Goal: Contribute content: Contribute content

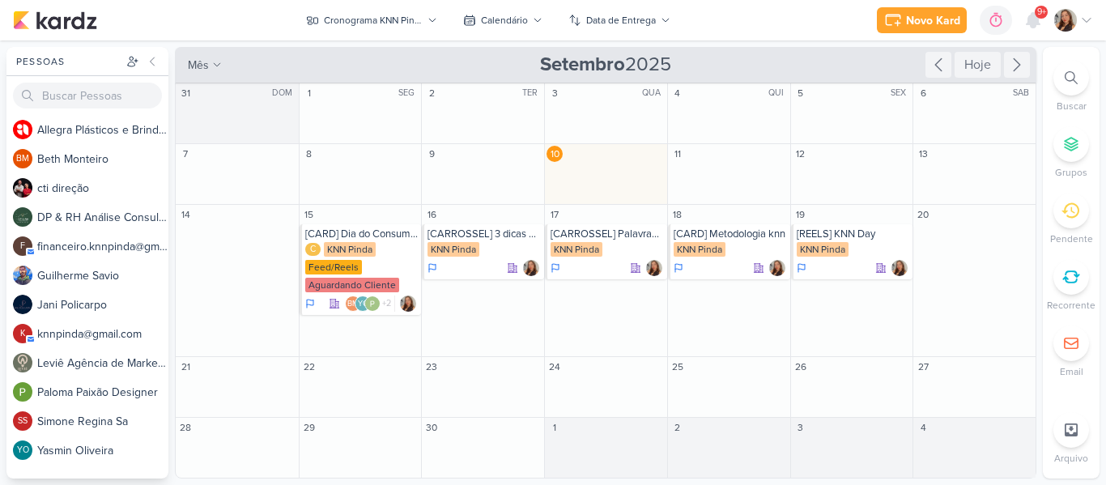
click at [763, 29] on div "Novo Kard Ctrl + k 0h0m Sessão desligada... Hoje 0h0m Semana 0h0m Mês 0h0m" at bounding box center [553, 20] width 1080 height 40
click at [473, 249] on div "KNN Pinda" at bounding box center [453, 249] width 52 height 15
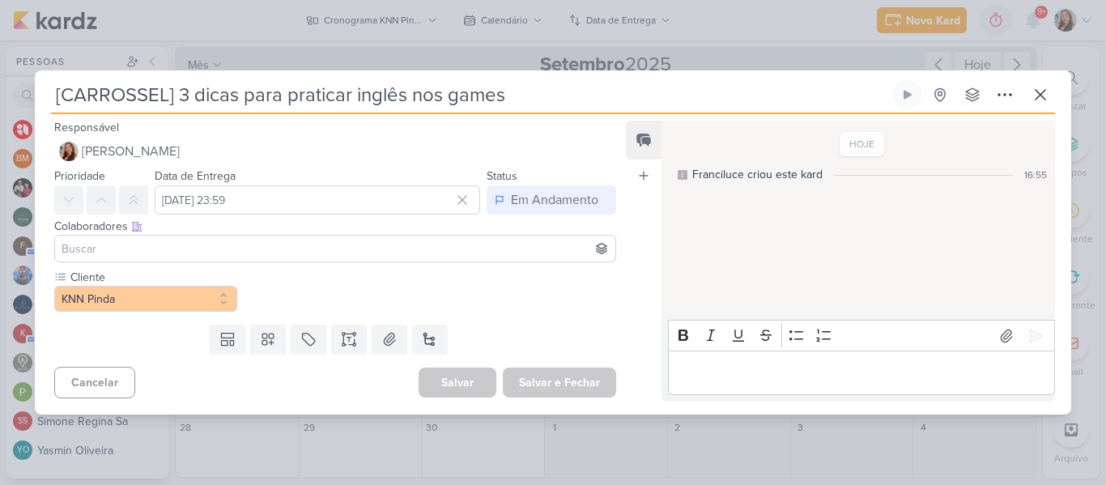
click at [528, 96] on input "[CARROSSEL] 3 dicas para praticar inglês nos games" at bounding box center [470, 94] width 838 height 29
drag, startPoint x: 544, startPoint y: 97, endPoint x: 0, endPoint y: 72, distance: 544.4
click at [0, 72] on div "[CARROSSEL] 3 dicas para praticar inglês nos games" at bounding box center [553, 242] width 1106 height 485
paste input "Aqui você não é só mais um no meio da multidão."
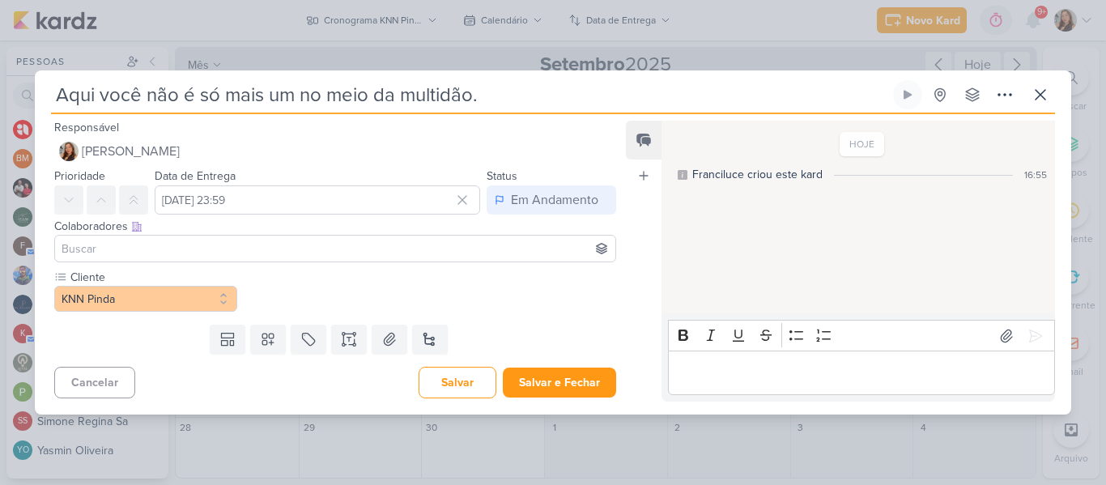
click at [54, 98] on input "Aqui você não é só mais um no meio da multidão." at bounding box center [470, 94] width 838 height 29
type input "[CARD] Aqui você não é só mais um no meio da multidão."
click at [353, 242] on input at bounding box center [335, 248] width 554 height 19
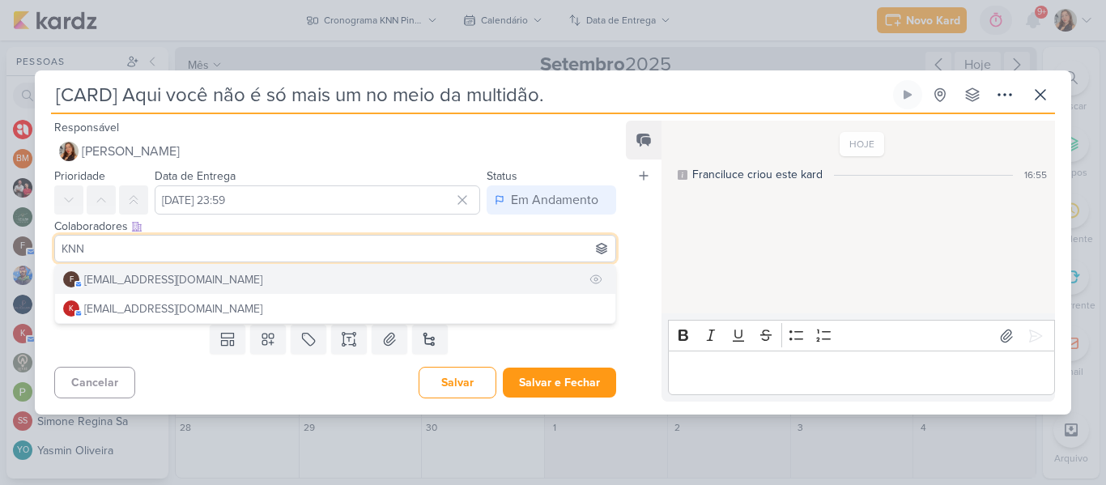
type input "KNN"
click at [346, 279] on button "f financeiro.knnpinda@gmail.com" at bounding box center [335, 279] width 560 height 29
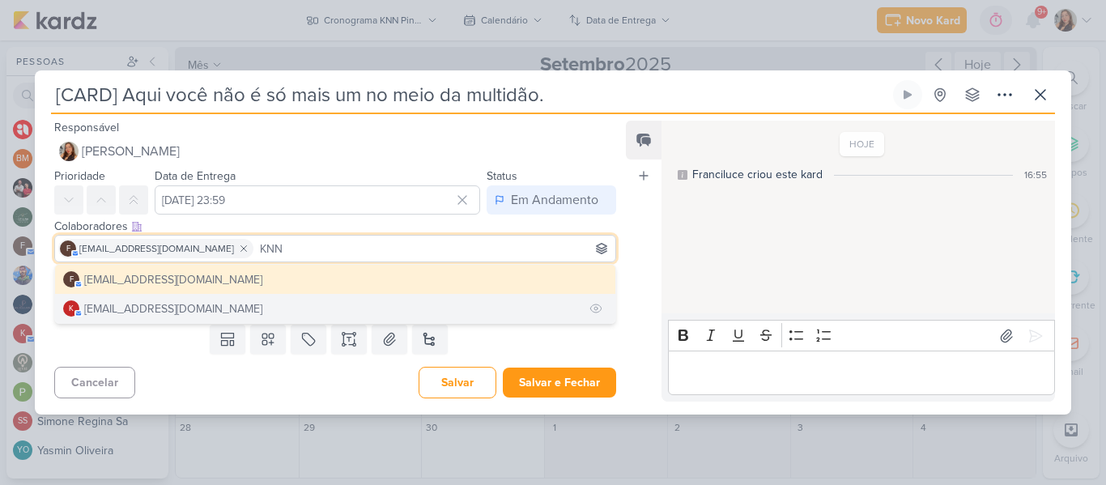
type input "KNN"
click at [313, 303] on button "k knnpinda@gmail.com" at bounding box center [335, 308] width 560 height 29
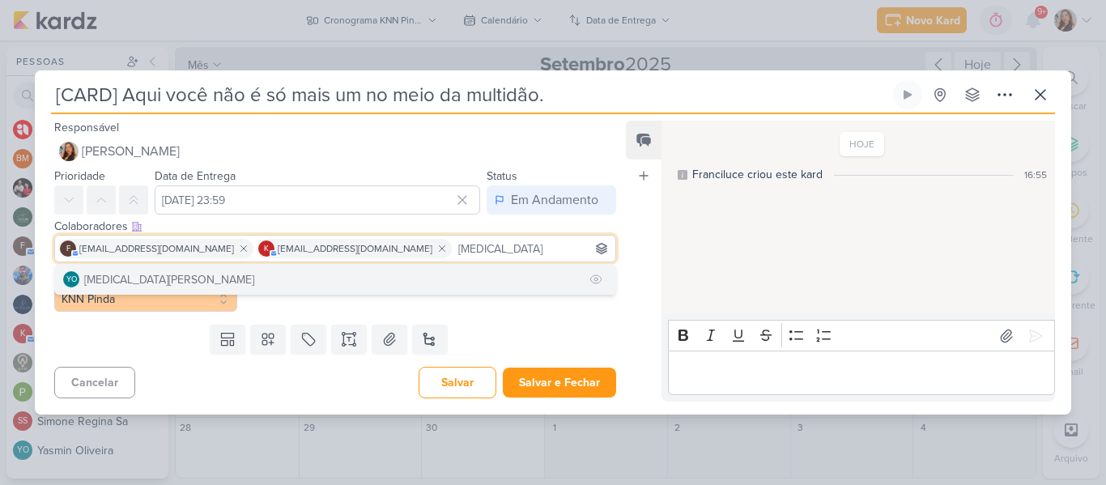
type input "YASMIN"
click at [351, 271] on button "YO Yasmin Oliveira" at bounding box center [335, 279] width 560 height 29
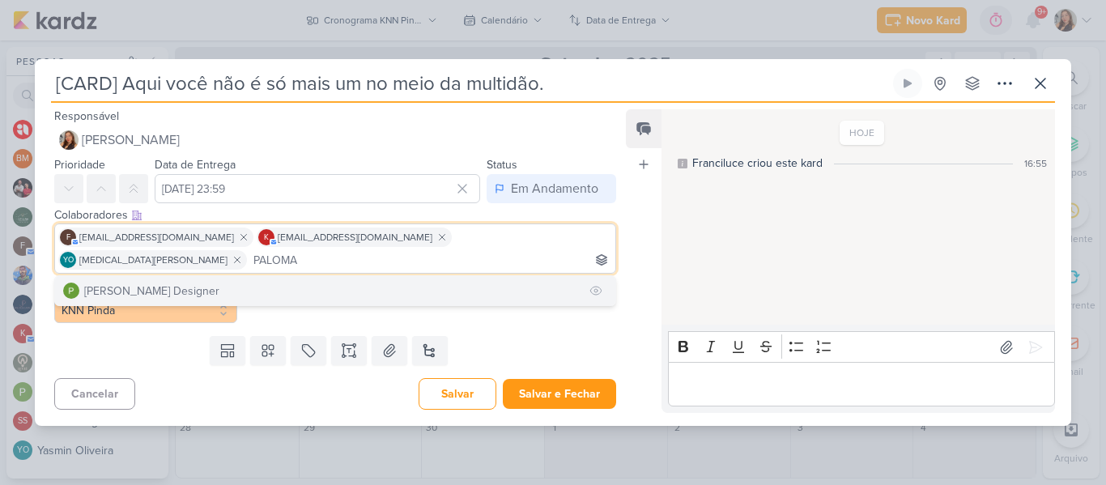
type input "PALOMA"
click at [309, 282] on button "[PERSON_NAME] Designer" at bounding box center [335, 290] width 560 height 29
type input "BETH"
click at [267, 282] on button "BM Beth Monteiro" at bounding box center [335, 290] width 560 height 29
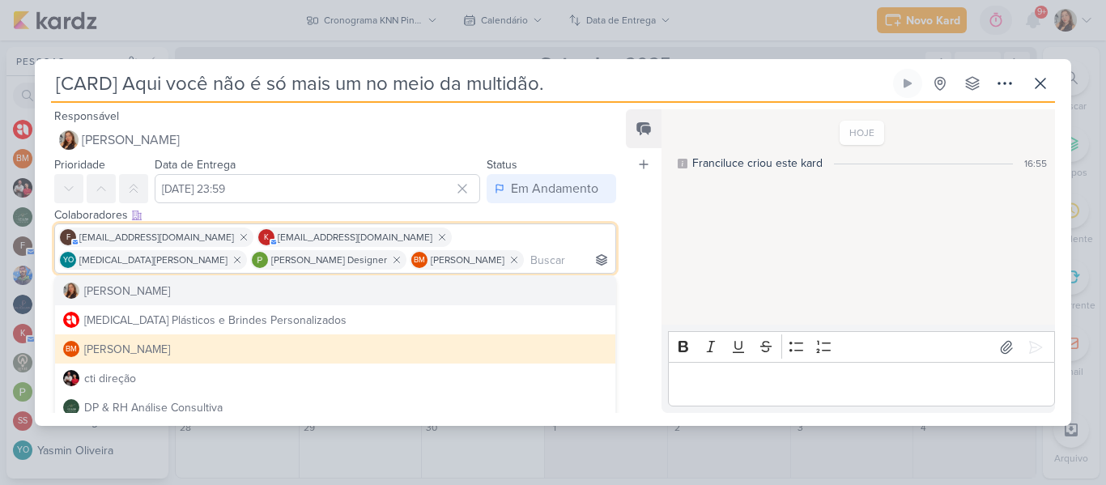
click at [701, 261] on div "HOJE Franciluce criou este kard 16:55" at bounding box center [857, 218] width 392 height 214
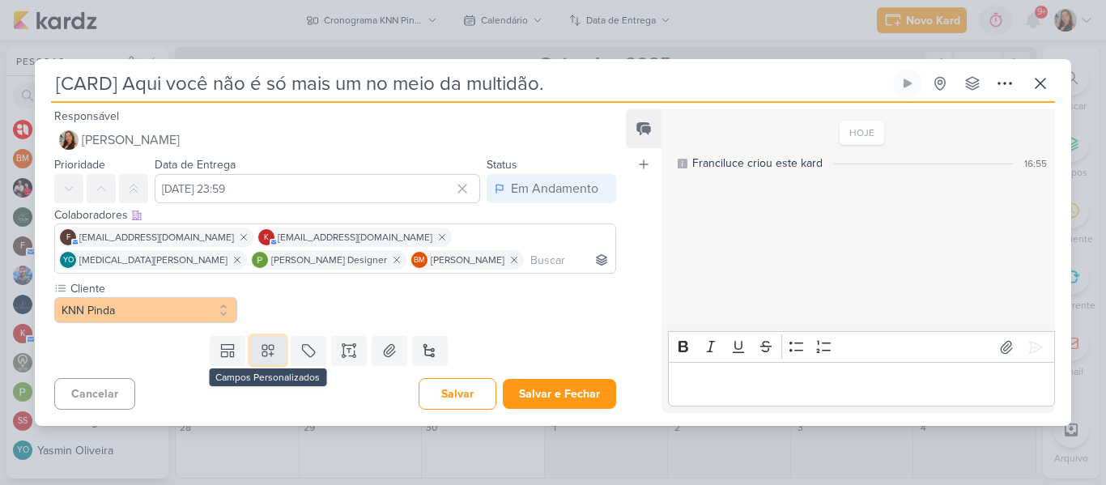
click at [264, 363] on button at bounding box center [268, 350] width 36 height 29
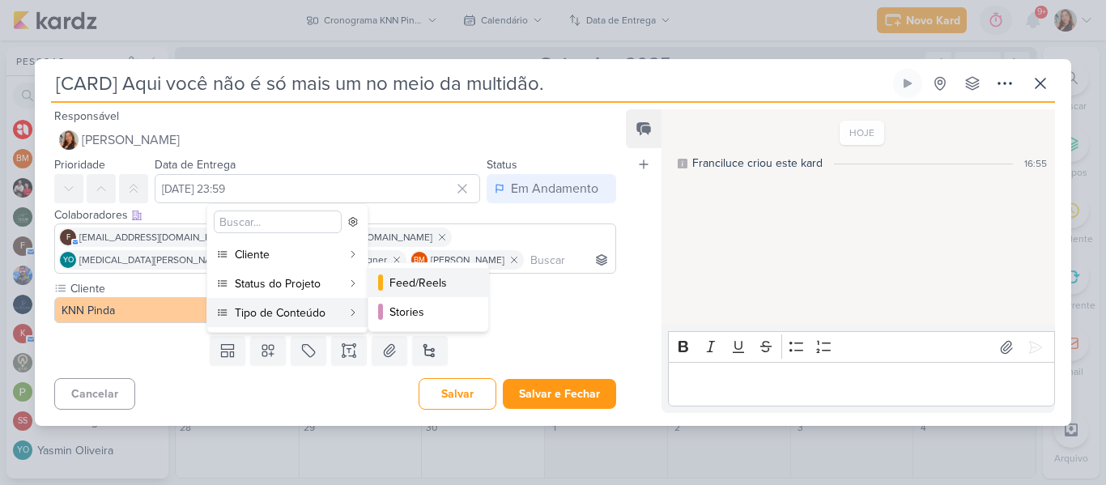
click at [400, 293] on button "Feed/Reels" at bounding box center [428, 282] width 120 height 29
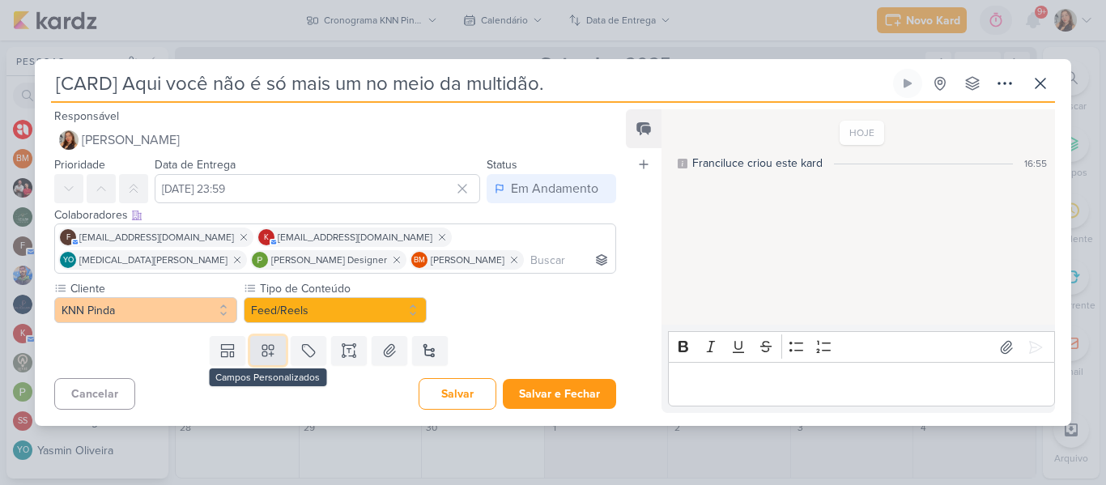
click at [260, 353] on icon at bounding box center [268, 350] width 16 height 16
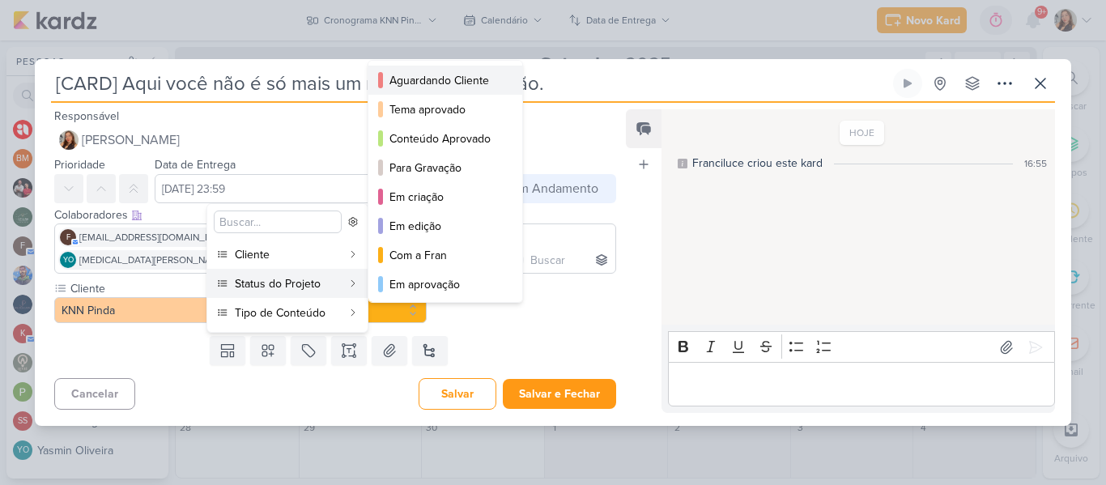
click at [406, 87] on div "Aguardando Cliente" at bounding box center [445, 80] width 113 height 17
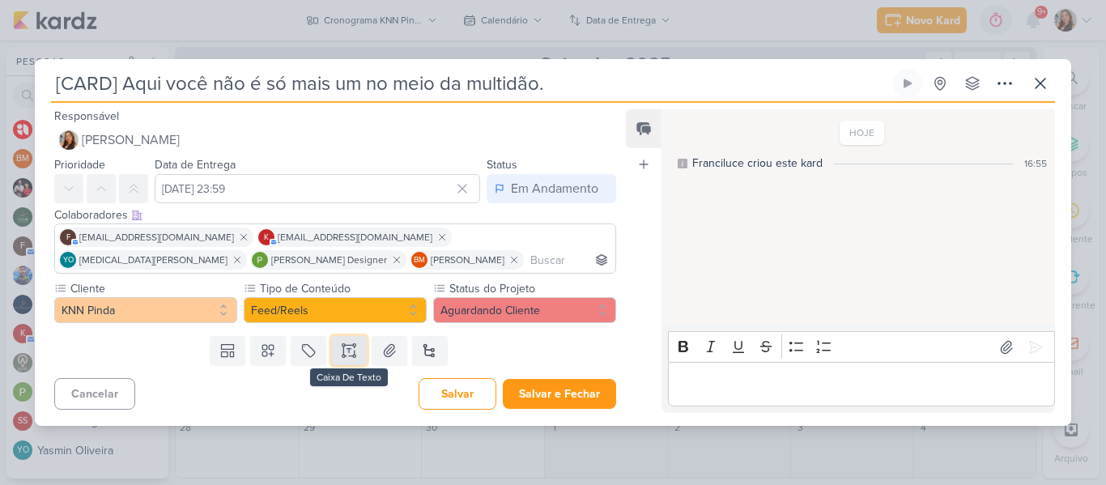
click at [350, 348] on icon at bounding box center [349, 350] width 16 height 16
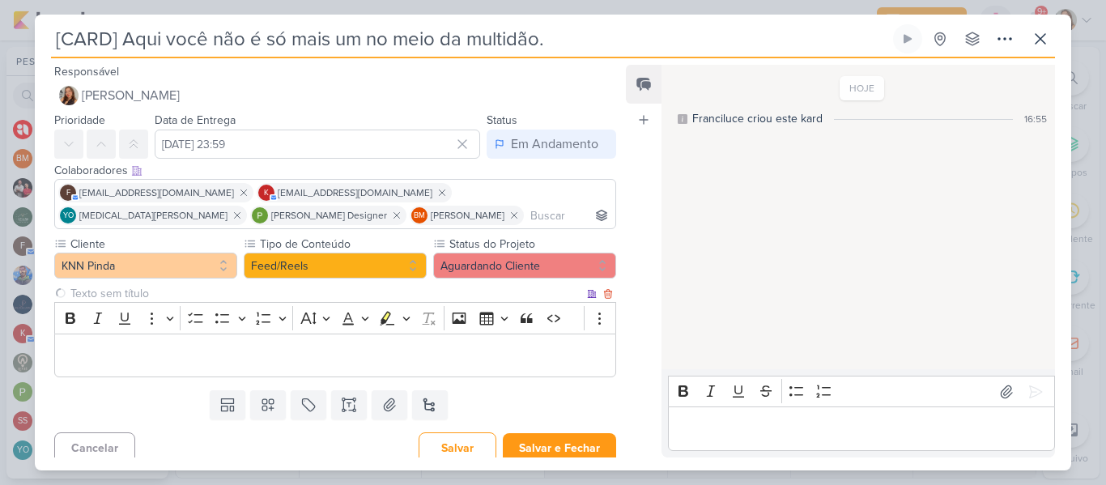
click at [261, 295] on input "text" at bounding box center [325, 293] width 516 height 17
type input "b"
type input "BRIFIENG"
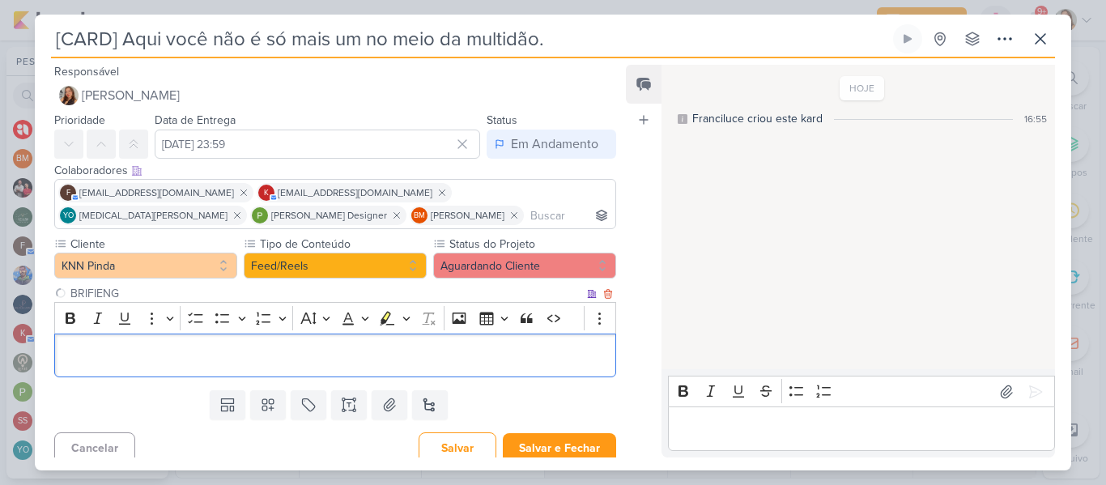
click at [244, 367] on div "Editor editing area: main" at bounding box center [335, 355] width 562 height 45
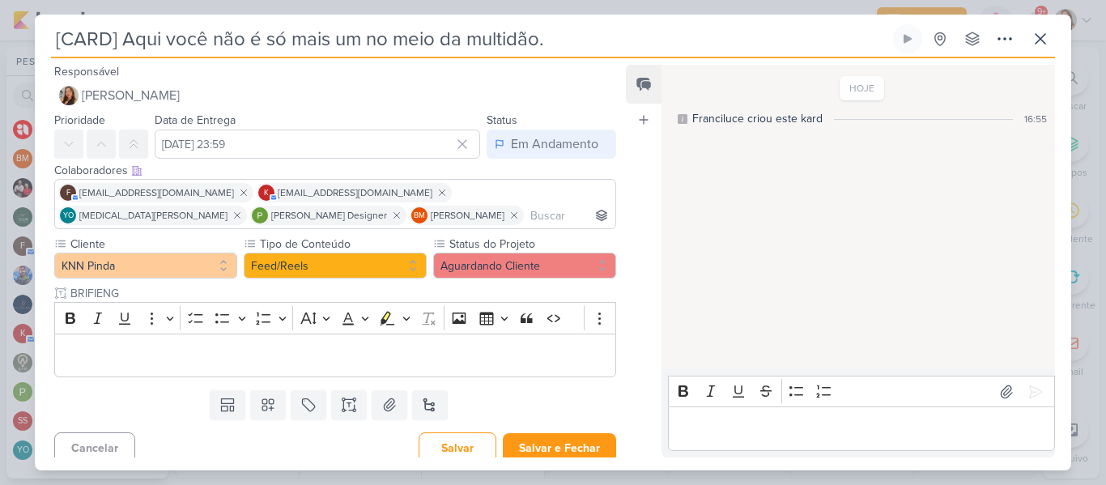
click at [300, 43] on input "[CARD] Aqui você não é só mais um no meio da multidão." at bounding box center [470, 38] width 838 height 29
drag, startPoint x: 549, startPoint y: 49, endPoint x: 124, endPoint y: 47, distance: 424.9
click at [124, 47] on input "[CARD] Aqui você não é só mais um no meio da multidão." at bounding box center [470, 38] width 838 height 29
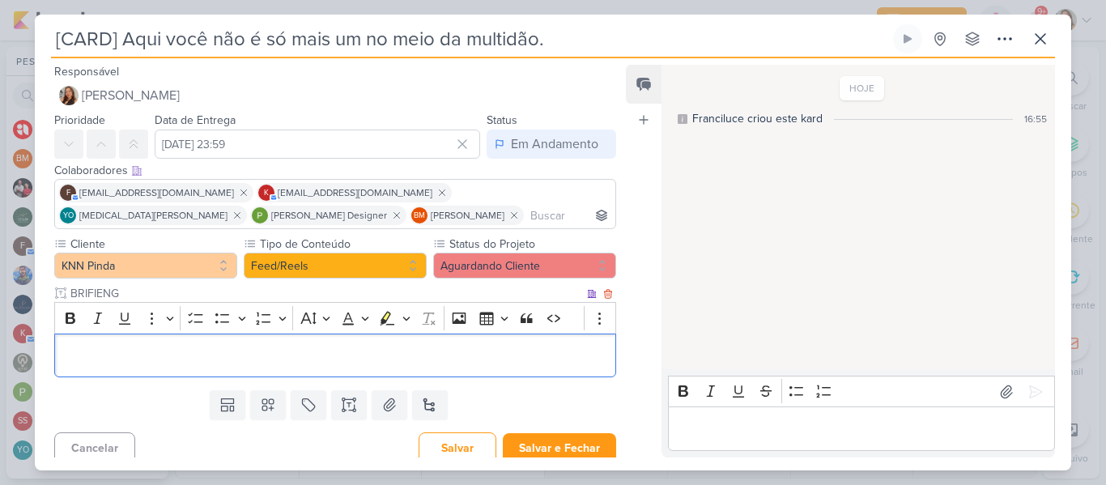
click at [107, 359] on p "Editor editing area: main" at bounding box center [335, 355] width 544 height 19
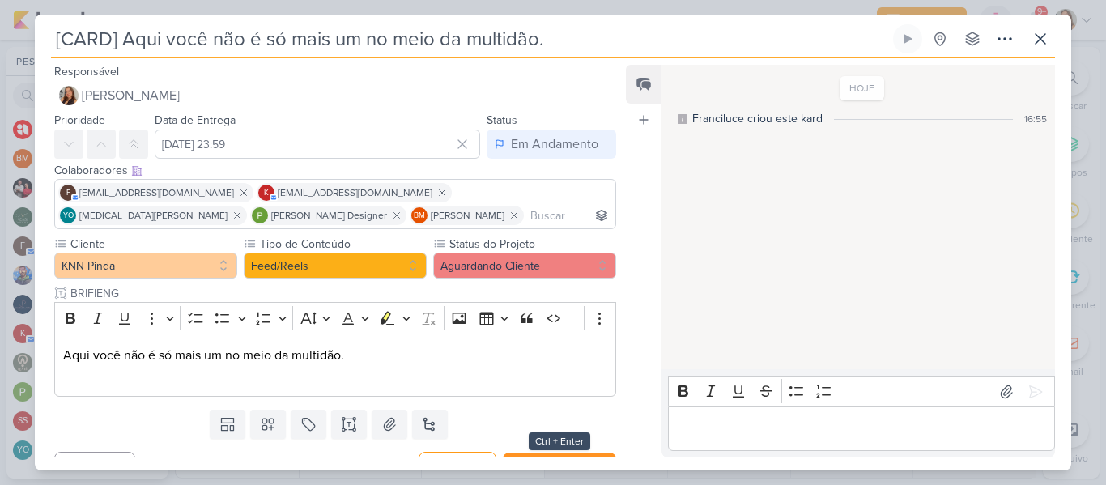
scroll to position [29, 0]
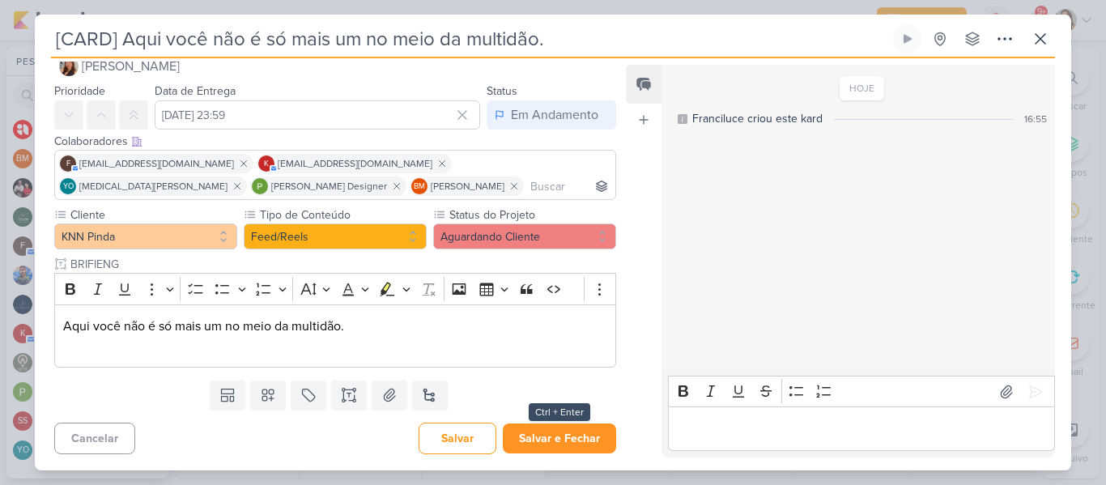
click at [543, 455] on div "Responsável Franciluce Carvalho Nenhum contato encontrado create new contact No…" at bounding box center [553, 264] width 1036 height 412
click at [540, 444] on button "Salvar e Fechar" at bounding box center [559, 438] width 113 height 30
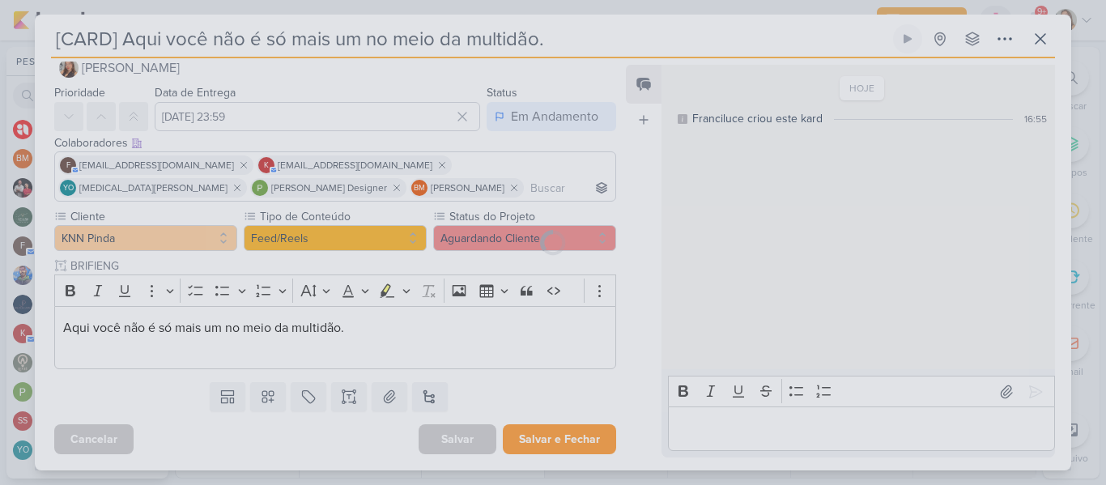
scroll to position [0, 0]
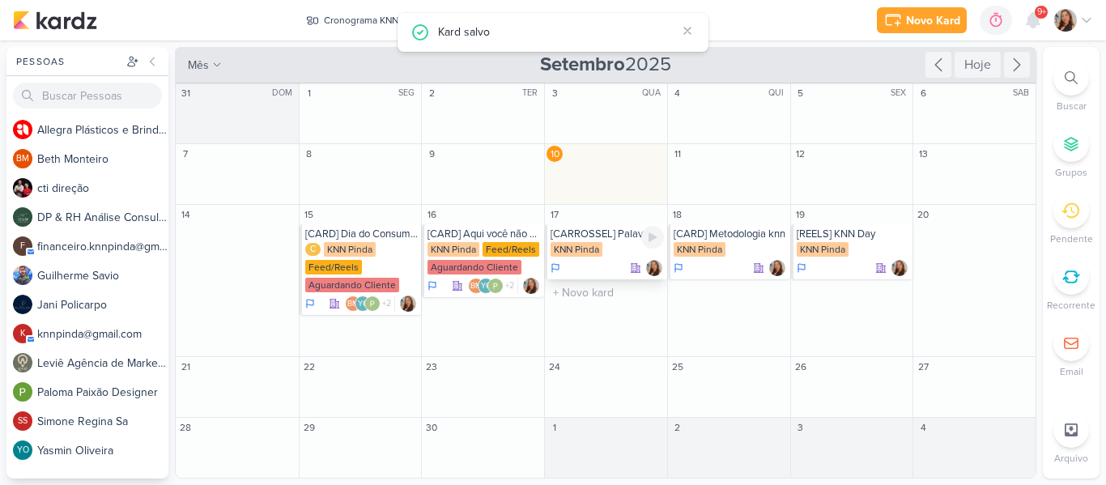
click at [591, 246] on div "KNN Pinda" at bounding box center [576, 249] width 52 height 15
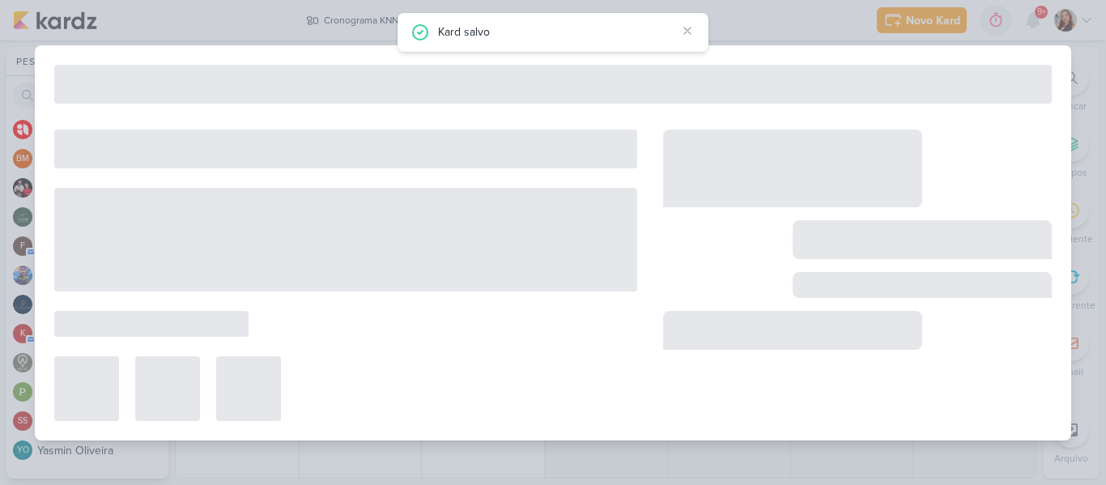
type input "[CARROSSEL] Palavras em inglês que são iguais em português"
type input "17 de setembro de 2025 às 23:59"
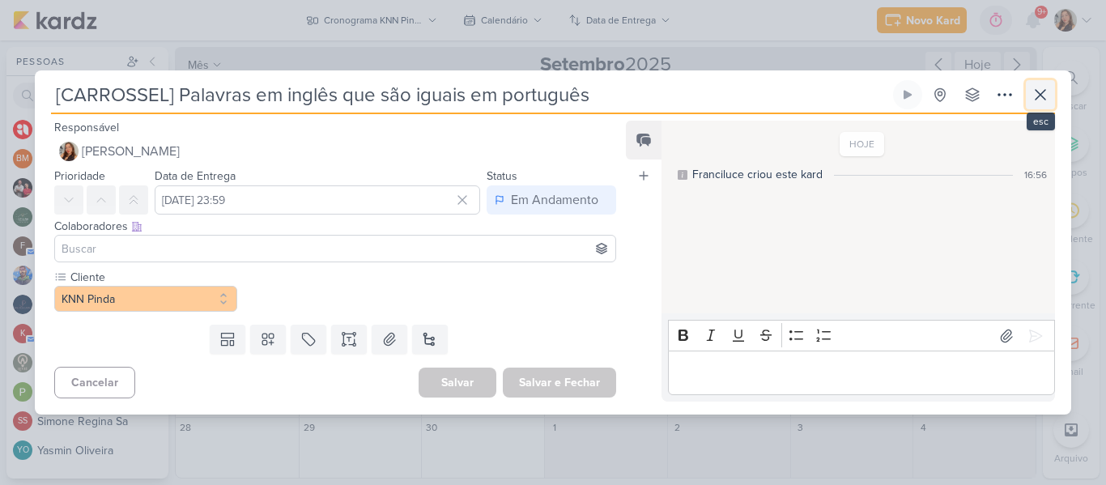
click at [1038, 104] on icon at bounding box center [1039, 94] width 19 height 19
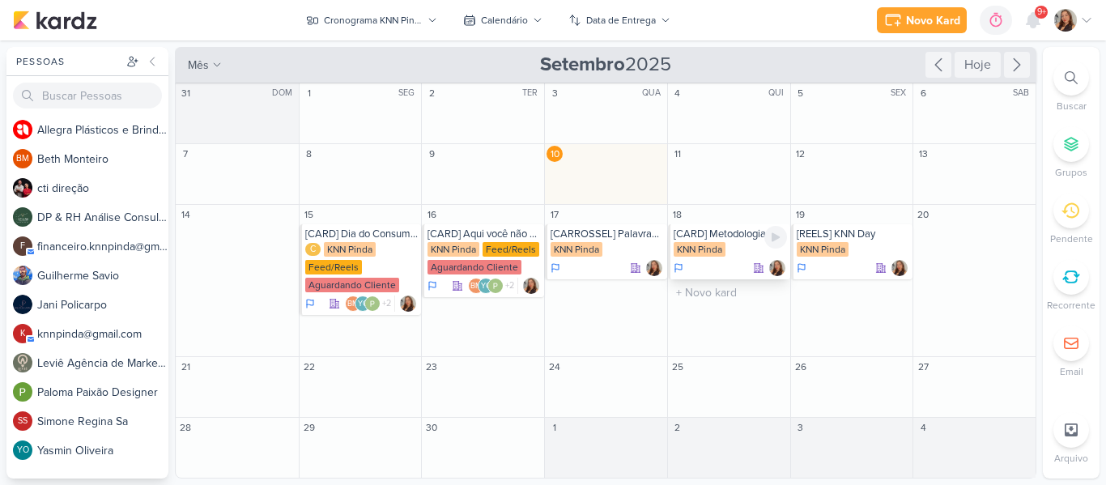
click at [710, 242] on div "KNN Pinda" at bounding box center [699, 249] width 52 height 15
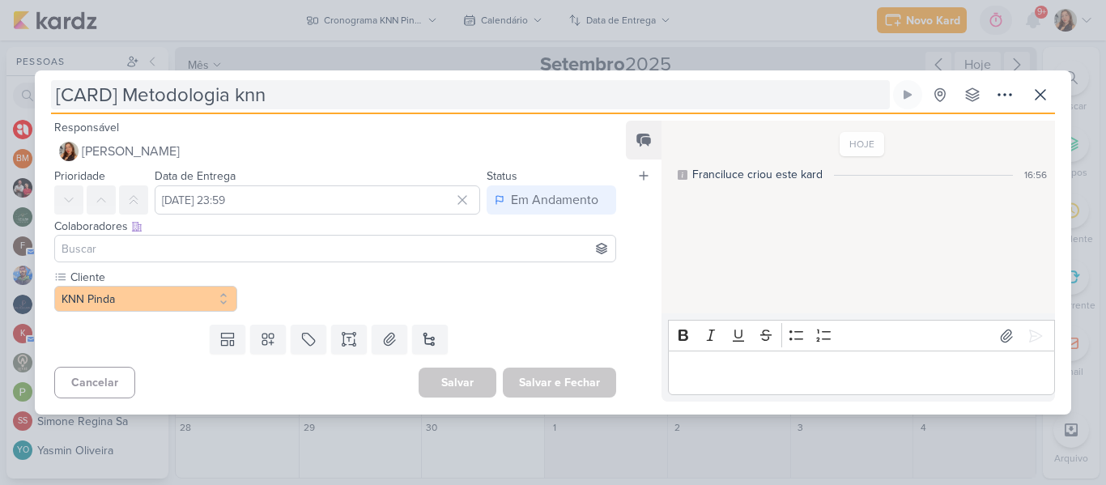
click at [456, 96] on input "[CARD] Metodologia knn" at bounding box center [470, 94] width 838 height 29
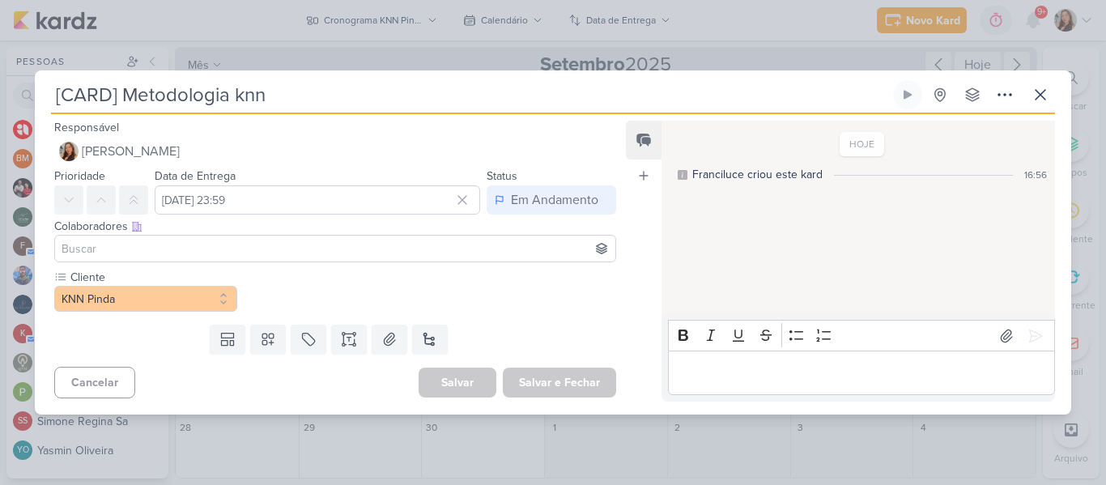
drag, startPoint x: 292, startPoint y: 92, endPoint x: 125, endPoint y: 84, distance: 166.9
click at [125, 84] on input "[CARD] Metodologia knn" at bounding box center [470, 94] width 838 height 29
paste input "Quanto antes, melhor! Na KNN os pequenos já começam a conquistar o mundo aos 4 …"
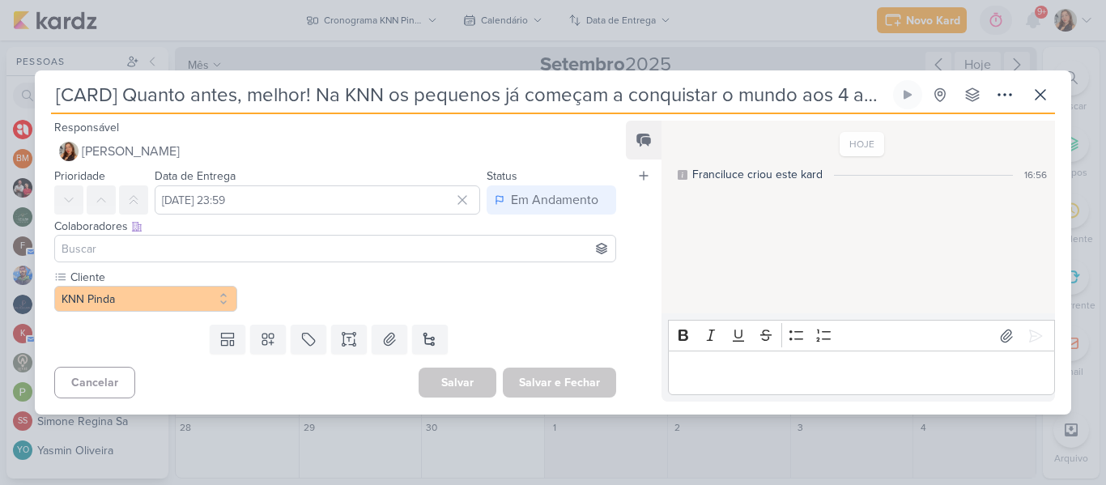
scroll to position [0, 13]
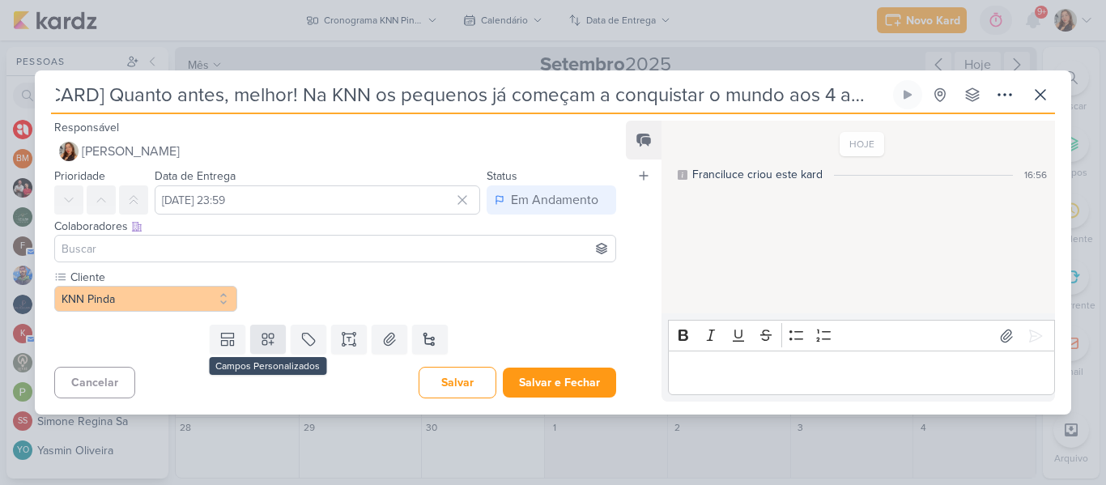
type input "[CARD] Quanto antes, melhor! Na KNN os pequenos já começam a conquistar o mundo…"
click at [260, 348] on button at bounding box center [268, 339] width 36 height 29
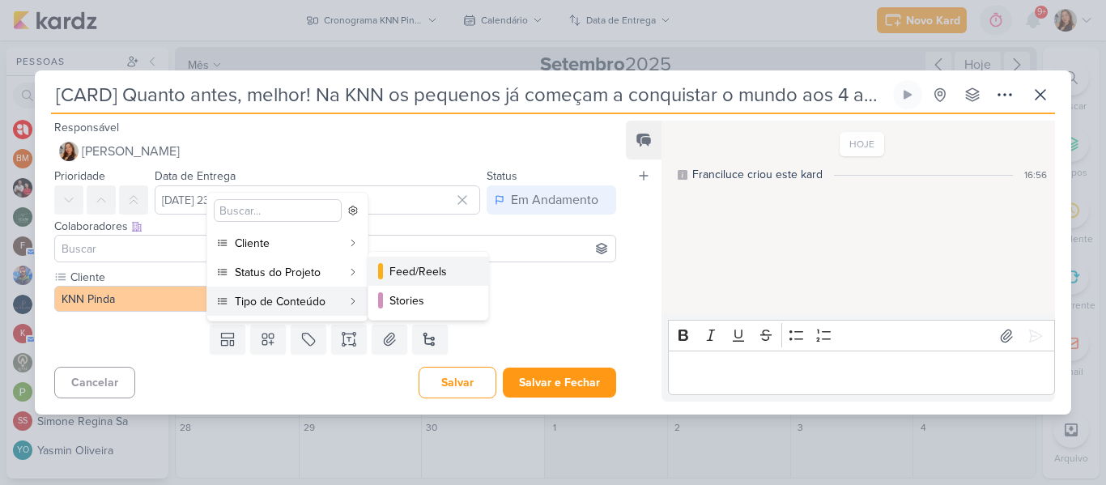
click at [388, 277] on button "Feed/Reels" at bounding box center [428, 271] width 120 height 29
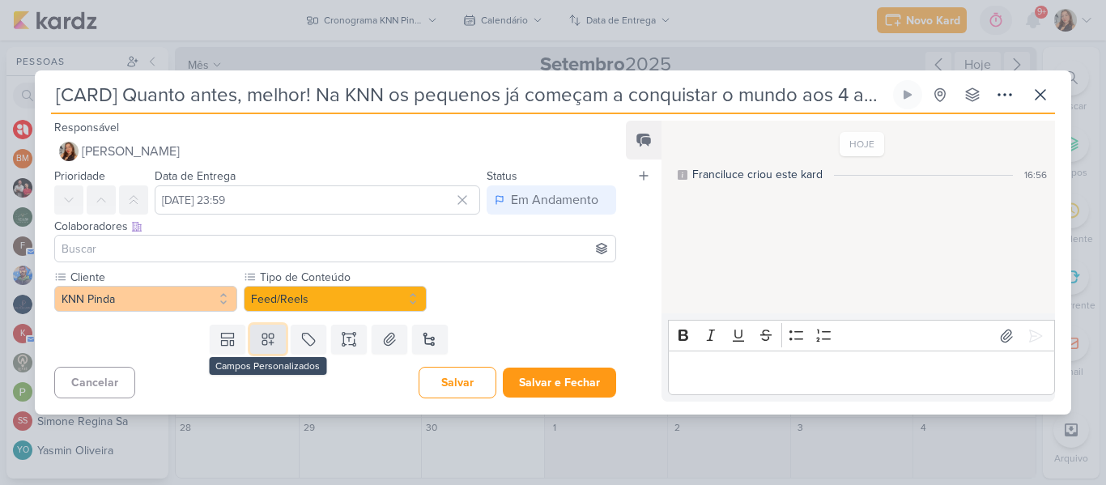
click at [271, 335] on icon at bounding box center [268, 339] width 16 height 16
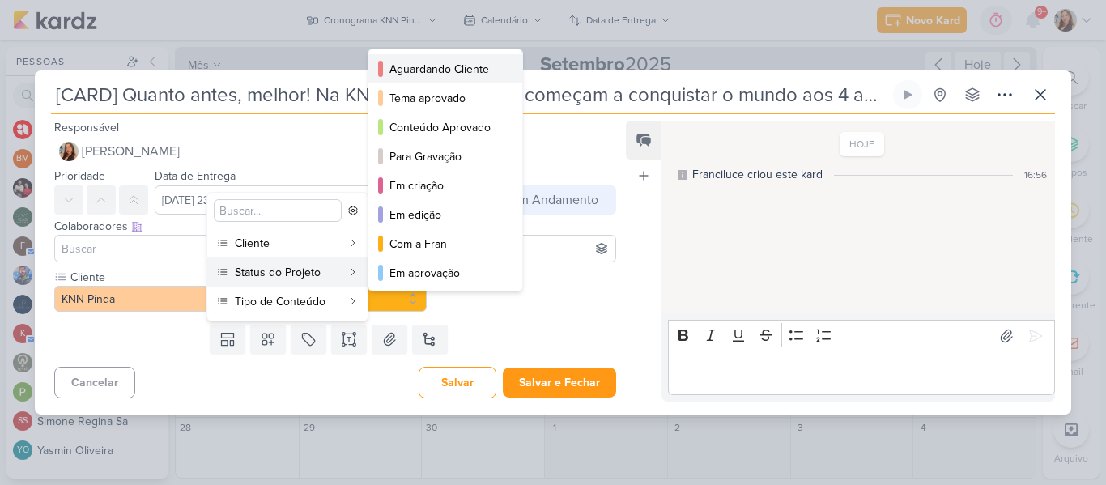
click at [425, 71] on div "Aguardando Cliente" at bounding box center [445, 69] width 113 height 17
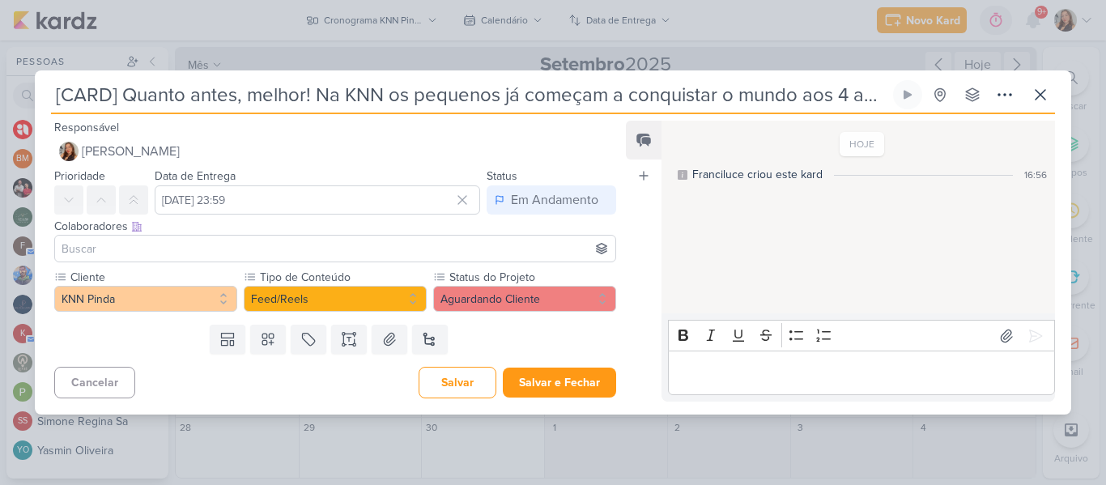
click at [335, 241] on input at bounding box center [335, 248] width 554 height 19
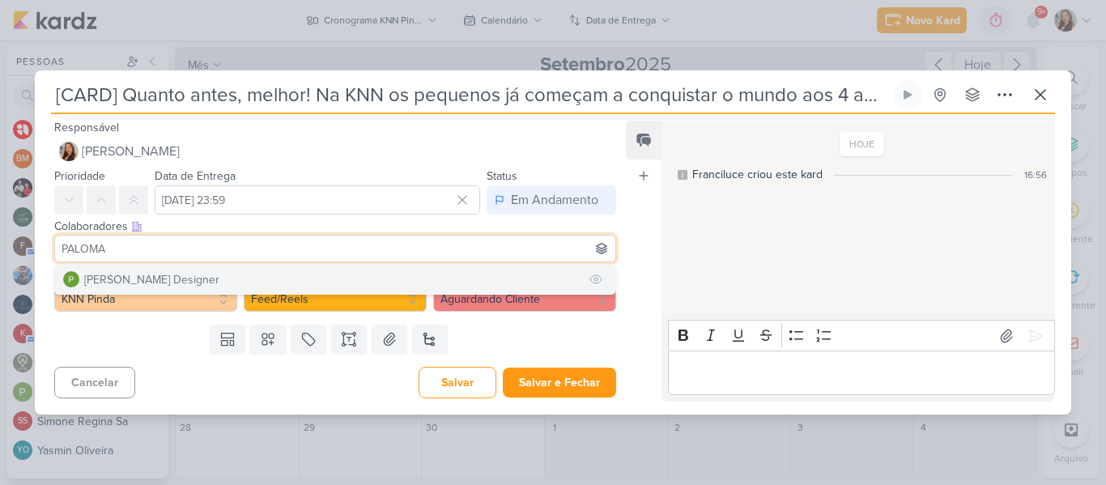
type input "PALOMA"
click at [317, 282] on button "[PERSON_NAME] Designer" at bounding box center [335, 279] width 560 height 29
type input "BETH"
click at [295, 265] on button "BM Beth Monteiro" at bounding box center [335, 279] width 560 height 29
type input "YASMIN"
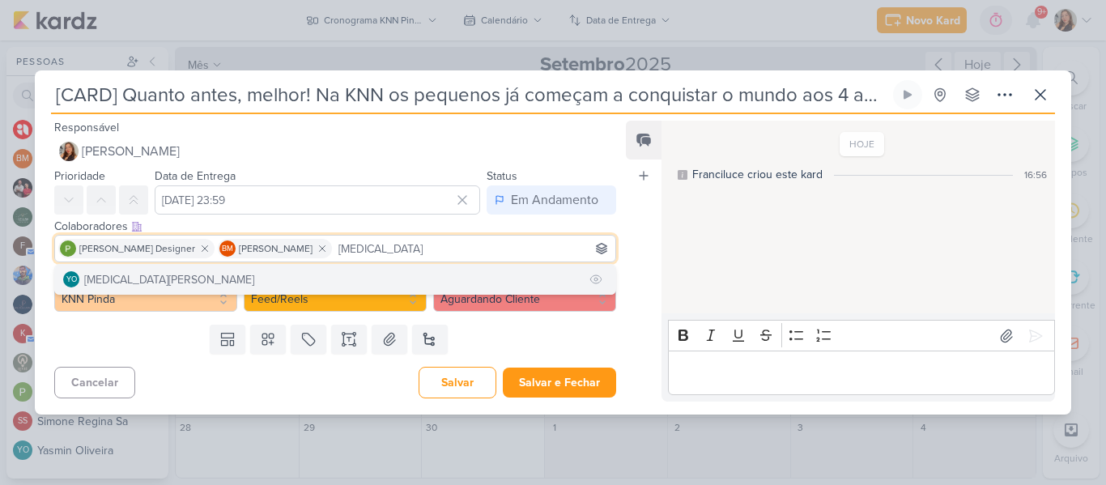
click at [295, 273] on button "YO Yasmin Oliveira" at bounding box center [335, 279] width 560 height 29
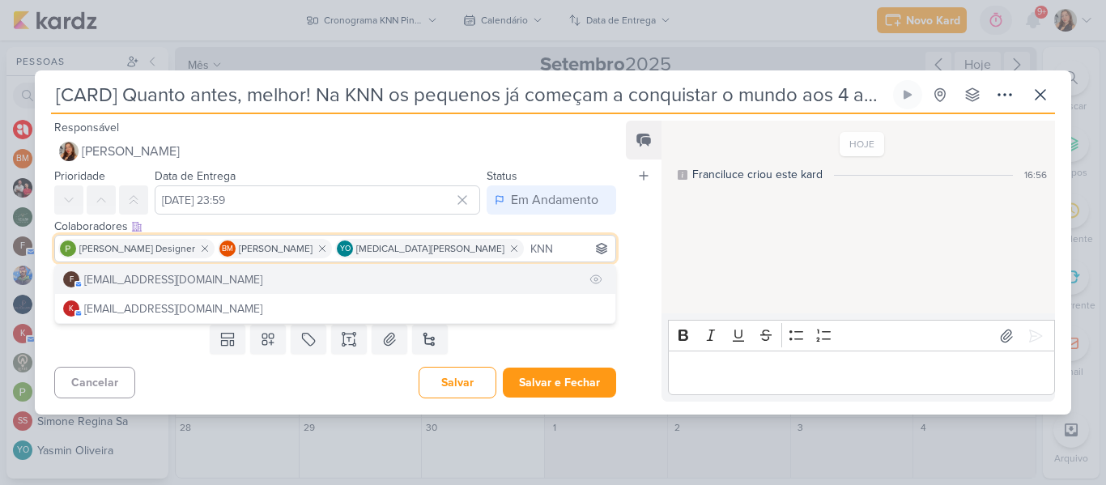
type input "KNN"
click at [271, 286] on button "f financeiro.knnpinda@gmail.com" at bounding box center [335, 279] width 560 height 29
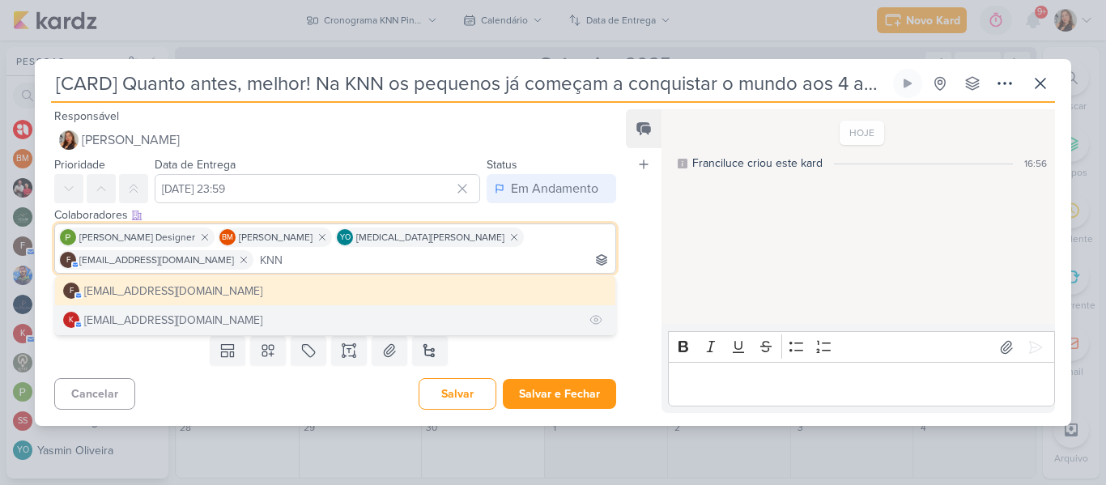
type input "KNN"
click at [253, 317] on button "k knnpinda@gmail.com" at bounding box center [335, 319] width 560 height 29
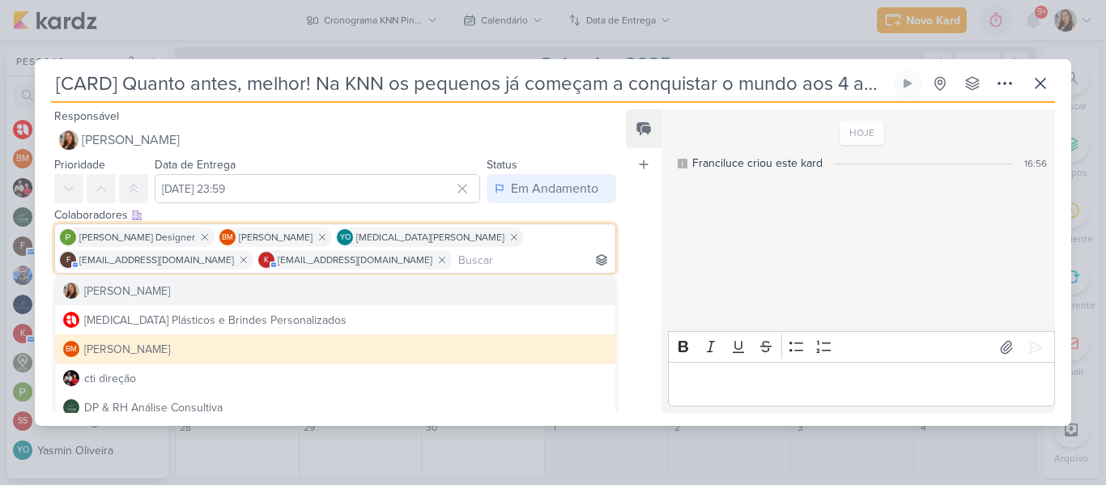
click at [688, 253] on div "HOJE Franciluce criou este kard 16:56" at bounding box center [857, 218] width 392 height 214
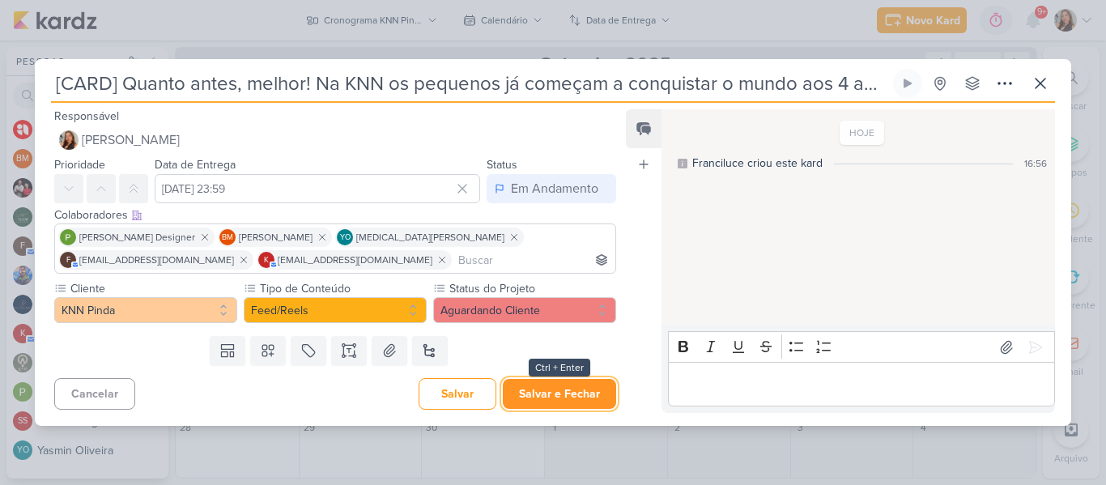
click at [555, 392] on button "Salvar e Fechar" at bounding box center [559, 394] width 113 height 30
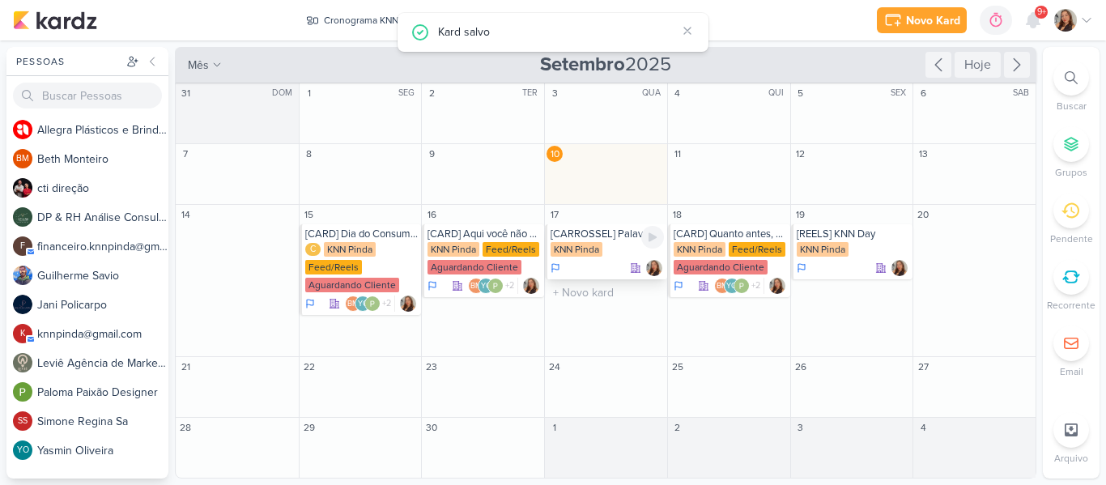
click at [610, 251] on div "KNN Pinda" at bounding box center [606, 250] width 113 height 16
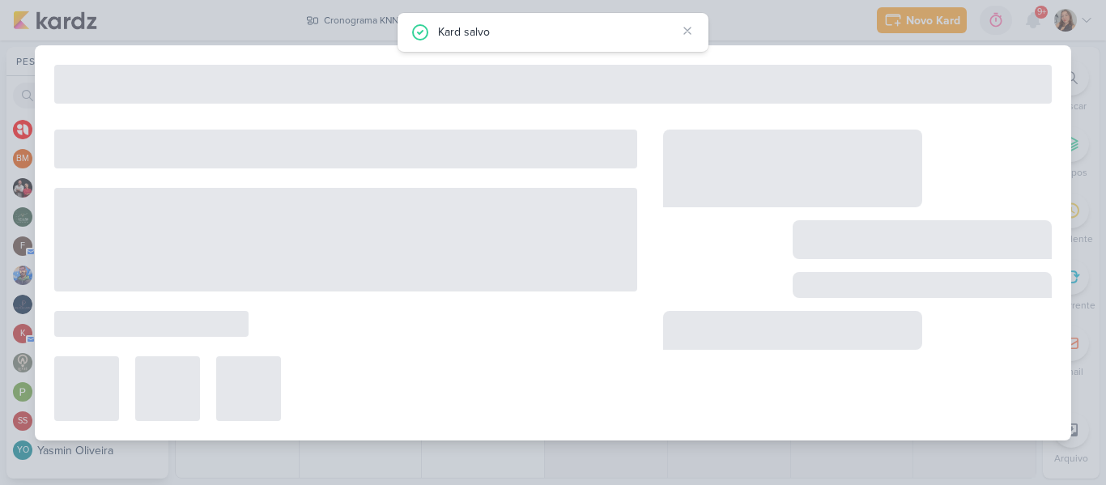
type input "[CARROSSEL] Palavras em inglês que são iguais em português"
type input "17 de setembro de 2025 às 23:59"
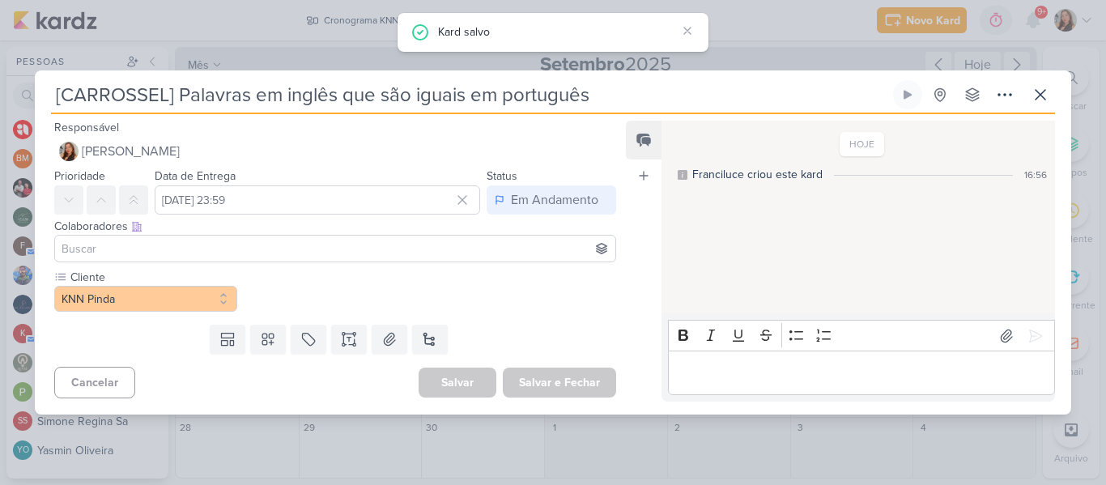
click at [451, 244] on input at bounding box center [335, 248] width 554 height 19
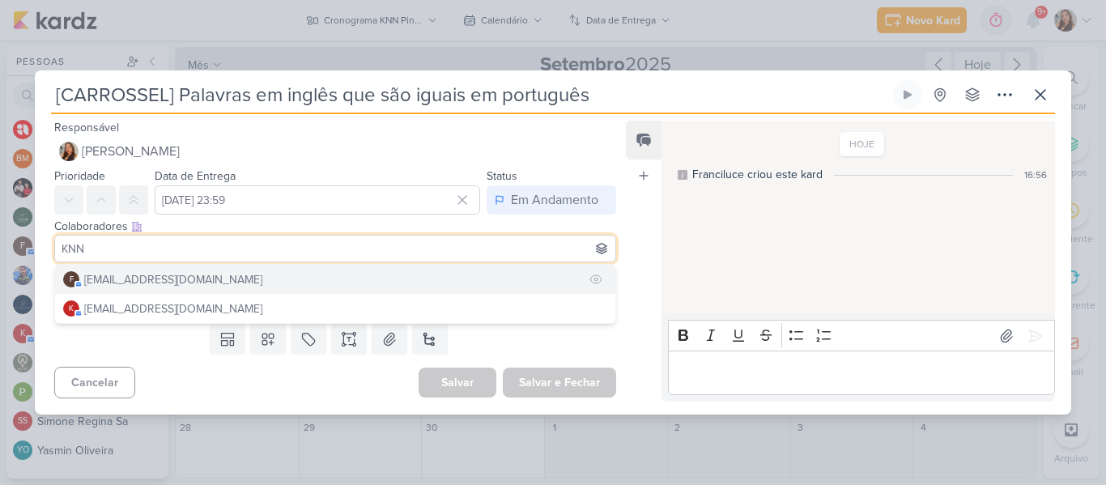
type input "KNN"
click at [384, 271] on button "f financeiro.knnpinda@gmail.com" at bounding box center [335, 279] width 560 height 29
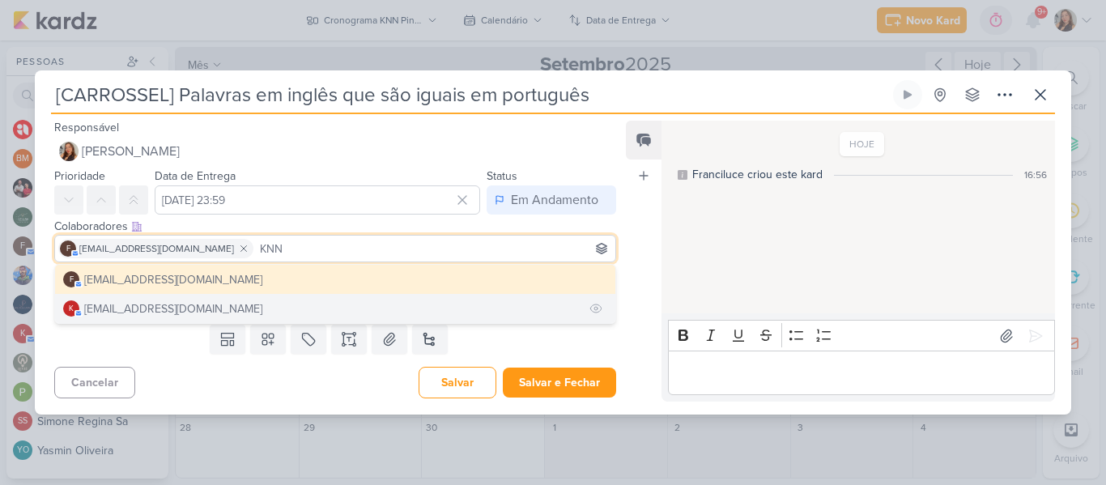
type input "KNN"
click at [330, 301] on button "k knnpinda@gmail.com" at bounding box center [335, 308] width 560 height 29
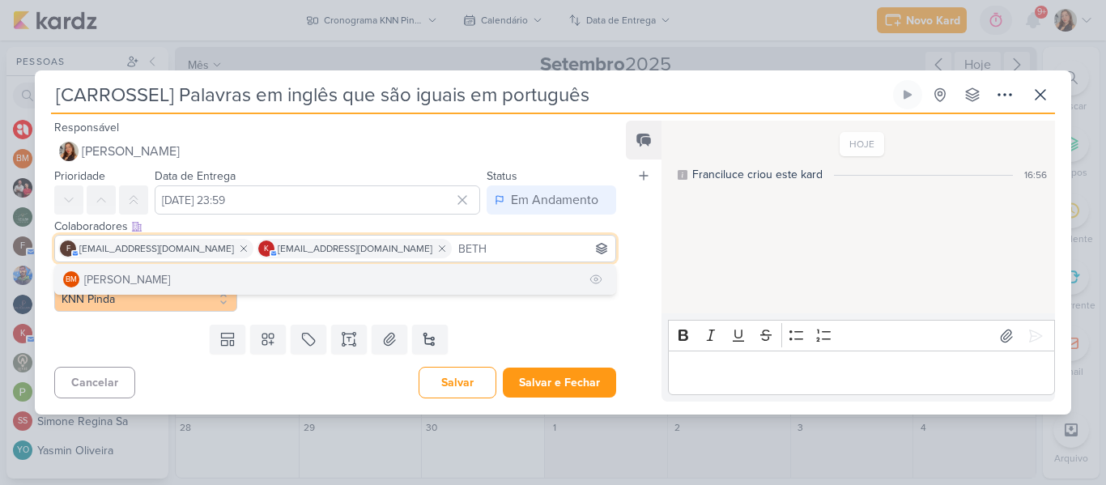
type input "BETH"
click at [394, 269] on button "BM Beth Monteiro" at bounding box center [335, 279] width 560 height 29
type input "YASM"
click at [308, 286] on button "YO Yasmin Oliveira" at bounding box center [335, 279] width 560 height 29
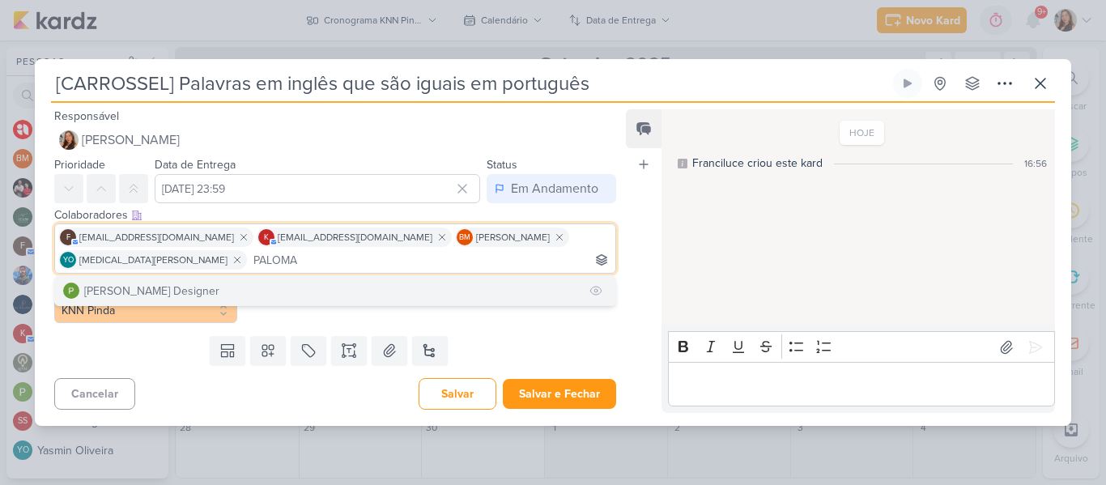
type input "PALOMA"
click at [465, 282] on button "[PERSON_NAME] Designer" at bounding box center [335, 290] width 560 height 29
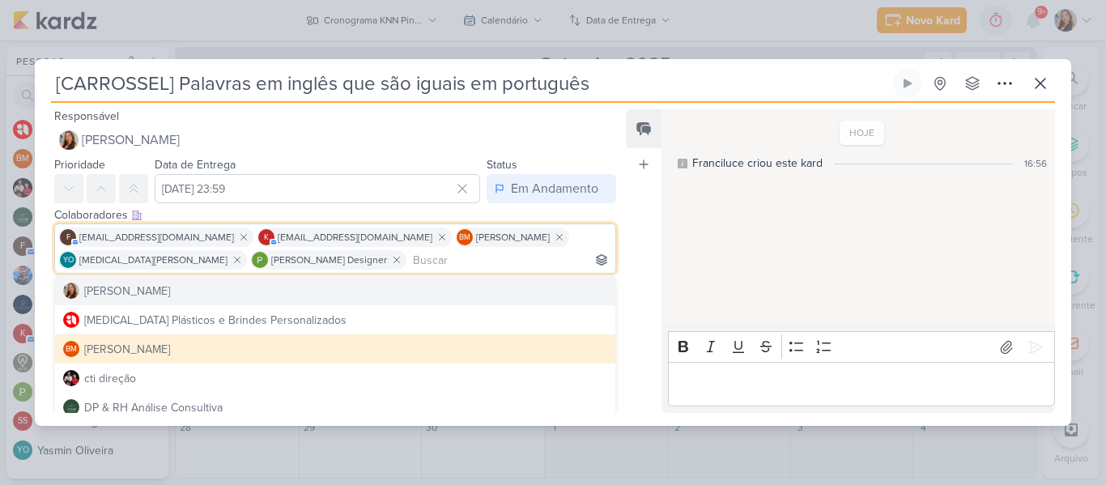
click at [655, 255] on div "Feed Atrelar email Solte o email para atrelar ao kard" at bounding box center [644, 260] width 36 height 303
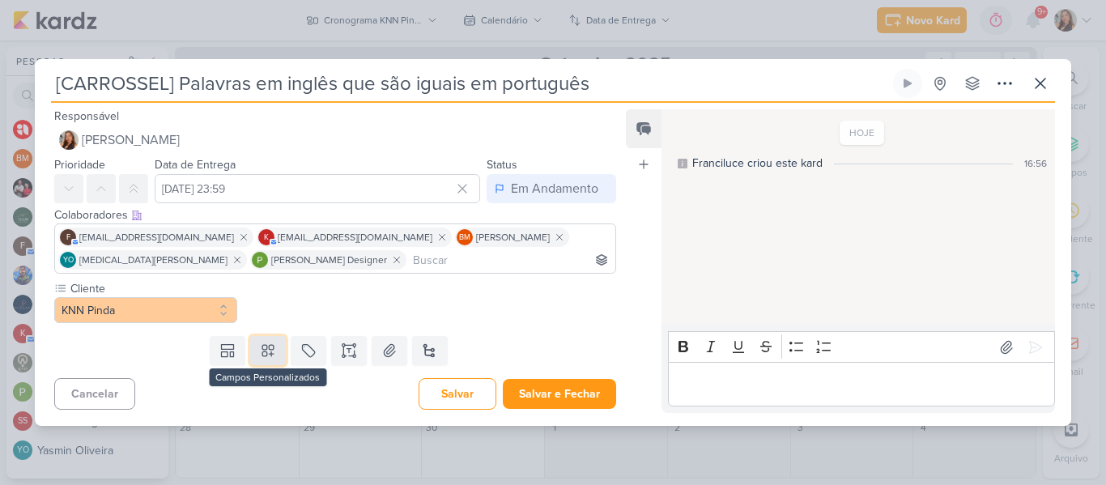
click at [262, 354] on icon at bounding box center [268, 350] width 16 height 16
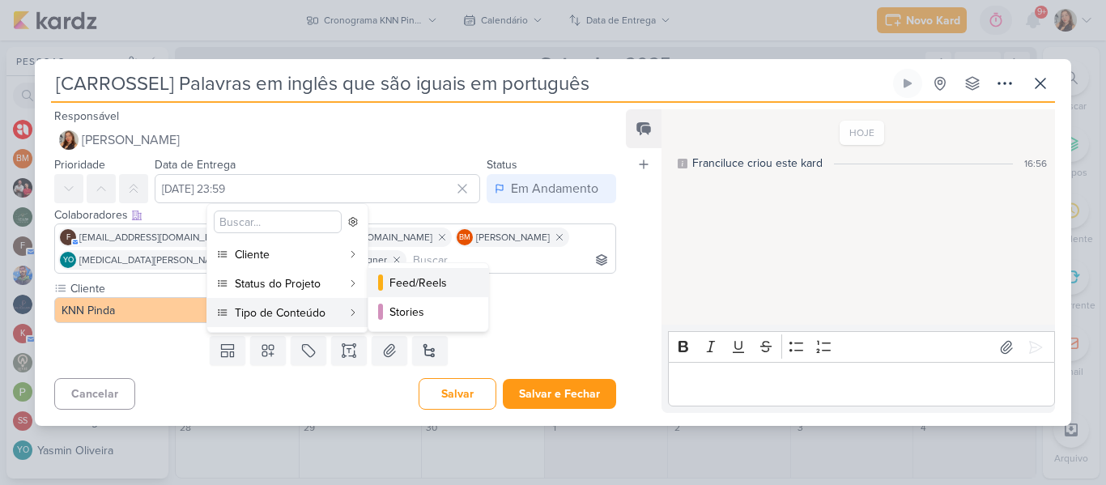
click at [435, 286] on div "Feed/Reels" at bounding box center [428, 282] width 79 height 17
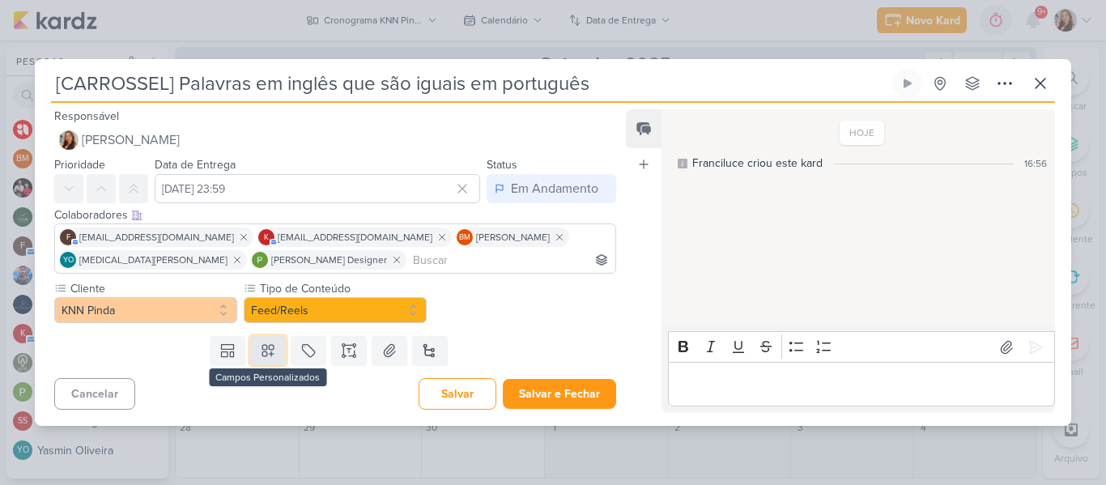
click at [277, 342] on button at bounding box center [268, 350] width 36 height 29
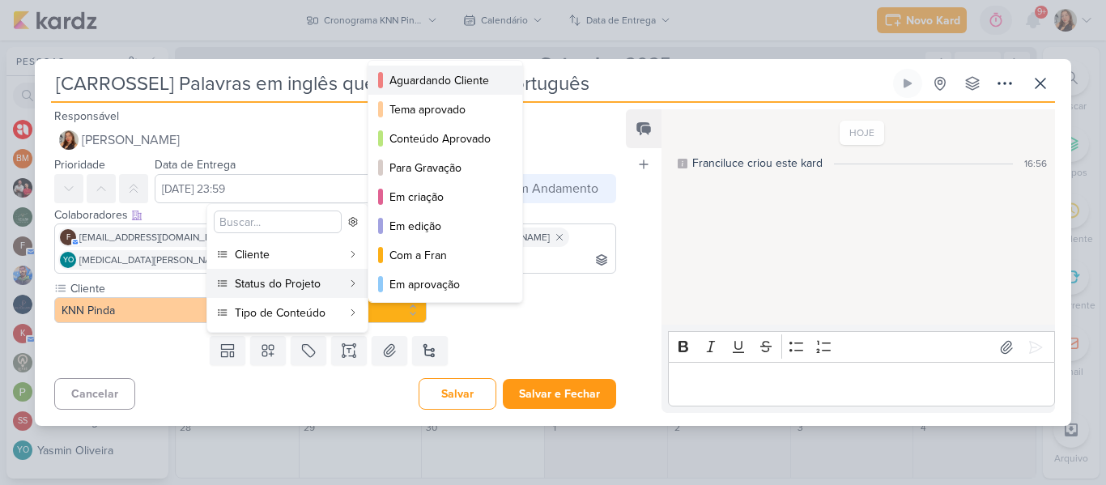
click at [408, 92] on button "Aguardando Cliente" at bounding box center [445, 80] width 154 height 29
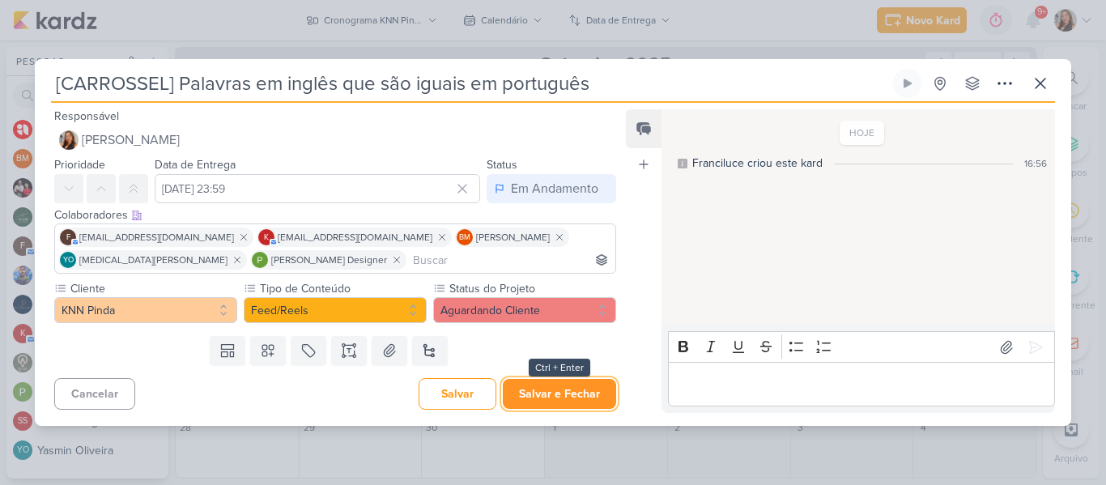
click at [553, 400] on button "Salvar e Fechar" at bounding box center [559, 394] width 113 height 30
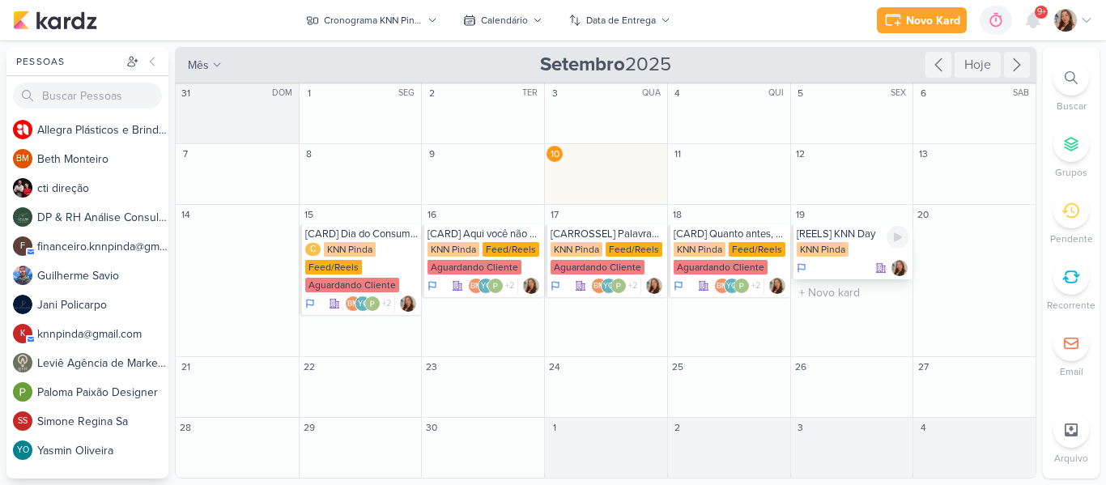
click at [821, 241] on div "[REELS] KNN Day KNN Pinda" at bounding box center [852, 251] width 122 height 55
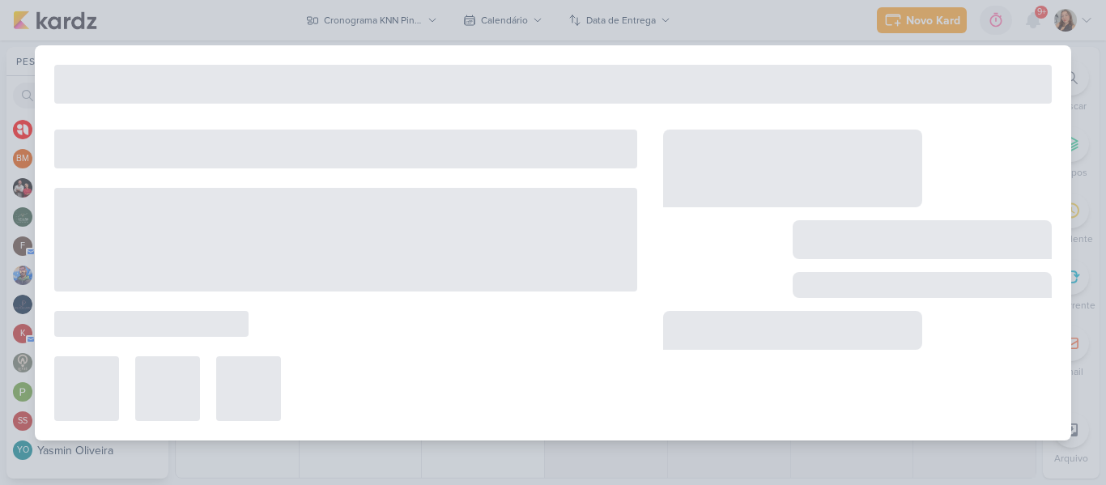
type input "[REELS] KNN Day"
type input "19 de setembro de 2025 às 23:59"
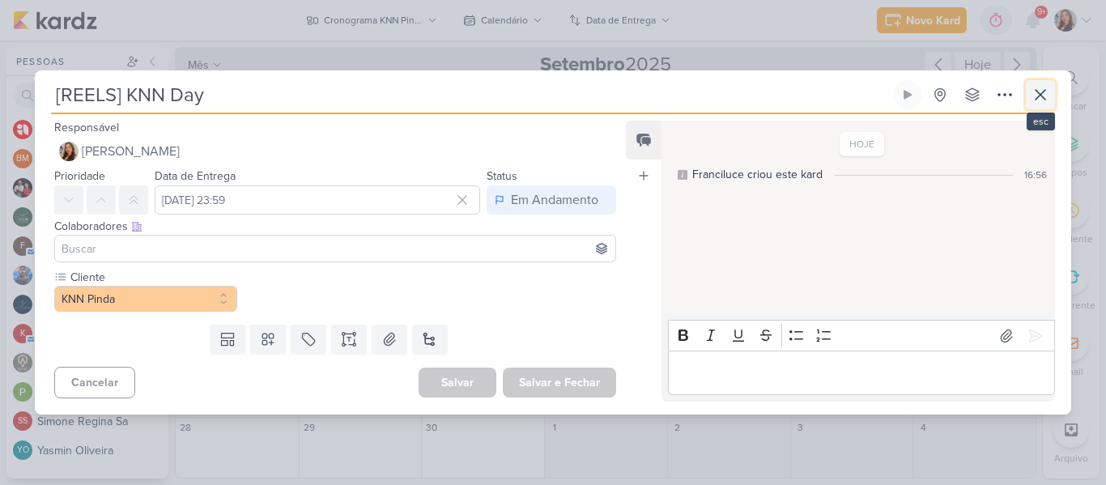
click at [1049, 95] on icon at bounding box center [1039, 94] width 19 height 19
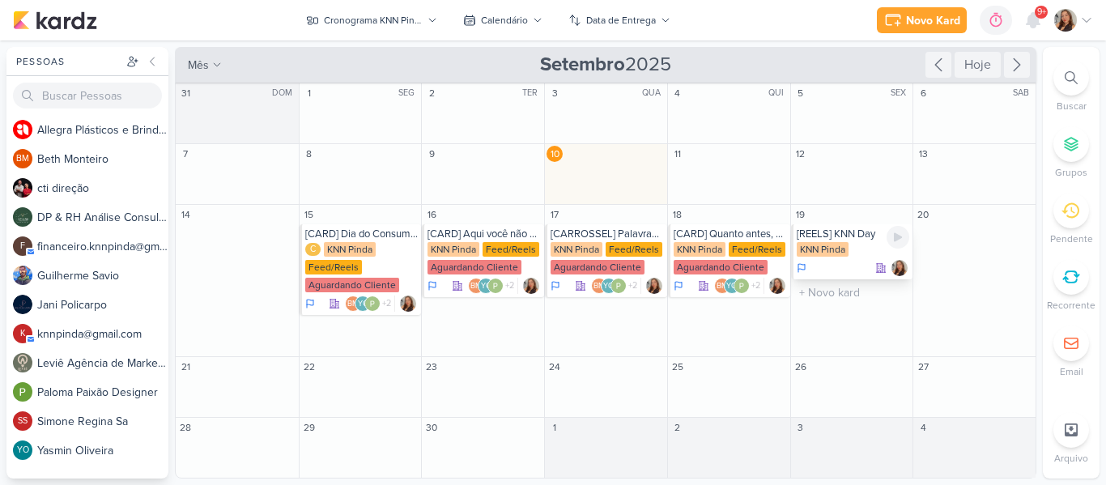
click at [870, 247] on div "KNN Pinda" at bounding box center [852, 250] width 113 height 16
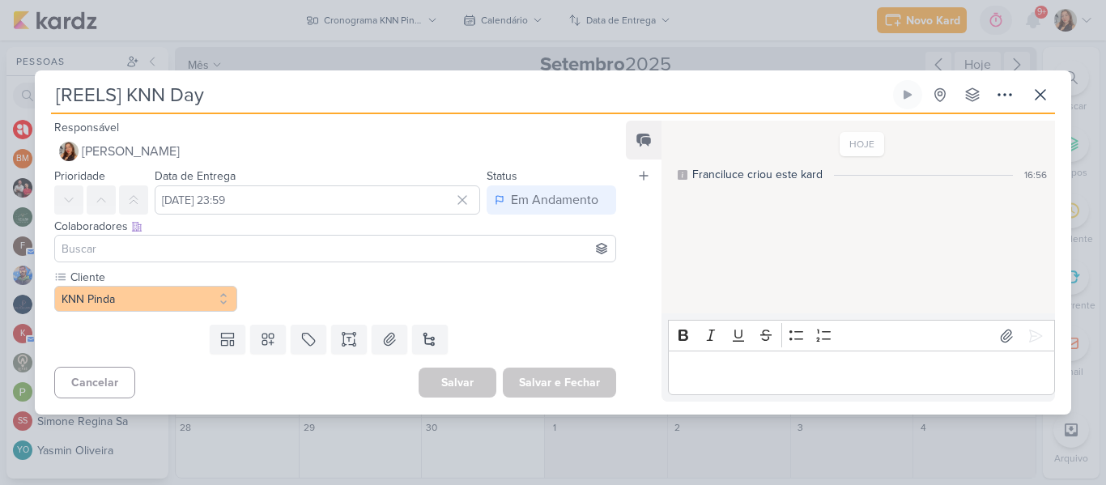
click at [270, 94] on input "[REELS] KNN Day" at bounding box center [470, 94] width 838 height 29
drag, startPoint x: 125, startPoint y: 93, endPoint x: 266, endPoint y: 102, distance: 141.9
click at [266, 102] on input "[REELS] KNN Day" at bounding box center [470, 94] width 838 height 29
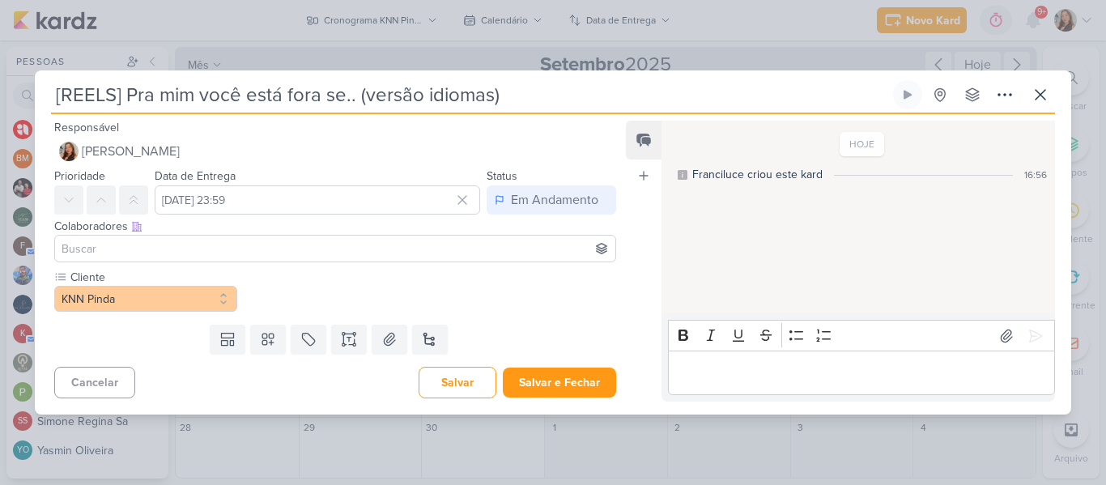
type input "[REELS] Pra mim você está fora se.. (versão idiomas)"
click at [411, 253] on input at bounding box center [335, 248] width 554 height 19
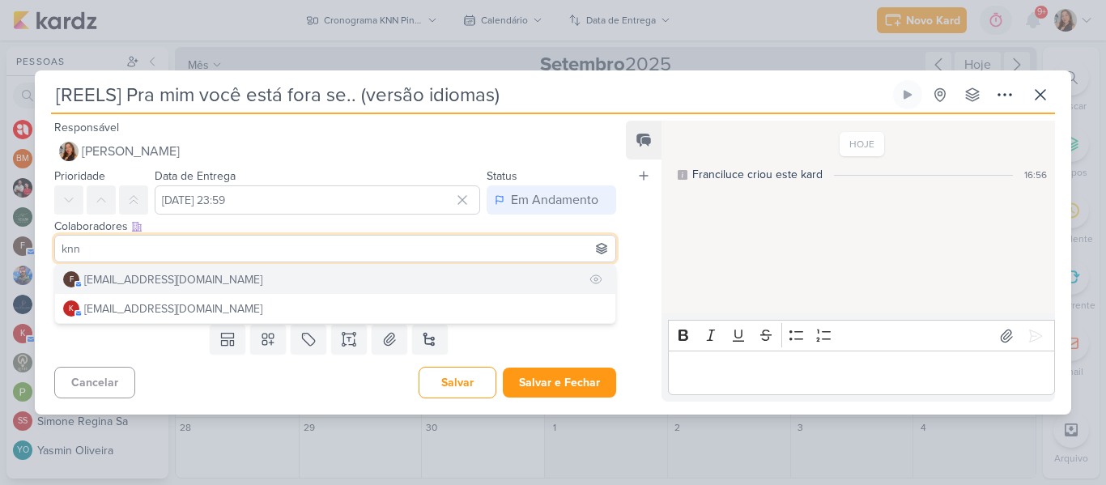
type input "knn"
click at [346, 265] on button "f financeiro.knnpinda@gmail.com" at bounding box center [335, 279] width 560 height 29
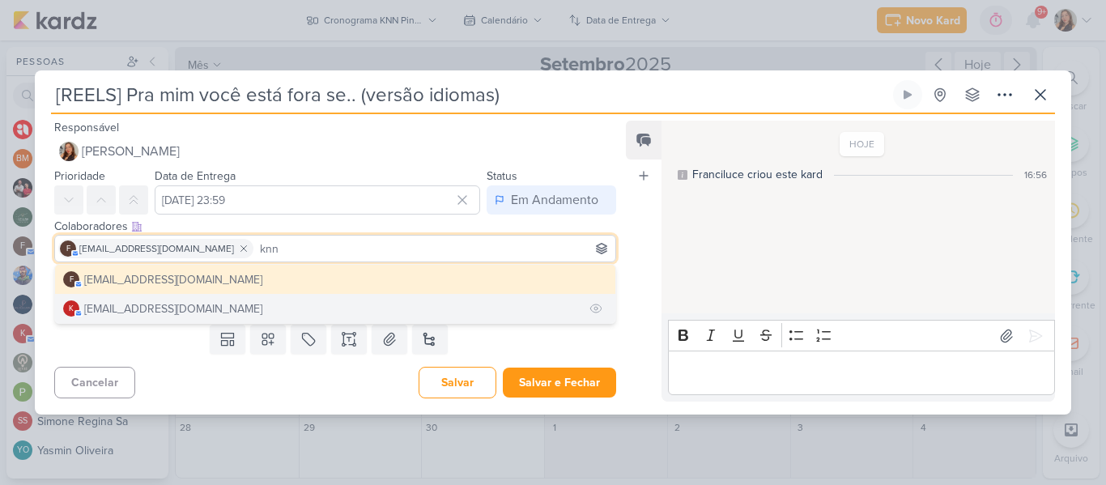
type input "knn"
click at [325, 308] on button "k knnpinda@gmail.com" at bounding box center [335, 308] width 560 height 29
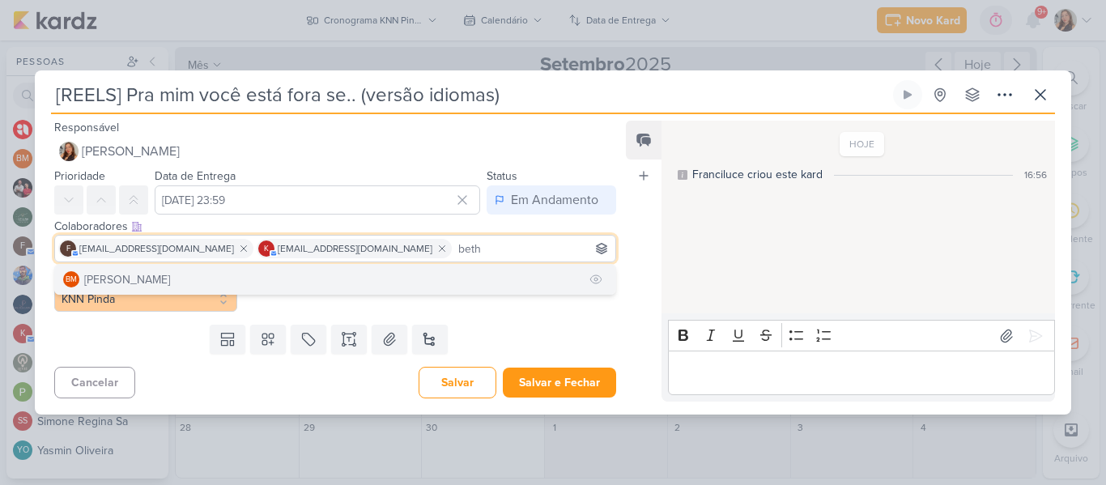
type input "beth"
click at [354, 273] on button "BM Beth Monteiro" at bounding box center [335, 279] width 560 height 29
type input "yasmin"
click at [298, 281] on button "YO Yasmin Oliveira" at bounding box center [335, 279] width 560 height 29
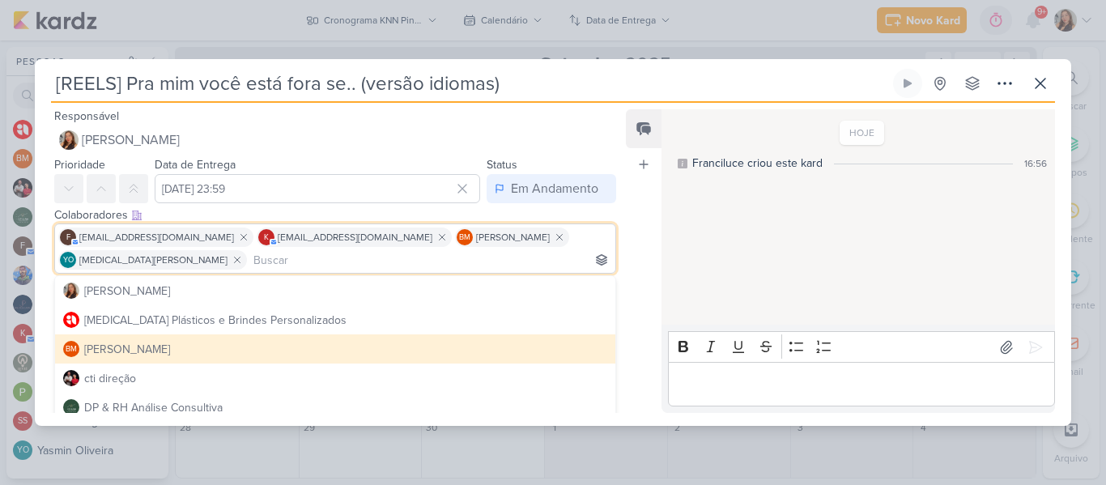
click at [657, 249] on div "Feed Atrelar email Solte o email para atrelar ao kard" at bounding box center [644, 260] width 36 height 303
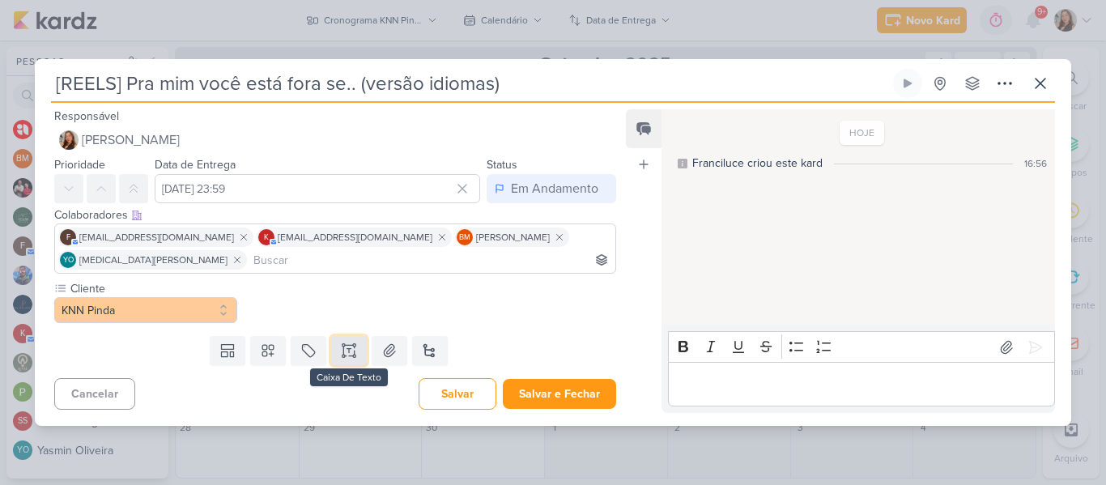
click at [355, 351] on button at bounding box center [349, 350] width 36 height 29
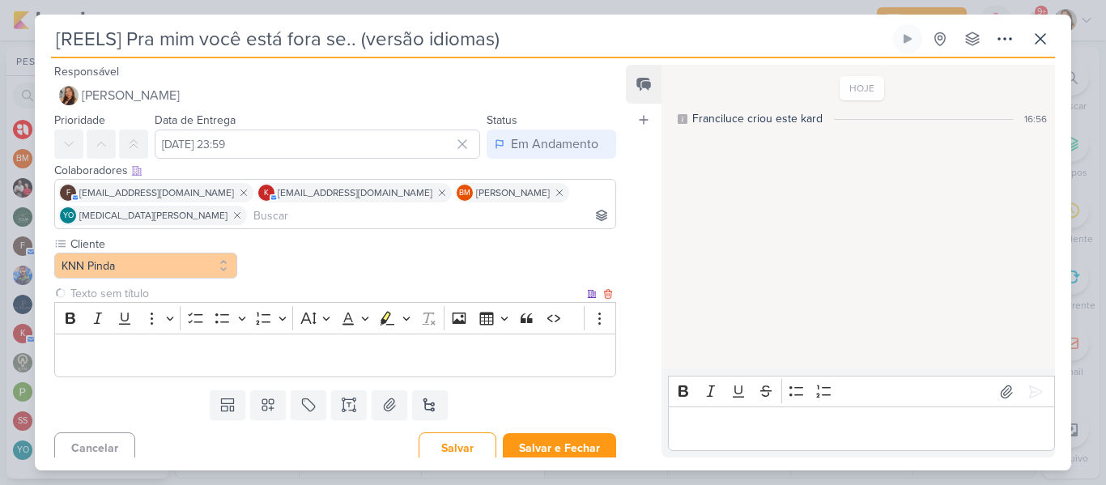
click at [224, 295] on input "text" at bounding box center [325, 293] width 516 height 17
type input "Brifieng"
click at [194, 348] on p "Editor editing area: main" at bounding box center [335, 355] width 544 height 19
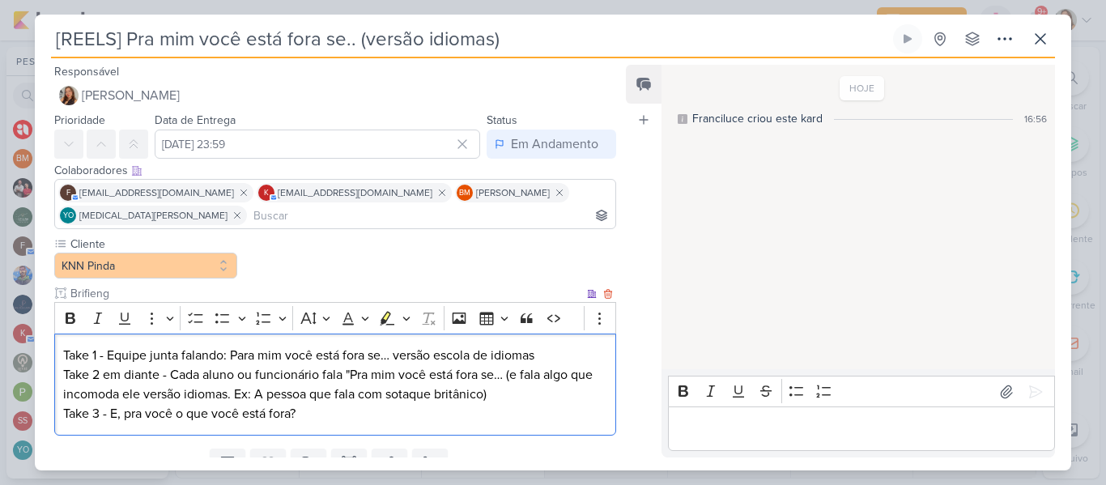
click at [112, 414] on p "Take 1 - Equipe junta falando: Para mim você está fora se… versão escola de idi…" at bounding box center [335, 385] width 544 height 78
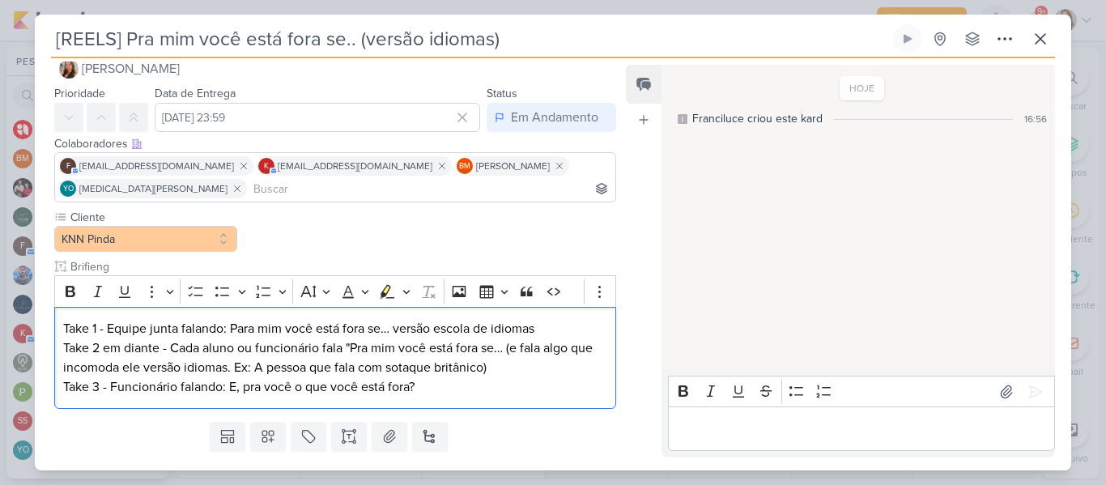
scroll to position [28, 0]
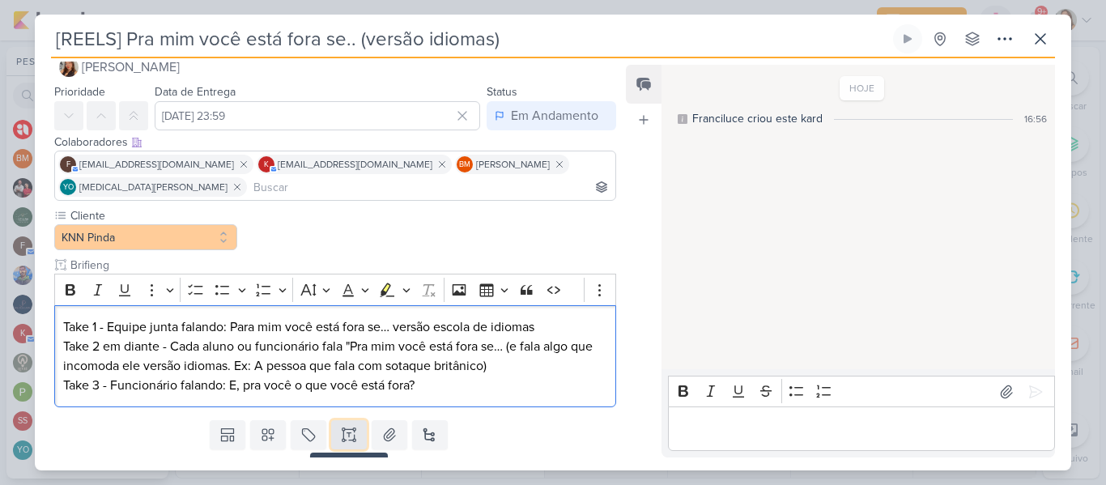
click at [355, 438] on button at bounding box center [349, 434] width 36 height 29
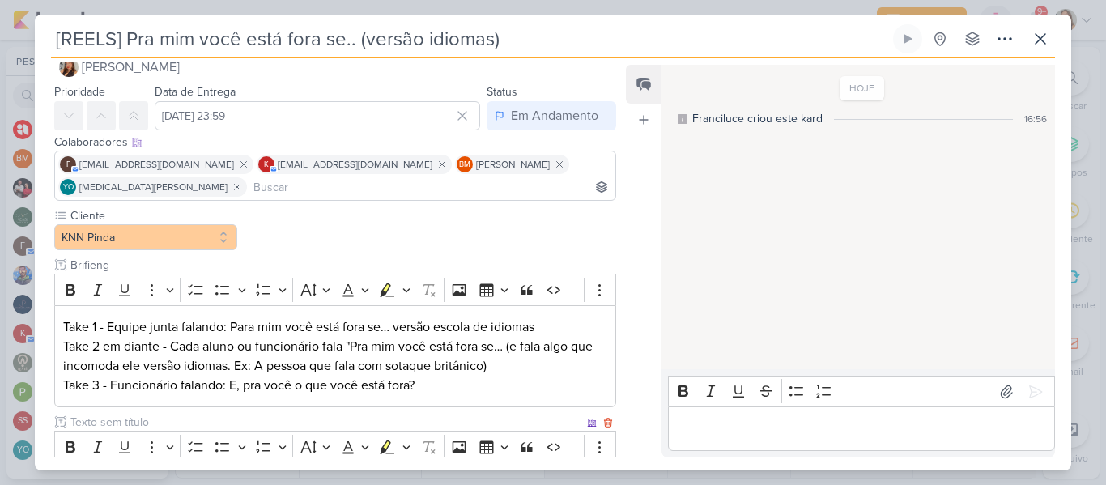
click at [314, 414] on input "text" at bounding box center [325, 422] width 516 height 17
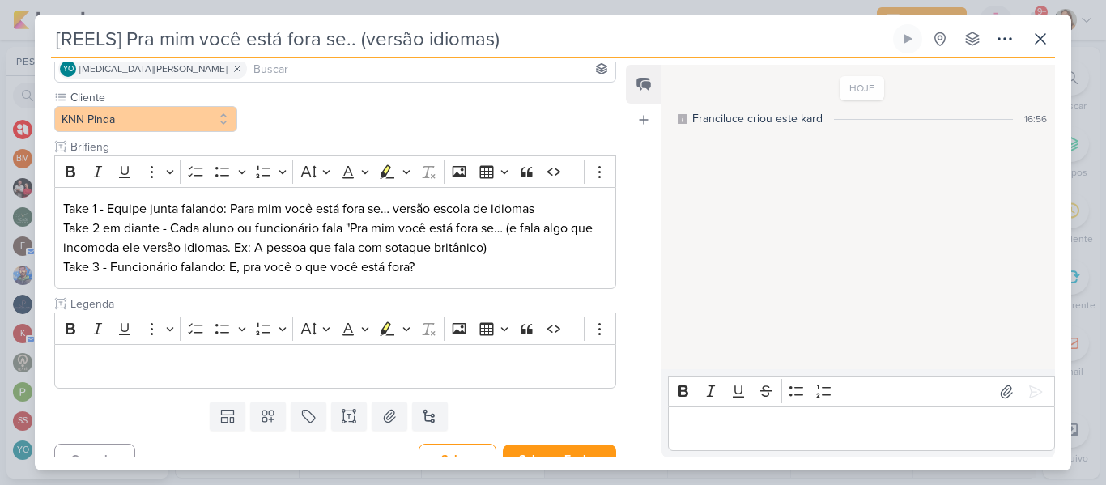
scroll to position [168, 0]
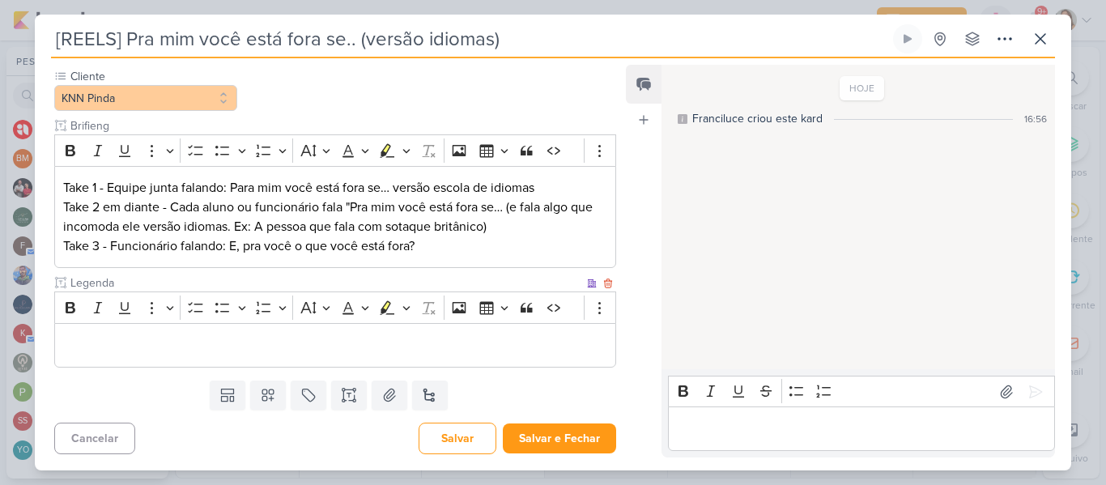
type input "Legenda"
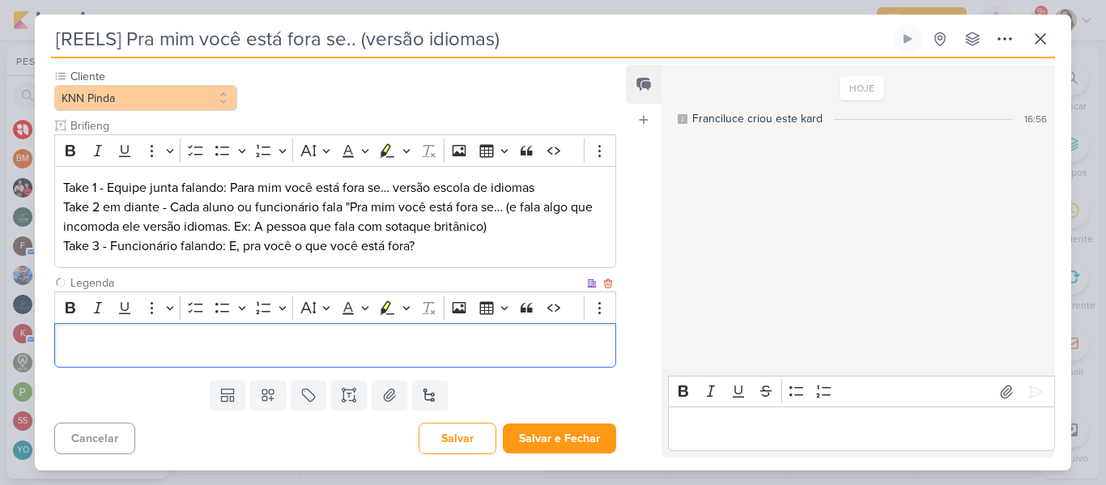
click at [418, 351] on p "Editor editing area: main" at bounding box center [335, 345] width 544 height 19
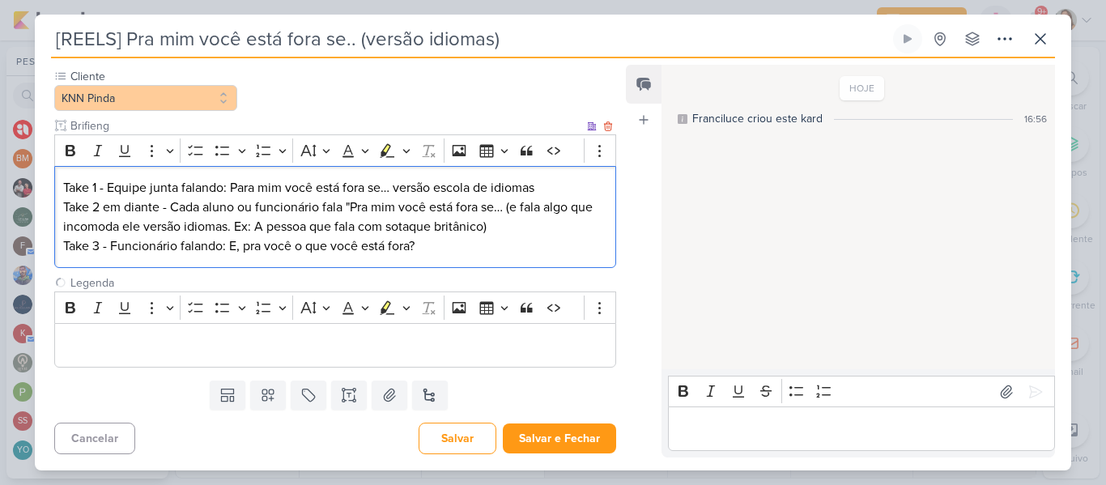
click at [280, 240] on p "Take 1 - Equipe junta falando: Para mim você está fora se… versão escola de idi…" at bounding box center [335, 217] width 544 height 78
click at [266, 407] on button at bounding box center [268, 394] width 36 height 29
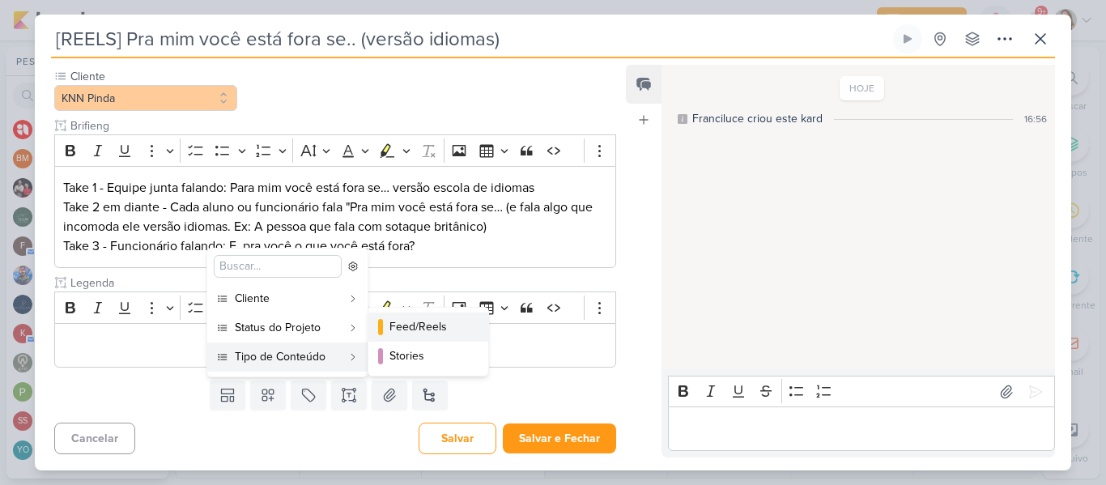
click at [388, 336] on button "Feed/Reels" at bounding box center [428, 326] width 120 height 29
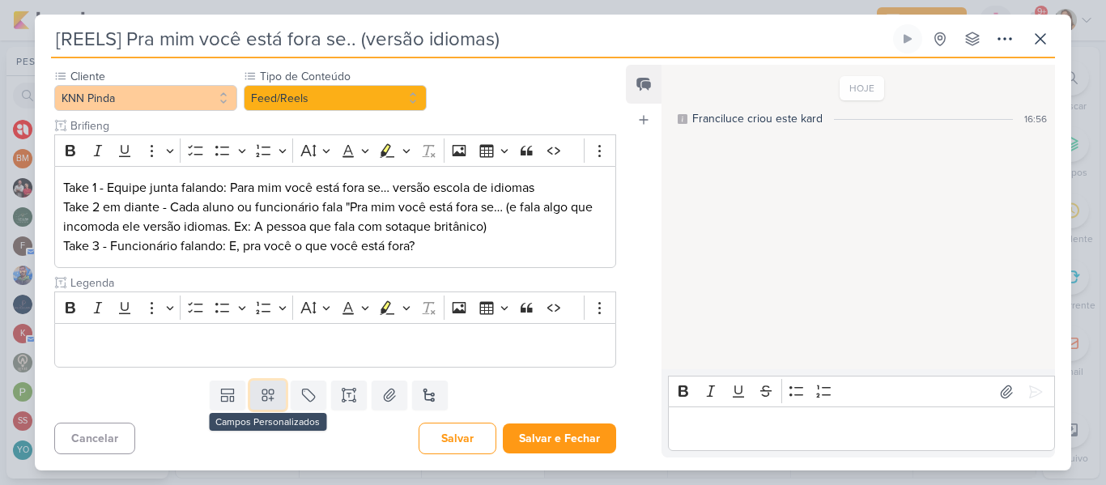
click at [270, 395] on icon at bounding box center [268, 395] width 16 height 16
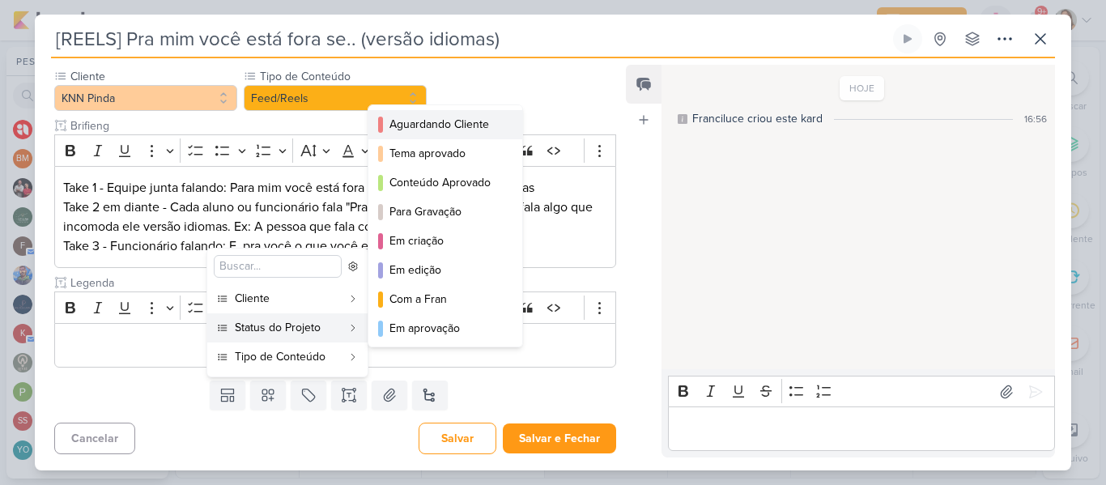
click at [420, 137] on button "Aguardando Cliente" at bounding box center [445, 124] width 154 height 29
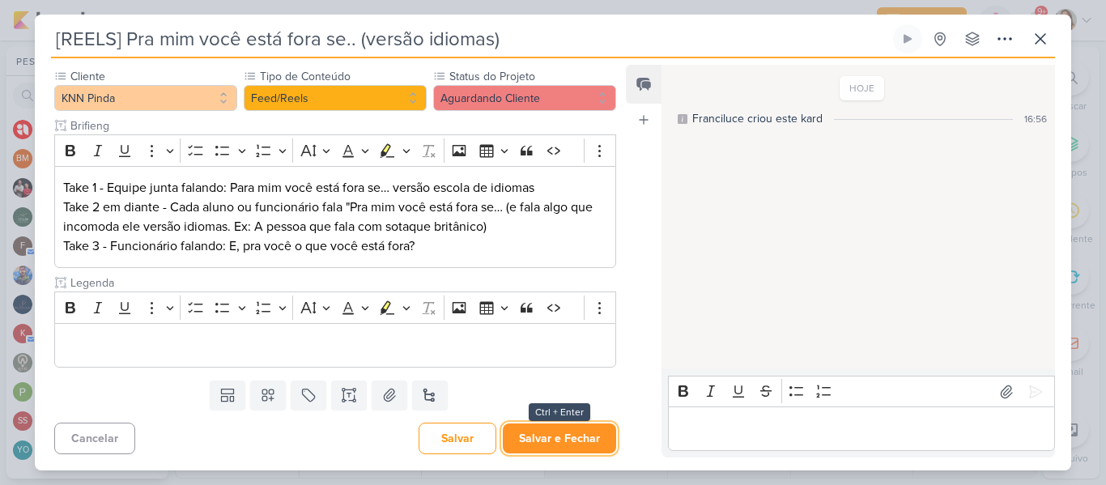
click at [520, 427] on button "Salvar e Fechar" at bounding box center [559, 438] width 113 height 30
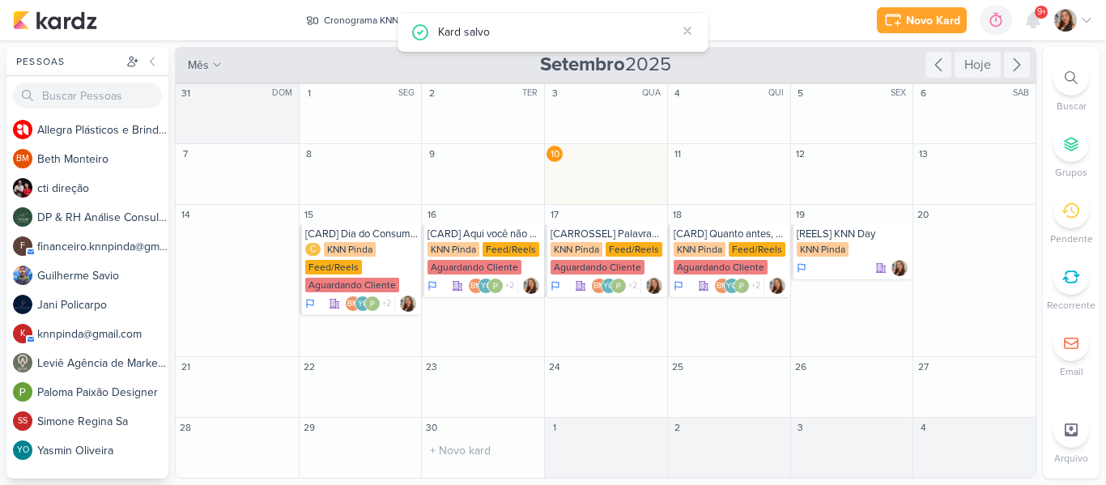
scroll to position [0, 0]
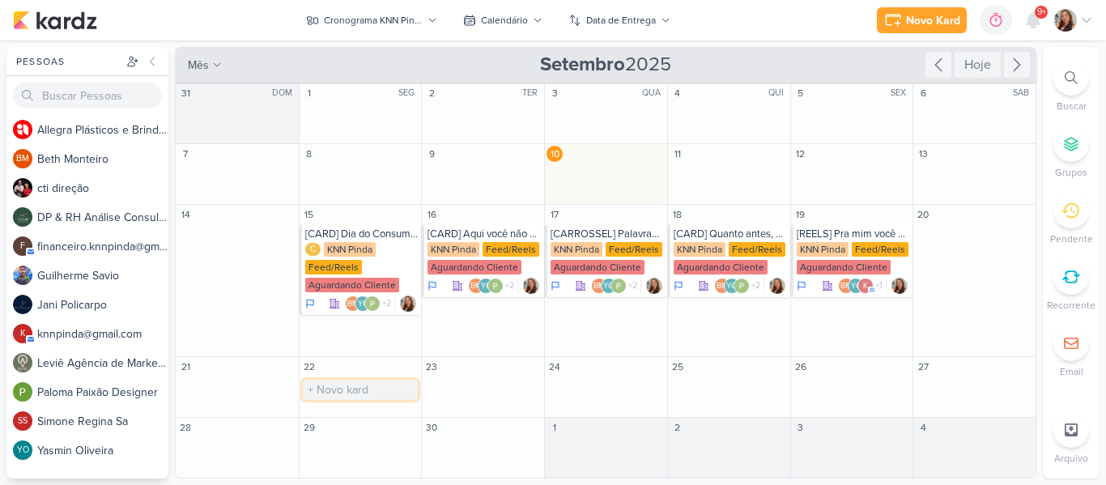
click at [358, 382] on input "text" at bounding box center [361, 390] width 116 height 20
type input "[REELS] Eles tem tantos alunos, nem devem lembrar de mim..."
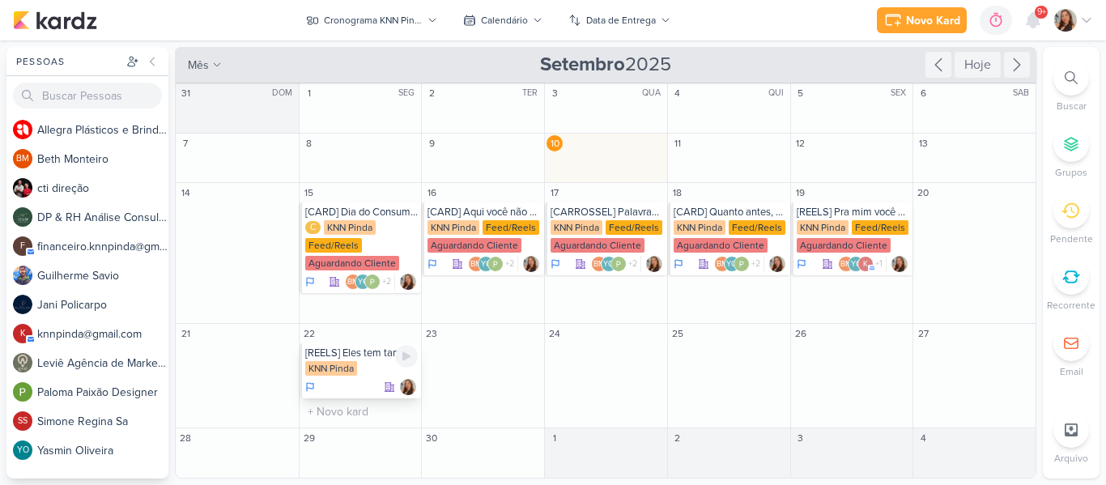
click at [344, 373] on div "KNN Pinda" at bounding box center [331, 368] width 52 height 15
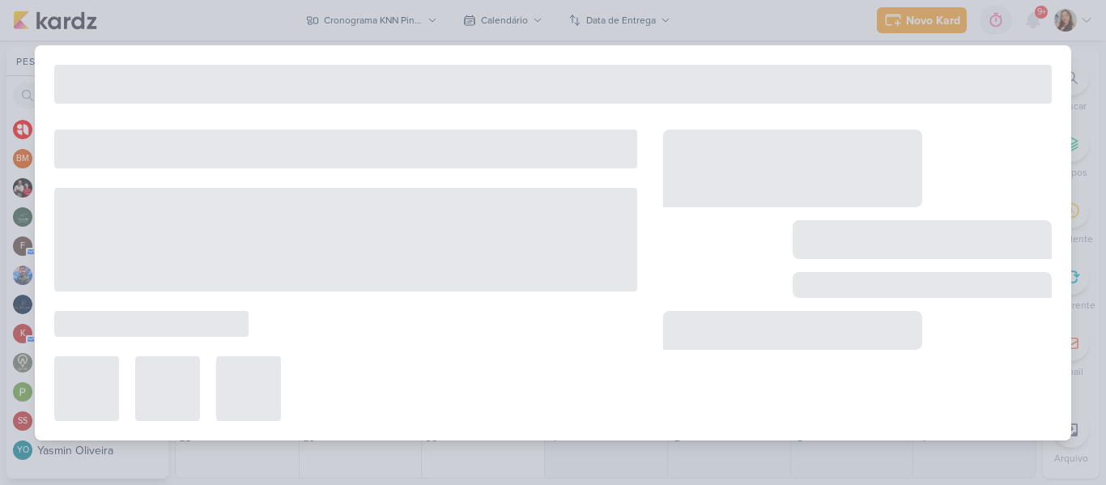
type input "[REELS] Eles tem tantos alunos, nem devem lembrar de mim..."
type input "22 de setembro de 2025 às 23:59"
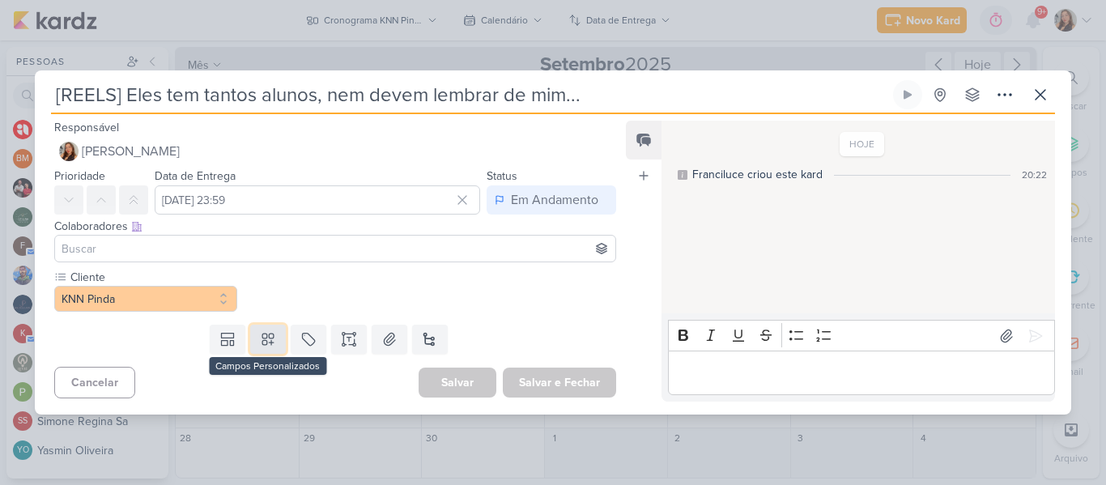
click at [261, 350] on button at bounding box center [268, 339] width 36 height 29
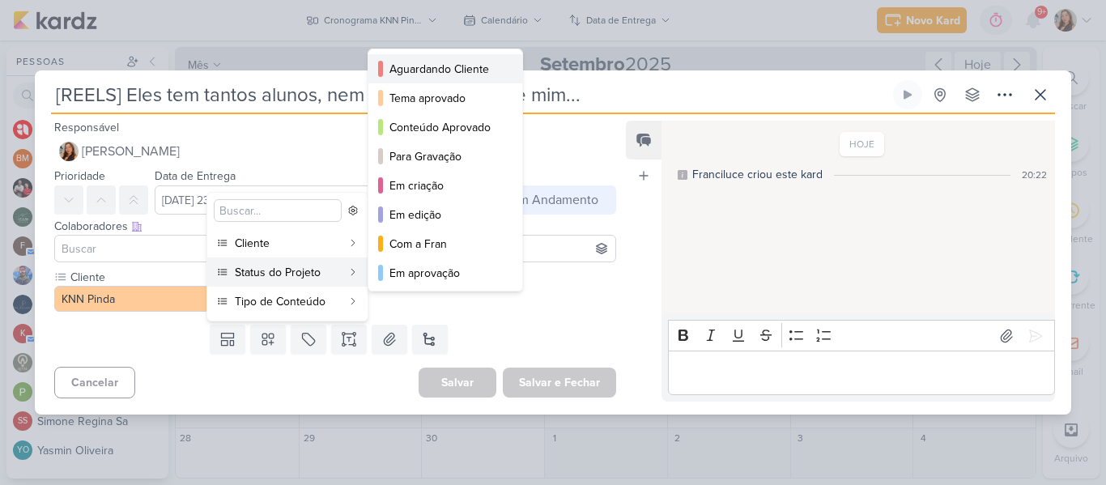
click at [431, 72] on div "Aguardando Cliente" at bounding box center [445, 69] width 113 height 17
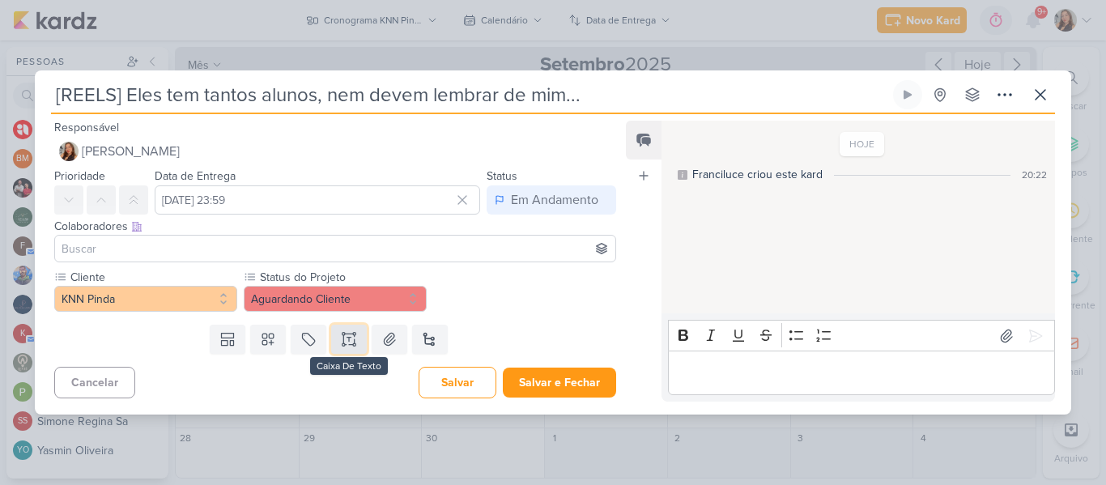
click at [331, 343] on button at bounding box center [349, 339] width 36 height 29
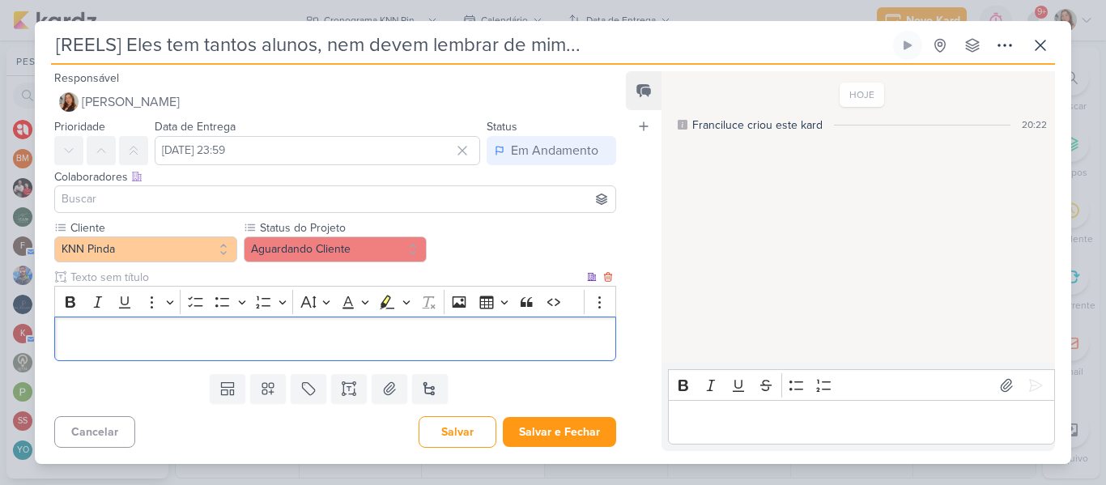
click at [164, 280] on input "text" at bounding box center [325, 277] width 516 height 17
type input "Brifieng"
click at [165, 336] on p "Editor editing area: main" at bounding box center [335, 338] width 544 height 19
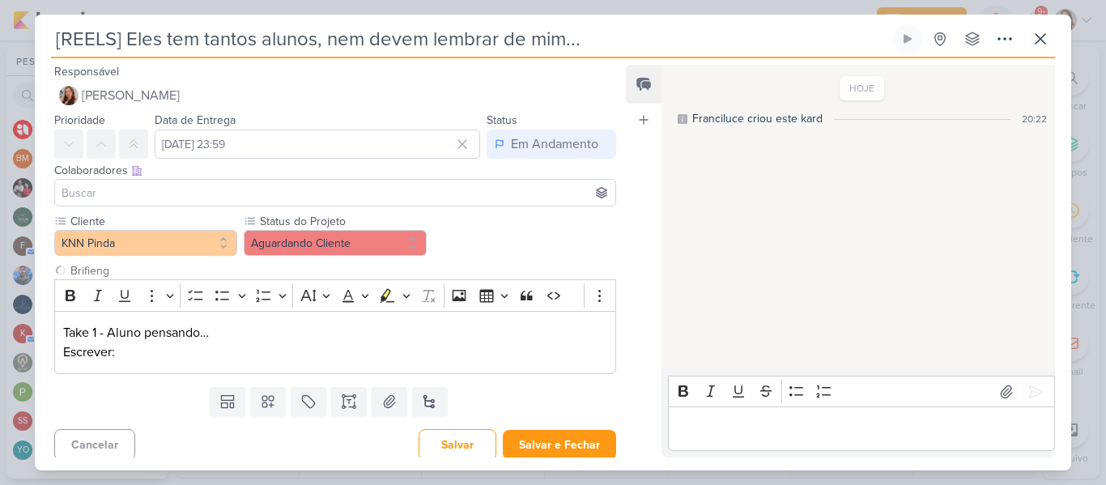
click at [428, 36] on input "[REELS] Eles tem tantos alunos, nem devem lembrar de mim..." at bounding box center [470, 38] width 838 height 29
drag, startPoint x: 614, startPoint y: 42, endPoint x: 130, endPoint y: 36, distance: 484.0
click at [130, 36] on input "[REELS] Eles tem tantos alunos, nem devem lembrar de mim..." at bounding box center [470, 38] width 838 height 29
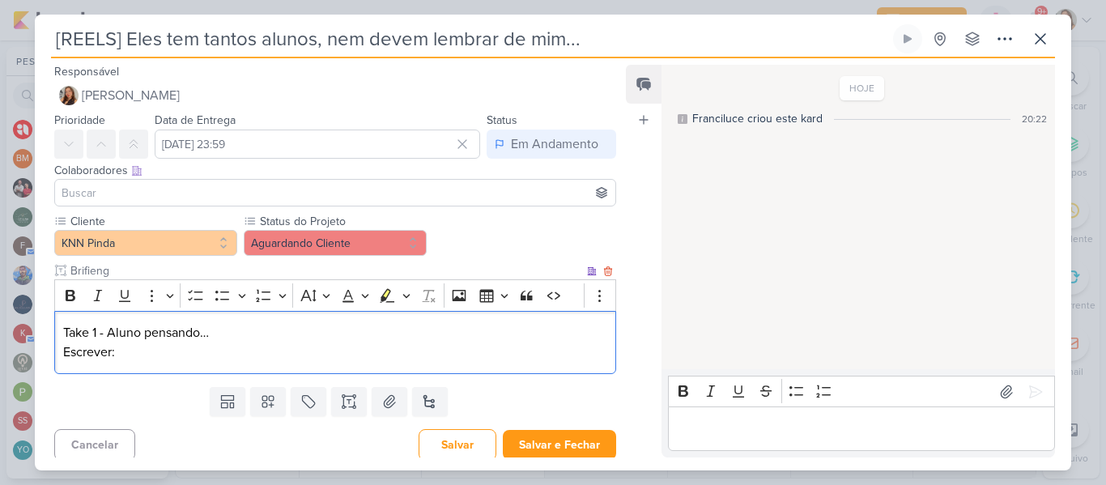
click at [127, 350] on p "Take 1 - Aluno pensando… Escrever:" at bounding box center [335, 342] width 544 height 39
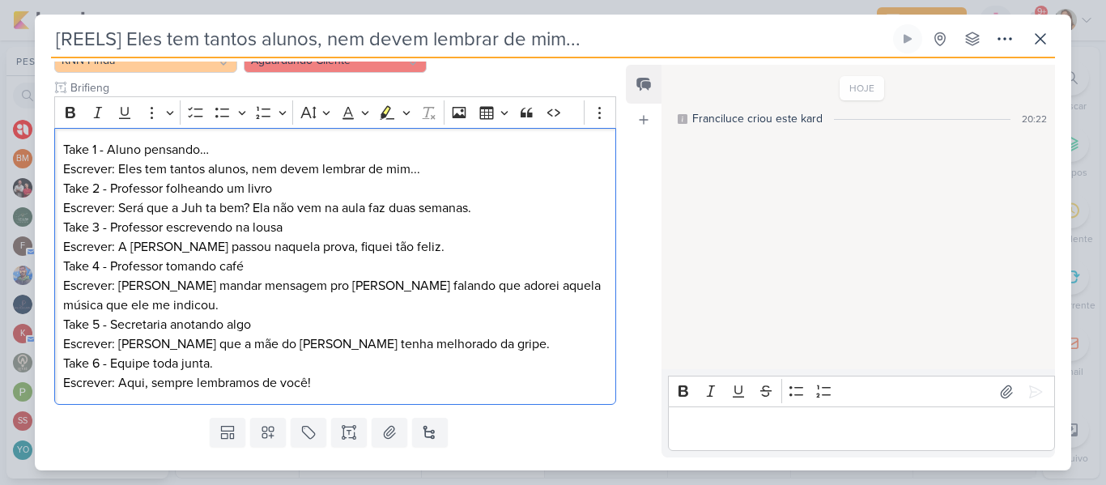
scroll to position [220, 0]
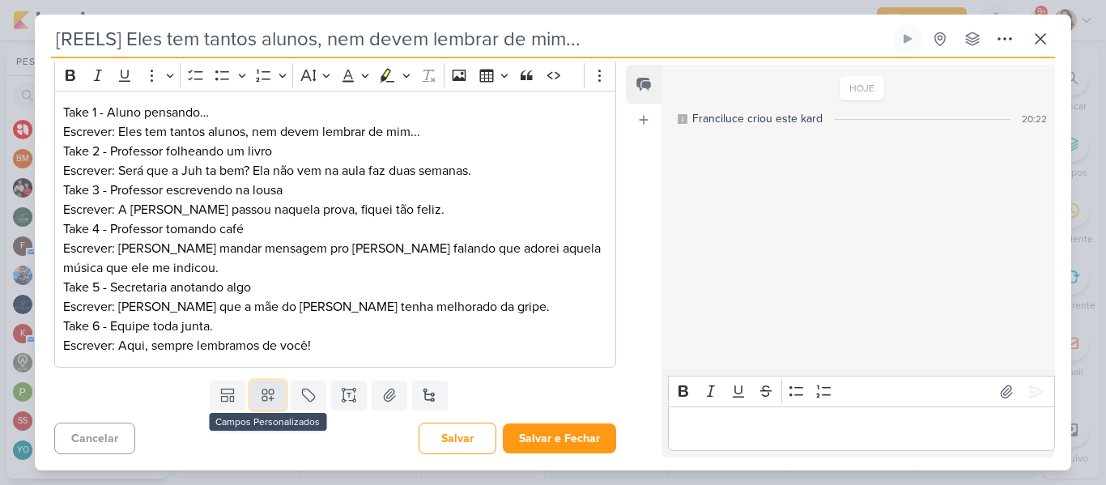
click at [264, 396] on icon at bounding box center [268, 395] width 16 height 16
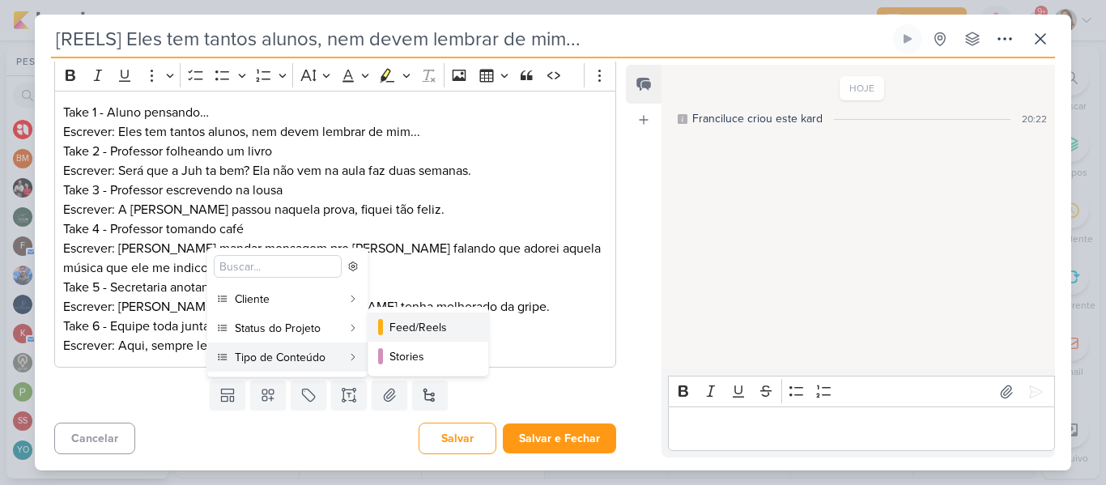
click at [406, 331] on div "Feed/Reels" at bounding box center [428, 327] width 79 height 17
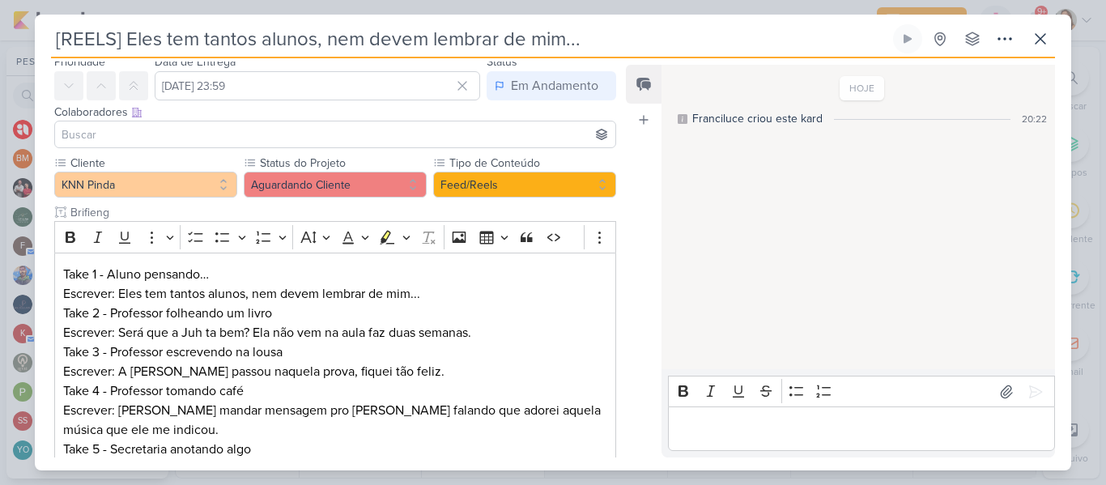
scroll to position [15, 0]
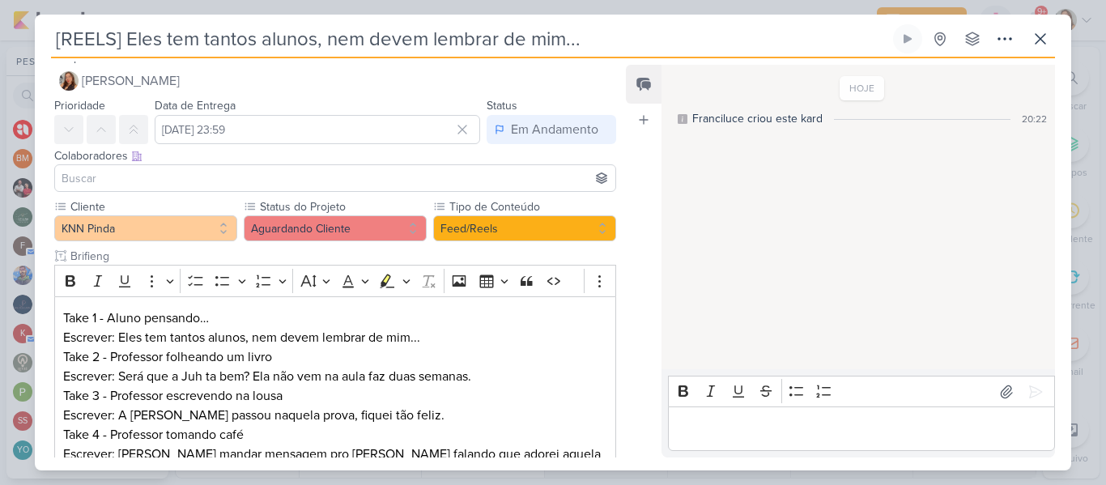
click at [442, 174] on input at bounding box center [335, 177] width 554 height 19
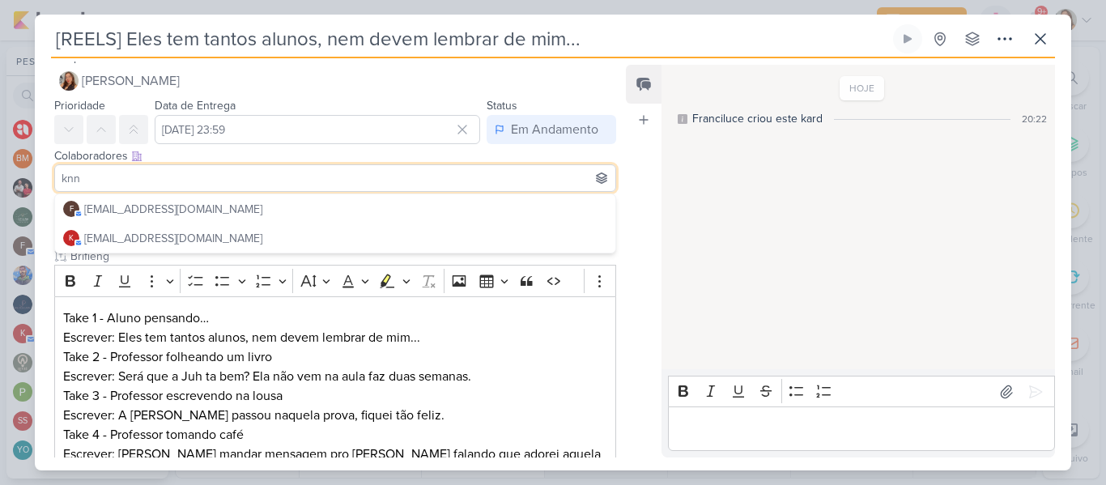
click at [432, 193] on div "Colaboradores Este kard pode ser visível a usuários da sua organização Este kar…" at bounding box center [329, 171] width 588 height 54
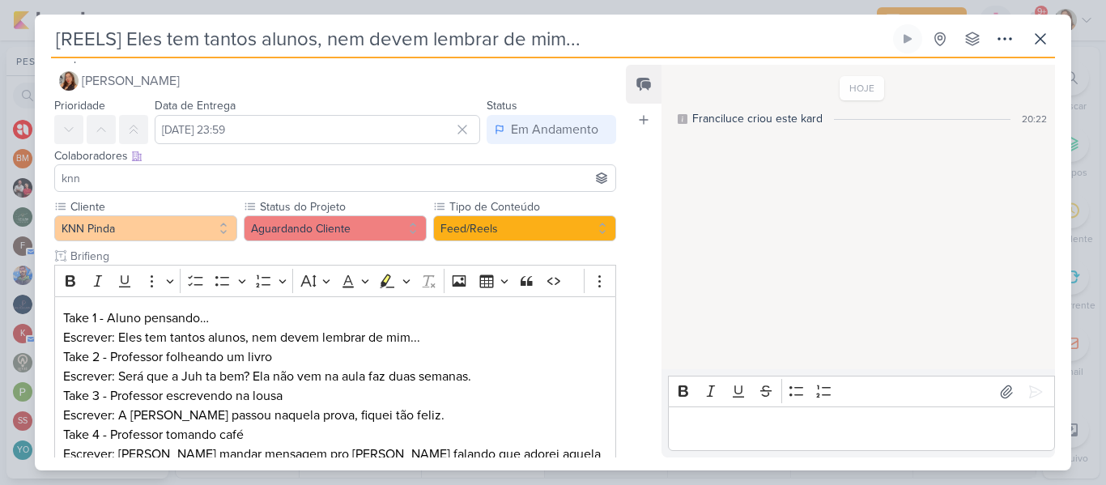
click at [418, 187] on input "knn" at bounding box center [335, 177] width 554 height 19
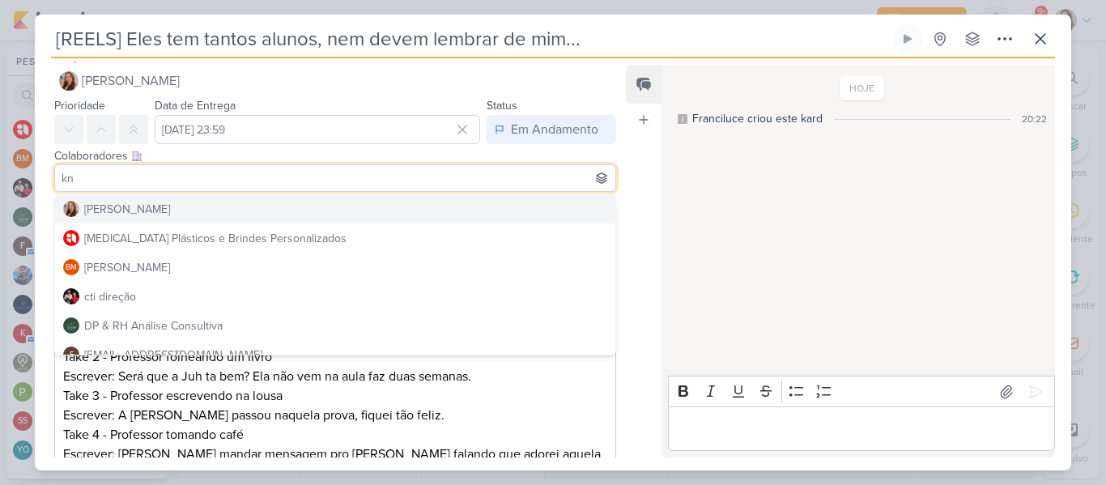
type input "knn"
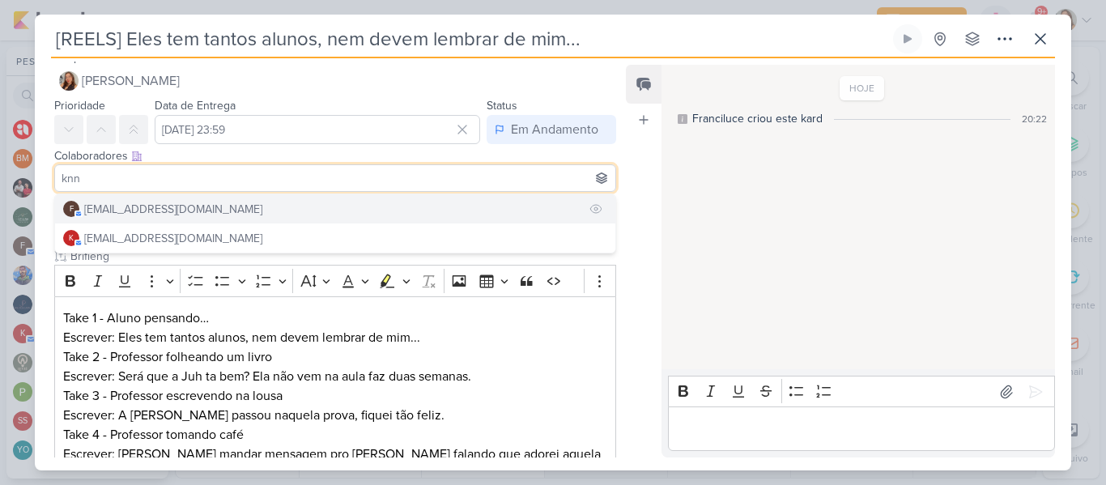
click at [374, 200] on button "f financeiro.knnpinda@gmail.com" at bounding box center [335, 208] width 560 height 29
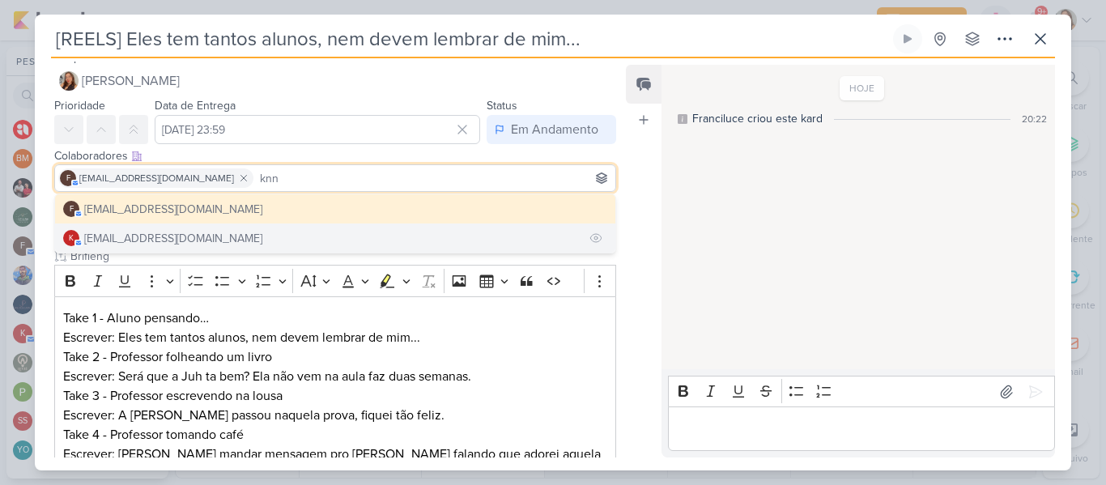
type input "knn"
click at [299, 231] on button "k knnpinda@gmail.com" at bounding box center [335, 237] width 560 height 29
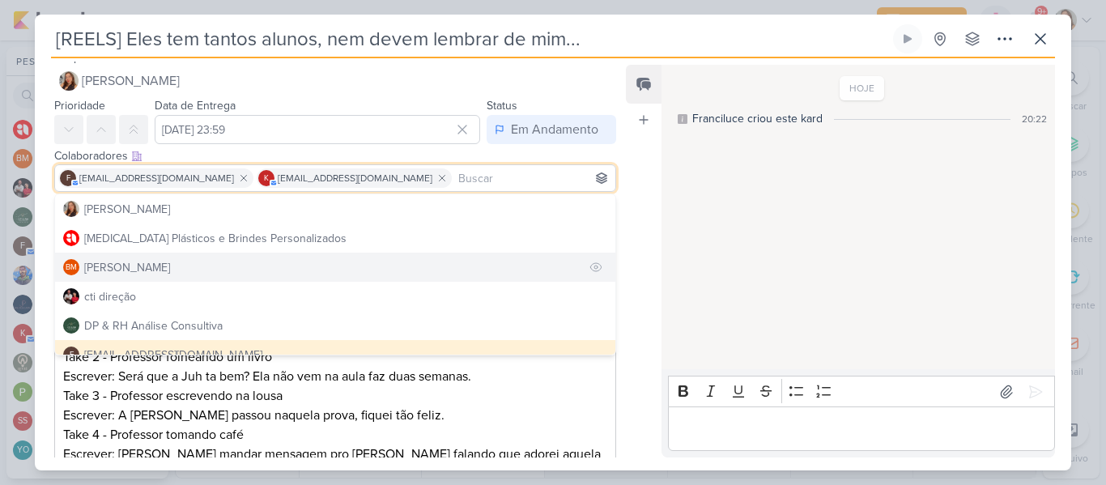
click at [367, 259] on button "BM Beth Monteiro" at bounding box center [335, 267] width 560 height 29
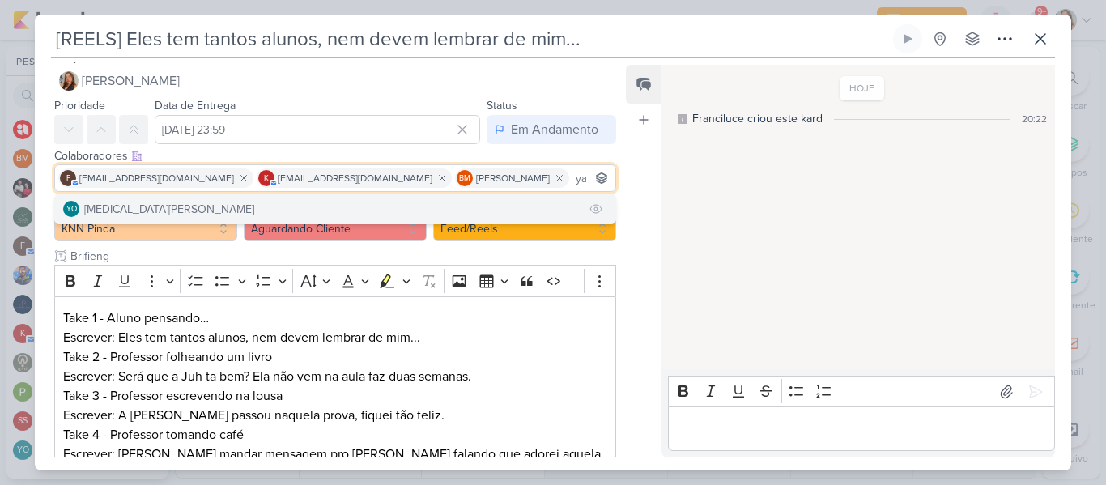
type input "yas"
click at [469, 203] on button "YO Yasmin Oliveira" at bounding box center [335, 208] width 560 height 29
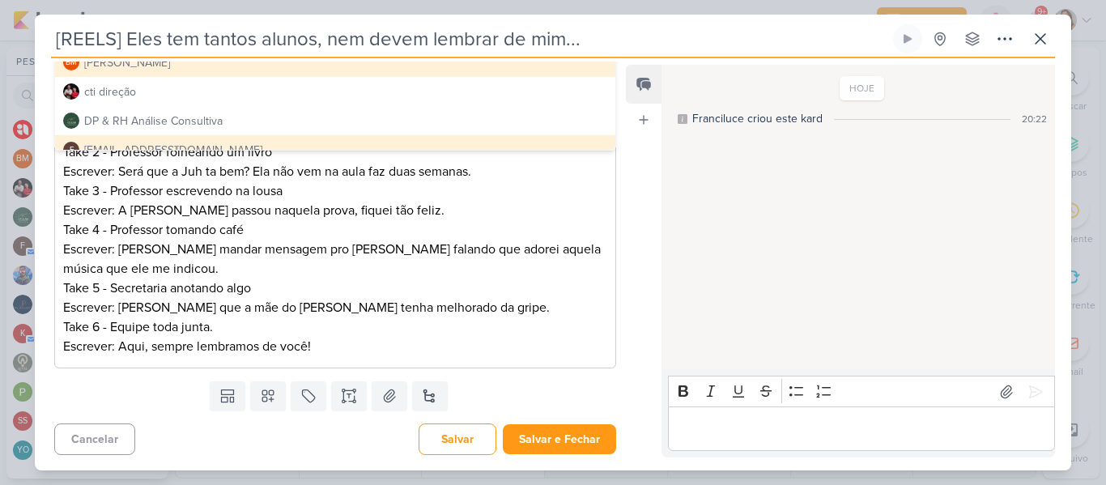
scroll to position [243, 0]
click at [581, 434] on button "Salvar e Fechar" at bounding box center [559, 438] width 113 height 30
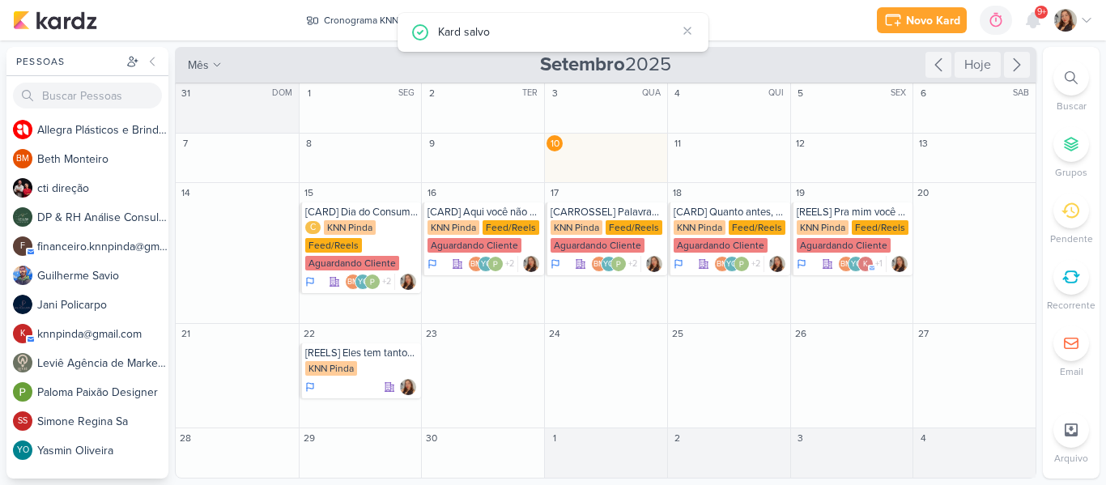
scroll to position [0, 0]
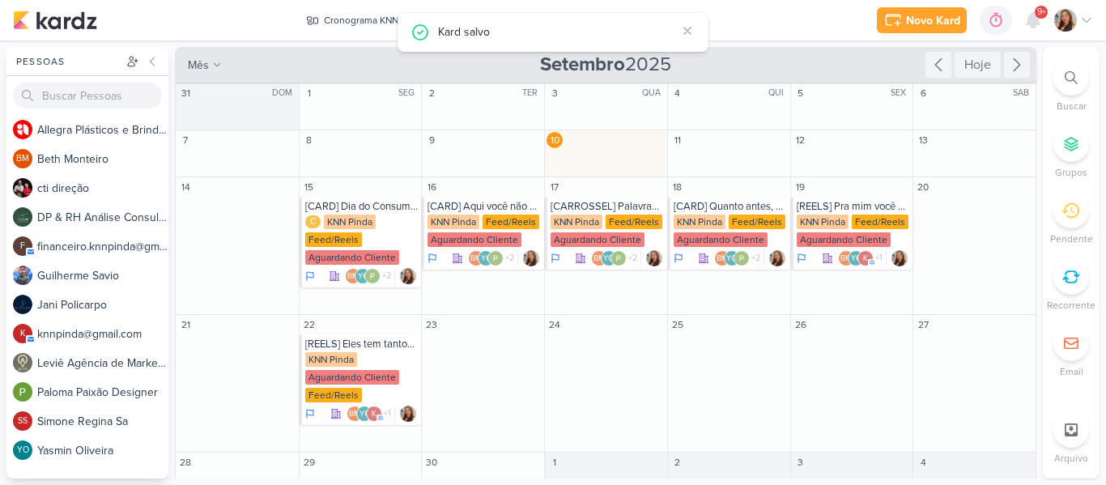
click at [830, 31] on div "Novo Kard Ctrl + k 0h0m Sessão desligada... Hoje 0h0m Semana 0h0m Mês 0h0m" at bounding box center [553, 20] width 1080 height 40
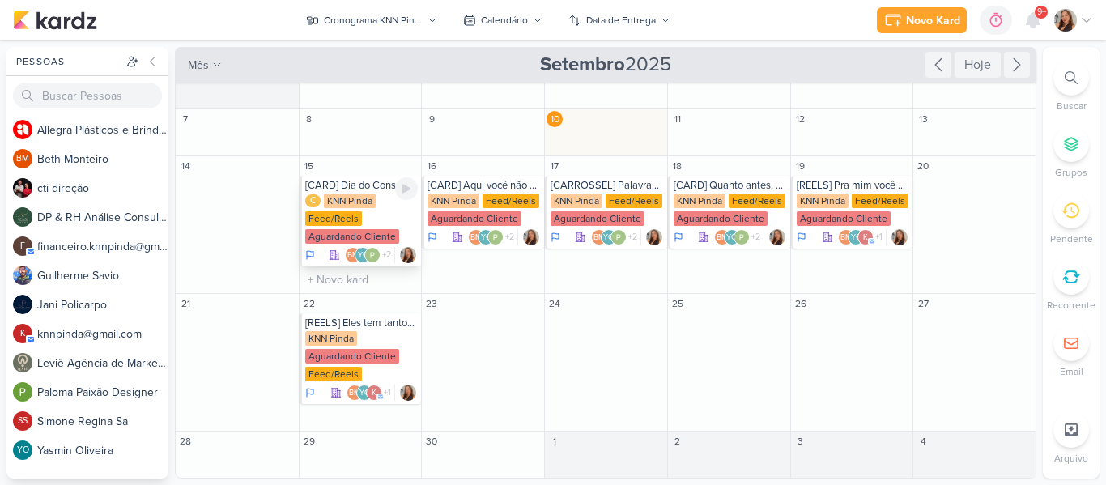
click at [333, 204] on div "KNN Pinda" at bounding box center [350, 200] width 52 height 15
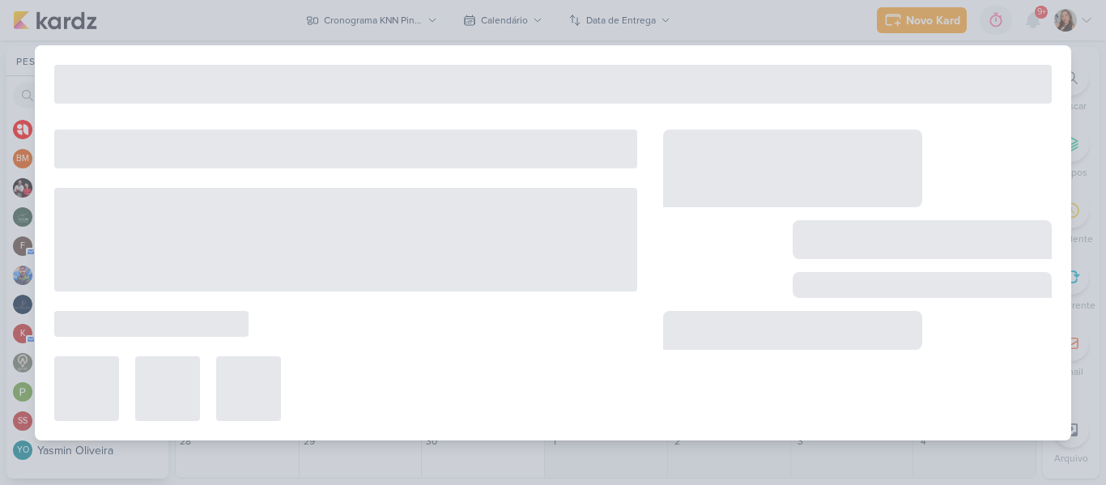
type input "[CARD] Dia do Consumidor"
type input "15 de setembro de 2025 às 23:59"
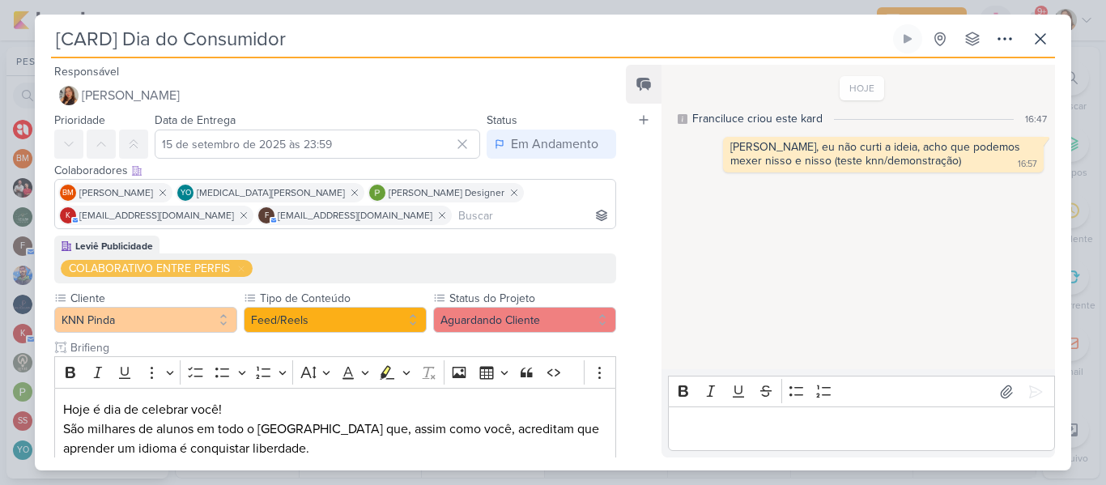
click at [355, 32] on input "[CARD] Dia do Consumidor" at bounding box center [470, 38] width 838 height 29
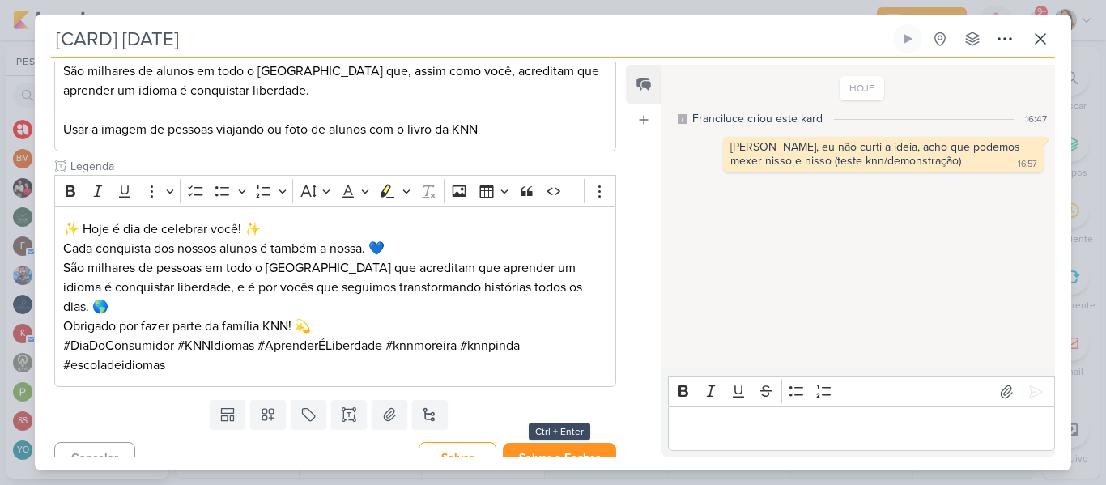
type input "[CARD] Dia do Cliente"
click at [582, 443] on button "Salvar e Fechar" at bounding box center [559, 458] width 113 height 30
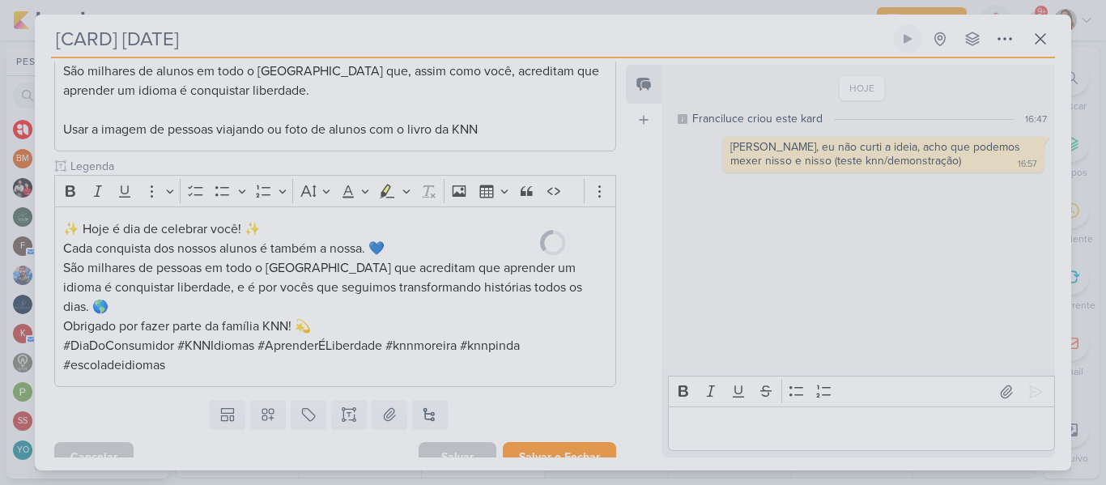
scroll to position [356, 0]
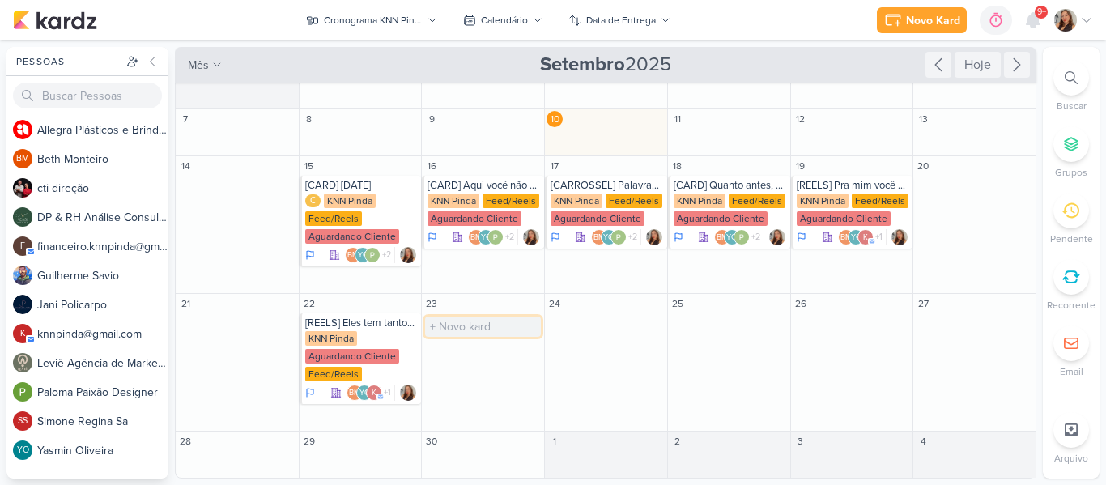
click at [459, 326] on input "text" at bounding box center [483, 326] width 116 height 20
type input "[REELS] KNN DAY"
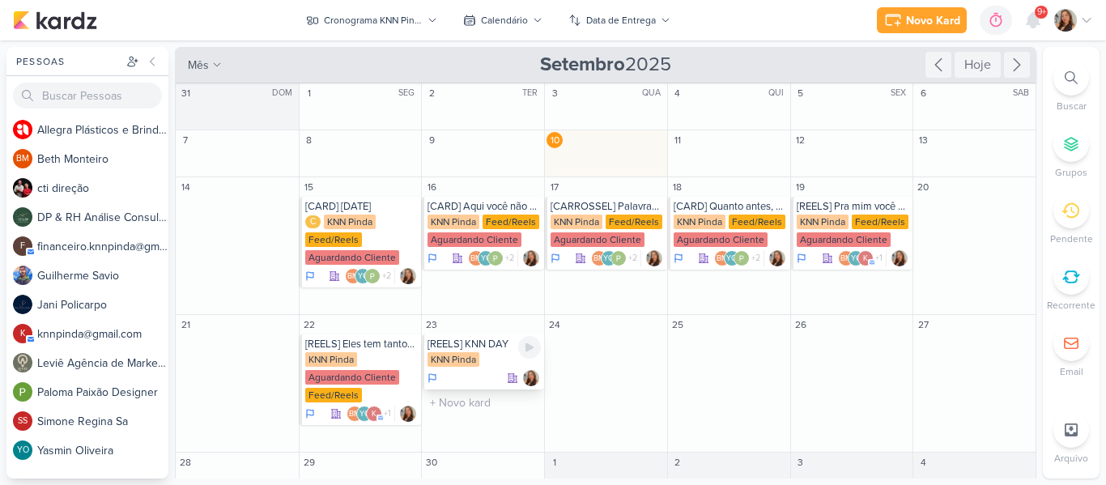
click at [462, 346] on div "[REELS] KNN DAY" at bounding box center [483, 343] width 113 height 13
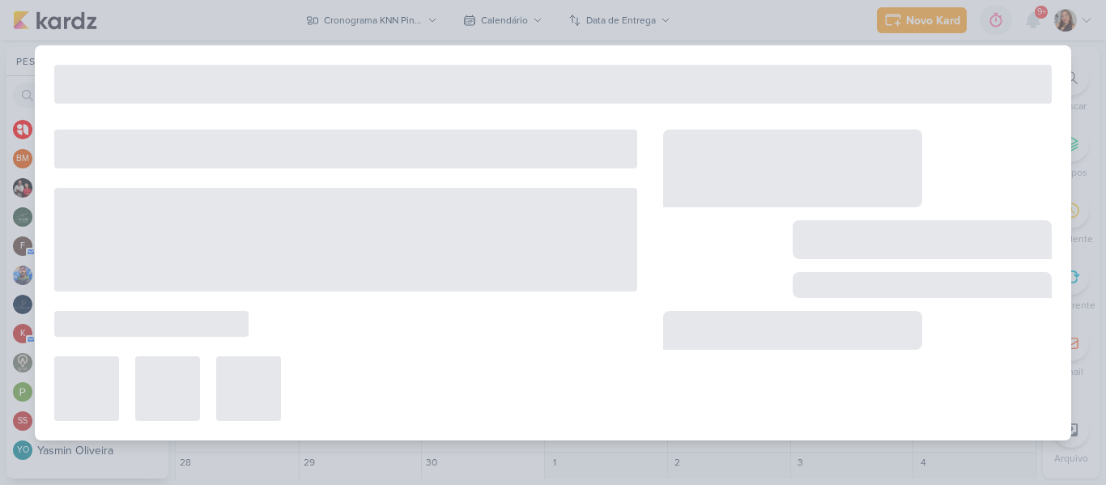
type input "[REELS] KNN DAY"
type input "23 de setembro de 2025 às 23:59"
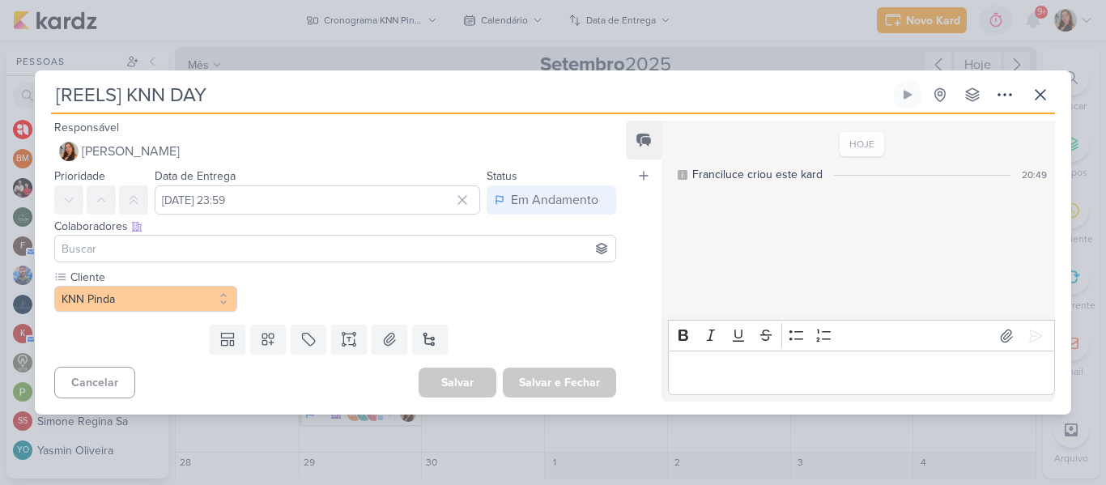
click at [271, 253] on input at bounding box center [335, 248] width 554 height 19
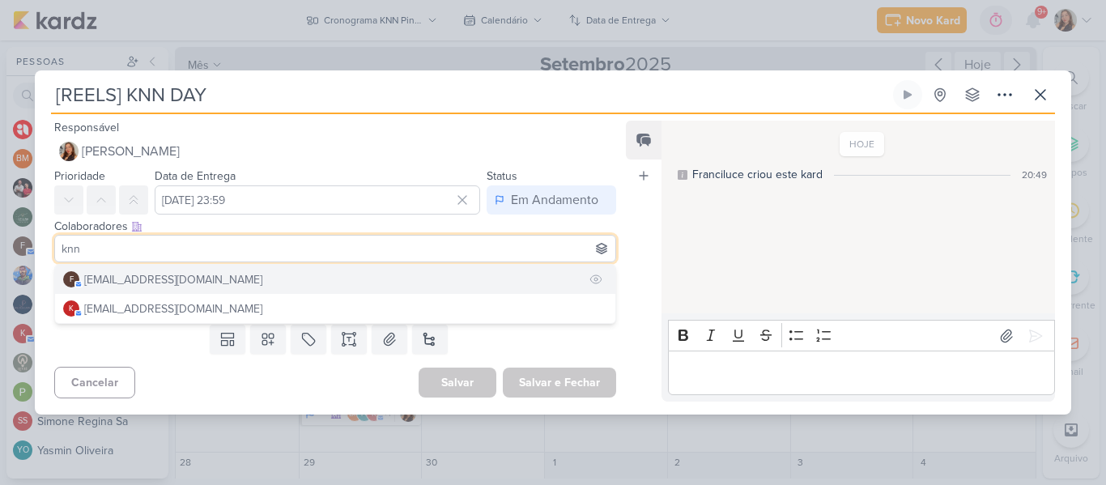
type input "knn"
click at [260, 279] on button "f financeiro.knnpinda@gmail.com" at bounding box center [335, 279] width 560 height 29
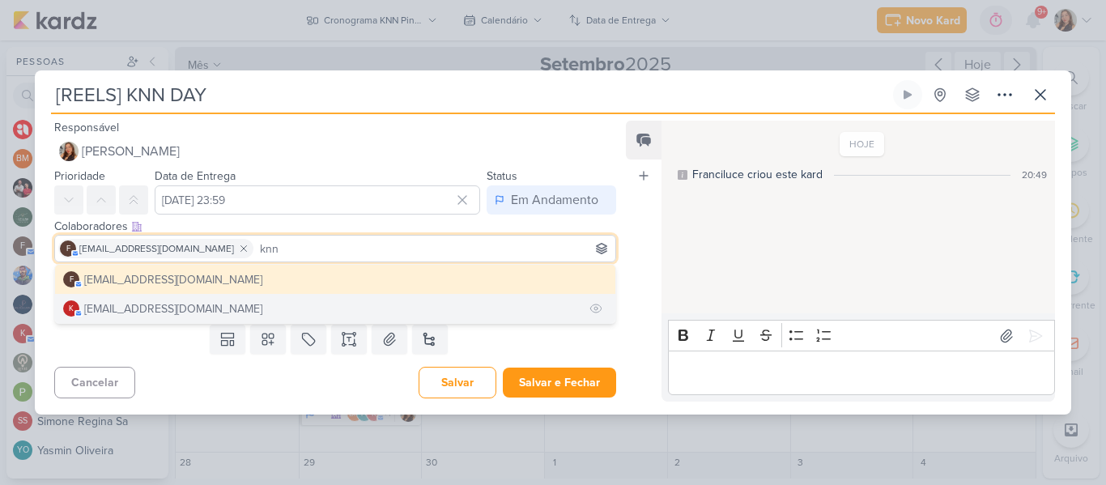
type input "knn"
click at [231, 304] on button "k knnpinda@gmail.com" at bounding box center [335, 308] width 560 height 29
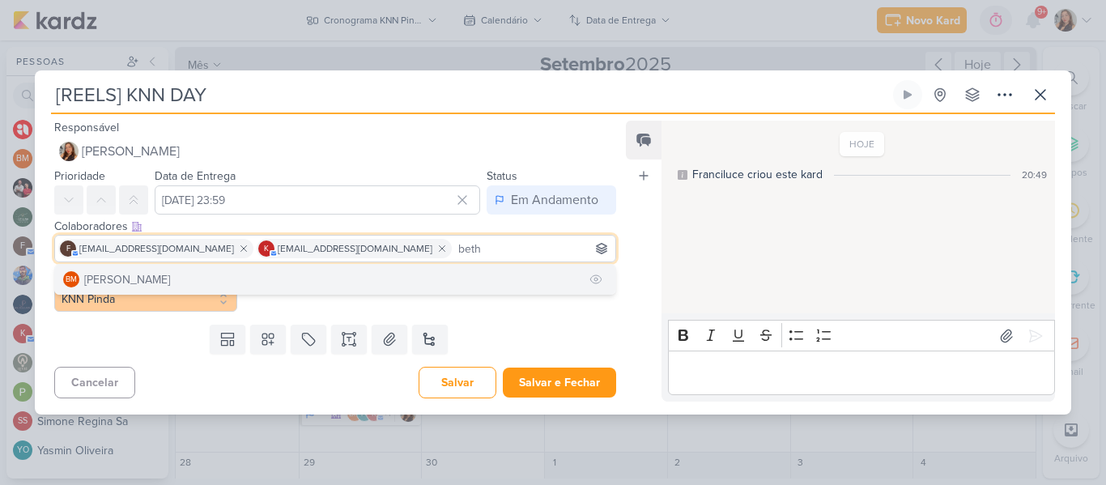
type input "beth"
click at [384, 270] on button "BM Beth Monteiro" at bounding box center [335, 279] width 560 height 29
type input "yasmin"
click at [448, 268] on button "YO Yasmin Oliveira" at bounding box center [335, 279] width 560 height 29
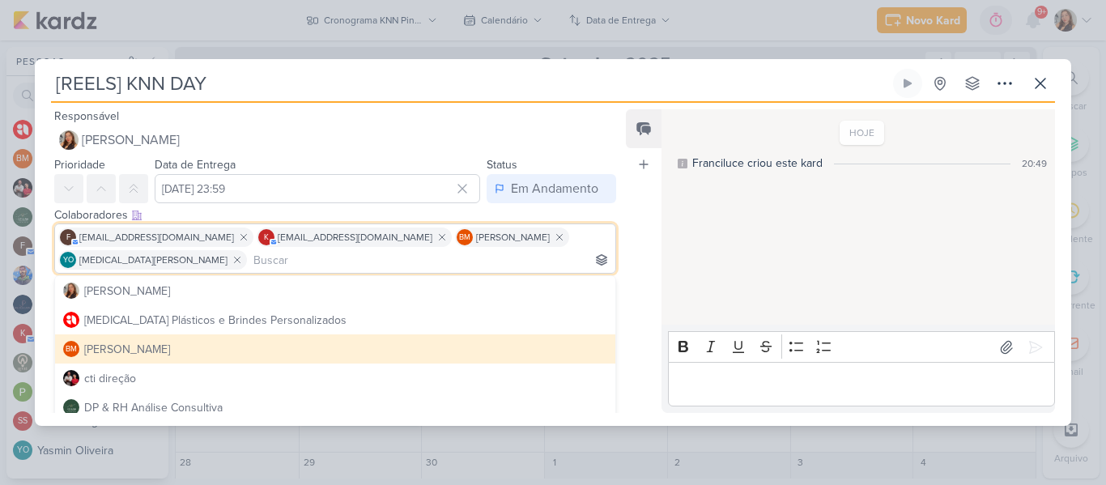
click at [647, 257] on div "Feed Atrelar email Solte o email para atrelar ao kard" at bounding box center [644, 260] width 36 height 303
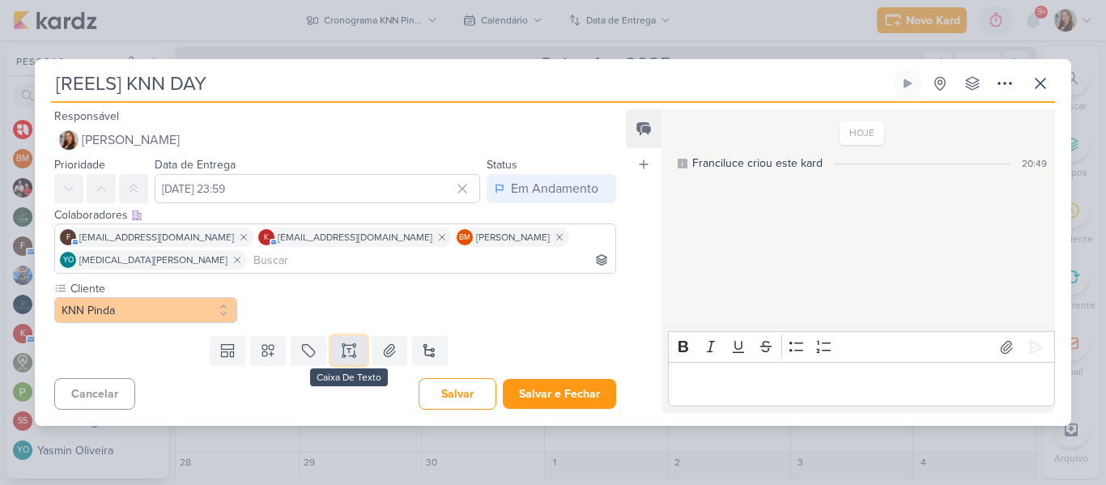
click at [342, 346] on icon at bounding box center [343, 345] width 2 height 2
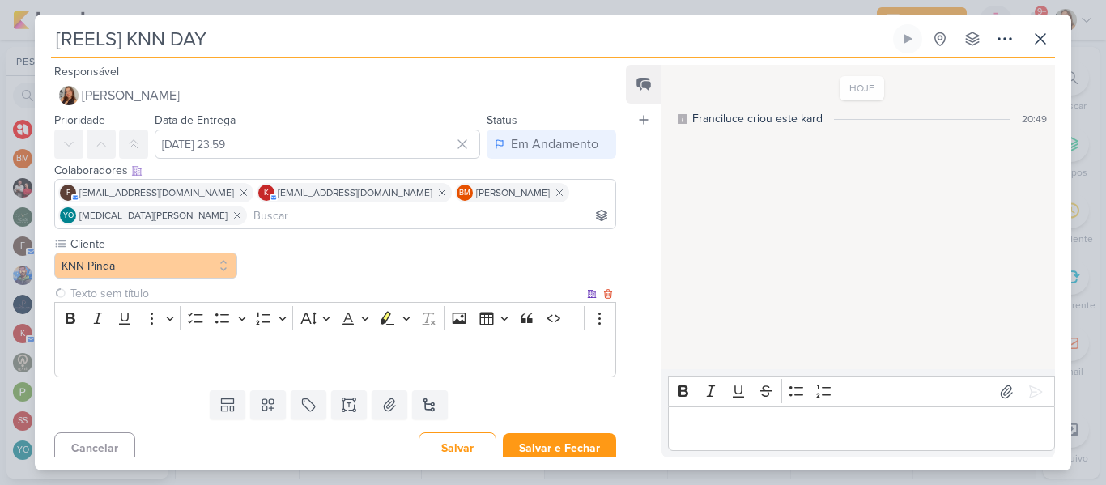
click at [253, 293] on input "text" at bounding box center [325, 293] width 516 height 17
type input "Brifieng"
click at [250, 348] on p "Editor editing area: main" at bounding box center [335, 355] width 544 height 19
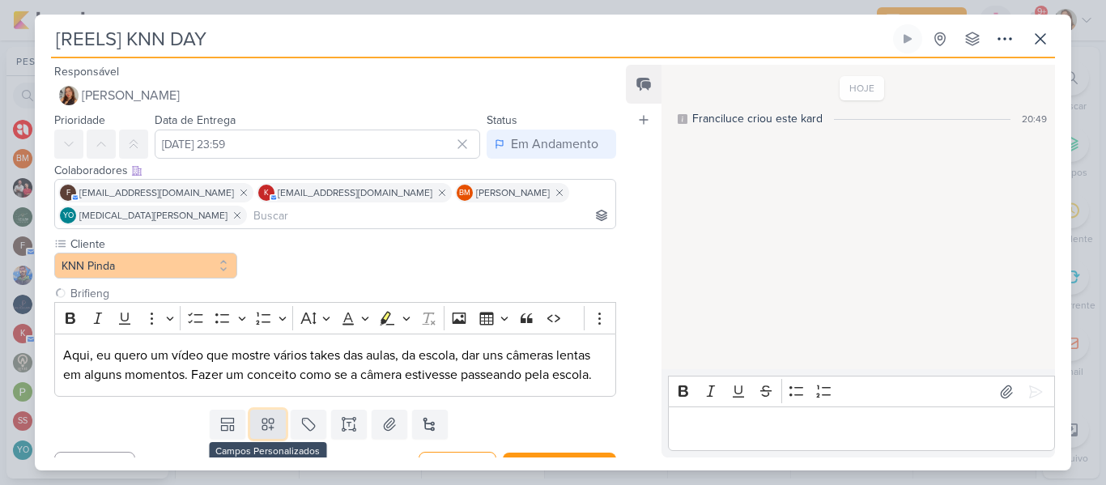
click at [260, 431] on icon at bounding box center [268, 424] width 16 height 16
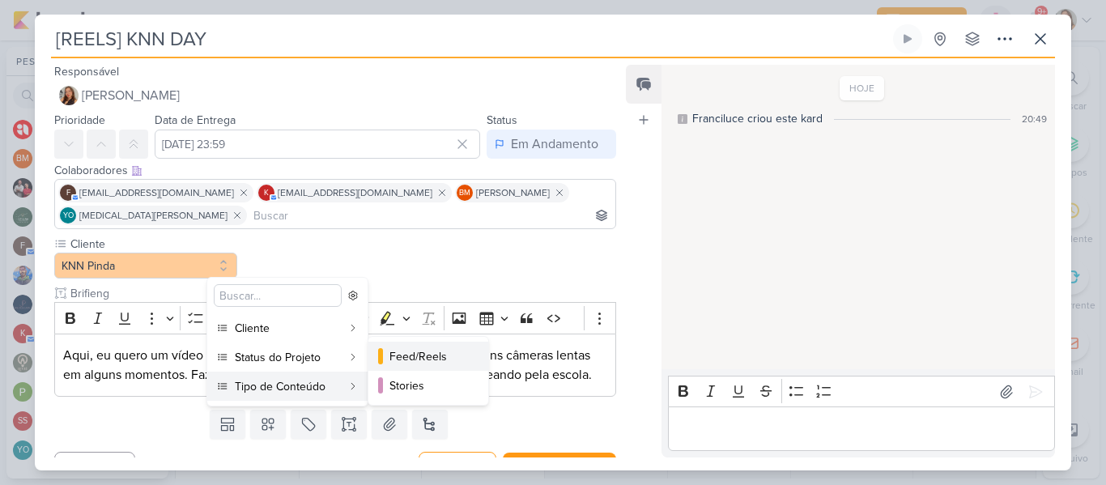
click at [396, 358] on div "Feed/Reels" at bounding box center [428, 356] width 79 height 17
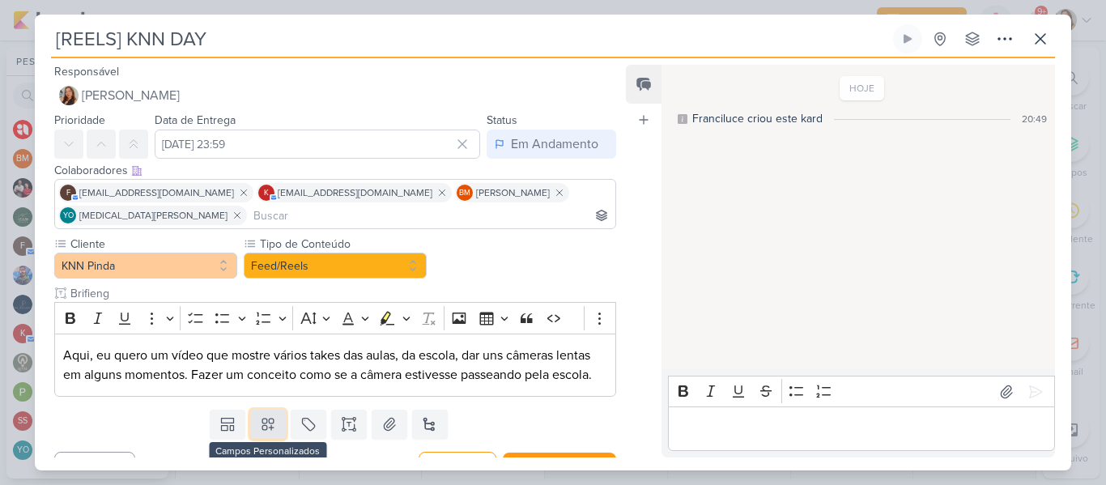
click at [273, 415] on button at bounding box center [268, 424] width 36 height 29
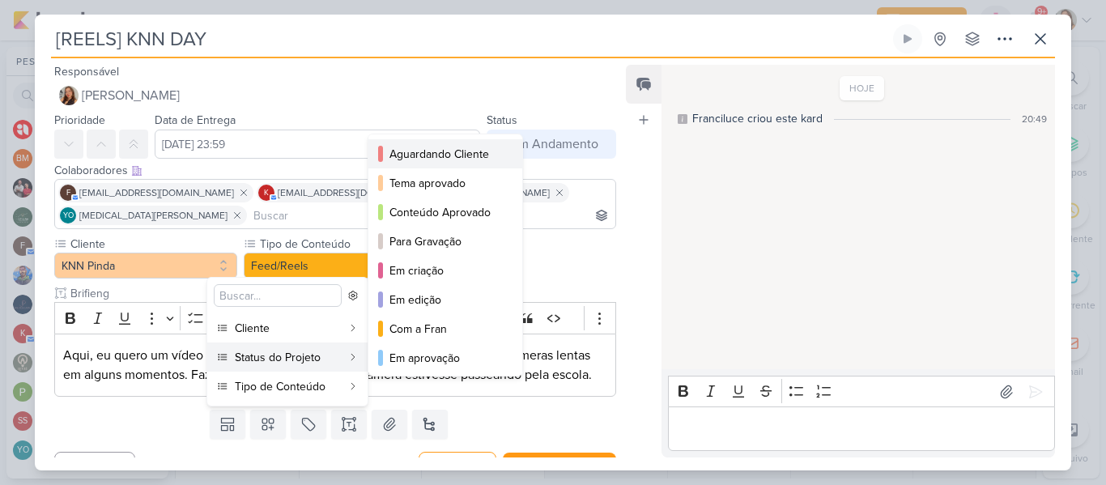
click at [416, 161] on div "Aguardando Cliente" at bounding box center [445, 154] width 113 height 17
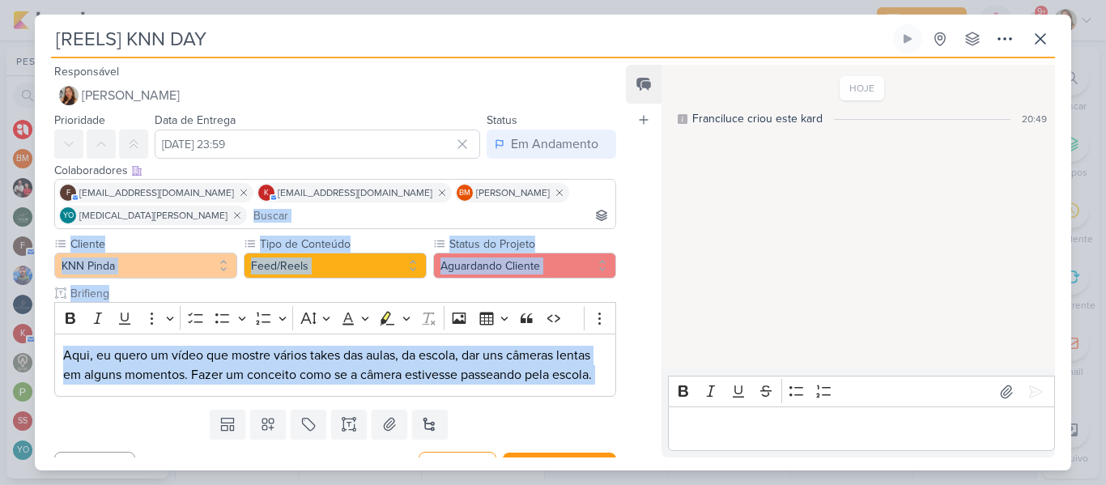
drag, startPoint x: 634, startPoint y: 212, endPoint x: 619, endPoint y: 207, distance: 15.4
click at [619, 207] on div "Responsável Franciluce Carvalho Nenhum contato encontrado create new contact No…" at bounding box center [553, 264] width 1036 height 412
click at [630, 218] on div "Feed Atrelar email Solte o email para atrelar ao kard" at bounding box center [644, 261] width 36 height 393
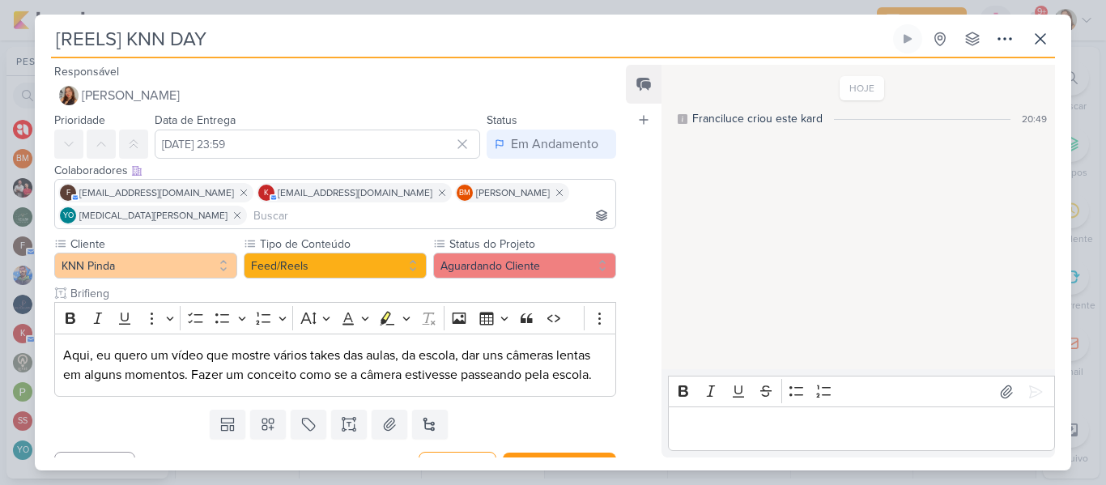
scroll to position [29, 0]
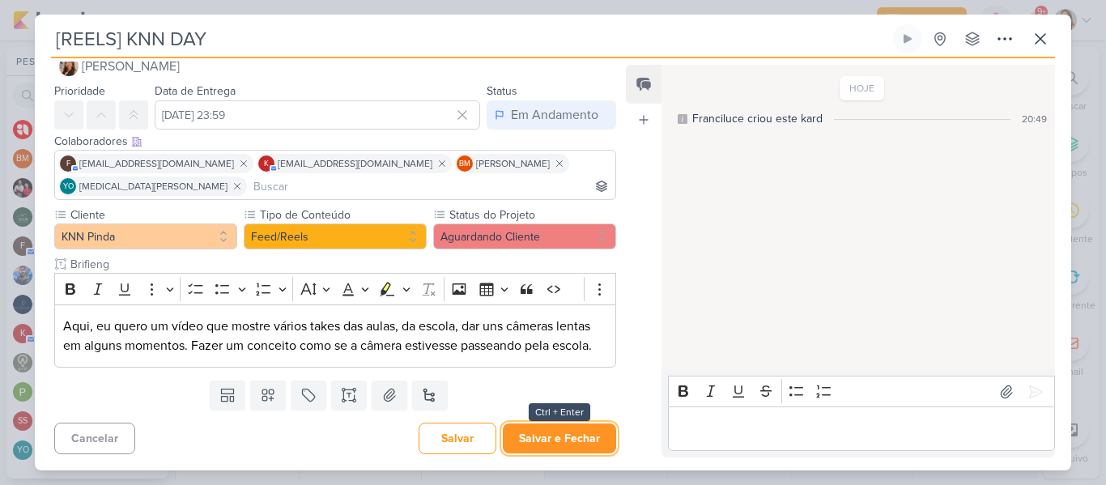
click at [563, 430] on button "Salvar e Fechar" at bounding box center [559, 438] width 113 height 30
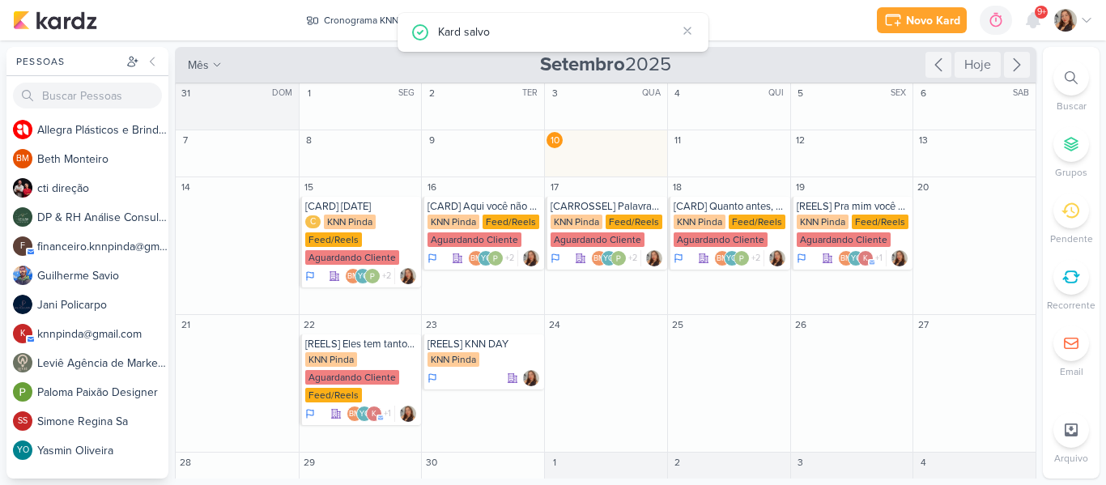
scroll to position [0, 0]
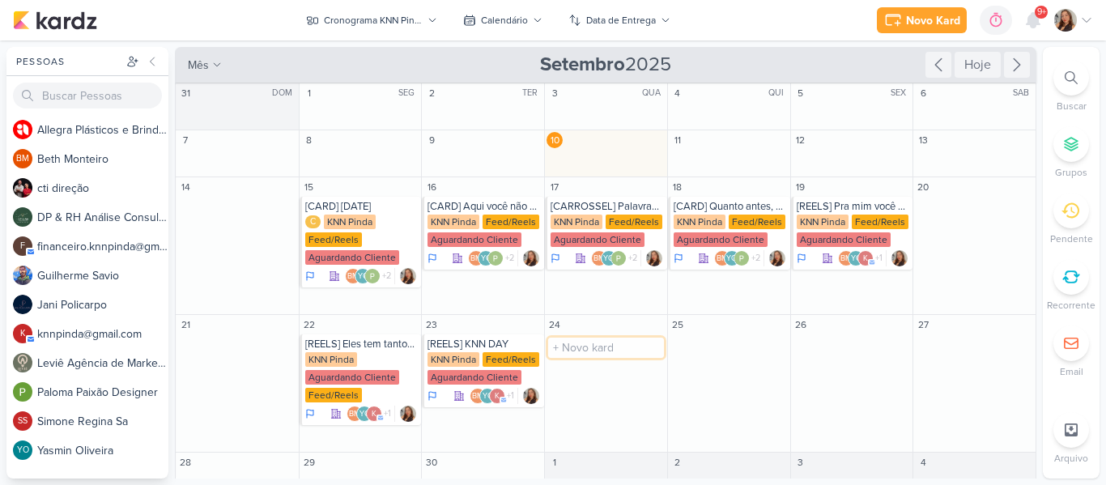
click at [622, 348] on input "text" at bounding box center [606, 347] width 116 height 20
paste input "Você sabe como se fala isso em inglês?"
type input "[REELS] Você sabe como se fala isso em inglês?"
click at [594, 365] on div "KNN Pinda" at bounding box center [576, 359] width 52 height 15
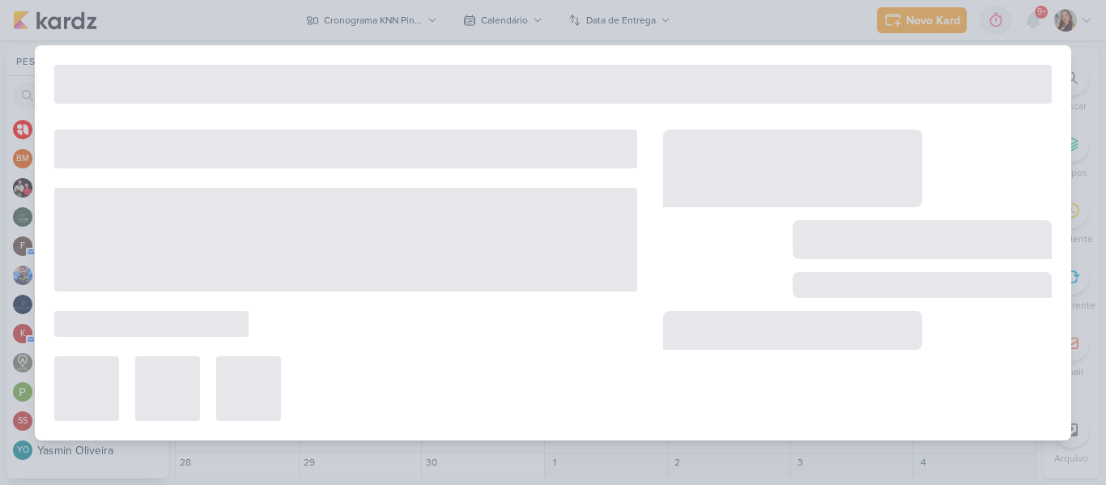
type input "[REELS] Você sabe como se fala isso em inglês?"
type input "24 de setembro de 2025 às 23:59"
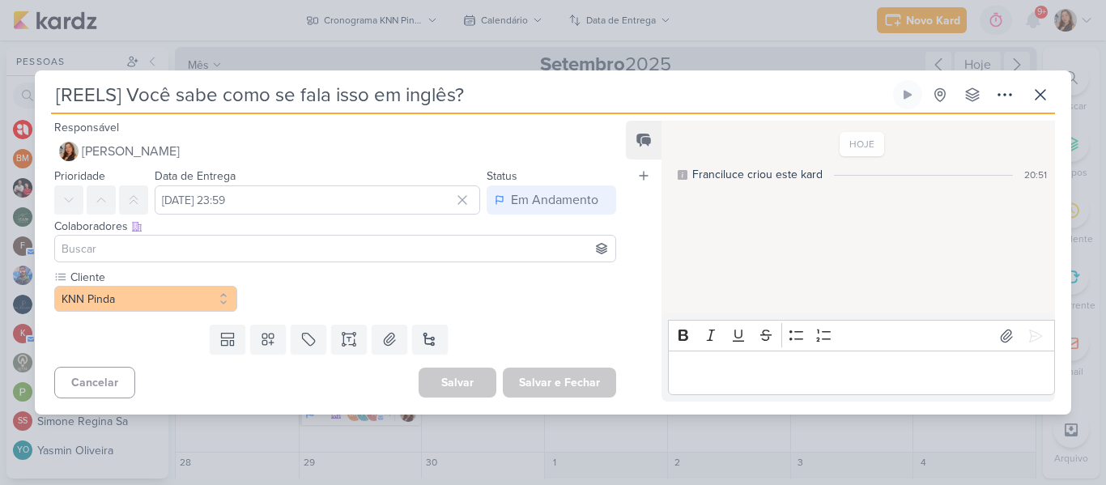
click at [456, 91] on input "[REELS] Você sabe como se fala isso em inglês?" at bounding box center [470, 94] width 838 height 29
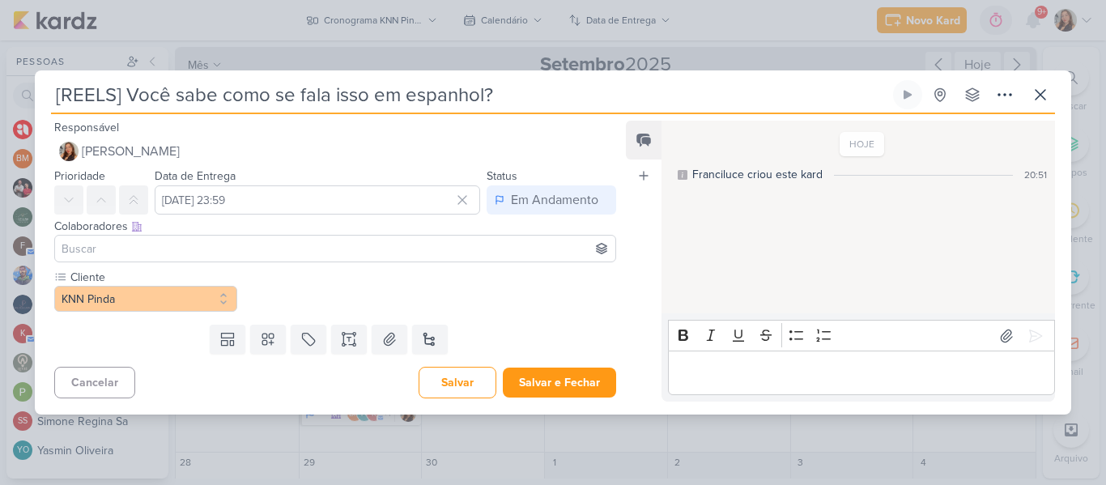
type input "[REELS] Você sabe como se fala isso em espanhol?"
click at [350, 184] on div "Data de Entrega 24 de setembro de 2025 às 23:59 Setembro 2025 Dom Seg Ter Qua Q…" at bounding box center [317, 190] width 325 height 49
click at [354, 247] on input at bounding box center [335, 248] width 554 height 19
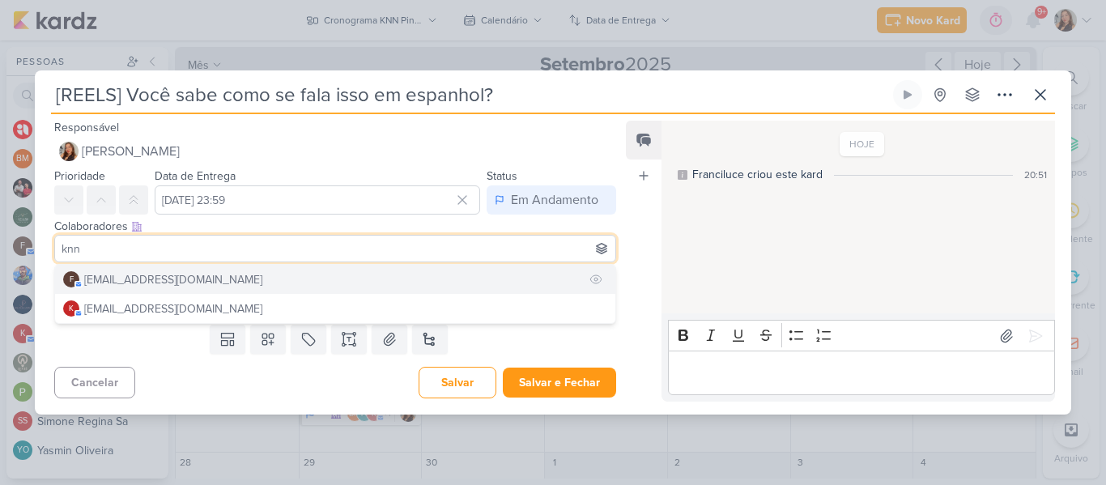
type input "knn"
click at [316, 277] on button "f financeiro.knnpinda@gmail.com" at bounding box center [335, 279] width 560 height 29
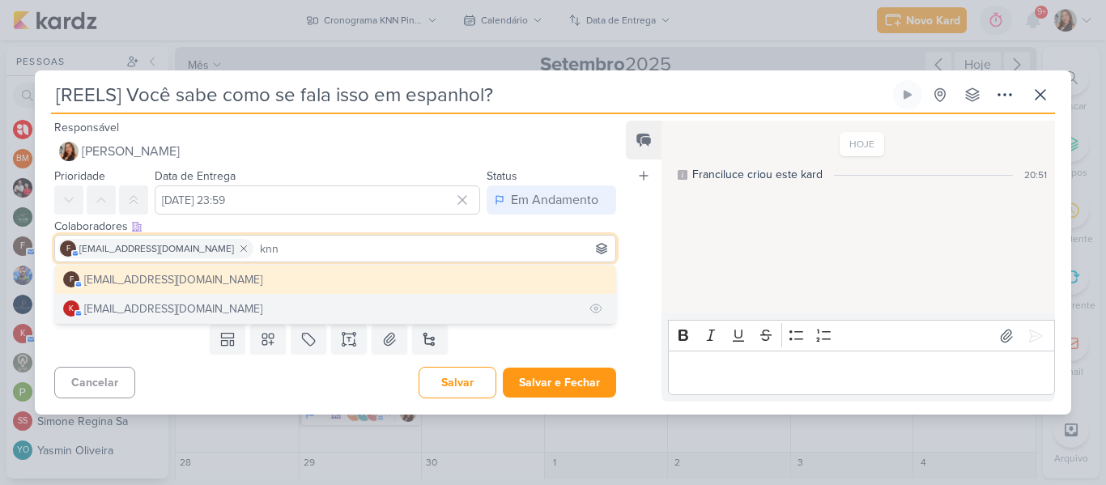
type input "knn"
click at [240, 304] on button "k knnpinda@gmail.com" at bounding box center [335, 308] width 560 height 29
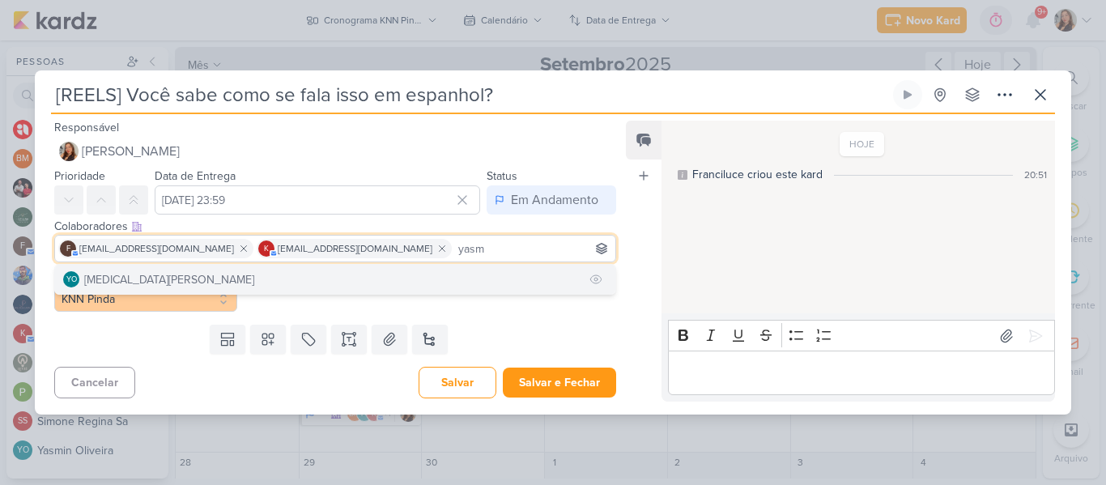
type input "yasm"
click at [371, 275] on button "YO Yasmin Oliveira" at bounding box center [335, 279] width 560 height 29
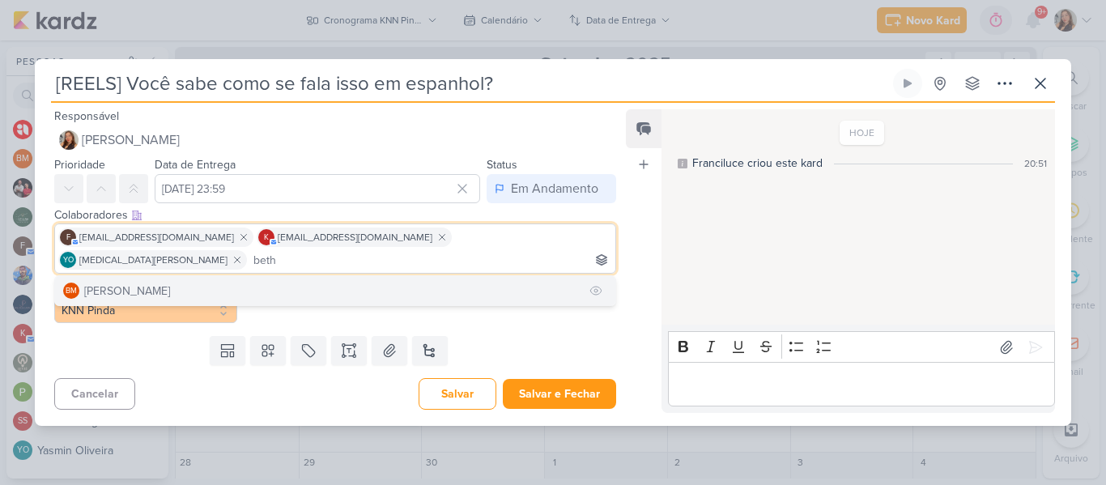
type input "beth"
click at [196, 276] on button "BM Beth Monteiro" at bounding box center [335, 290] width 560 height 29
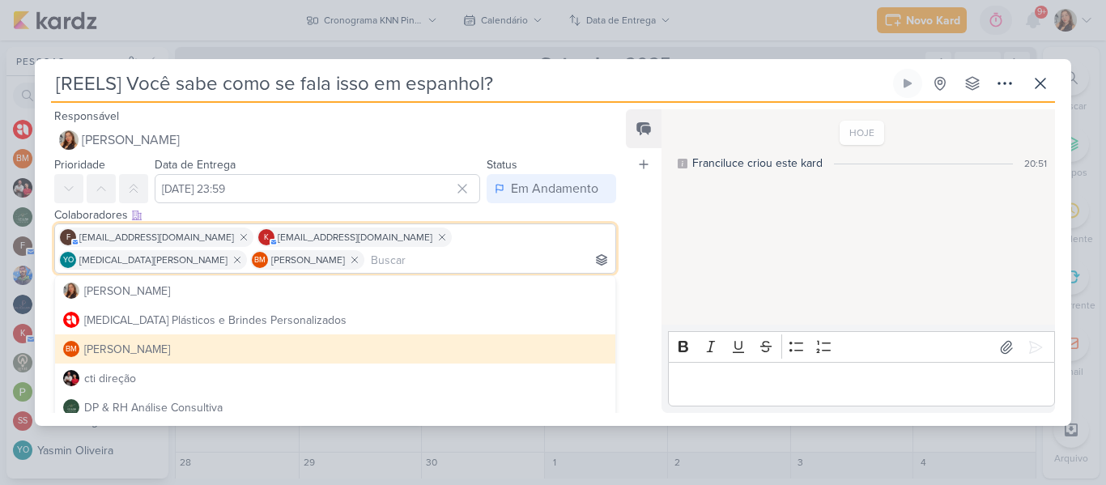
click at [667, 294] on div "HOJE Franciluce criou este kard 20:51" at bounding box center [857, 218] width 392 height 214
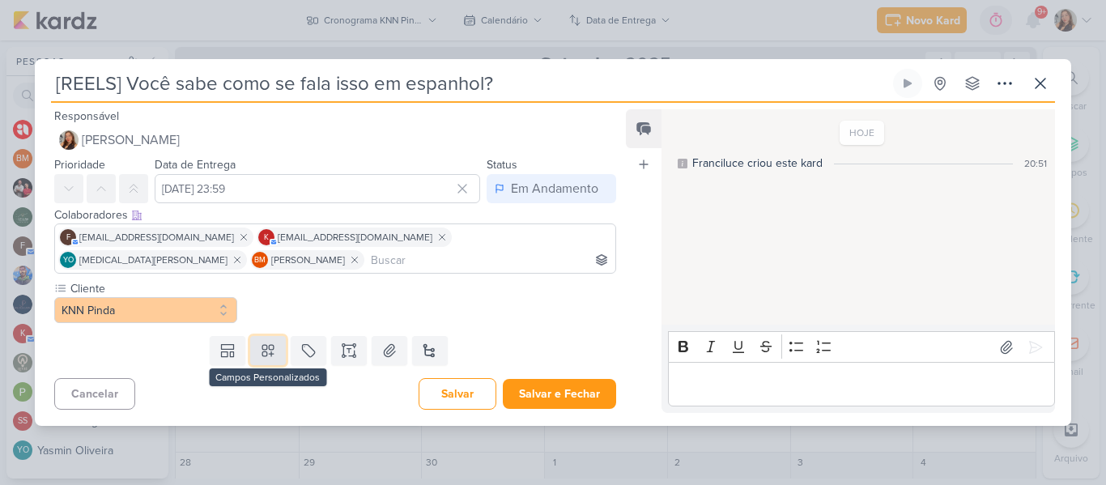
click at [277, 357] on button at bounding box center [268, 350] width 36 height 29
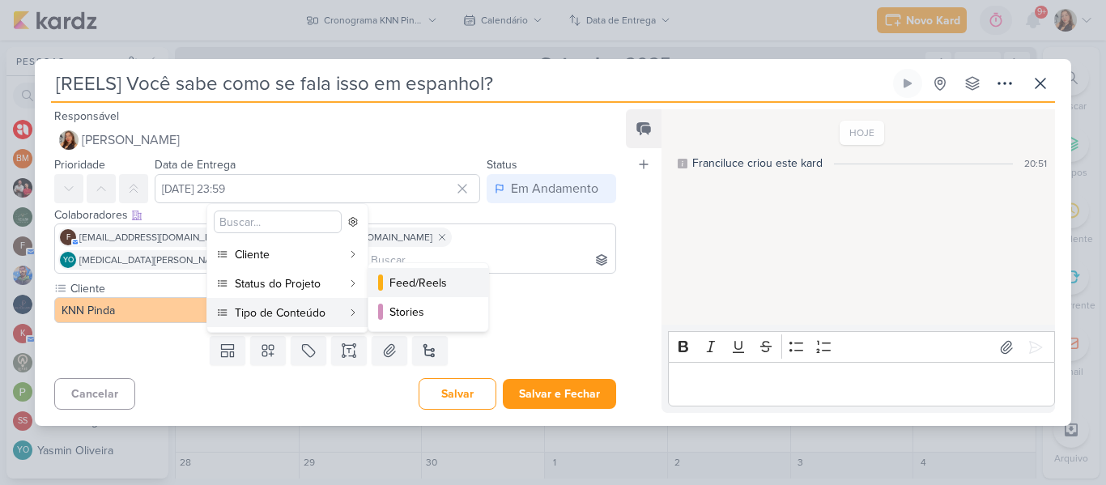
click at [403, 295] on button "Feed/Reels" at bounding box center [428, 282] width 120 height 29
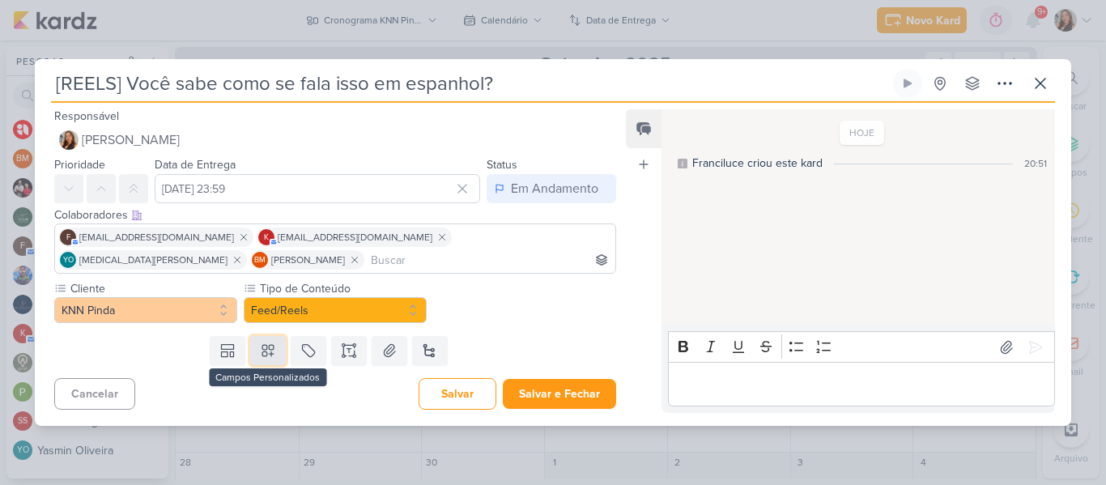
click at [271, 349] on icon at bounding box center [268, 350] width 16 height 16
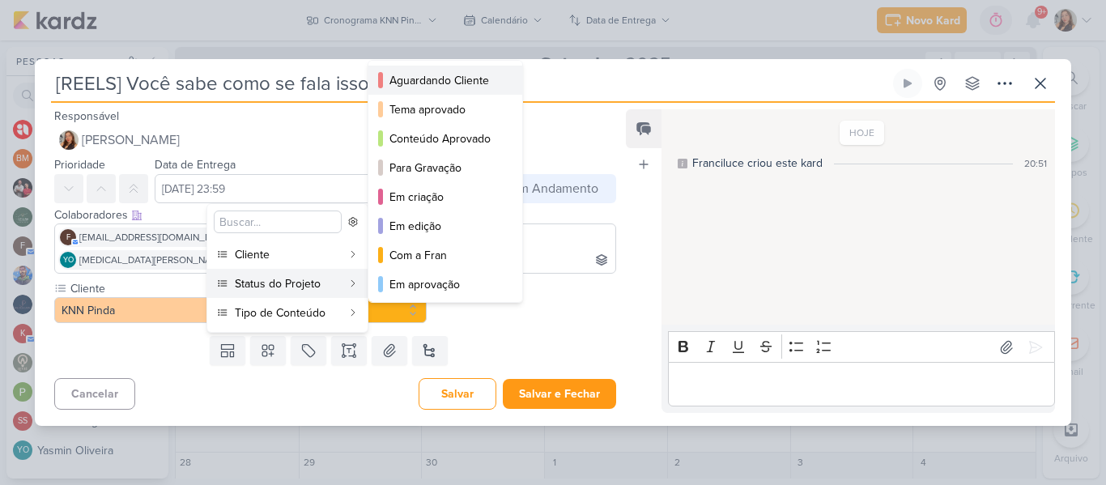
click at [398, 88] on div "Aguardando Cliente" at bounding box center [445, 80] width 113 height 17
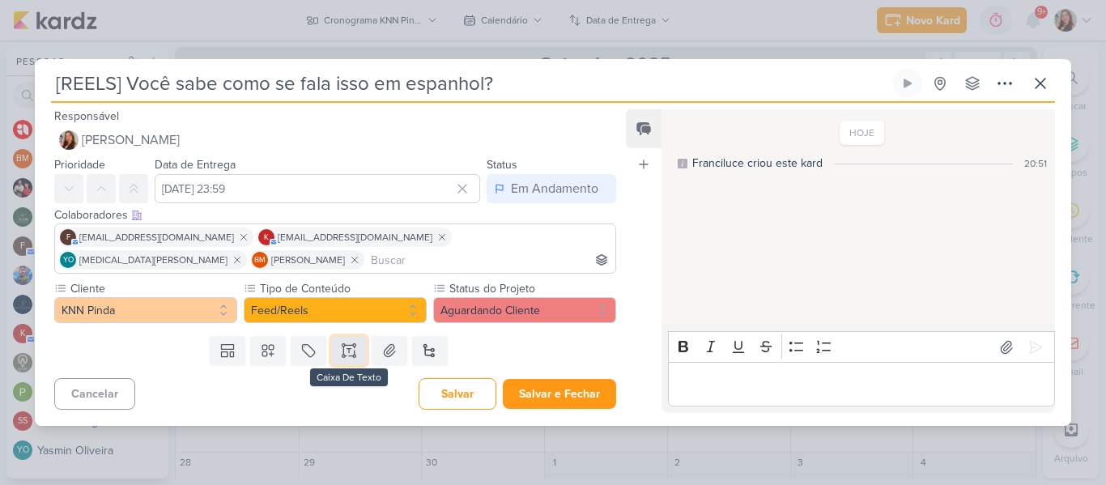
click at [351, 337] on button at bounding box center [349, 350] width 36 height 29
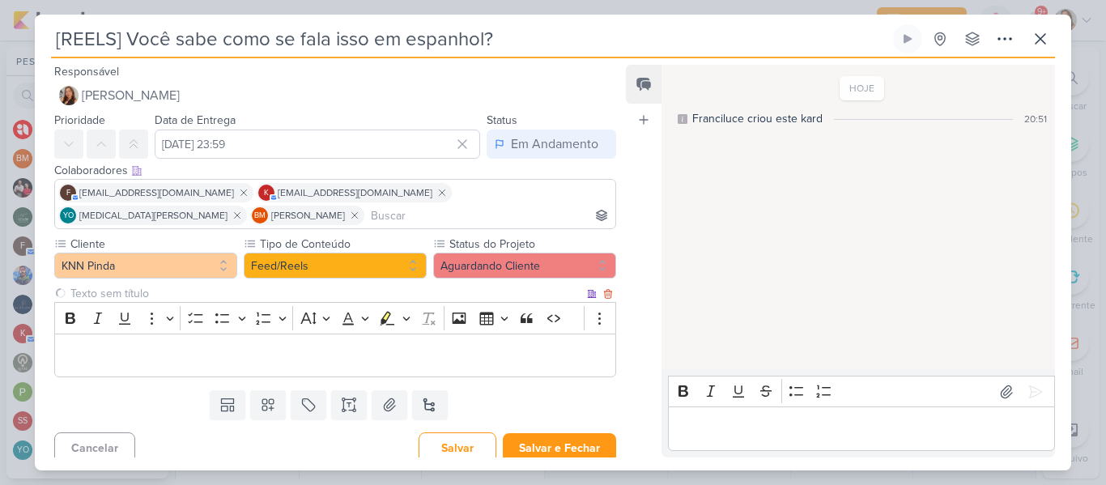
click at [295, 293] on input "text" at bounding box center [325, 293] width 516 height 17
type input "Brifieng"
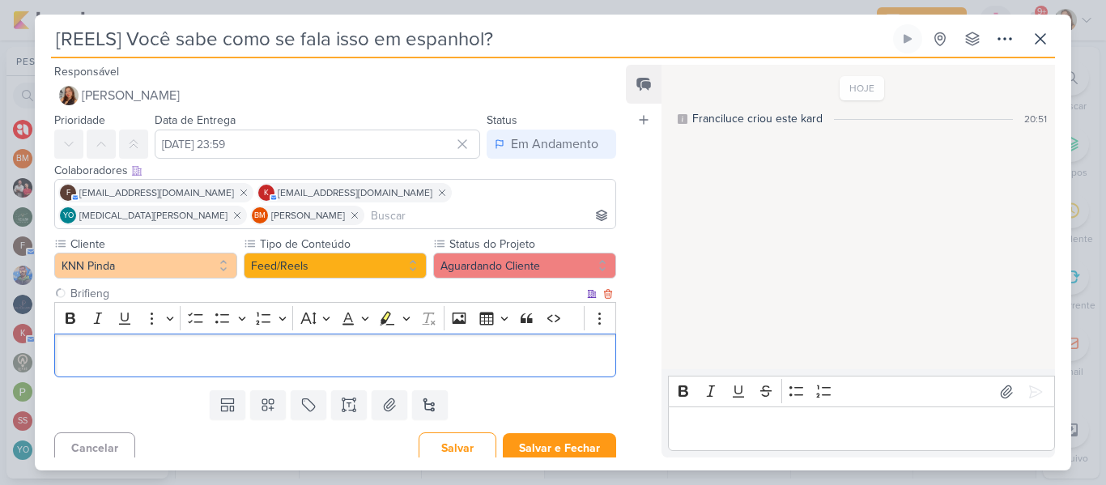
click at [285, 343] on div "Editor editing area: main" at bounding box center [335, 355] width 562 height 45
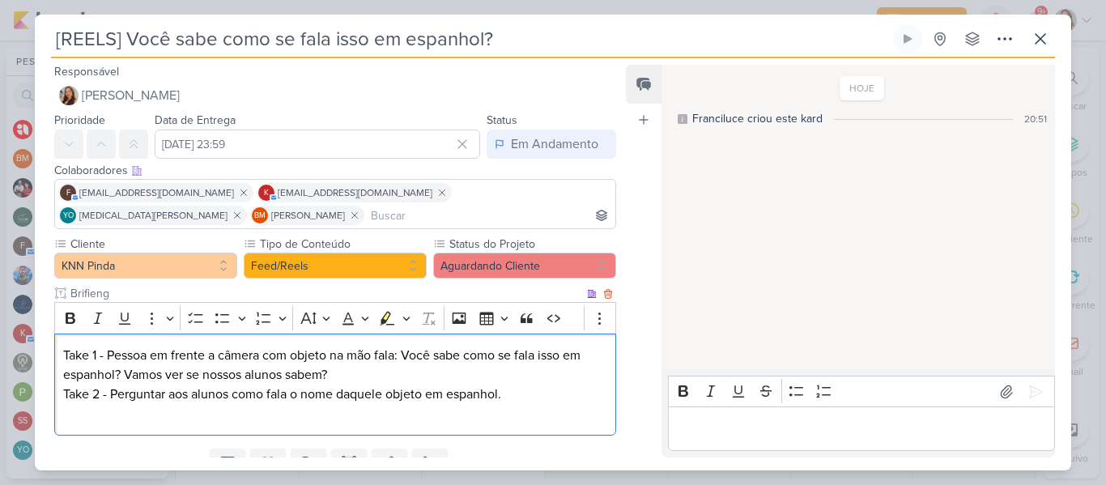
click at [106, 397] on p "Take 1 - Pessoa em frente a câmera com objeto na mão fala: Você sabe como se fa…" at bounding box center [335, 385] width 544 height 78
click at [102, 393] on p "Take 1 - Pessoa em frente a câmera com objeto na mão fala: Você sabe como se fa…" at bounding box center [335, 385] width 544 height 78
click at [114, 411] on p "Take 1 - Pessoa em frente a câmera com objeto na mão fala: Você sabe como se fa…" at bounding box center [335, 385] width 544 height 78
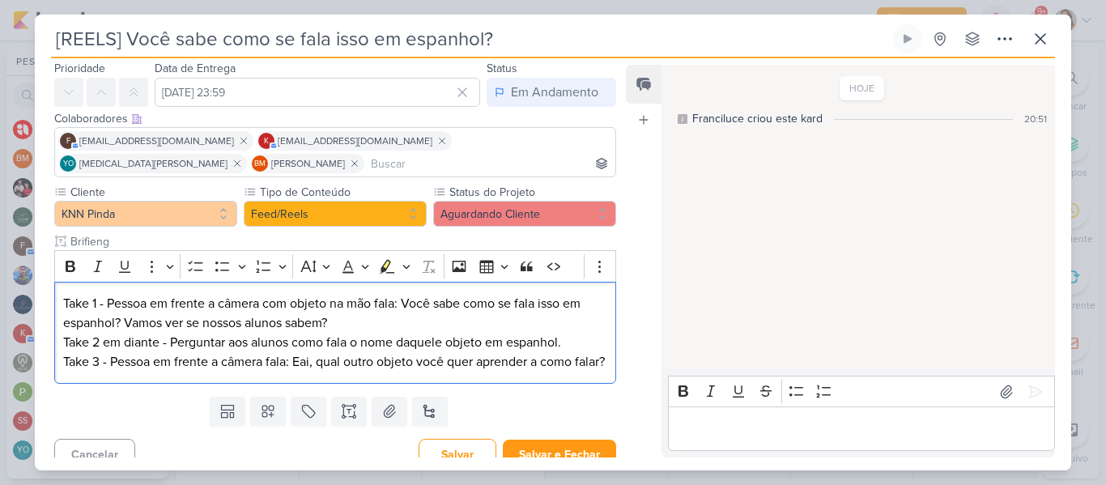
scroll to position [64, 0]
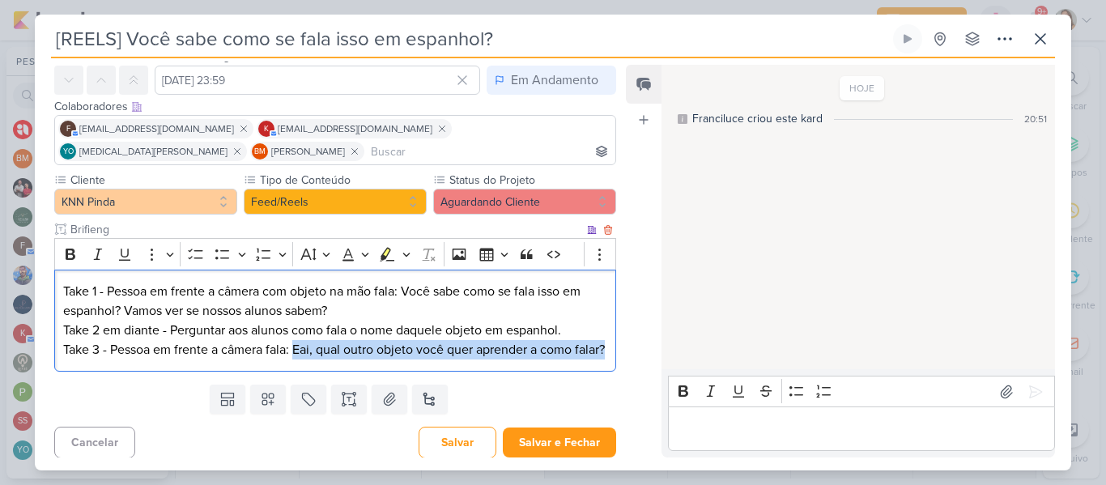
drag, startPoint x: 296, startPoint y: 348, endPoint x: 310, endPoint y: 371, distance: 27.2
click at [310, 359] on p "Take 1 - Pessoa em frente a câmera com objeto na mão fala: Você sabe como se fa…" at bounding box center [335, 321] width 544 height 78
copy p "Eai, qual outro objeto você quer aprender a como falar?"
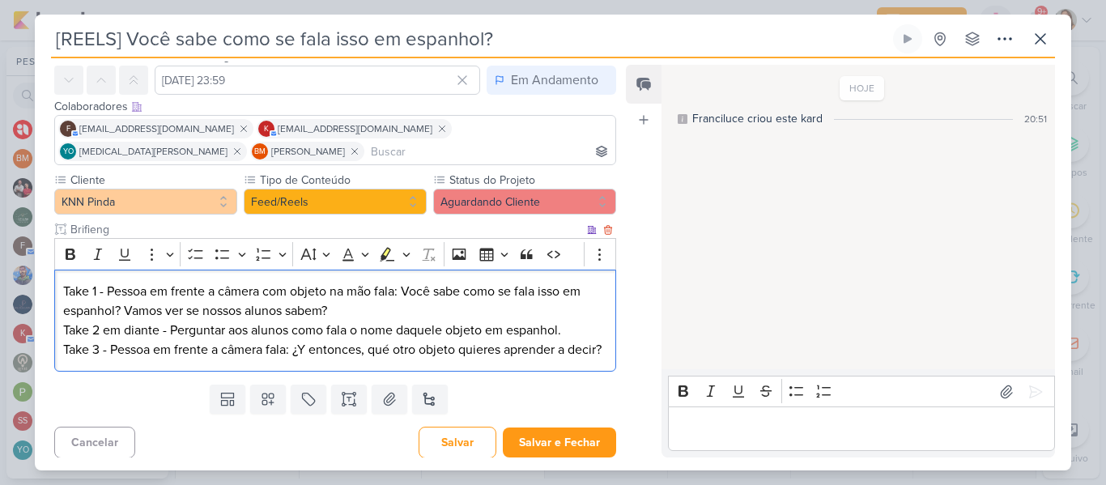
click at [366, 359] on p "Take 1 - Pessoa em frente a câmera com objeto na mão fala: Você sabe como se fa…" at bounding box center [335, 321] width 544 height 78
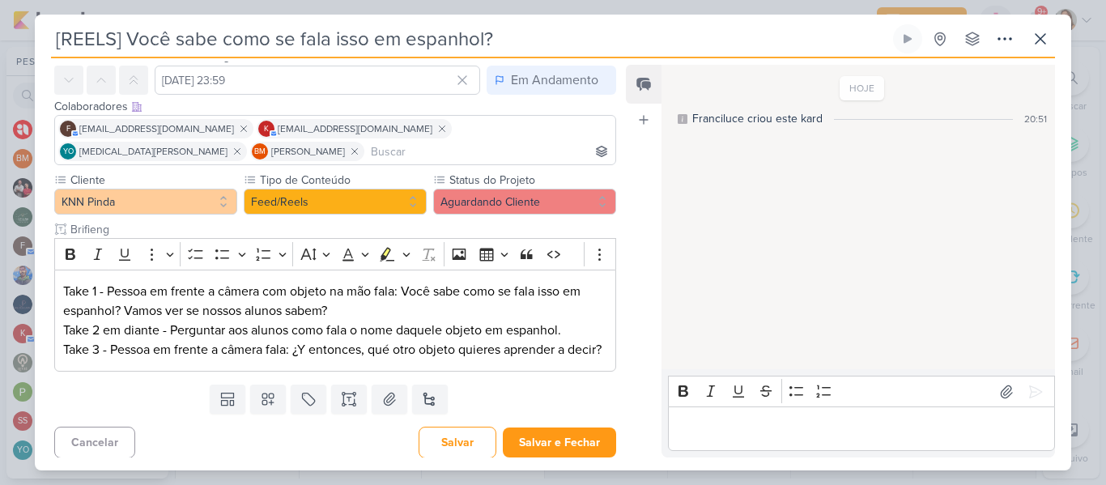
click at [618, 317] on div "Responsável Franciluce Carvalho Nenhum contato encontrado create new contact No…" at bounding box center [553, 264] width 1036 height 412
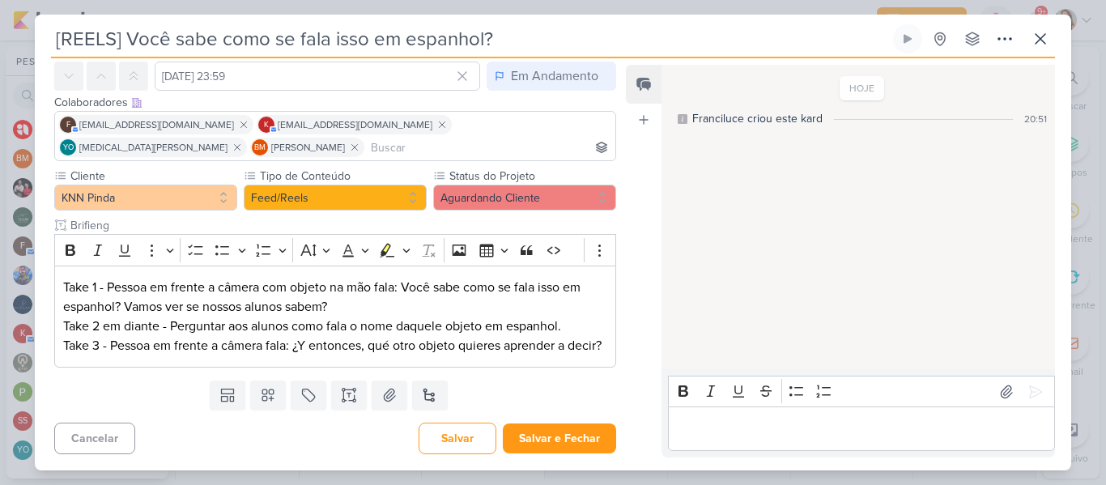
scroll to position [87, 0]
click at [516, 438] on button "Salvar e Fechar" at bounding box center [559, 438] width 113 height 30
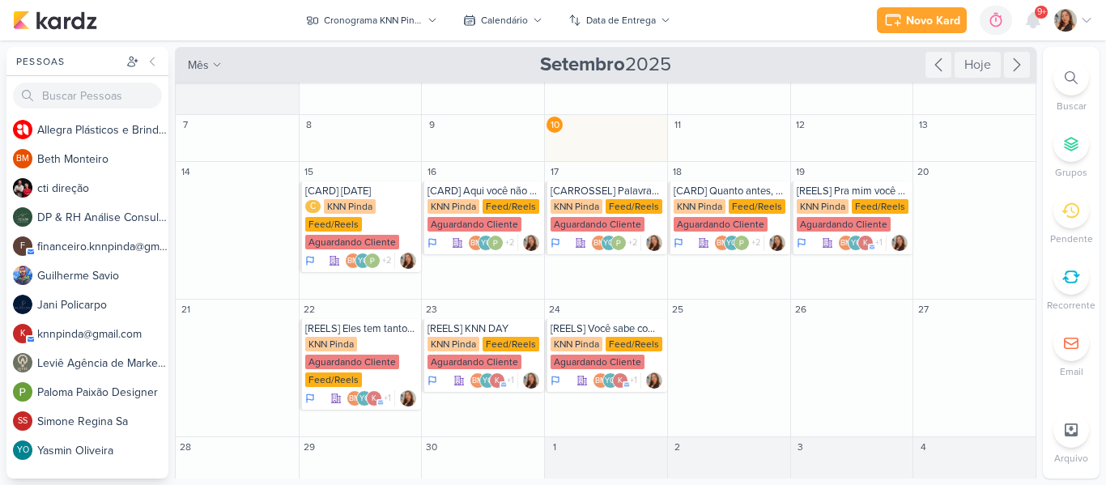
scroll to position [21, 0]
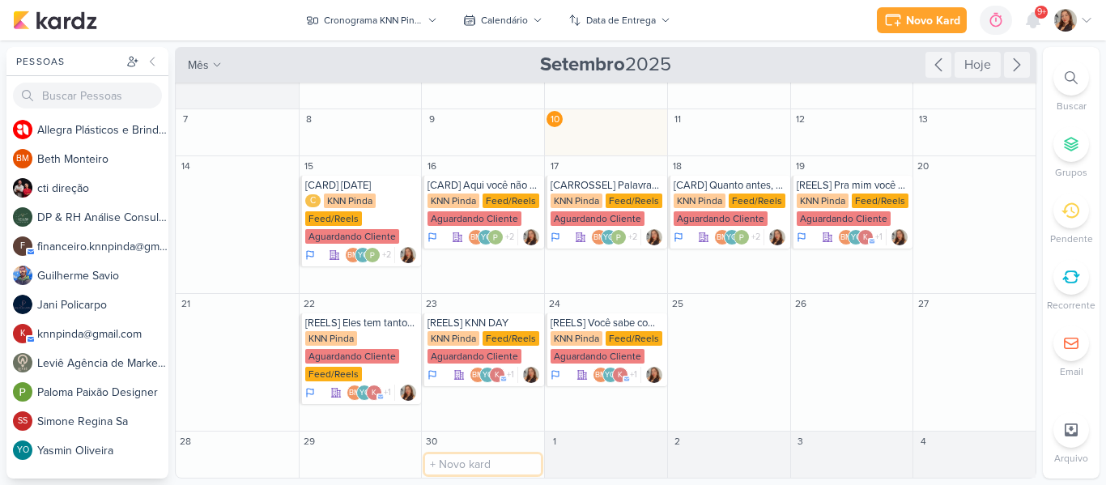
click at [504, 457] on input "text" at bounding box center [483, 464] width 116 height 20
paste input "Quando você finalmente entende a letra da sua música favorita"
type input "[CARD] Quando você finalmente entende a letra da sua música favorita"
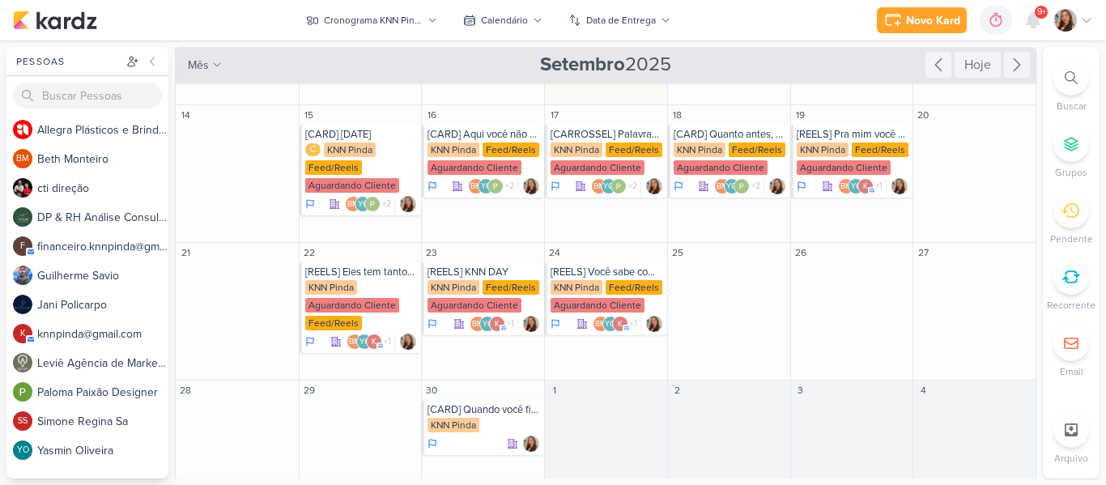
scroll to position [76, 0]
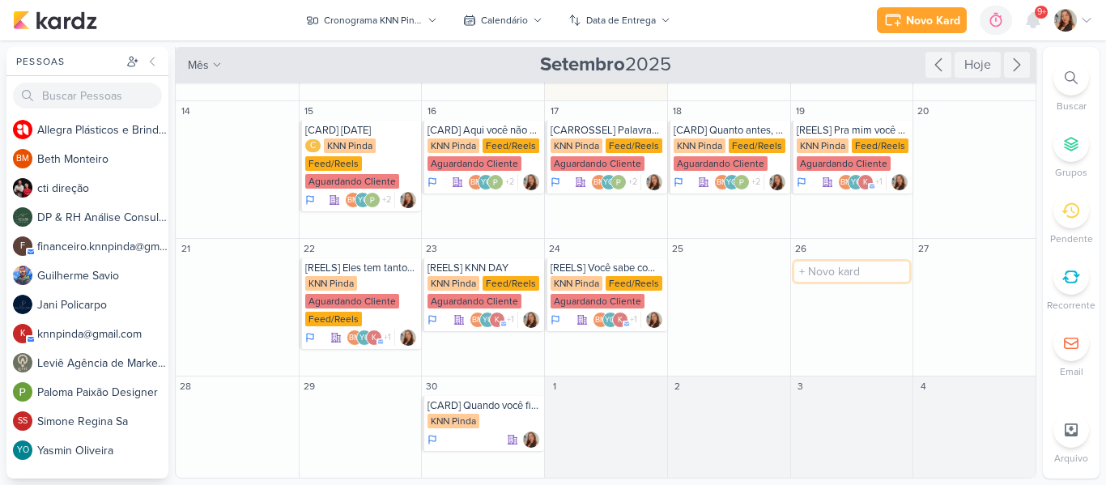
click at [869, 275] on input "text" at bounding box center [852, 271] width 116 height 20
paste input "Top 5 expressões curiosas em espanhol que vão te surpreender."
type input "[CARROSSEL] Top 5 expressões curiosas em espanhol que vão te surpreender."
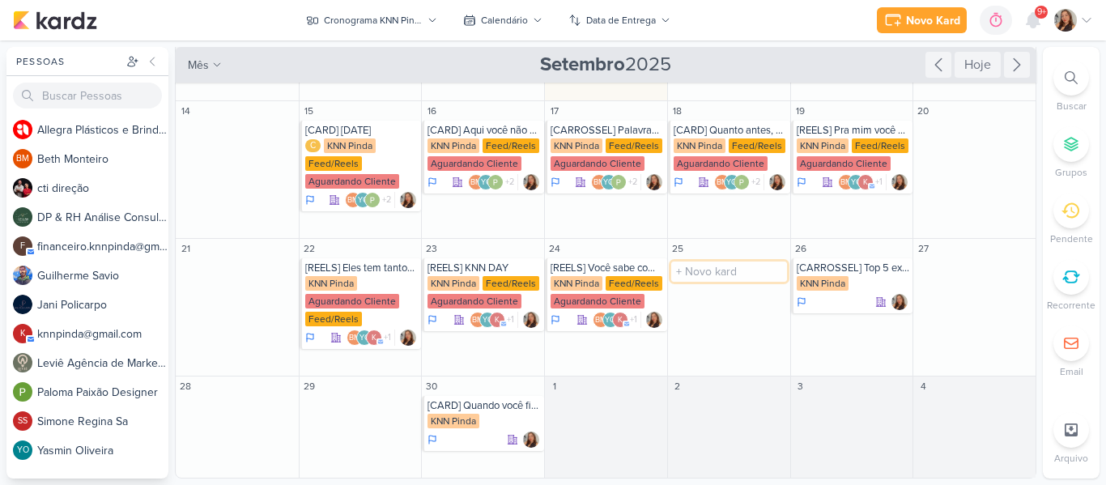
click at [747, 272] on input "text" at bounding box center [729, 271] width 116 height 20
type input "[REELS] Passei na frente e nunca entrei"
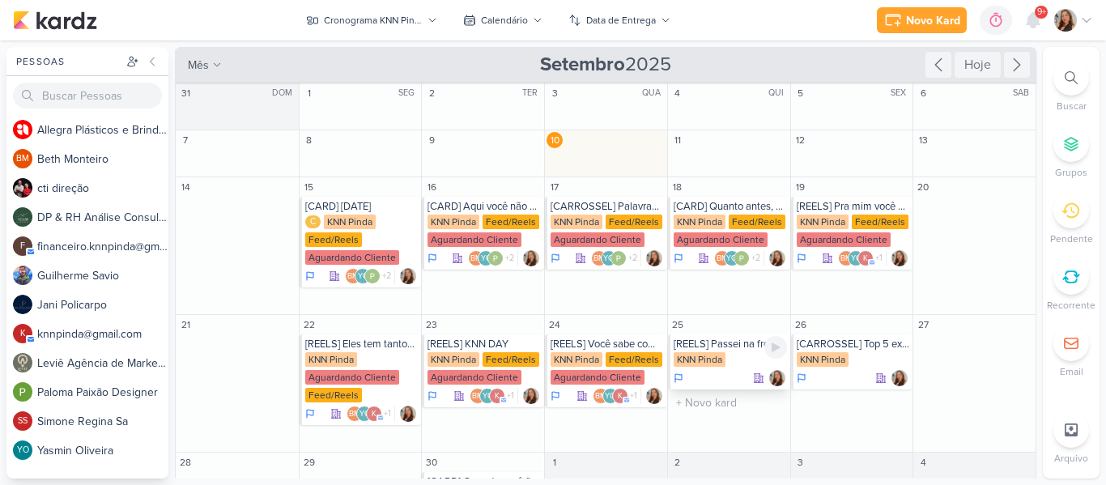
click at [713, 364] on div "KNN Pinda" at bounding box center [699, 359] width 52 height 15
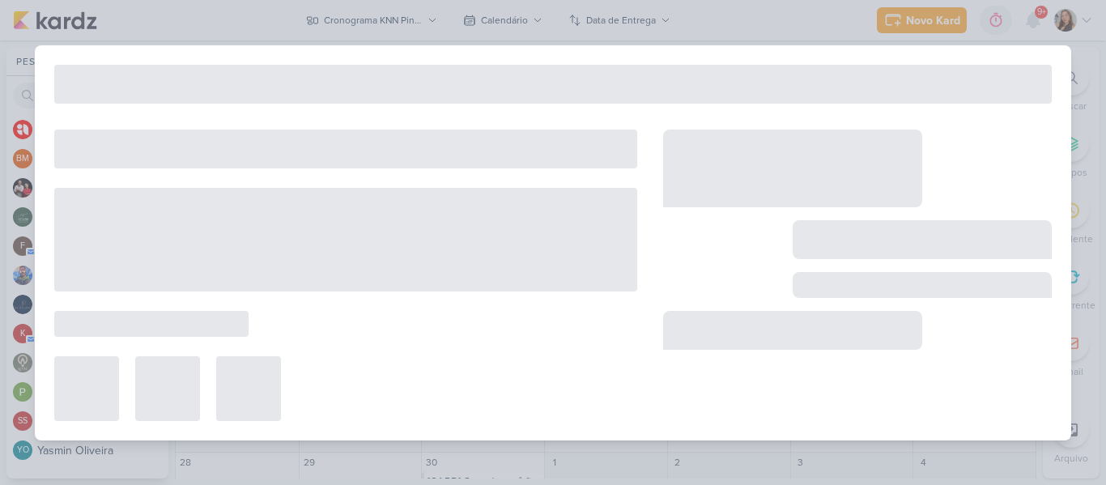
type input "[REELS] Passei na frente e nunca entrei"
type input "25 de setembro de 2025 às 23:59"
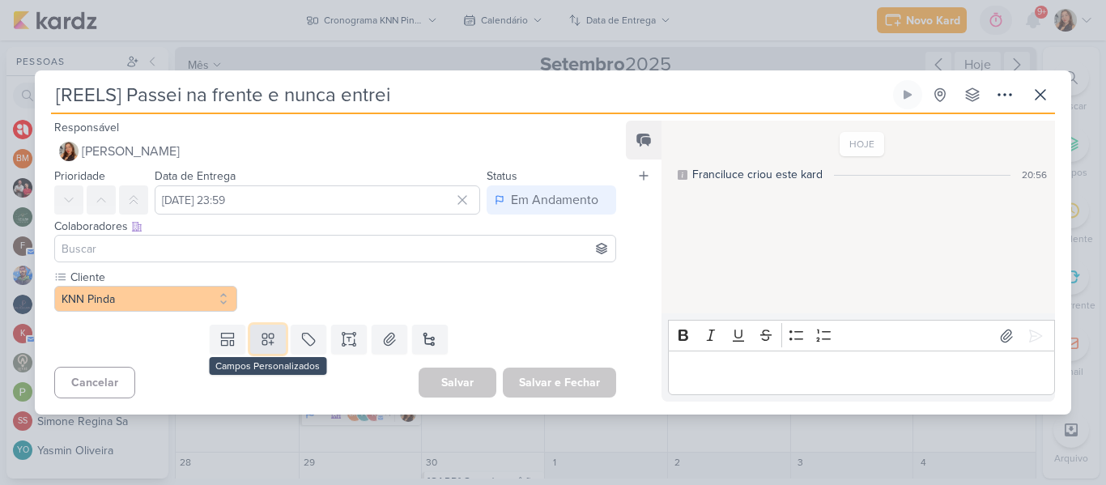
click at [272, 337] on icon at bounding box center [268, 339] width 16 height 16
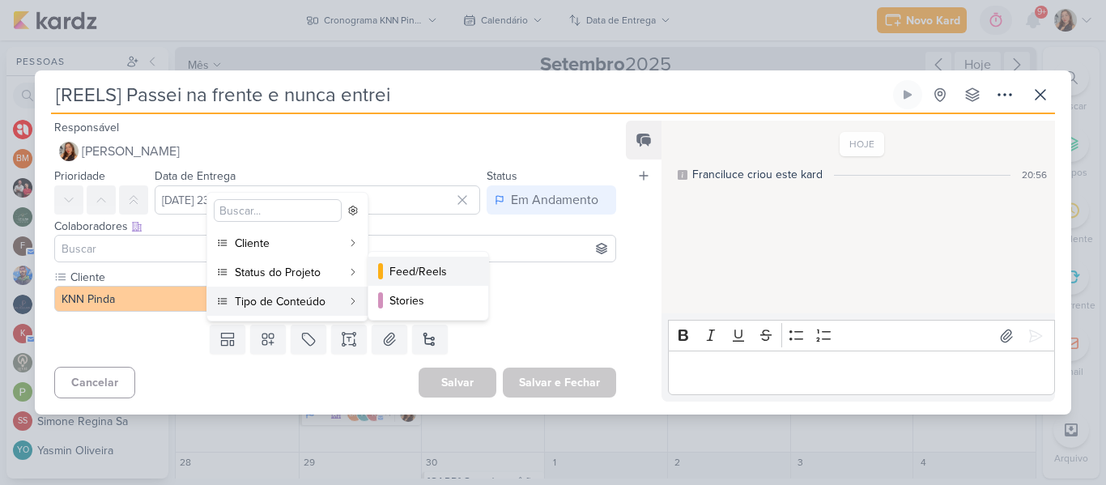
click at [383, 280] on button "Feed/Reels" at bounding box center [428, 271] width 120 height 29
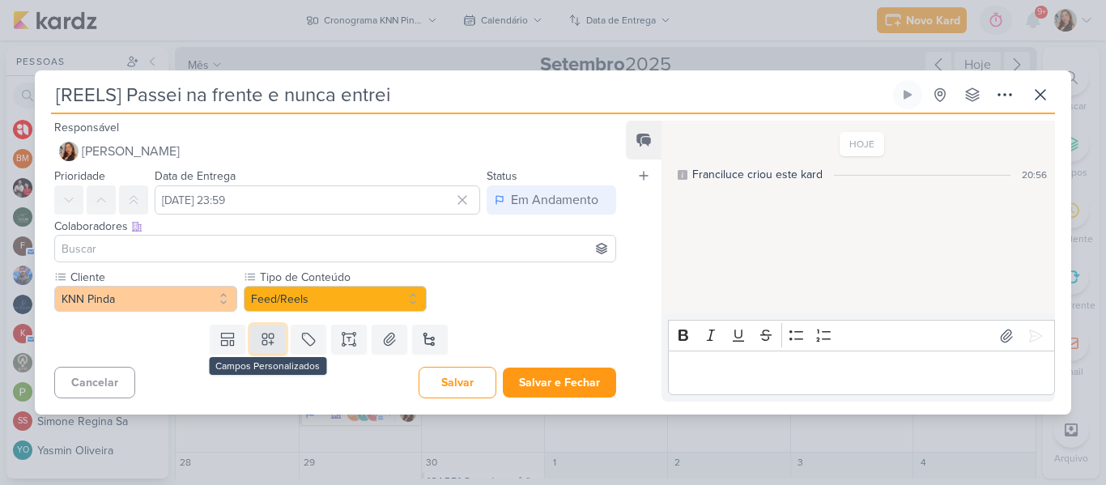
click at [257, 348] on button at bounding box center [268, 339] width 36 height 29
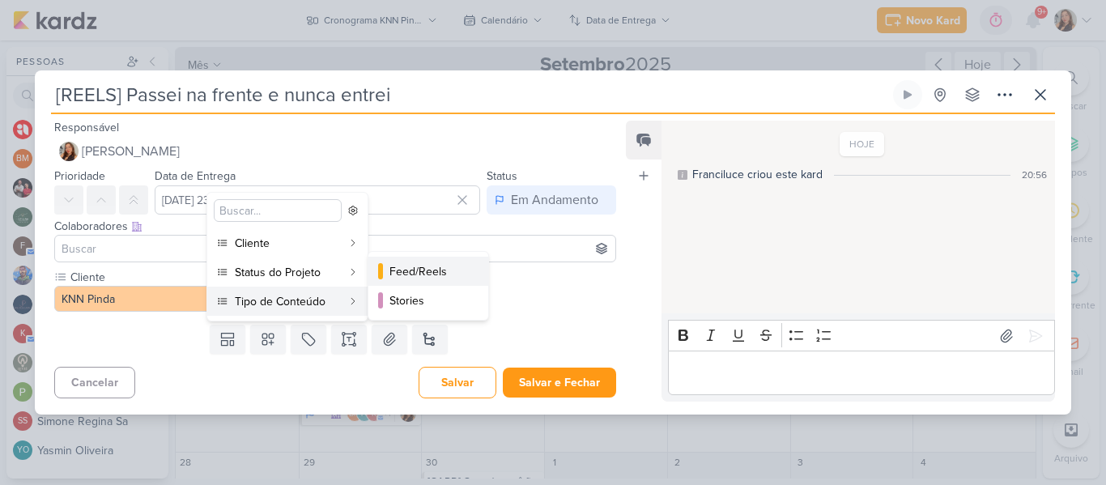
click at [431, 277] on div "Feed/Reels" at bounding box center [428, 271] width 79 height 17
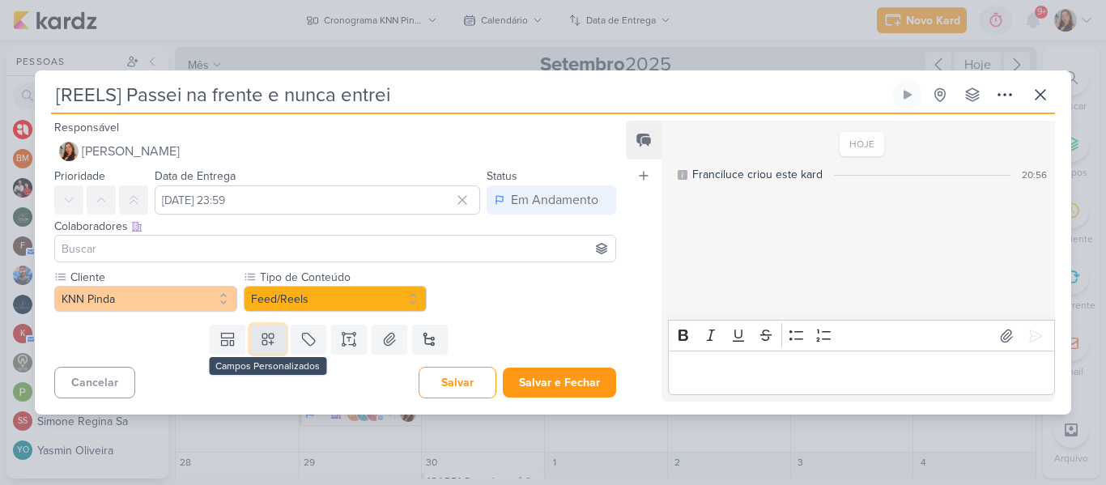
click at [278, 334] on button at bounding box center [268, 339] width 36 height 29
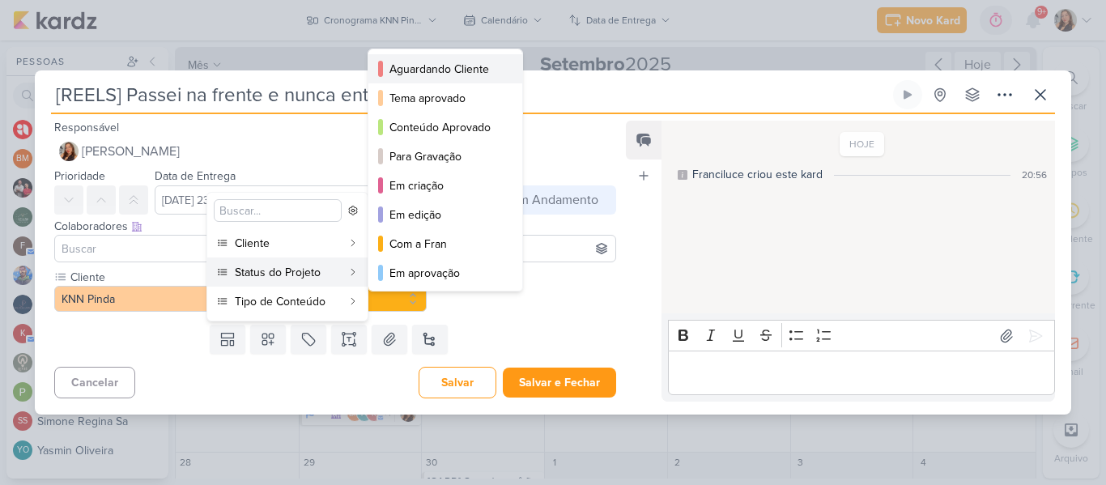
click at [437, 76] on div "Aguardando Cliente" at bounding box center [445, 69] width 113 height 17
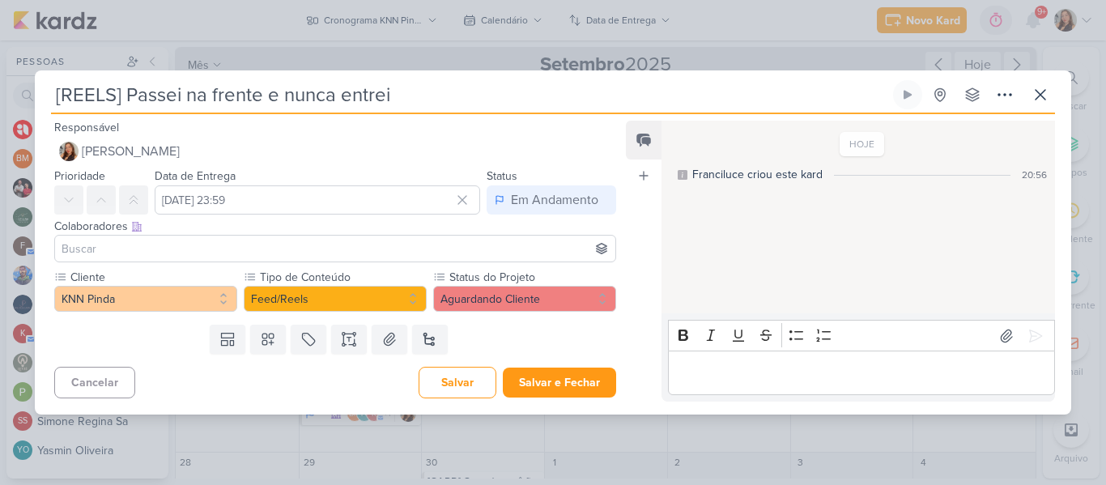
click at [348, 251] on input at bounding box center [335, 248] width 554 height 19
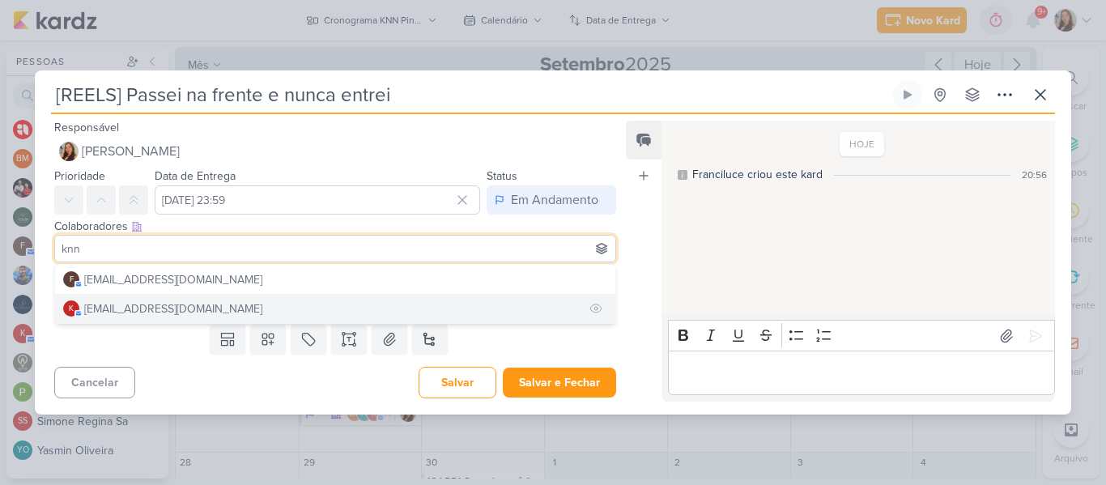
type input "knn"
click at [325, 313] on button "k knnpinda@gmail.com" at bounding box center [335, 308] width 560 height 29
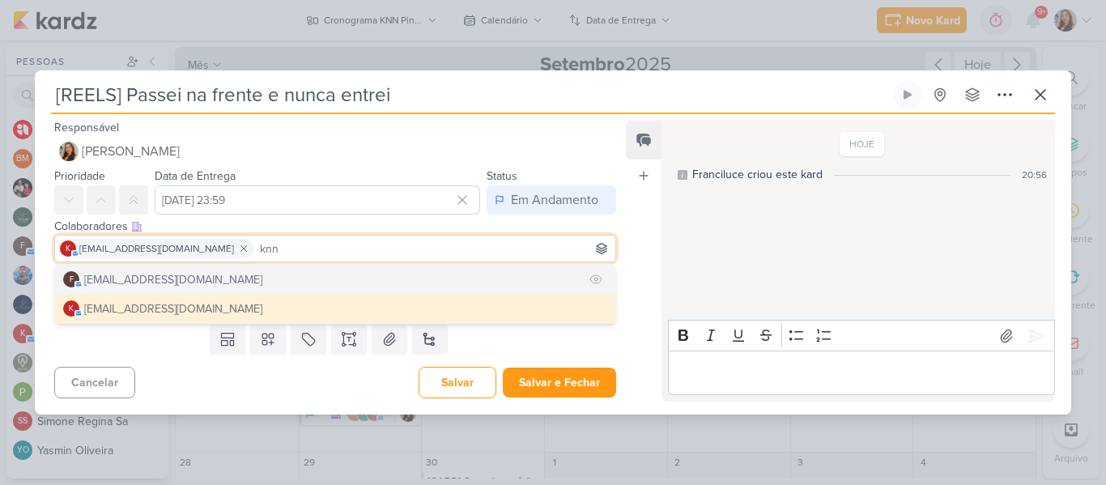
type input "knn"
click at [286, 283] on button "f financeiro.knnpinda@gmail.com" at bounding box center [335, 279] width 560 height 29
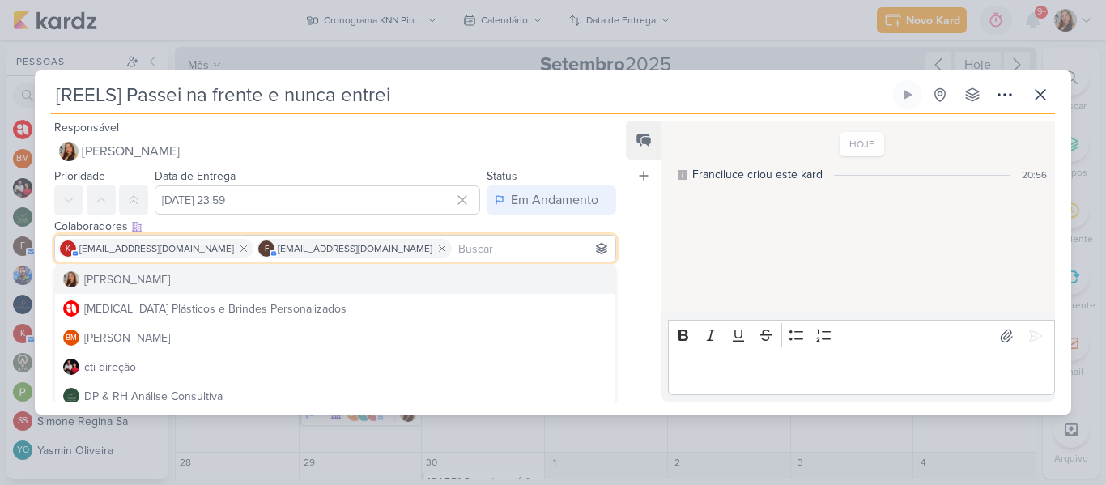
click at [626, 265] on div "Feed Atrelar email Solte o email para atrelar ao kard" at bounding box center [644, 261] width 36 height 281
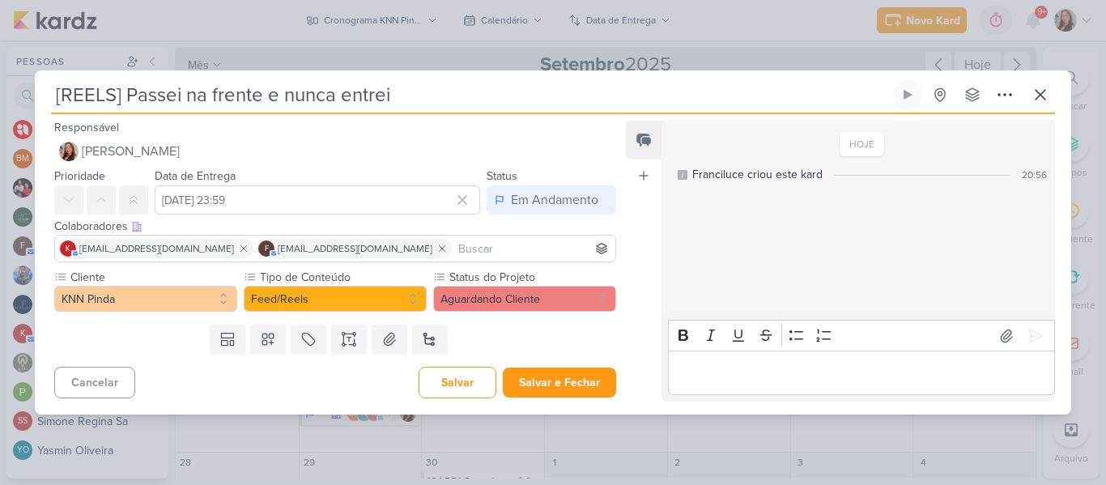
click at [455, 245] on input at bounding box center [533, 248] width 157 height 19
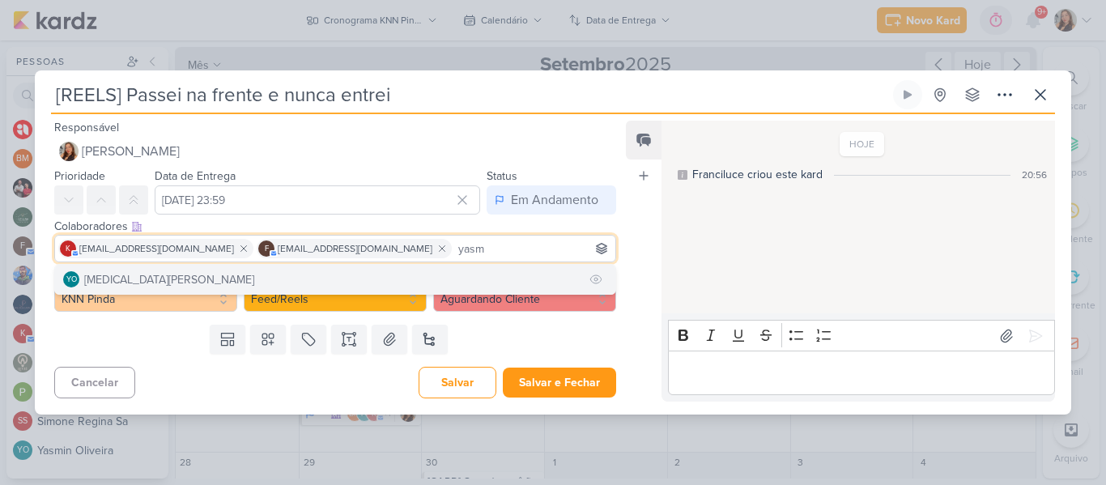
type input "yasm"
click at [407, 280] on button "YO Yasmin Oliveira" at bounding box center [335, 279] width 560 height 29
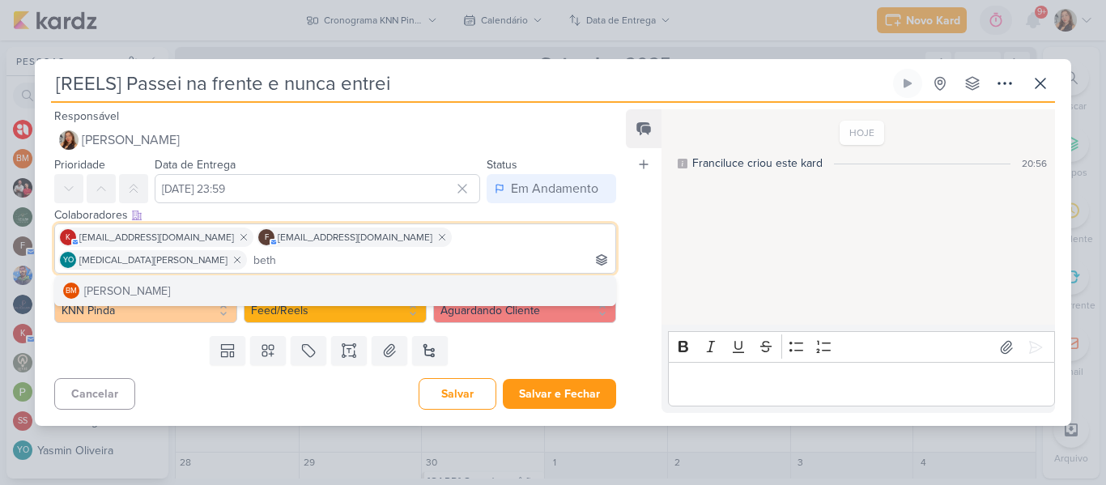
type input "beth"
click at [368, 278] on button "BM Beth Monteiro" at bounding box center [335, 290] width 560 height 29
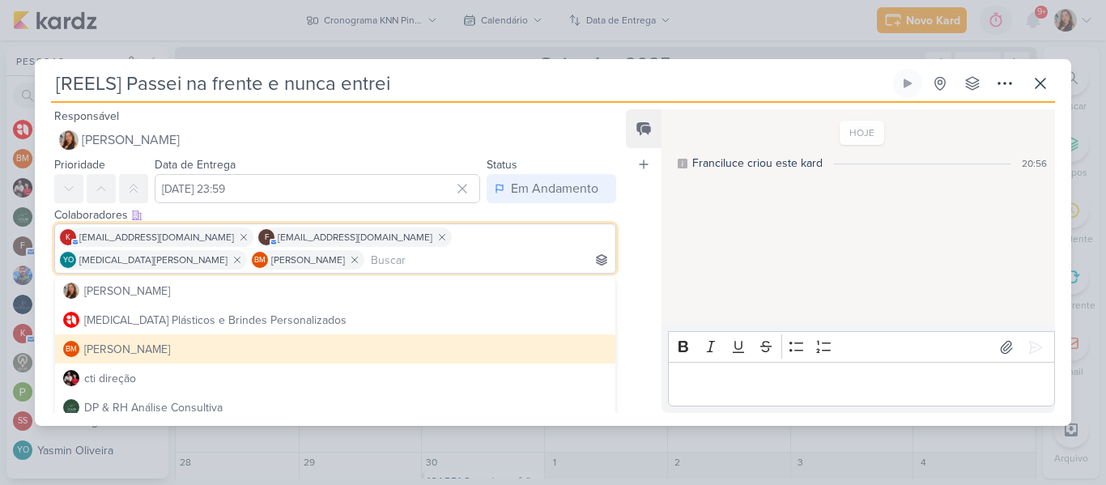
click at [626, 258] on div "Feed Atrelar email Solte o email para atrelar ao kard" at bounding box center [644, 260] width 36 height 303
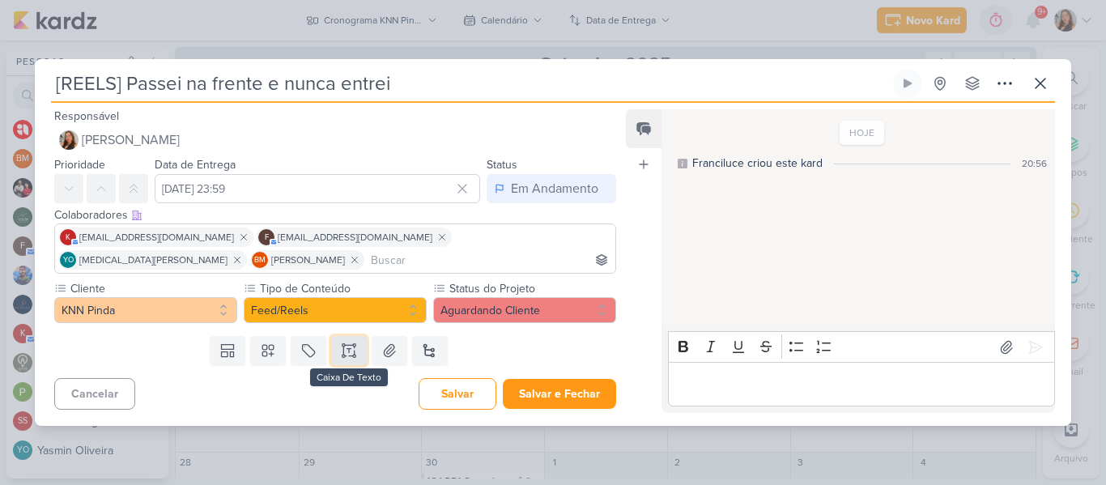
click at [333, 355] on button at bounding box center [349, 350] width 36 height 29
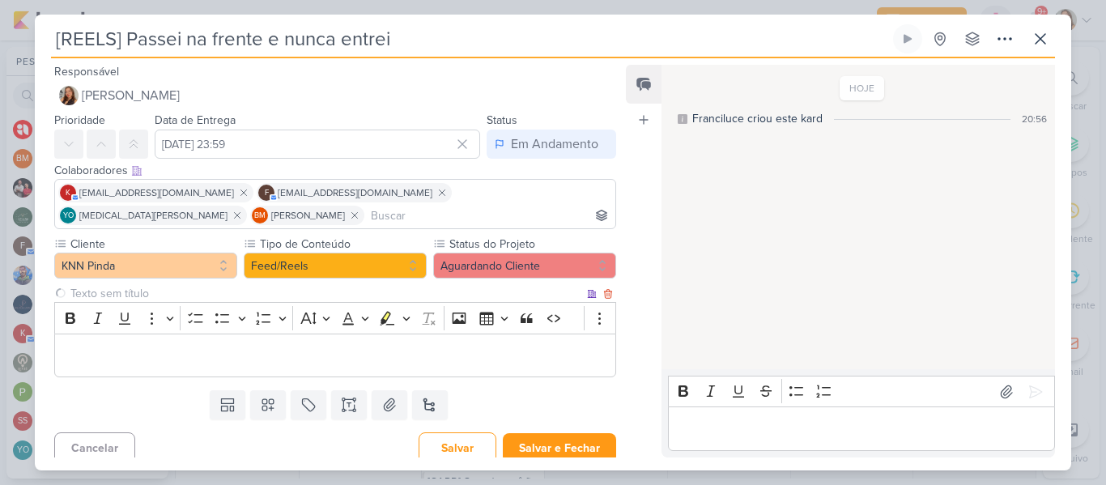
click at [286, 297] on input "text" at bounding box center [325, 293] width 516 height 17
type input "Brifieng"
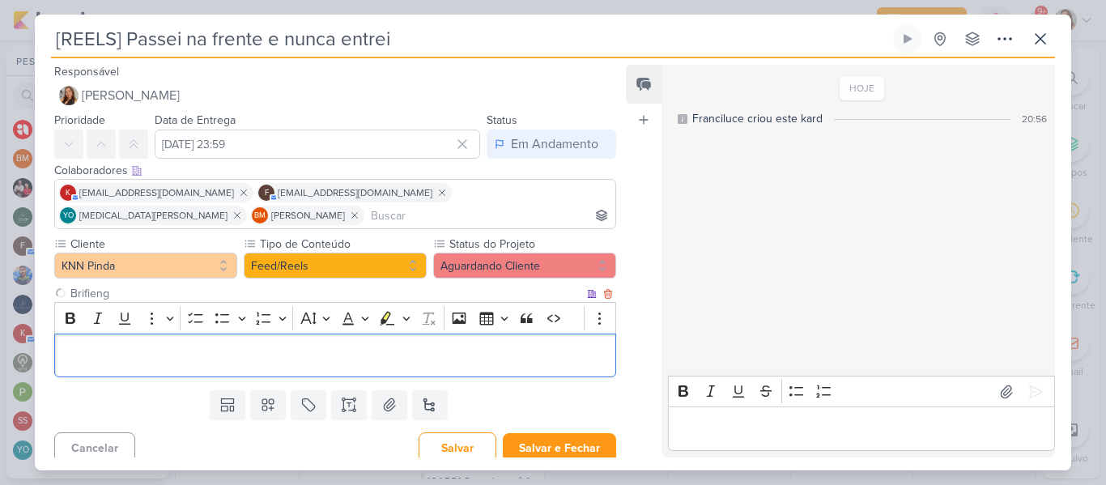
click at [288, 336] on div "Editor editing area: main" at bounding box center [335, 355] width 562 height 45
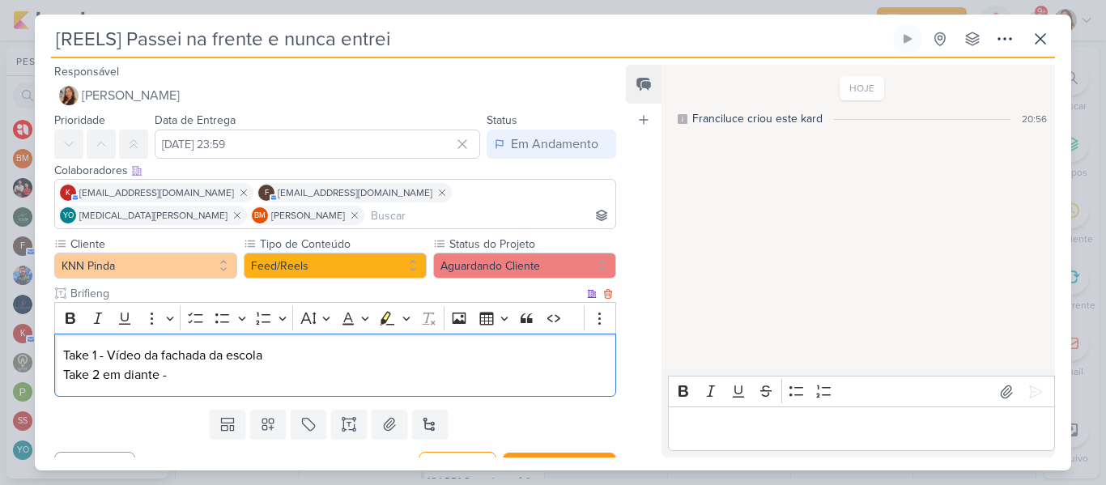
click at [294, 358] on p "Take 1 - Vídeo da fachada da escola Take 2 em diante -" at bounding box center [335, 365] width 544 height 39
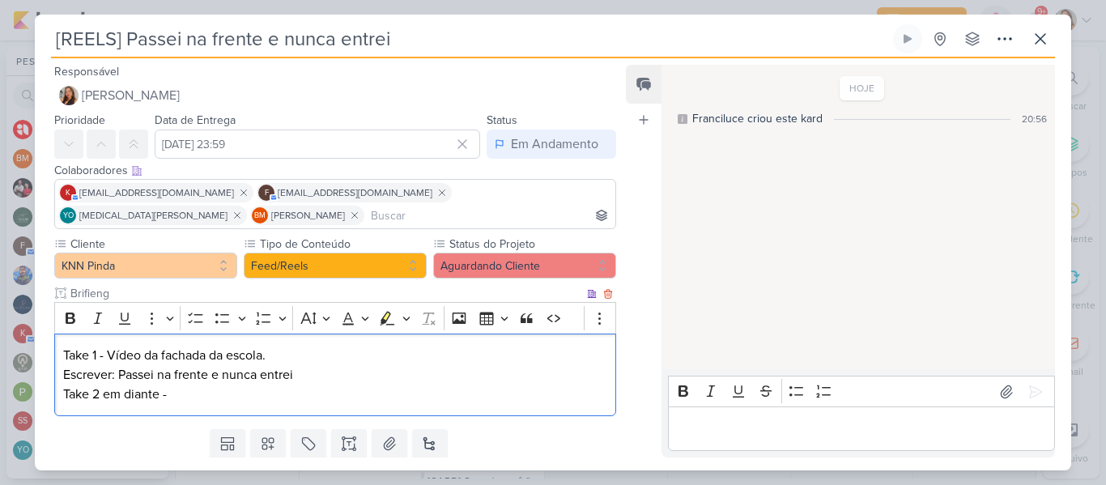
click at [278, 385] on p "Take 1 - Vídeo da fachada da escola. ⁠⁠⁠⁠⁠⁠⁠Escrever: Passei na frente e nunca …" at bounding box center [335, 375] width 544 height 58
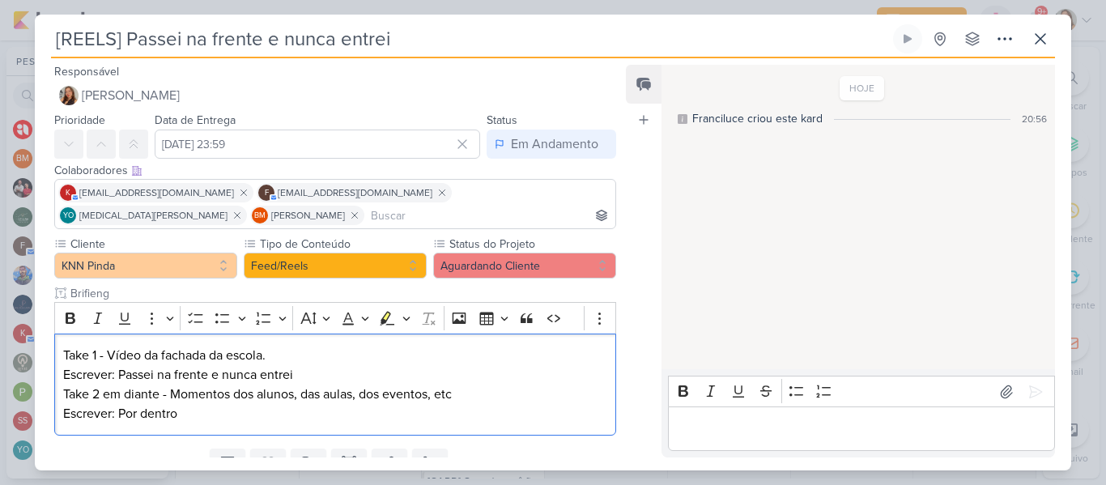
scroll to position [68, 0]
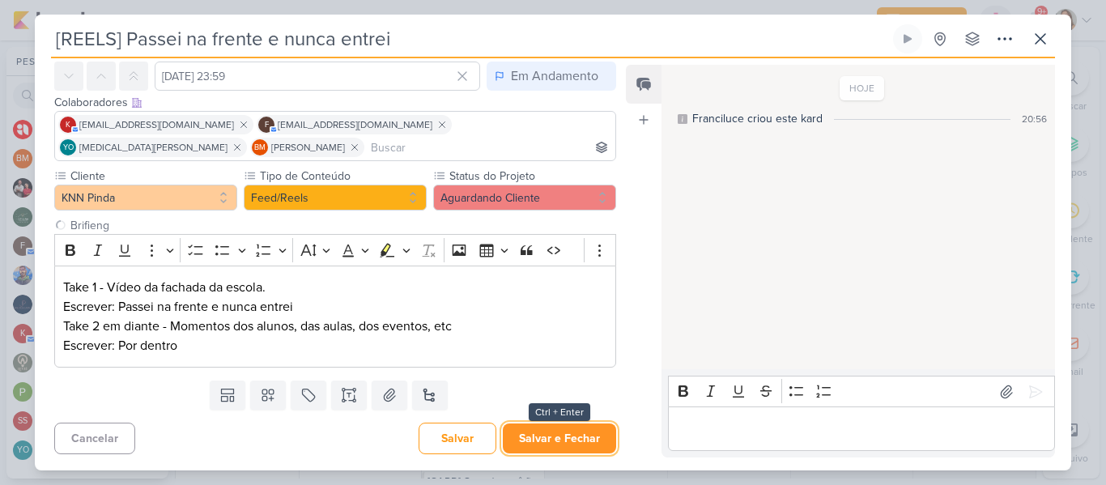
click at [571, 431] on button "Salvar e Fechar" at bounding box center [559, 438] width 113 height 30
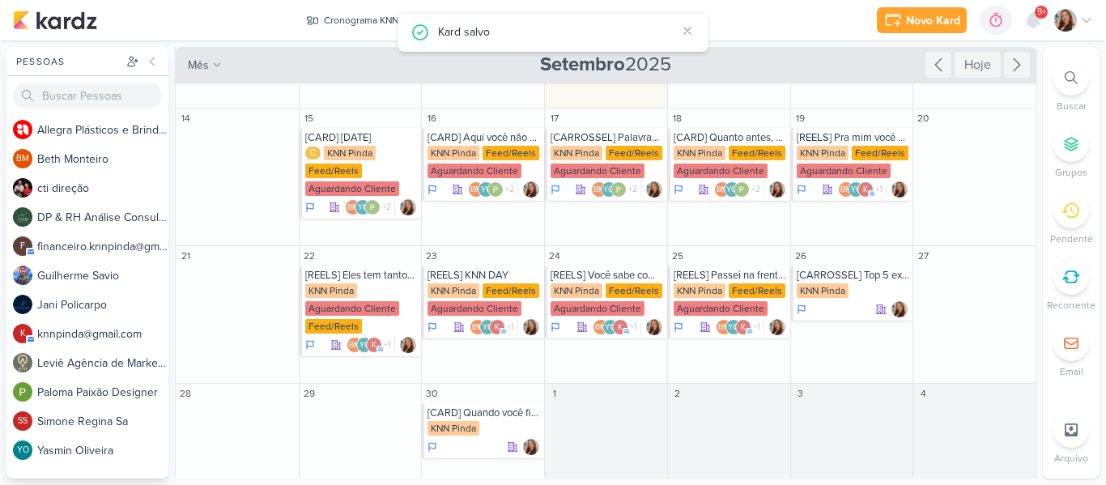
scroll to position [76, 0]
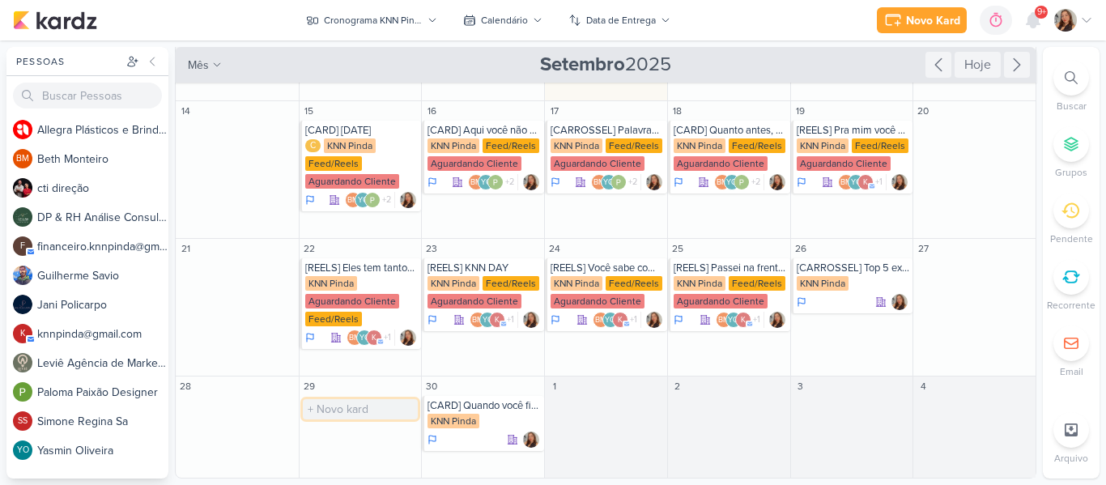
click at [387, 415] on input "text" at bounding box center [361, 409] width 116 height 20
type input "[REELS] Aluno que fala muito na aula"
click at [352, 424] on div "KNN Pinda" at bounding box center [331, 421] width 52 height 15
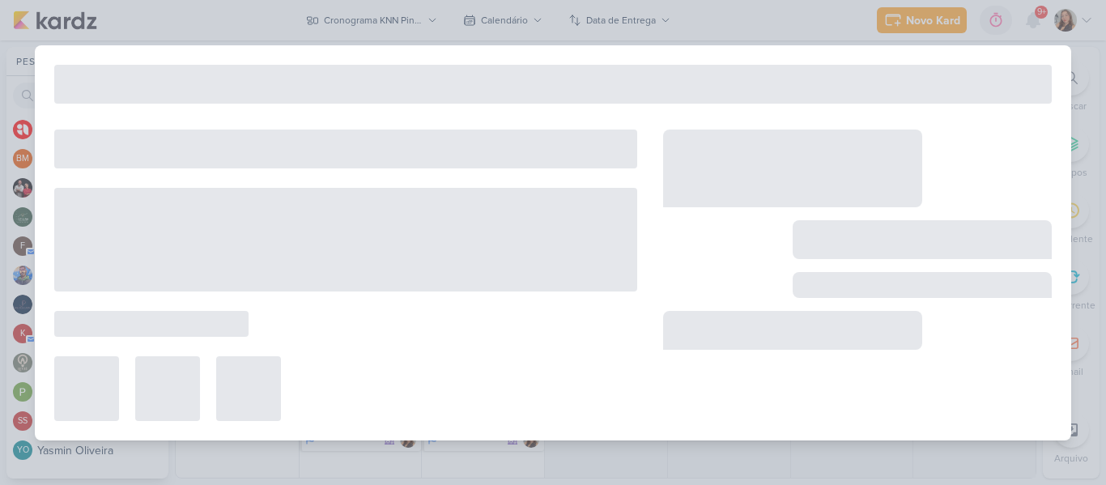
type input "[REELS] Aluno que fala muito na aula"
type input "29 de setembro de 2025 às 23:59"
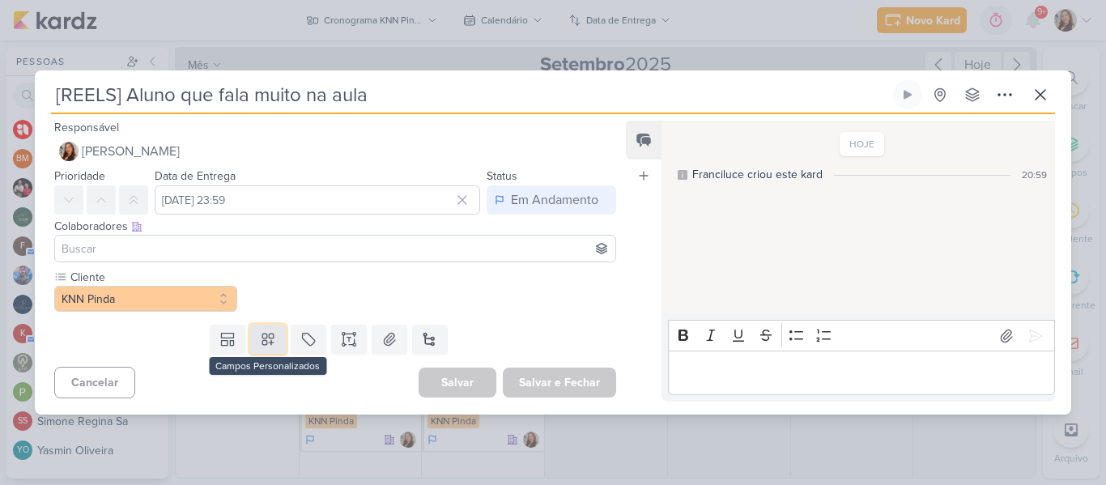
click at [274, 344] on button at bounding box center [268, 339] width 36 height 29
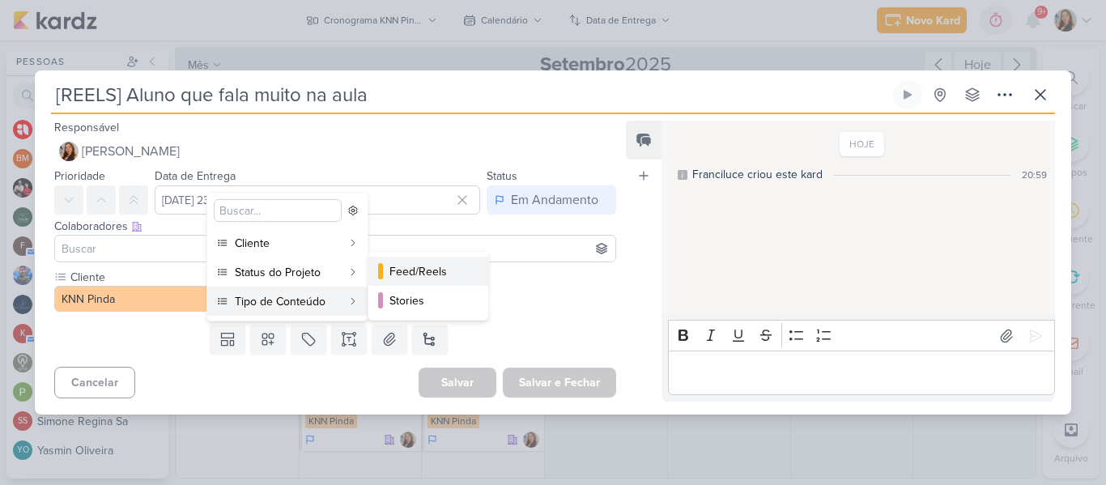
click at [397, 276] on div "Feed/Reels" at bounding box center [428, 271] width 79 height 17
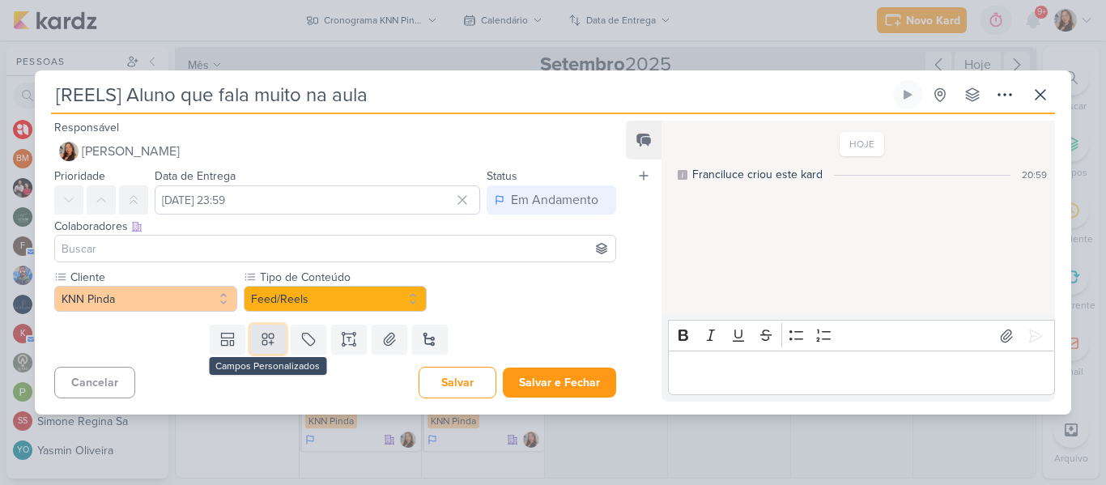
click at [268, 337] on icon at bounding box center [268, 339] width 16 height 16
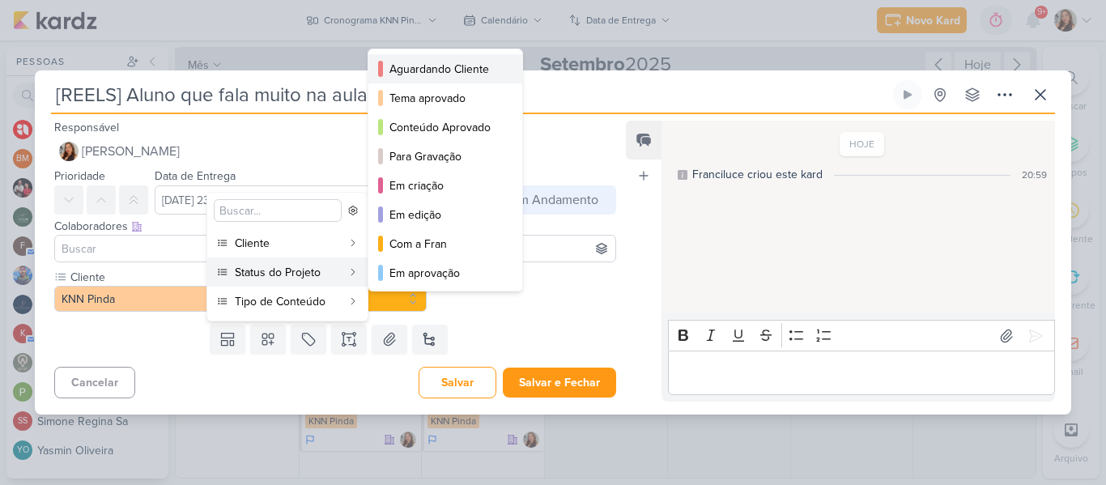
click at [403, 66] on div "Aguardando Cliente" at bounding box center [445, 69] width 113 height 17
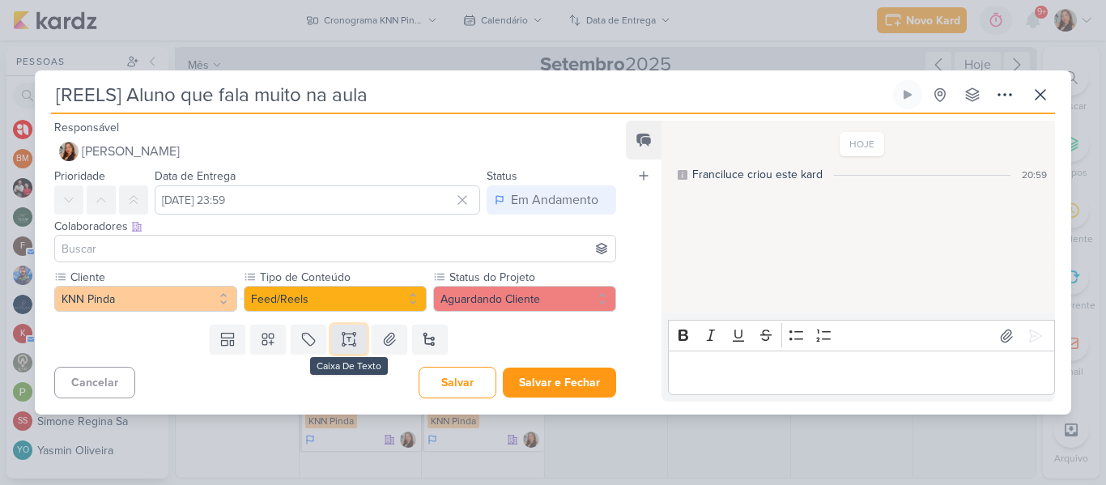
click at [346, 337] on icon at bounding box center [348, 337] width 4 height 0
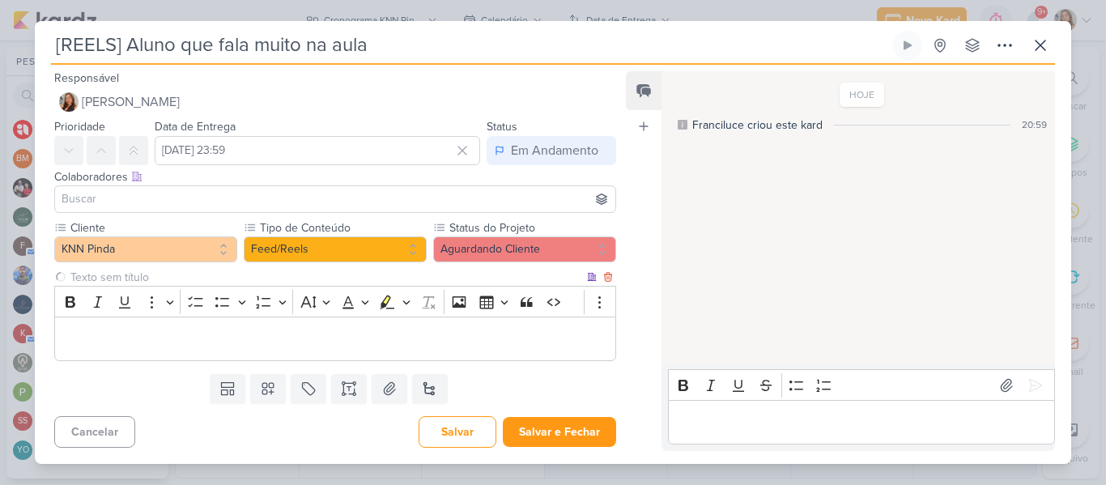
click at [283, 283] on input "text" at bounding box center [325, 277] width 516 height 17
type input "Brifieng"
click at [278, 329] on p "Editor editing area: main" at bounding box center [335, 338] width 544 height 19
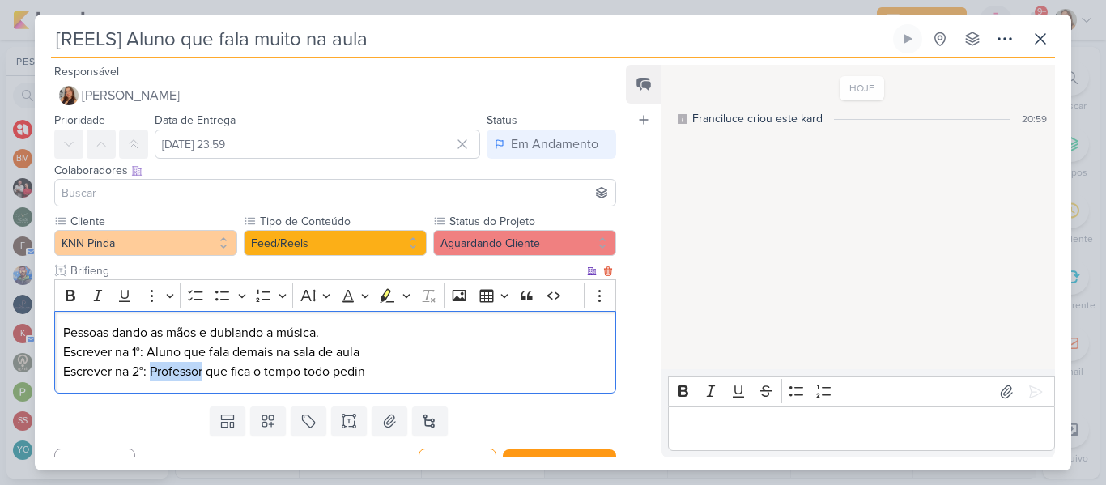
drag, startPoint x: 204, startPoint y: 371, endPoint x: 152, endPoint y: 371, distance: 51.8
click at [152, 371] on p "Pessoas dando as mãos e dublando a música. Escrever na 1°: Aluno que fala demai…" at bounding box center [335, 352] width 544 height 58
click at [371, 371] on p "Pessoas dando as mãos e dublando a música. Escrever na 1°: Aluno que fala demai…" at bounding box center [335, 352] width 544 height 58
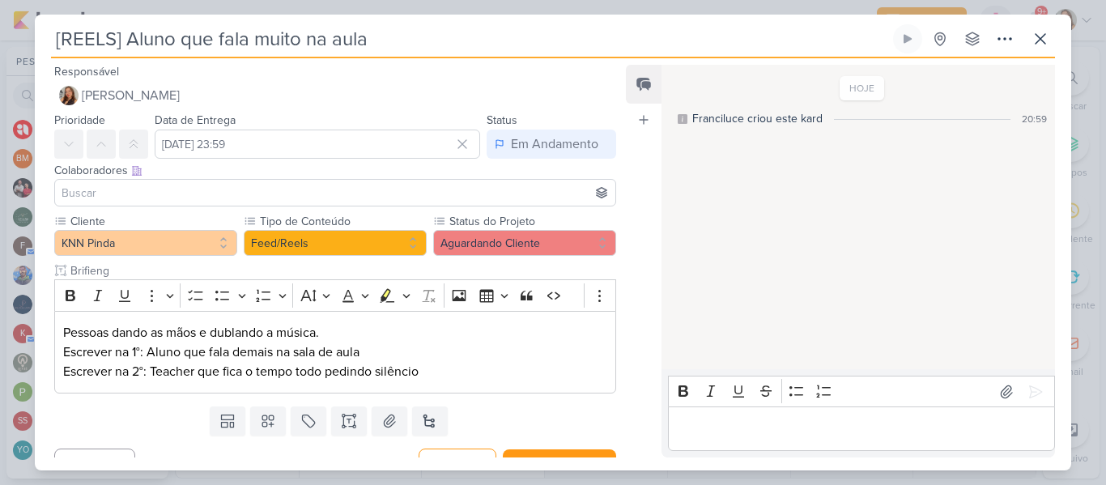
drag, startPoint x: 371, startPoint y: 40, endPoint x: 219, endPoint y: 40, distance: 152.2
click at [219, 40] on input "[REELS] Aluno que fala muito na aula" at bounding box center [470, 38] width 838 height 29
type input "[REELS] [PERSON_NAME] que não faz Preparação de Aula"
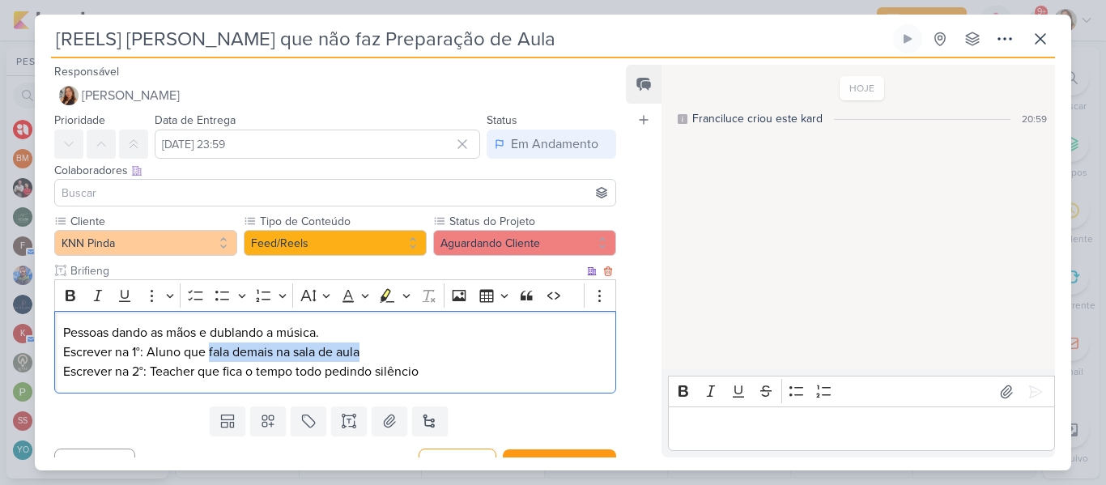
drag, startPoint x: 376, startPoint y: 350, endPoint x: 209, endPoint y: 351, distance: 166.7
click at [209, 351] on p "Pessoas dando as mãos e dublando a música. Escrever na 1°: Aluno que fala demai…" at bounding box center [335, 352] width 544 height 58
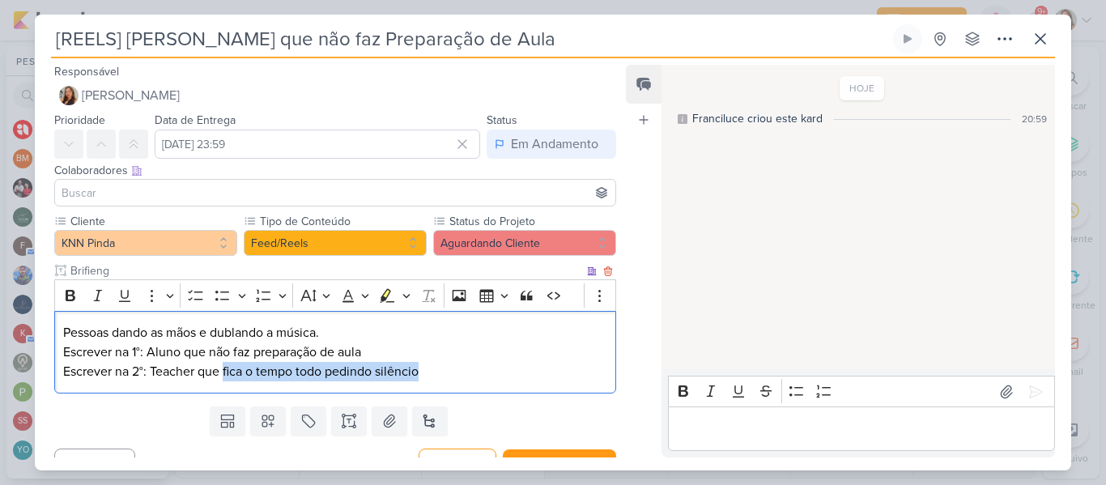
drag, startPoint x: 429, startPoint y: 372, endPoint x: 225, endPoint y: 371, distance: 204.0
click at [225, 371] on p "Pessoas dando as mãos e dublando a música. Escrever na 1°: Aluno que não faz pr…" at bounding box center [335, 352] width 544 height 58
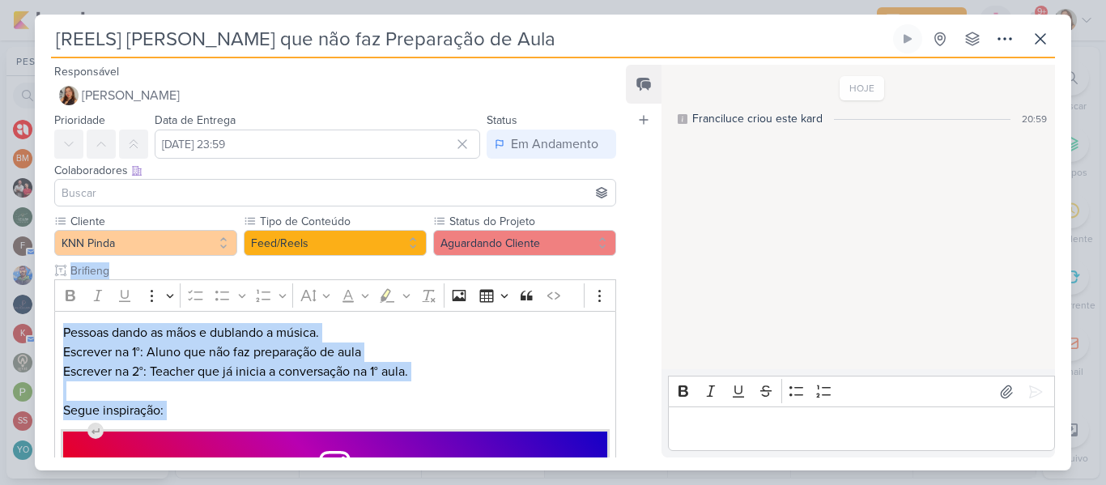
drag, startPoint x: 615, startPoint y: 295, endPoint x: 625, endPoint y: 368, distance: 73.5
click at [625, 368] on div "Responsável Franciluce Carvalho Nenhum contato encontrado create new contact No…" at bounding box center [553, 264] width 1036 height 412
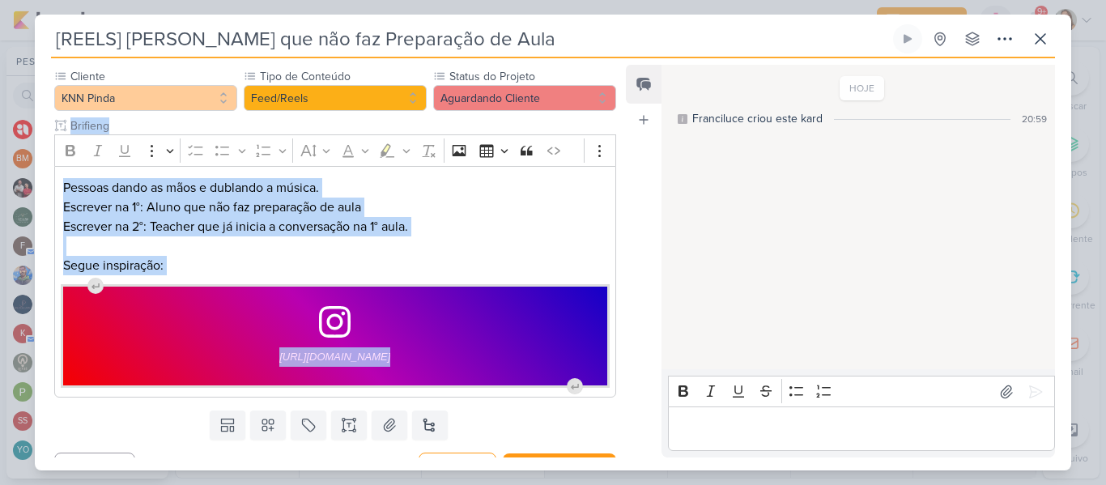
scroll to position [175, 0]
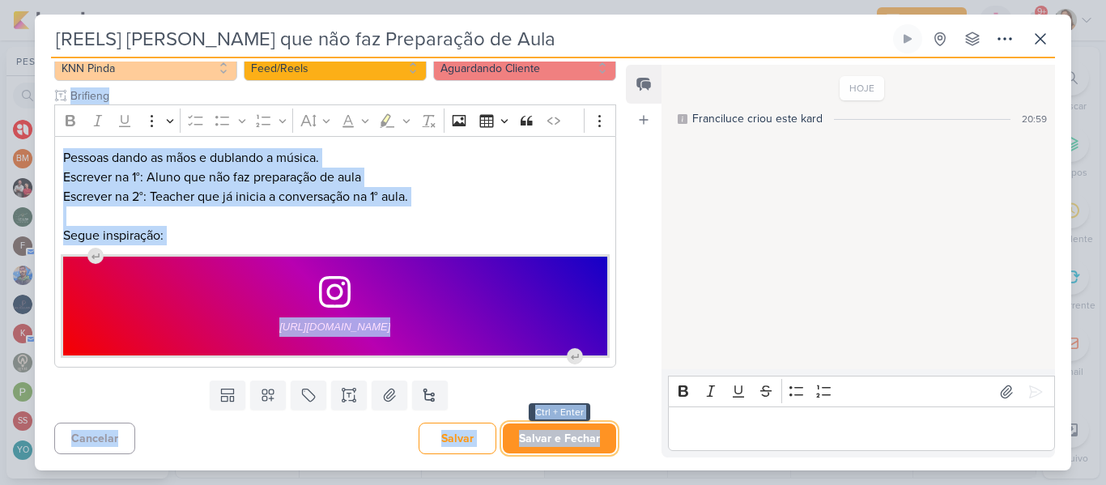
click at [546, 440] on button "Salvar e Fechar" at bounding box center [559, 438] width 113 height 30
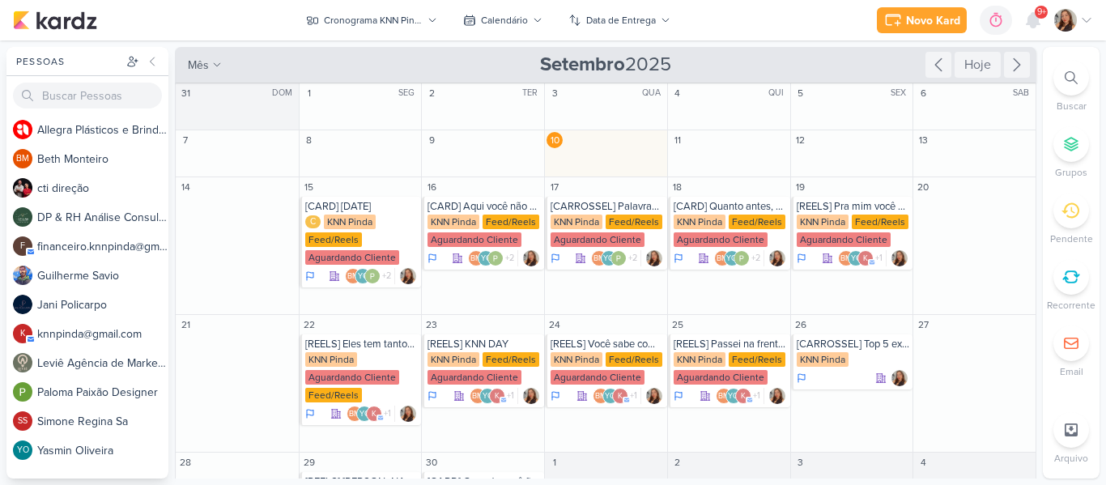
scroll to position [94, 0]
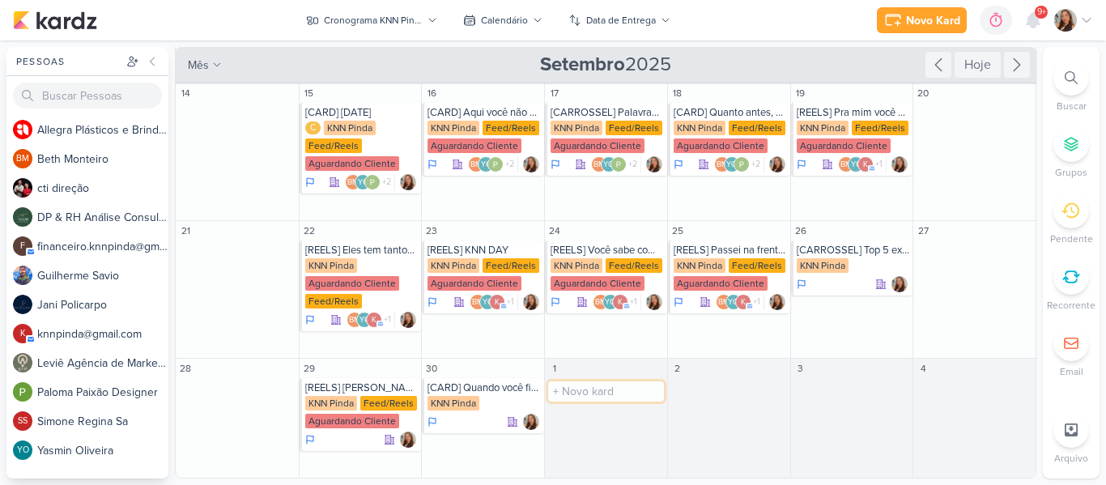
click at [564, 395] on input "text" at bounding box center [606, 391] width 116 height 20
click at [618, 387] on input "[" at bounding box center [606, 391] width 116 height 20
type input "[REELS] Coisas que só fazem sentido na KNN"
click at [712, 387] on input "text" at bounding box center [729, 391] width 116 height 20
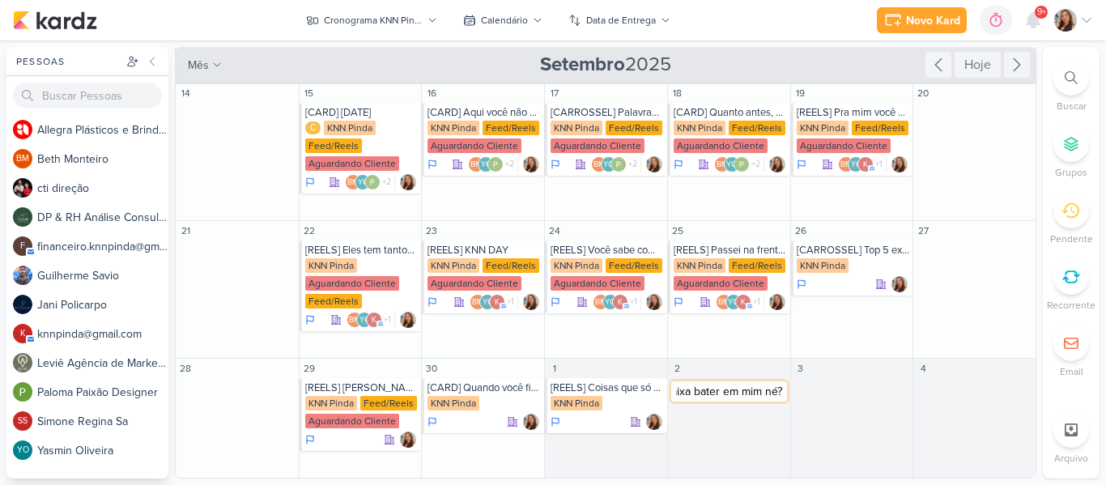
type input "[REELS] Tá esperando a caixa bater em mim né?!"
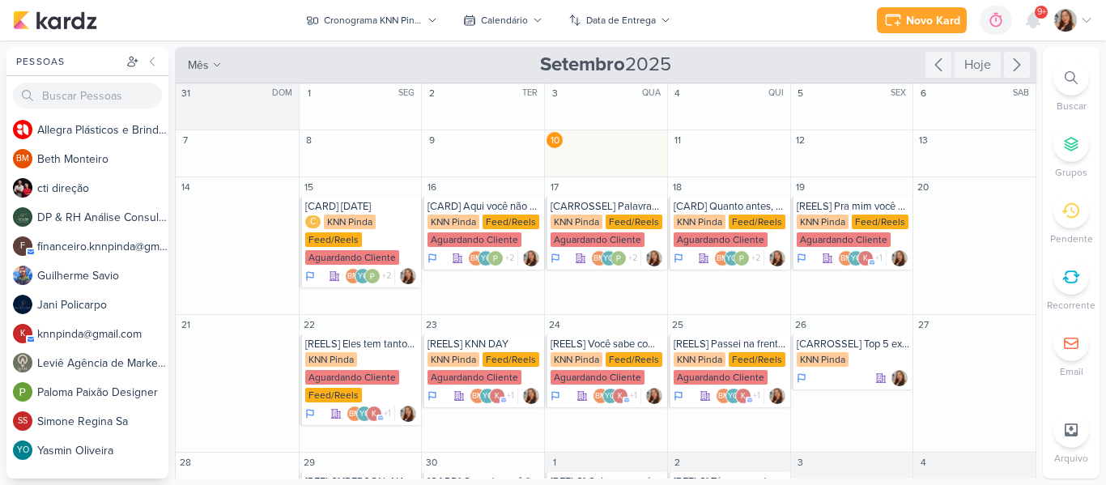
scroll to position [94, 0]
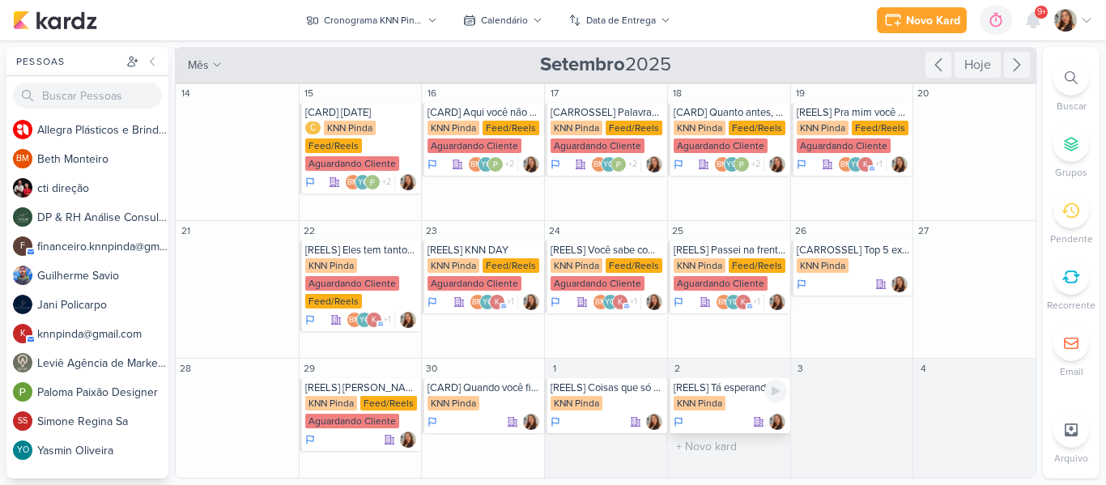
click at [732, 414] on div at bounding box center [729, 422] width 113 height 16
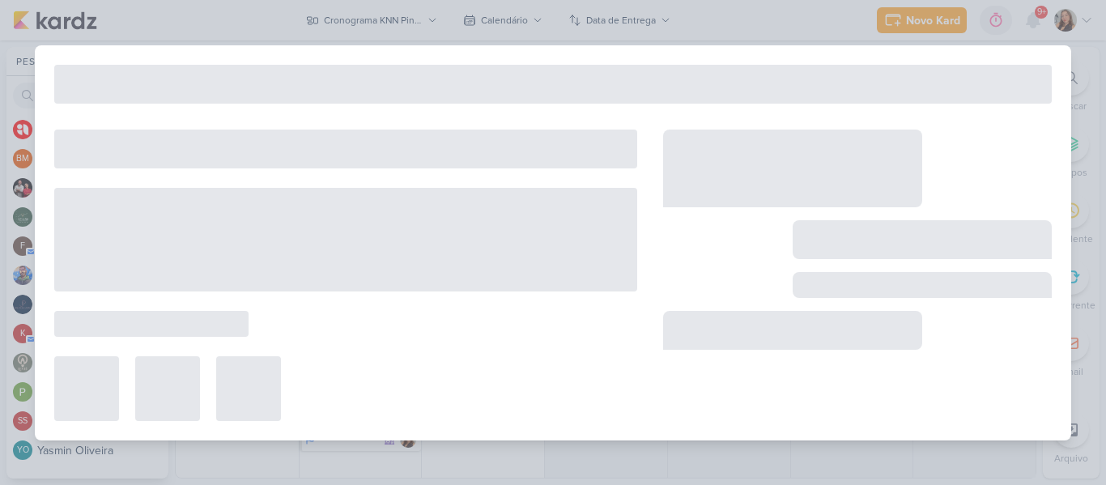
type input "[REELS] Tá esperando a caixa bater em mim né?!"
type input "2 de outubro de 2025 às 23:59"
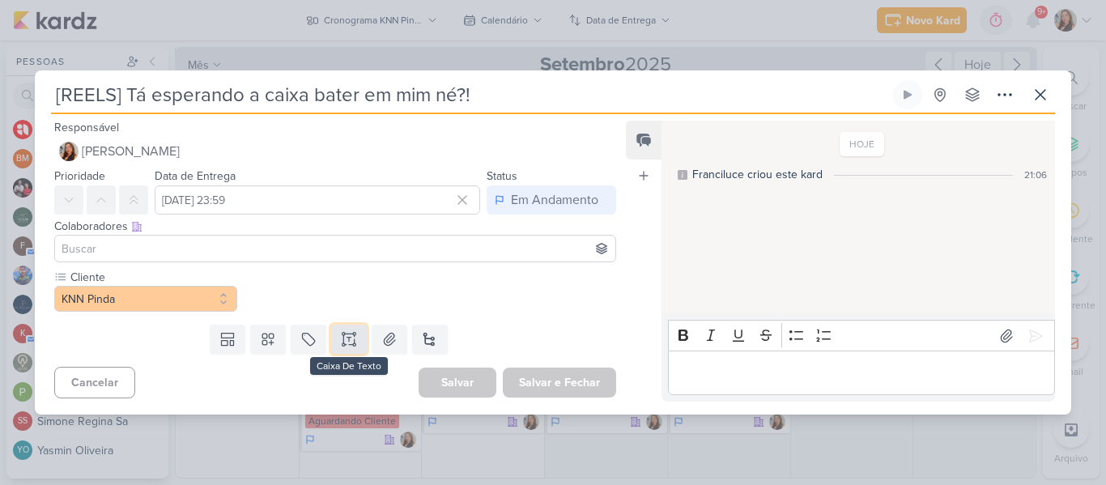
click at [341, 342] on icon at bounding box center [349, 339] width 16 height 16
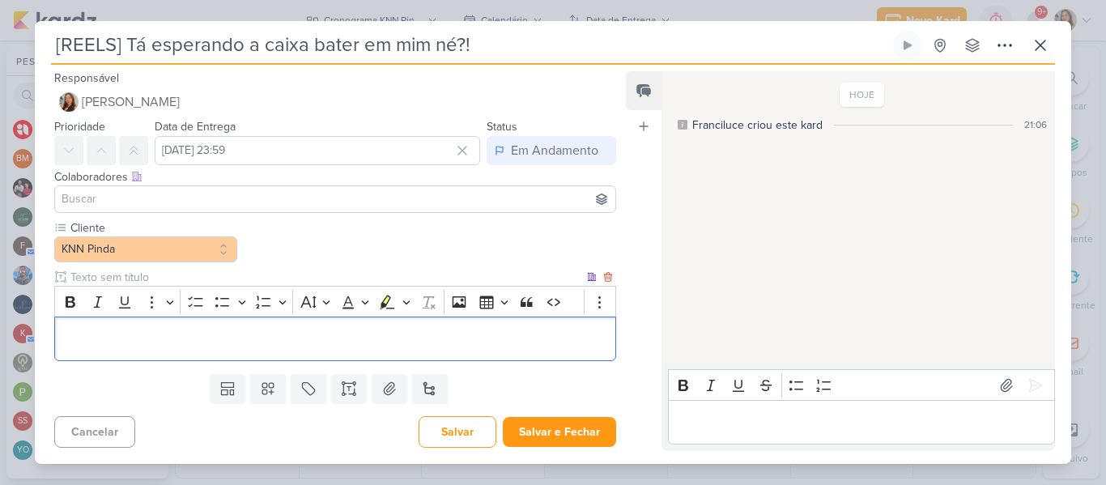
click at [332, 343] on p "Editor editing area: main" at bounding box center [335, 338] width 544 height 19
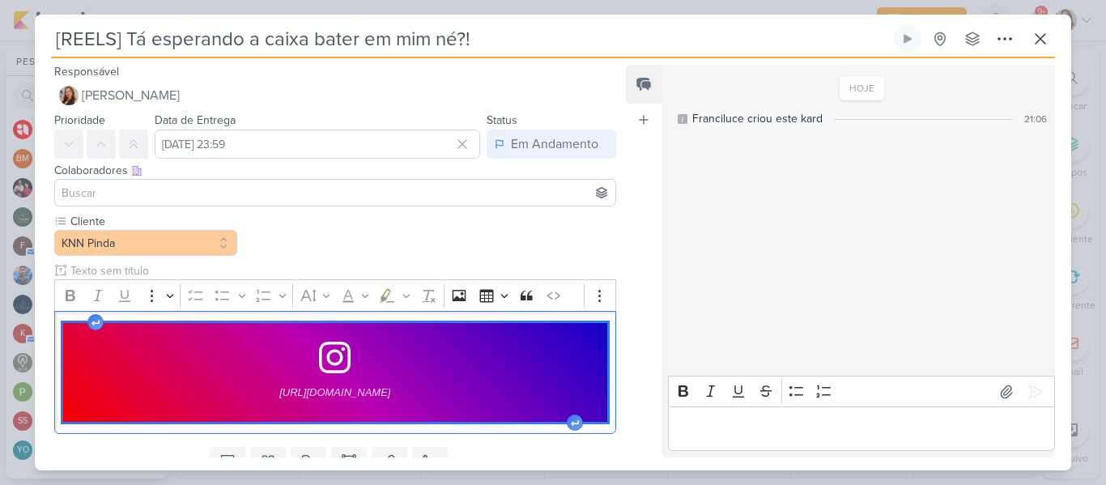
scroll to position [66, 0]
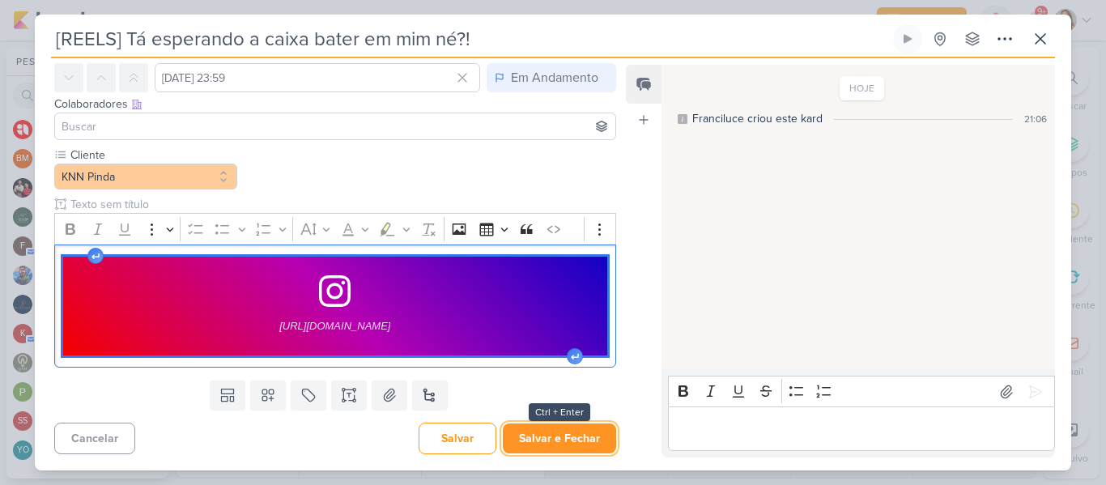
click at [595, 433] on button "Salvar e Fechar" at bounding box center [559, 438] width 113 height 30
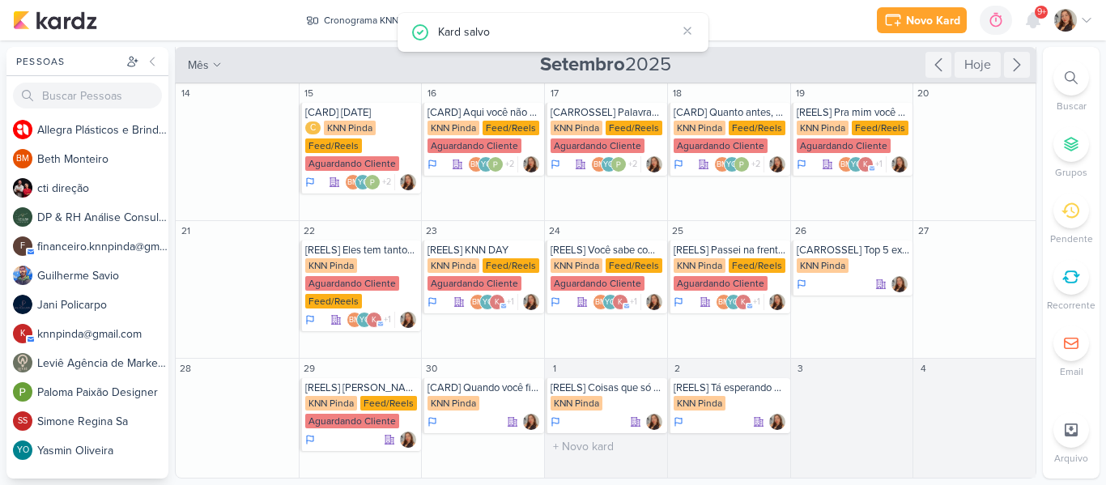
scroll to position [0, 0]
click at [808, 392] on input "text" at bounding box center [852, 391] width 116 height 20
type input "[REELS] Pq a KNN Pinda é a melhor!"
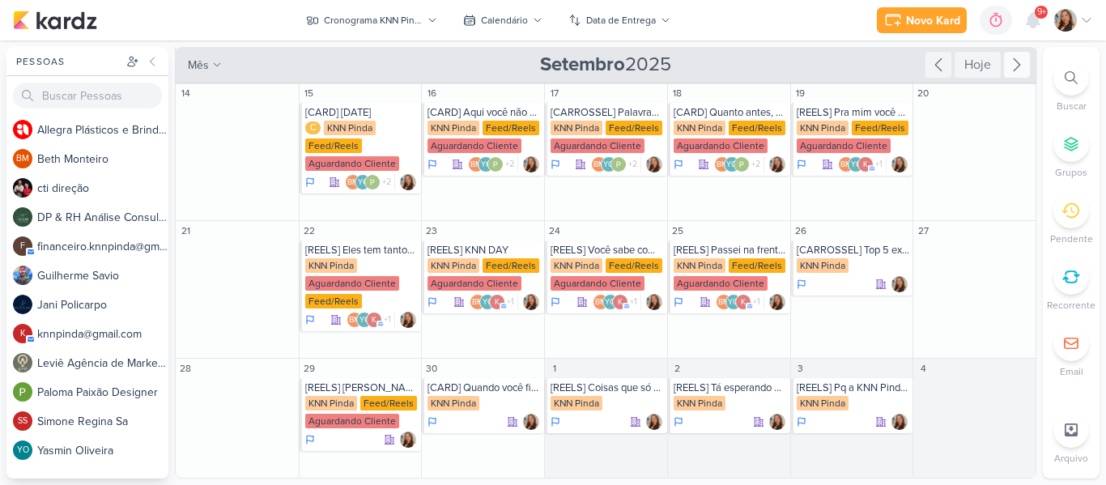
click at [1007, 74] on icon at bounding box center [1016, 64] width 19 height 19
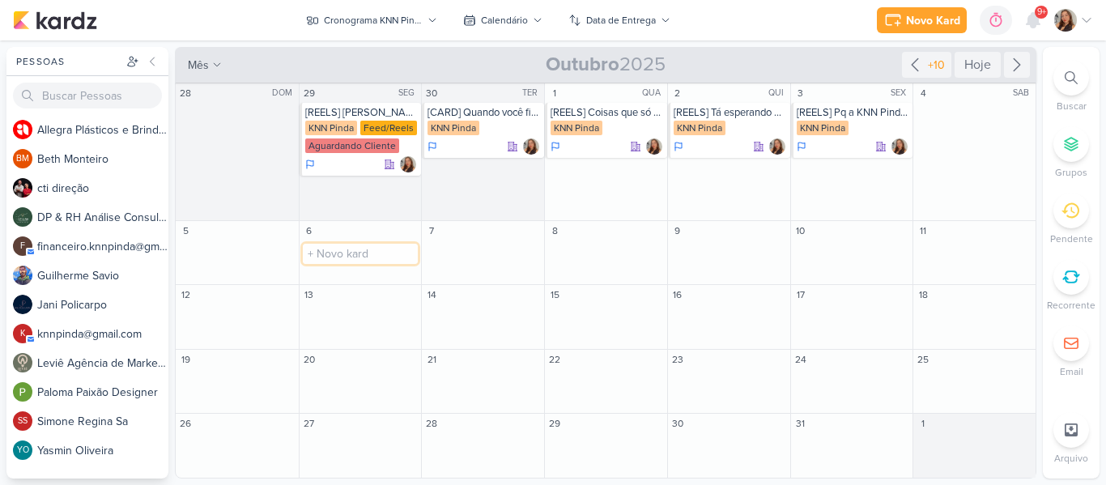
click at [371, 252] on input "text" at bounding box center [361, 254] width 116 height 20
type input "[REELS] Jogo dos idiomas"
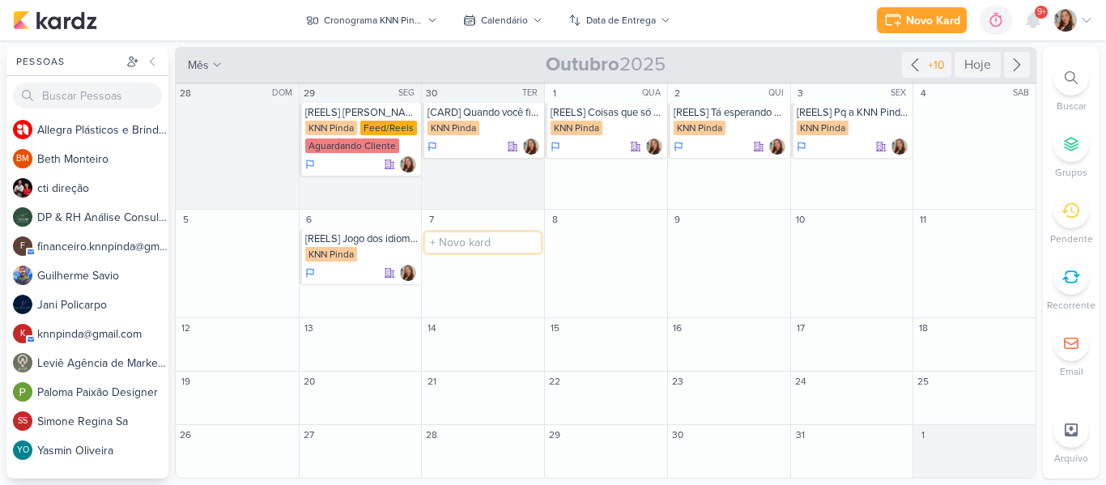
click at [461, 244] on input "text" at bounding box center [483, 242] width 116 height 20
type input "[REELS] Não dá nem pra notar nosso comercial aqui"
click at [483, 253] on div "KNN Pinda" at bounding box center [483, 255] width 113 height 16
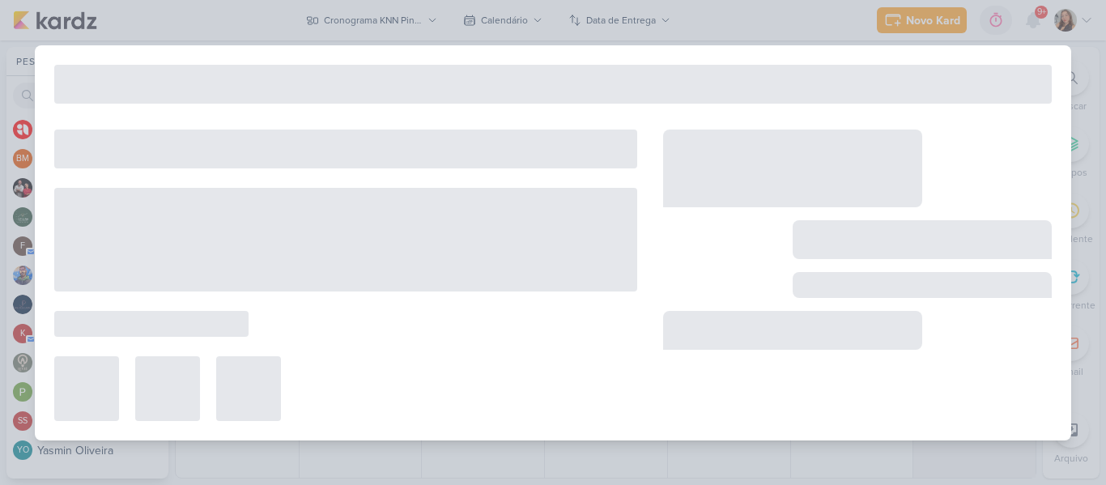
type input "[REELS] Não dá nem pra notar nosso comercial aqui"
type input "7 de outubro de 2025 às 23:59"
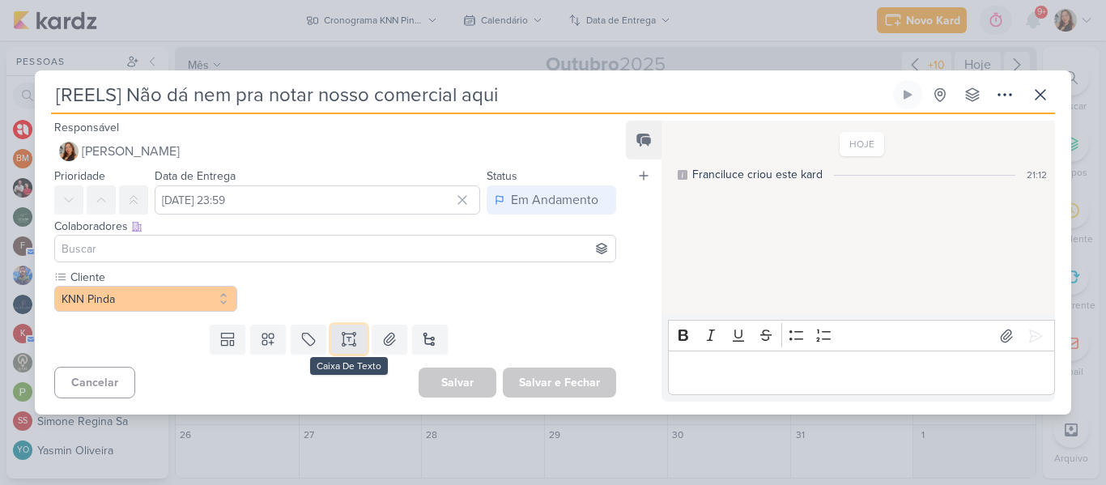
click at [342, 335] on icon at bounding box center [349, 339] width 16 height 16
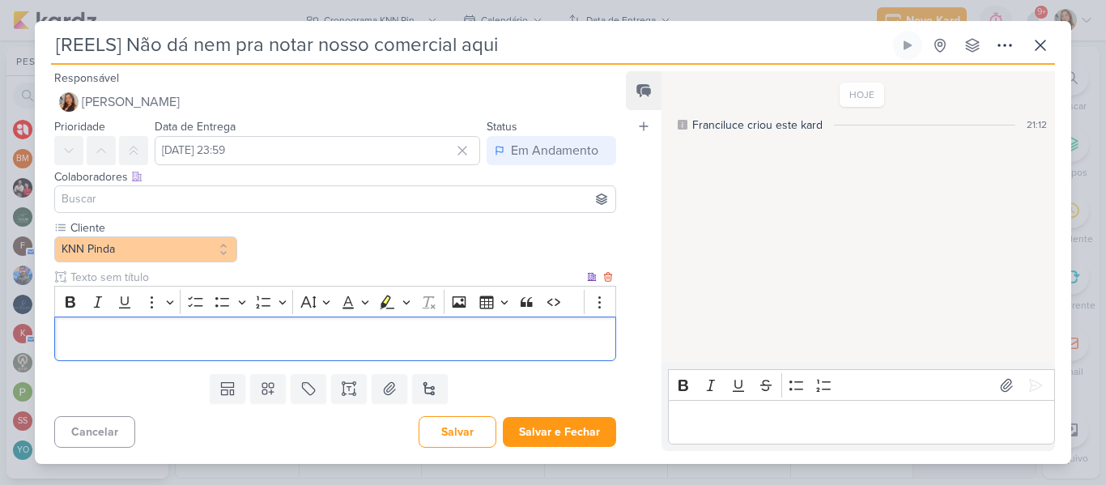
click at [316, 335] on p "Editor editing area: main" at bounding box center [335, 338] width 544 height 19
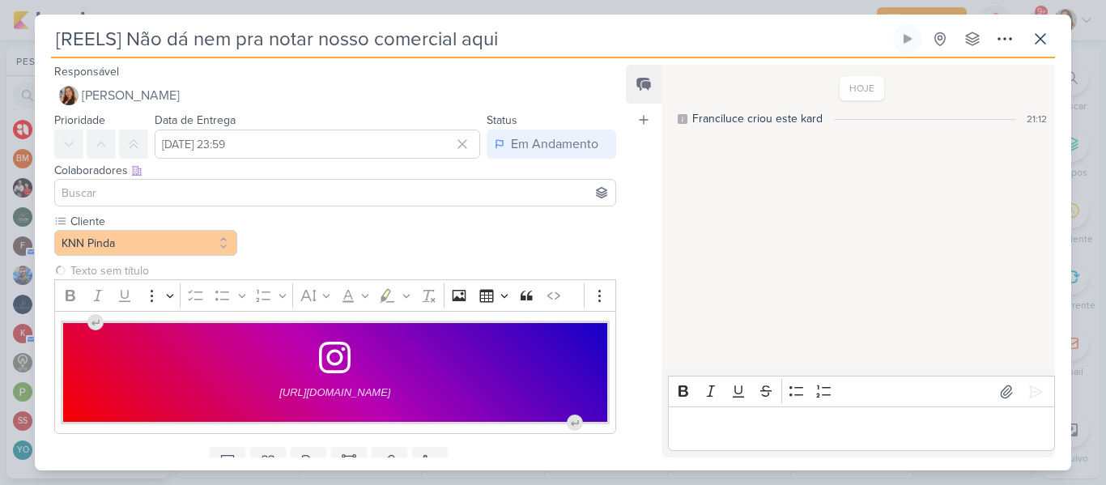
click at [658, 286] on div "Feed Atrelar email Solte o email para atrelar ao kard" at bounding box center [644, 261] width 36 height 393
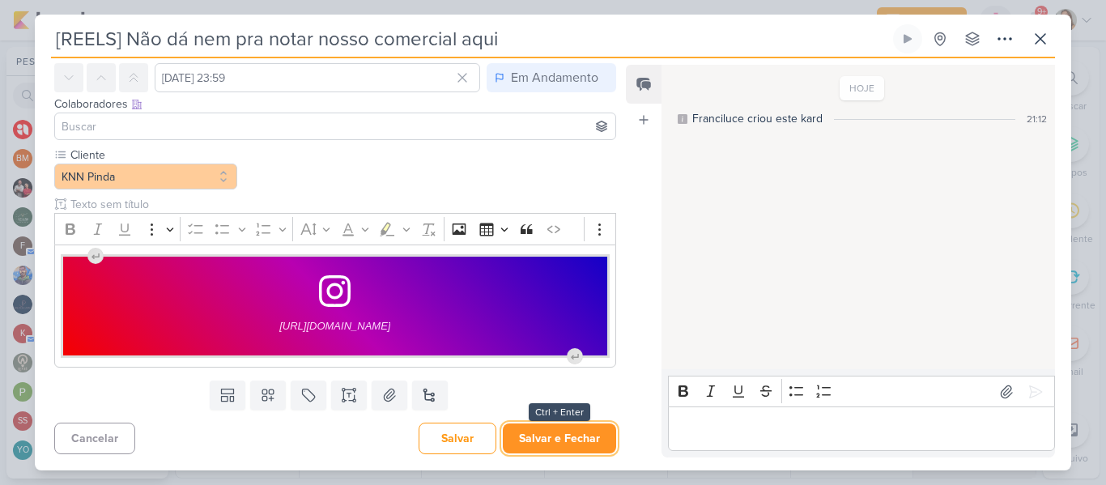
click at [512, 442] on button "Salvar e Fechar" at bounding box center [559, 438] width 113 height 30
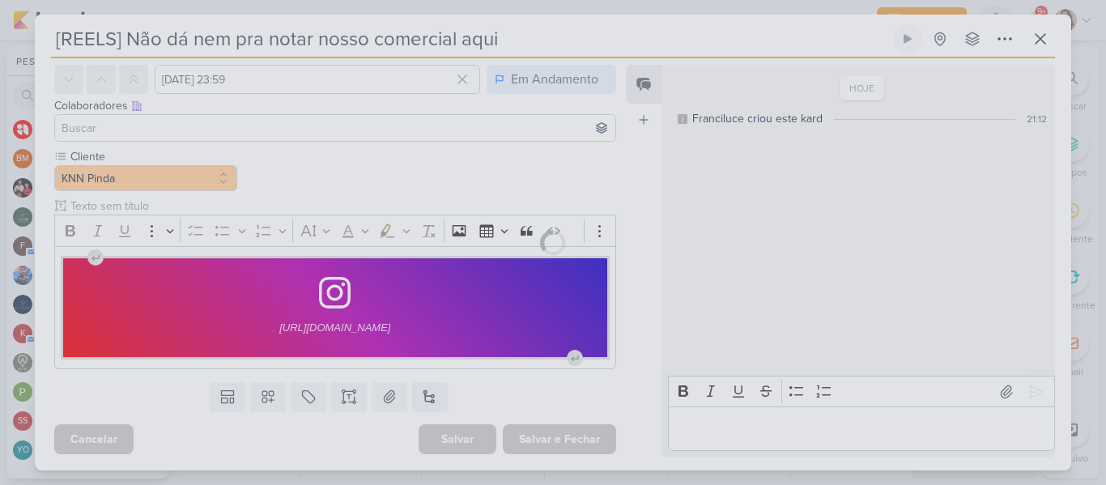
scroll to position [0, 0]
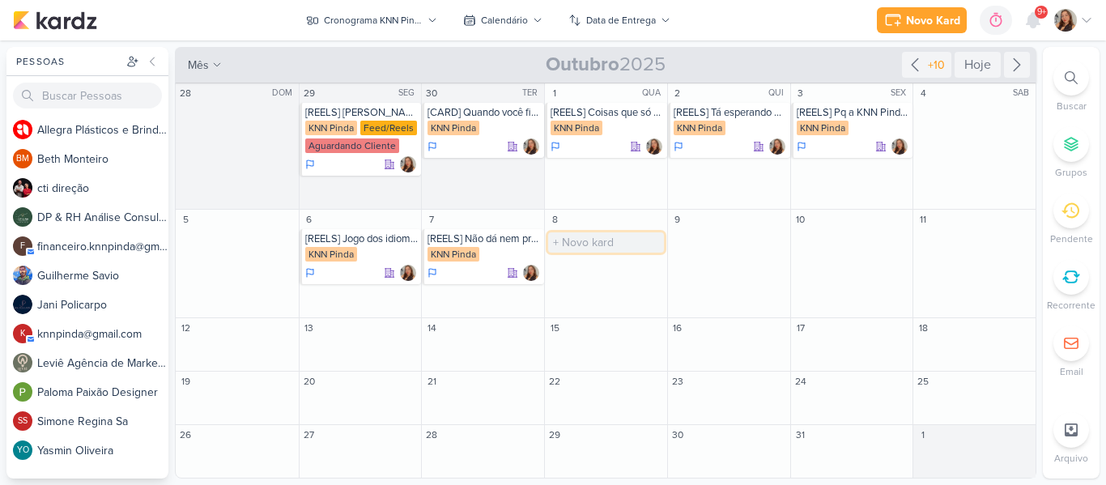
click at [628, 241] on input "text" at bounding box center [606, 242] width 116 height 20
type input "[REELS] E se eu errar a pronuncia?"
click at [609, 257] on div "KNN Pinda" at bounding box center [606, 255] width 113 height 16
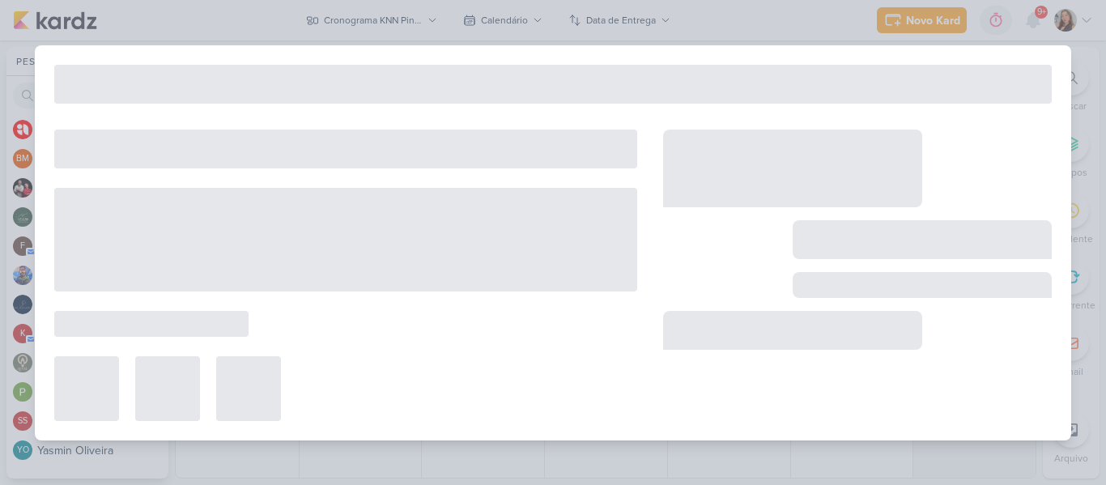
type input "[REELS] E se eu errar a pronuncia?"
type input "8 de outubro de 2025 às 23:59"
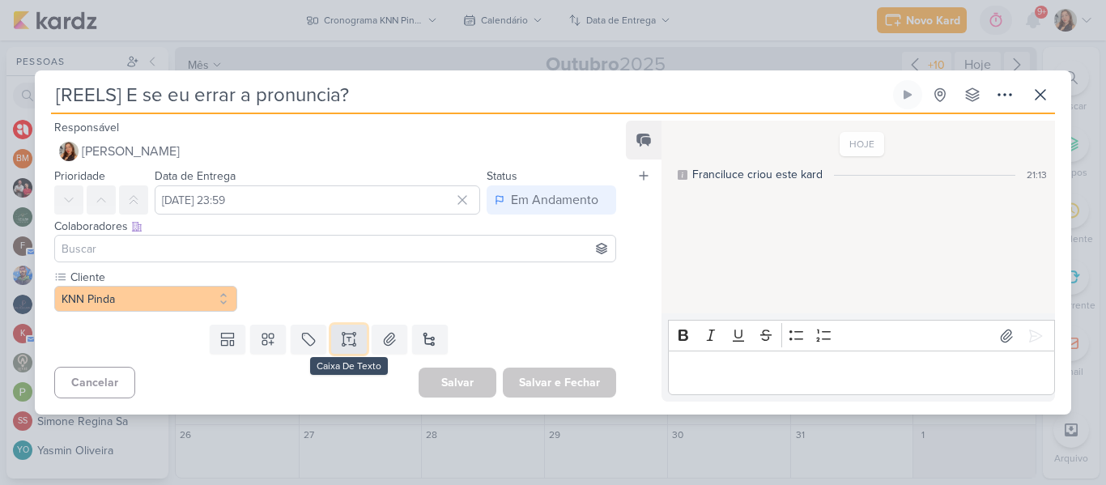
click at [354, 335] on icon at bounding box center [354, 339] width 0 height 8
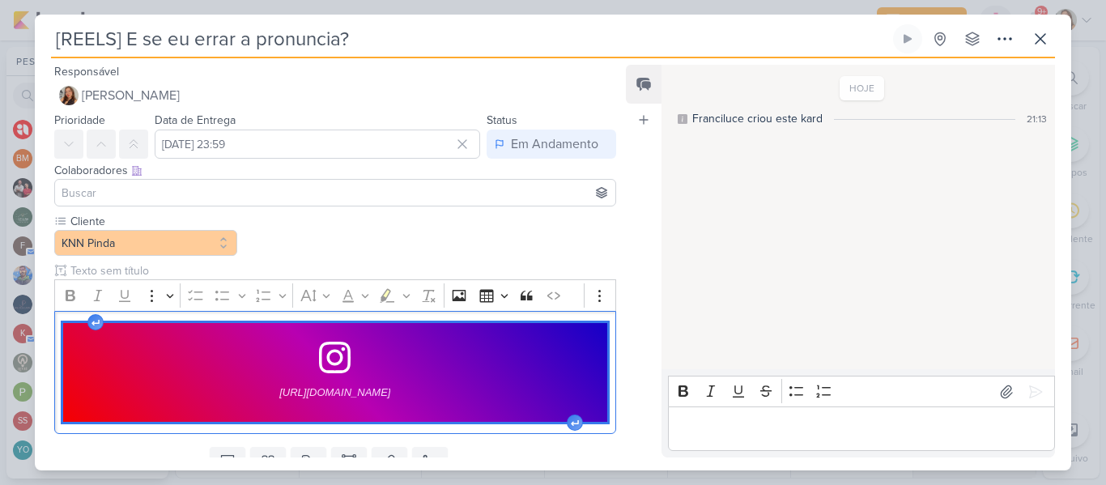
scroll to position [66, 0]
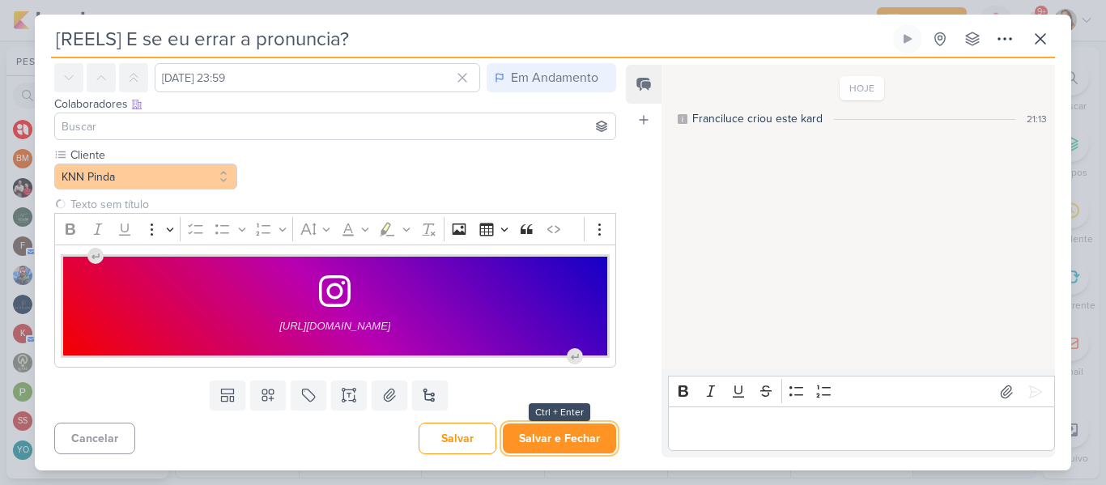
click at [579, 439] on button "Salvar e Fechar" at bounding box center [559, 438] width 113 height 30
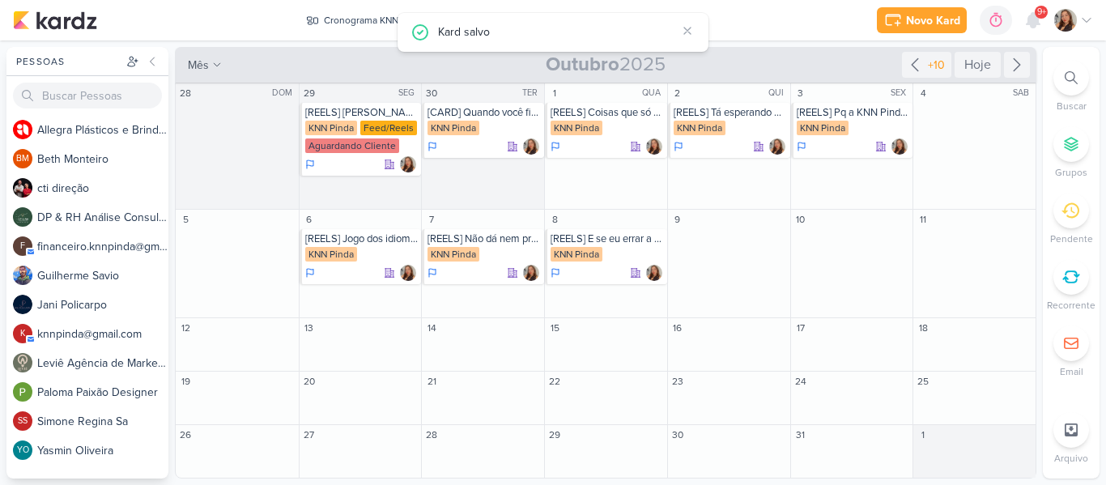
scroll to position [0, 0]
click at [924, 68] on div "+10" at bounding box center [935, 65] width 23 height 17
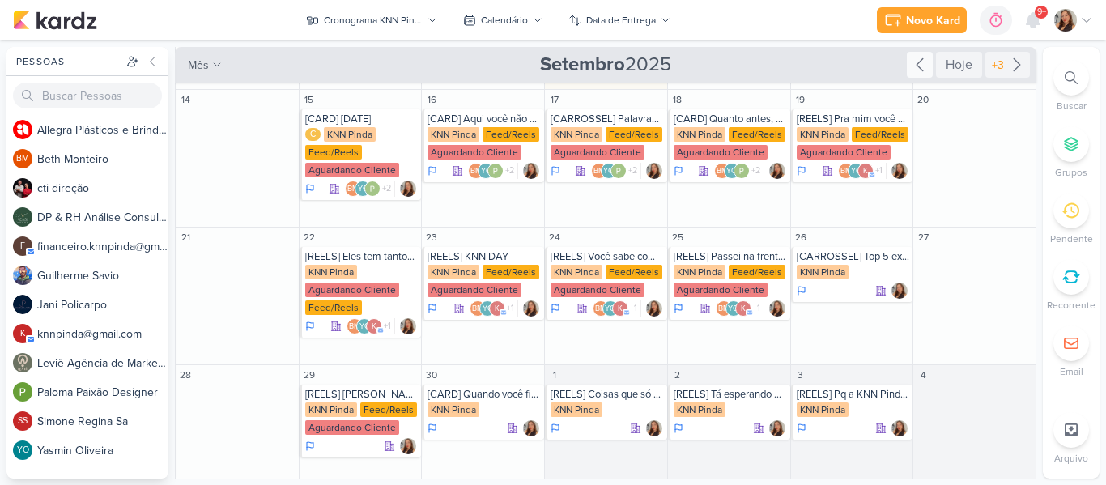
scroll to position [94, 0]
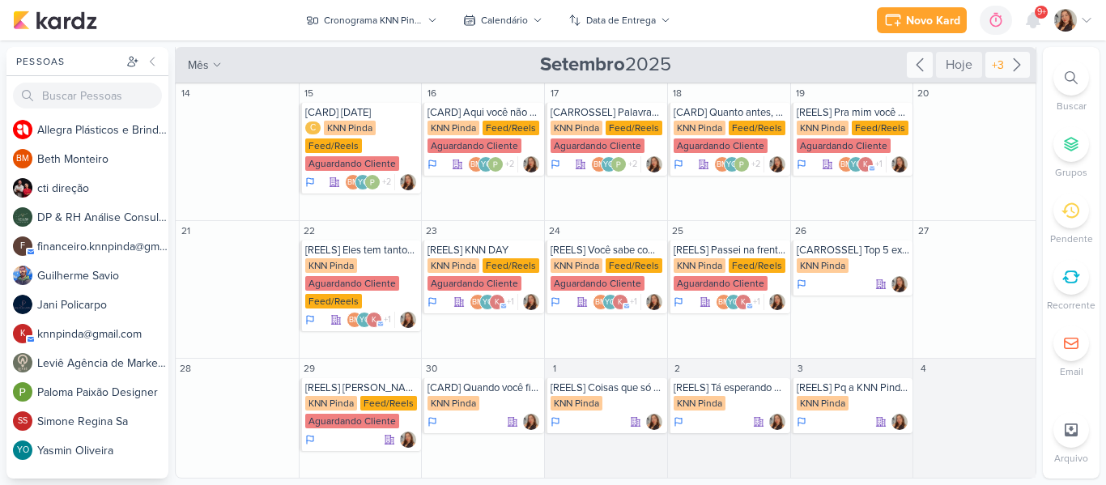
click at [995, 60] on div "+3" at bounding box center [997, 65] width 19 height 17
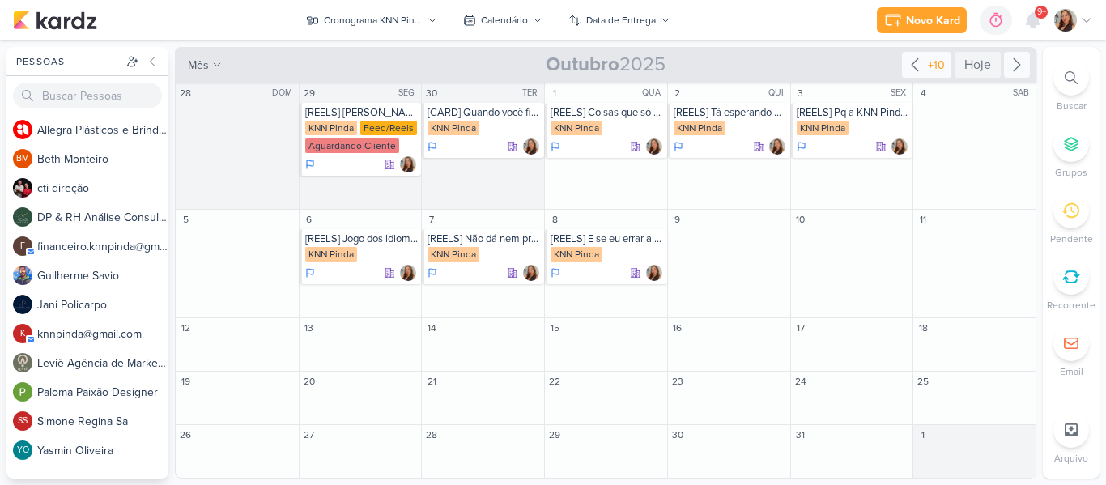
scroll to position [0, 0]
click at [376, 401] on input "text" at bounding box center [361, 404] width 116 height 20
type input "[REELS] Conheça nossa empresa]"
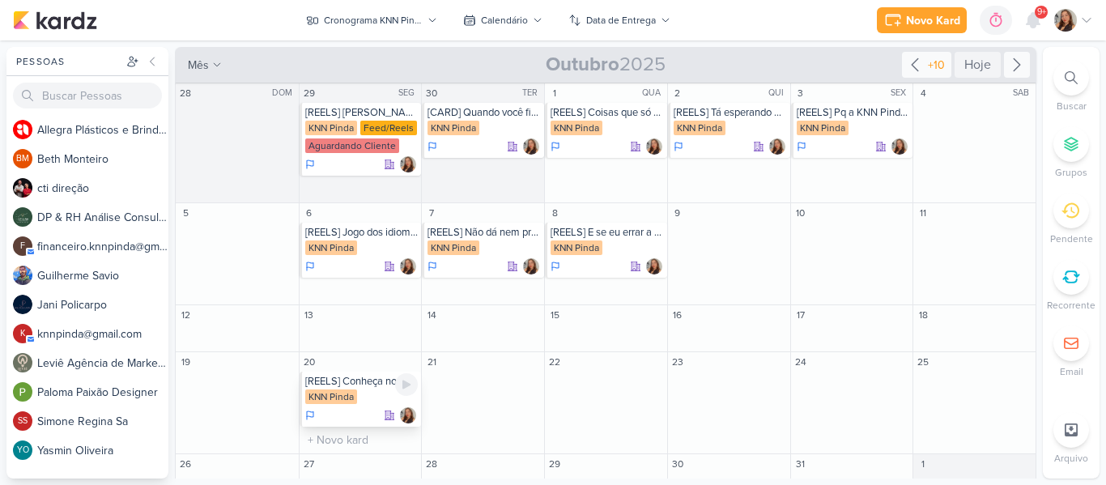
click at [371, 397] on div "KNN Pinda" at bounding box center [361, 397] width 113 height 16
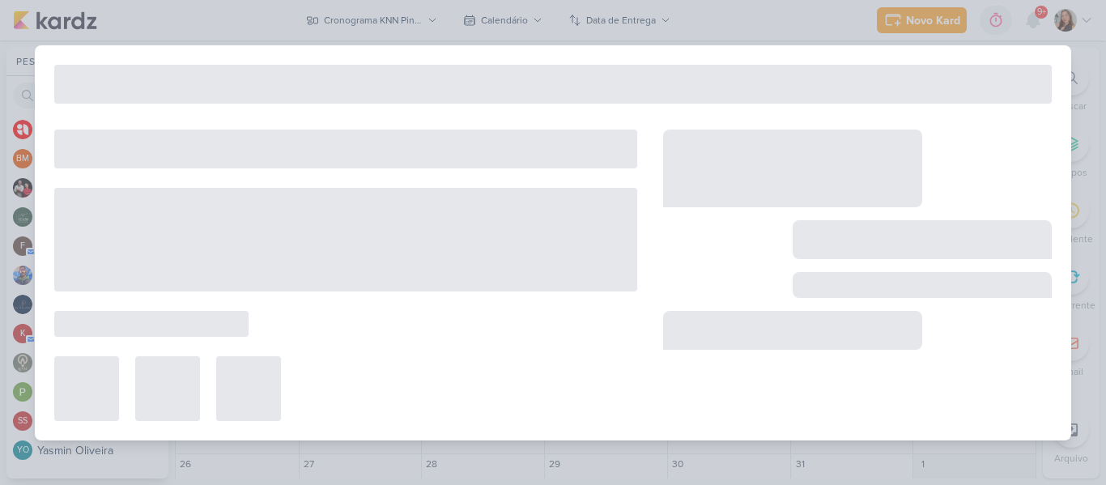
type input "[REELS] Conheça nossa empresa]"
type input "20 de outubro de 2025 às 23:59"
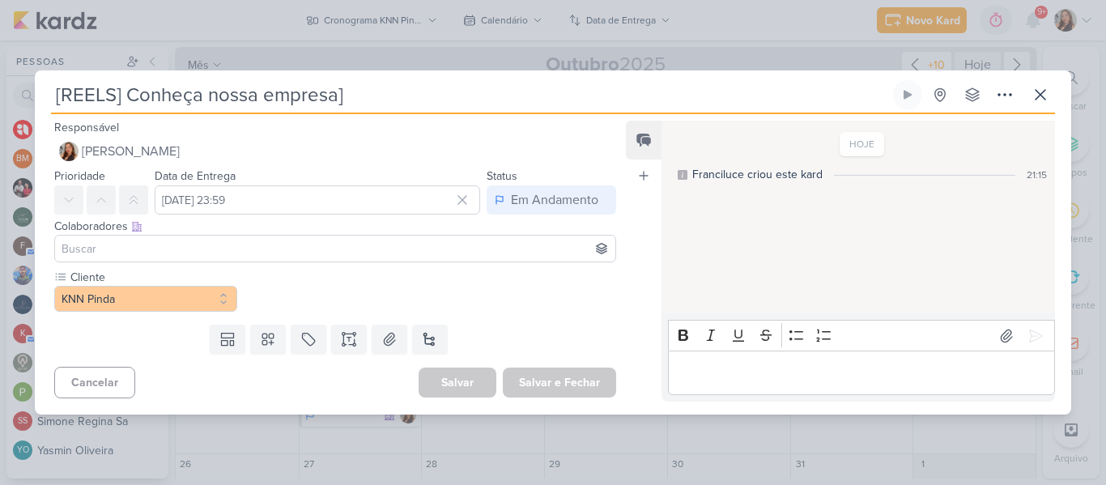
click at [423, 89] on input "[REELS] Conheça nossa empresa]" at bounding box center [470, 94] width 838 height 29
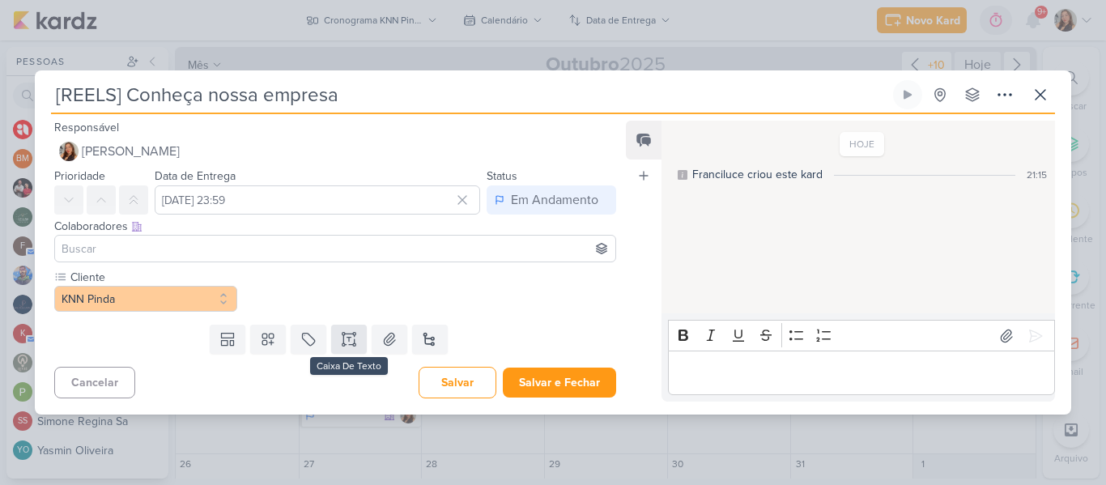
type input "[REELS] Conheça nossa empresa"
click at [333, 346] on button at bounding box center [349, 339] width 36 height 29
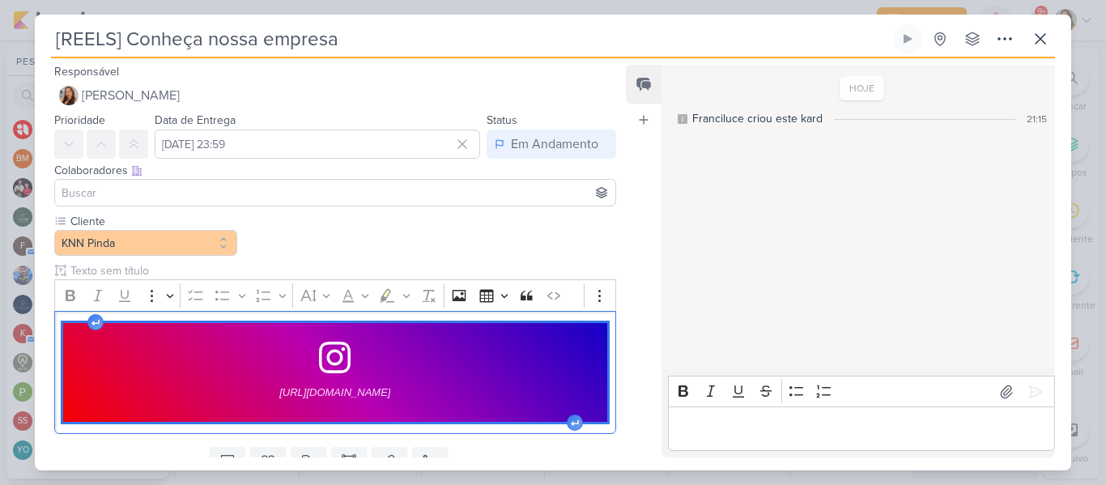
scroll to position [66, 0]
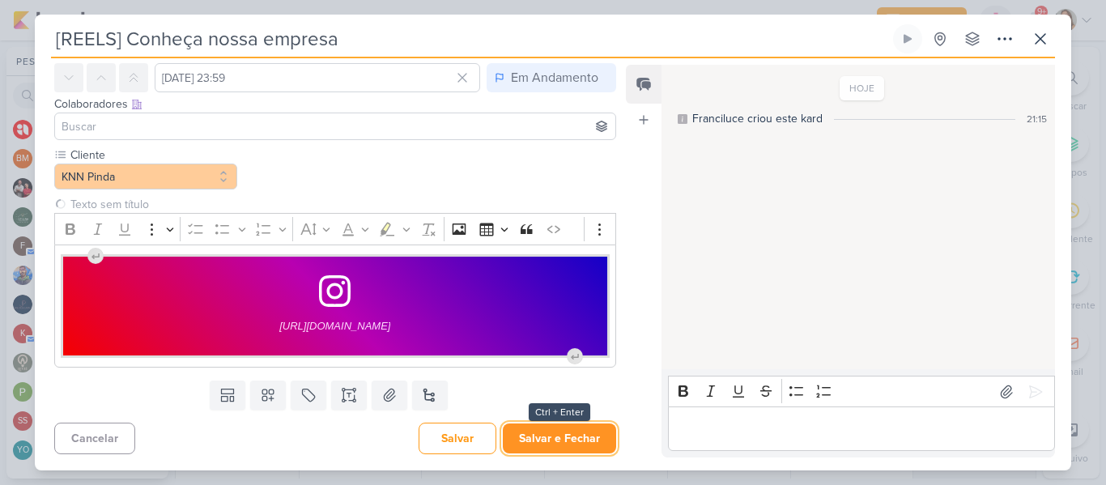
click at [555, 445] on button "Salvar e Fechar" at bounding box center [559, 438] width 113 height 30
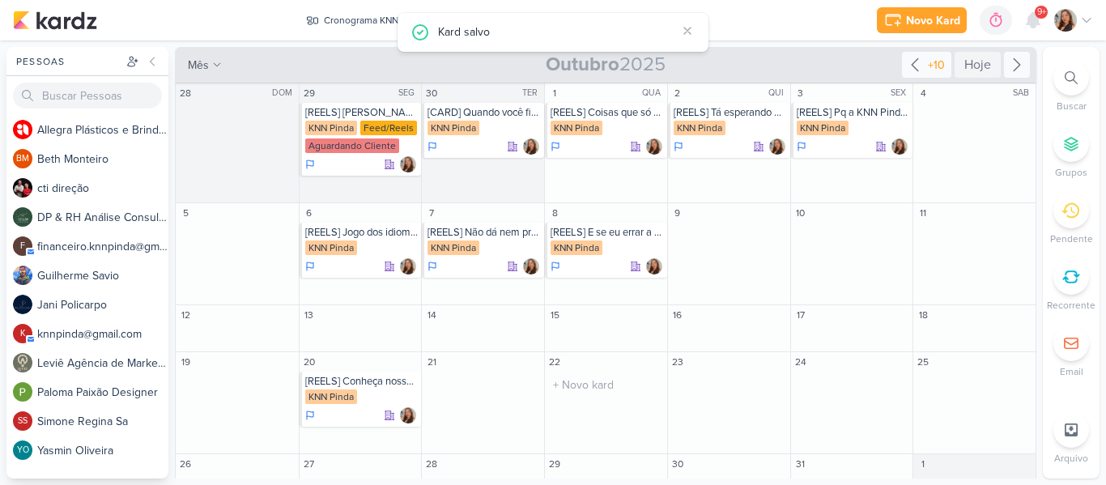
scroll to position [0, 0]
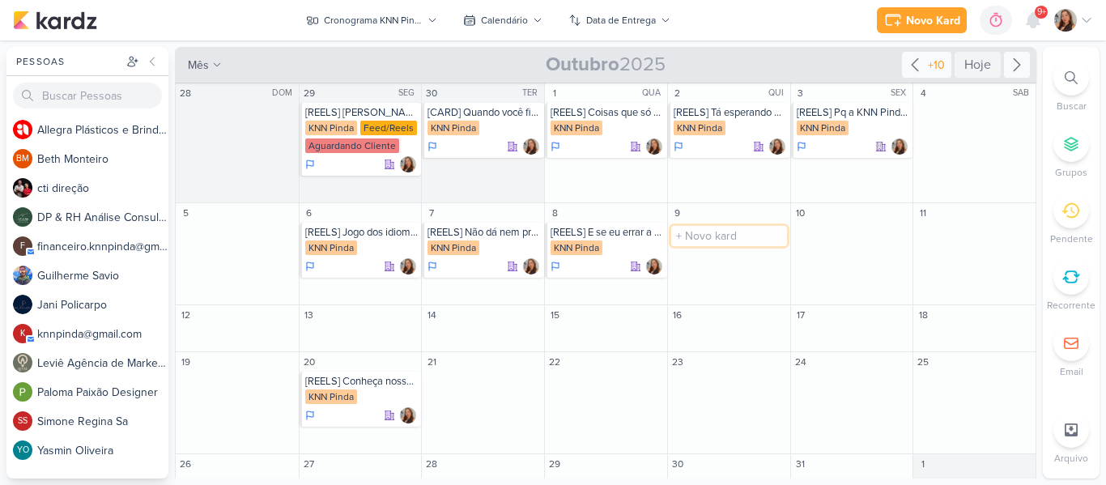
click at [704, 240] on input "text" at bounding box center [729, 236] width 116 height 20
type input "[CARD] Eu quando meu professor não quer arredondar minha nota de 4,5 para 8"
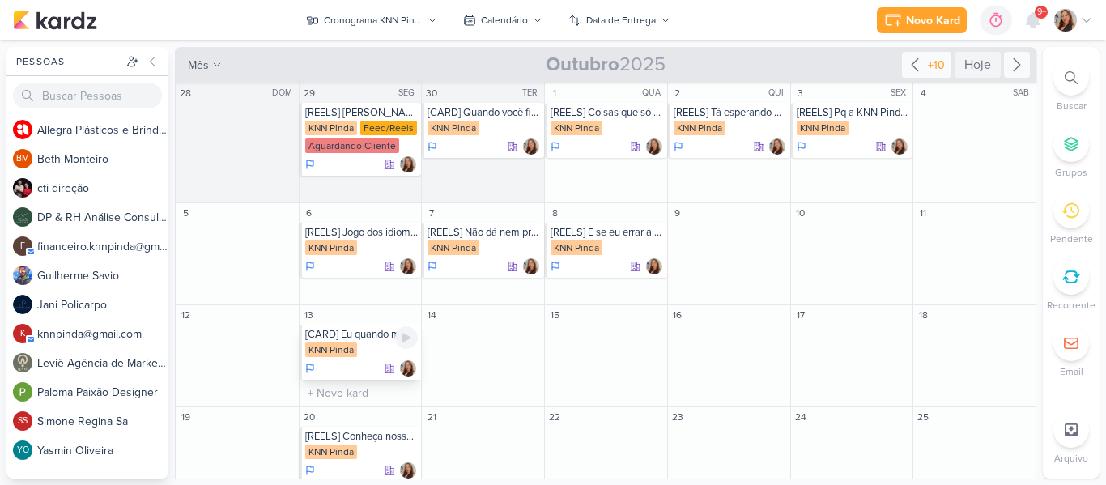
click at [335, 327] on div "[CARD] Eu quando meu professor não quer arredondar minha nota de 4,5 para 8 KNN…" at bounding box center [360, 352] width 122 height 55
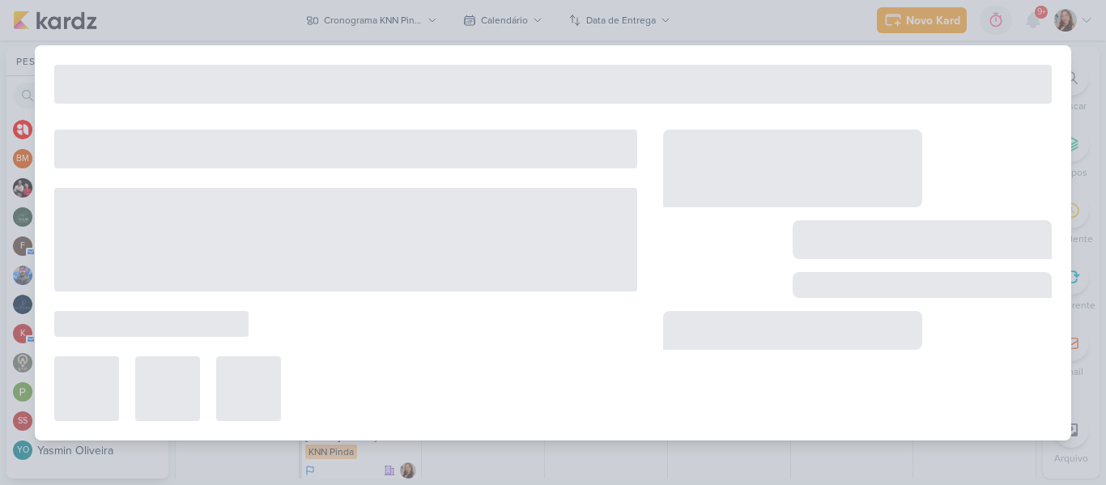
type input "[CARD] Eu quando meu professor não quer arredondar minha nota de 4,5 para 8"
type input "13 de outubro de 2025 às 23:59"
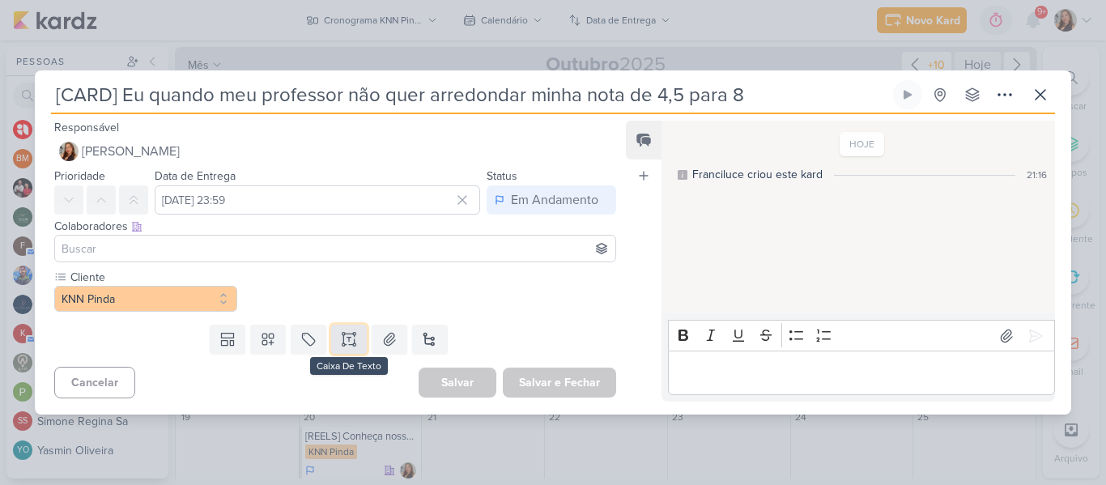
click at [350, 332] on icon at bounding box center [349, 339] width 16 height 16
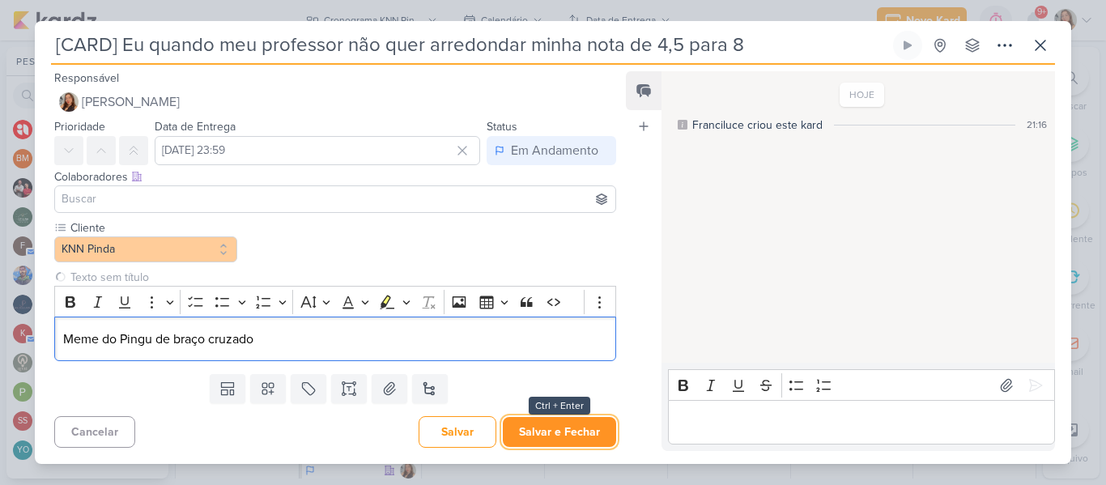
click at [513, 427] on button "Salvar e Fechar" at bounding box center [559, 432] width 113 height 30
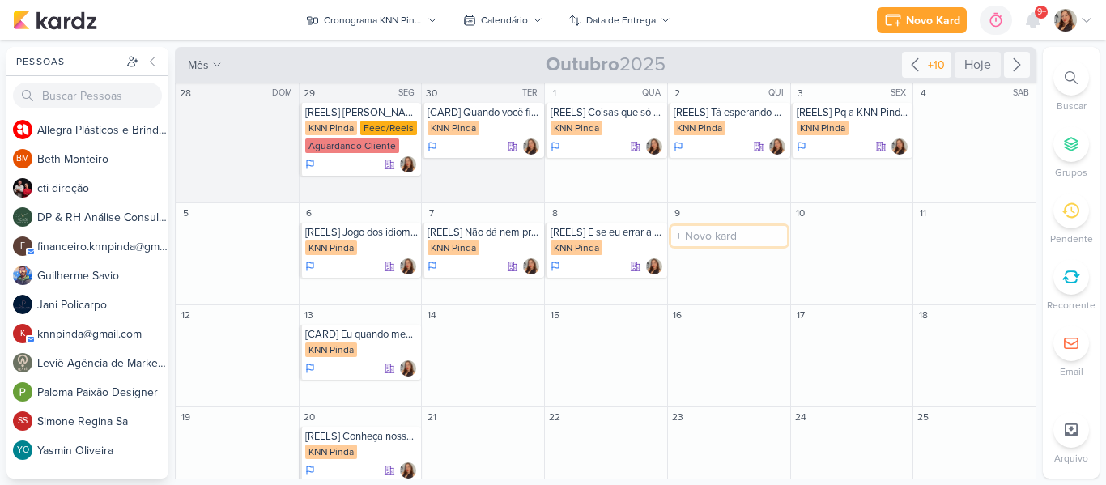
click at [741, 230] on input "text" at bounding box center [729, 236] width 116 height 20
type input "[CARROSSEL] A pessoa diz que fala inglês, mas..."
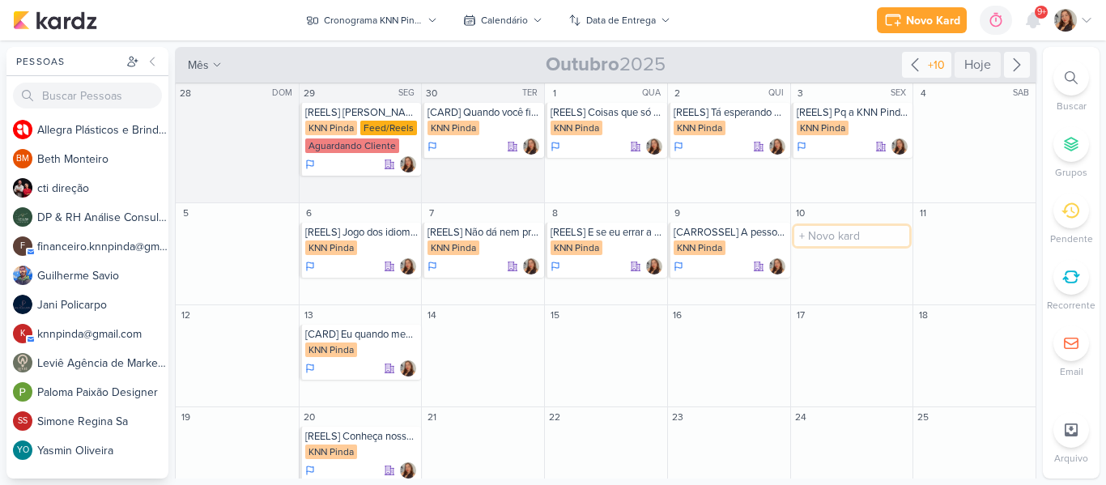
click at [838, 232] on input "text" at bounding box center [852, 236] width 116 height 20
type input "[CARD]"
click at [486, 337] on input "text" at bounding box center [483, 338] width 116 height 20
type input "[REELS] Se não decorou a tabuada, decorou oq?"
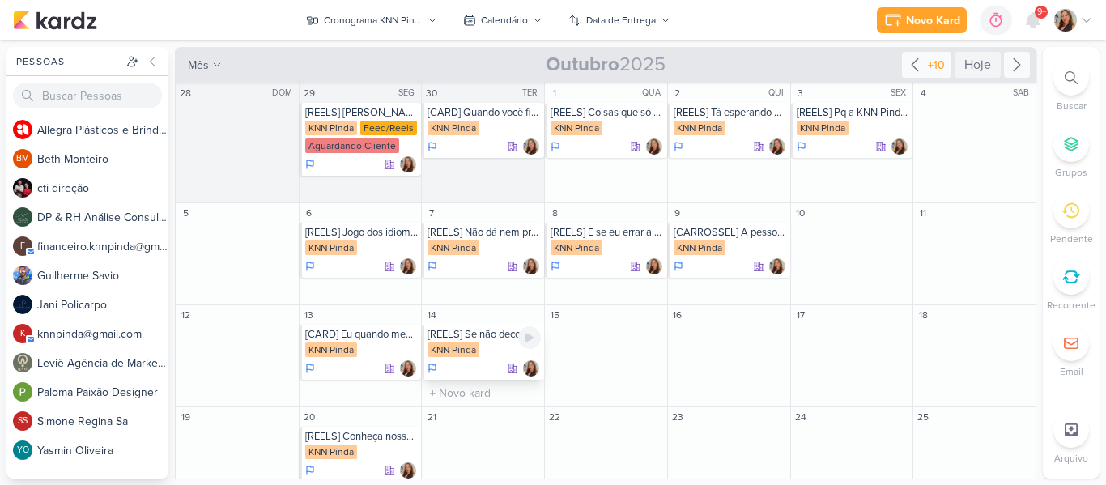
click at [482, 343] on div "KNN Pinda" at bounding box center [483, 350] width 113 height 16
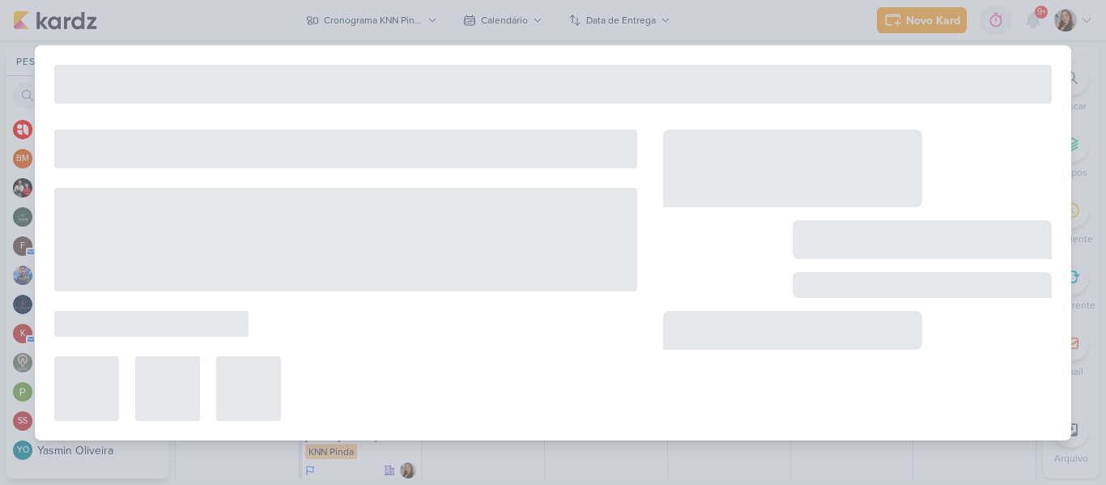
type input "[REELS] Se não decorou a tabuada, decorou oq?"
type input "14 de outubro de 2025 às 23:59"
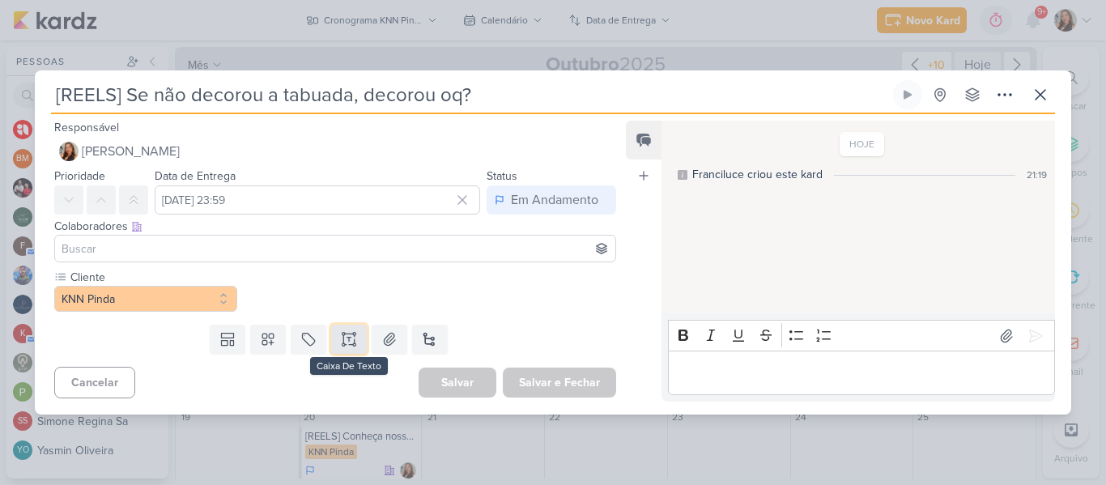
click at [346, 342] on icon at bounding box center [349, 339] width 16 height 16
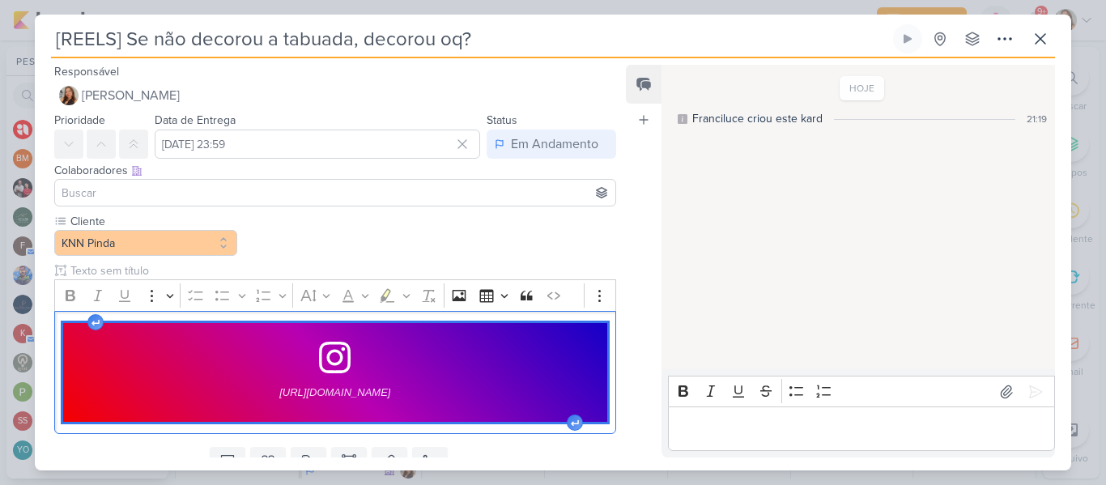
scroll to position [66, 0]
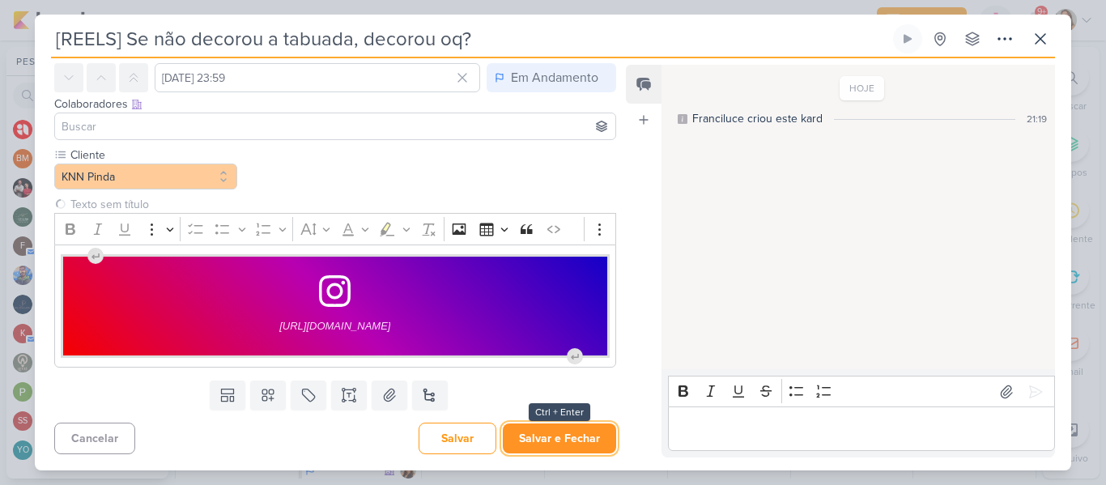
click at [560, 427] on button "Salvar e Fechar" at bounding box center [559, 438] width 113 height 30
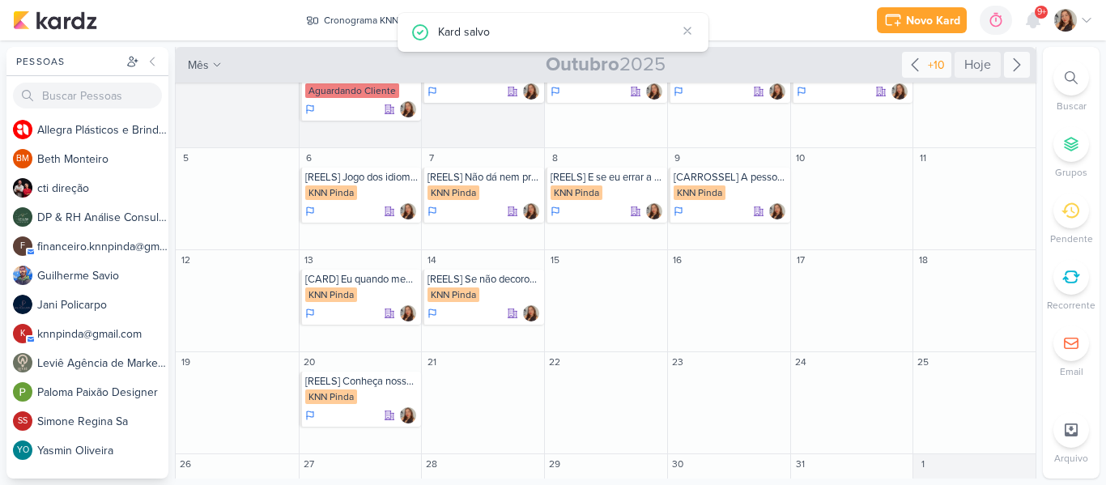
scroll to position [78, 0]
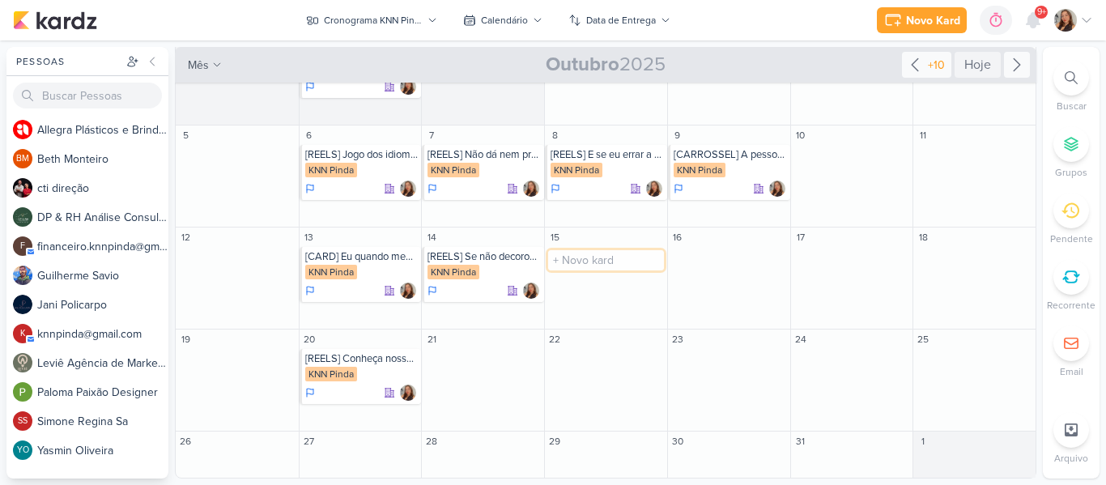
click at [623, 253] on input "text" at bounding box center [606, 260] width 116 height 20
type input "[REELS] Qual a diferença de It's e Its?"
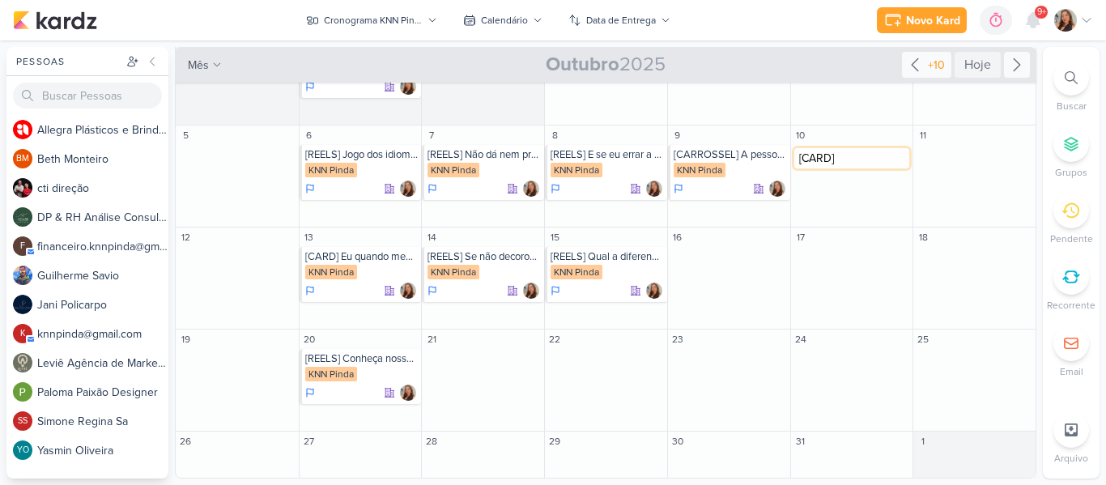
click at [829, 159] on input "[CARD]" at bounding box center [852, 158] width 116 height 20
paste input "Praticar idiomas nunca foi tão fácil"
type input "[CARD] Praticar idiomas nunca foi tão fácil"
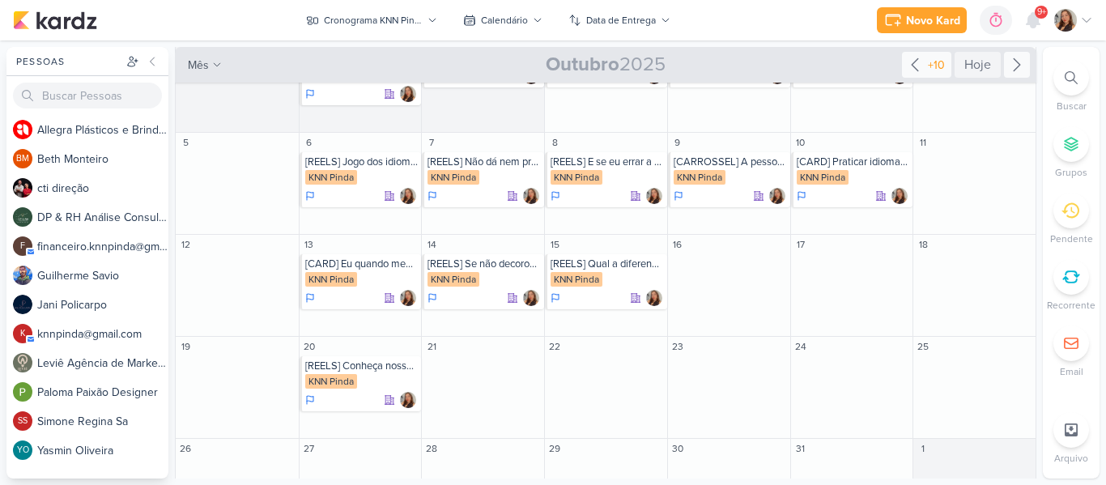
scroll to position [78, 0]
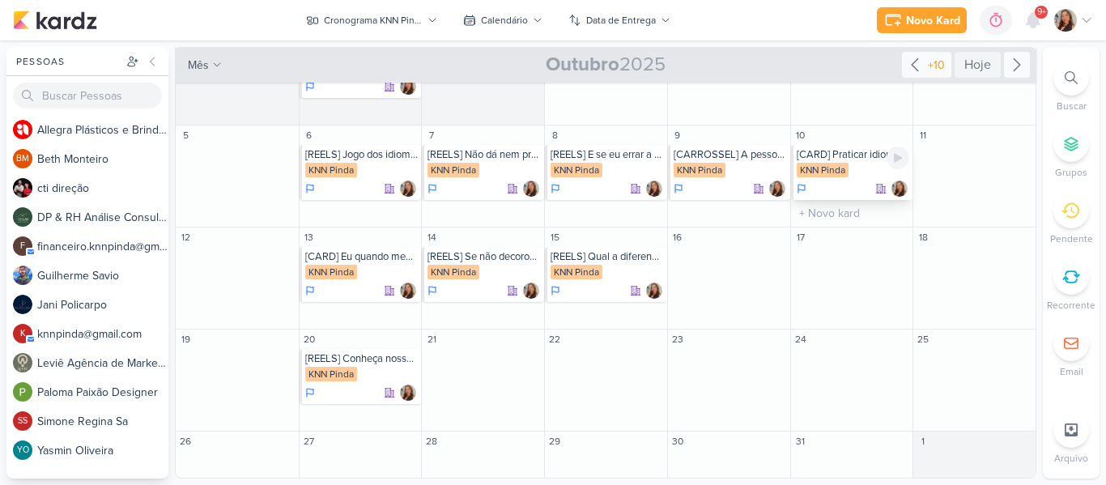
click at [856, 169] on div "KNN Pinda" at bounding box center [852, 171] width 113 height 16
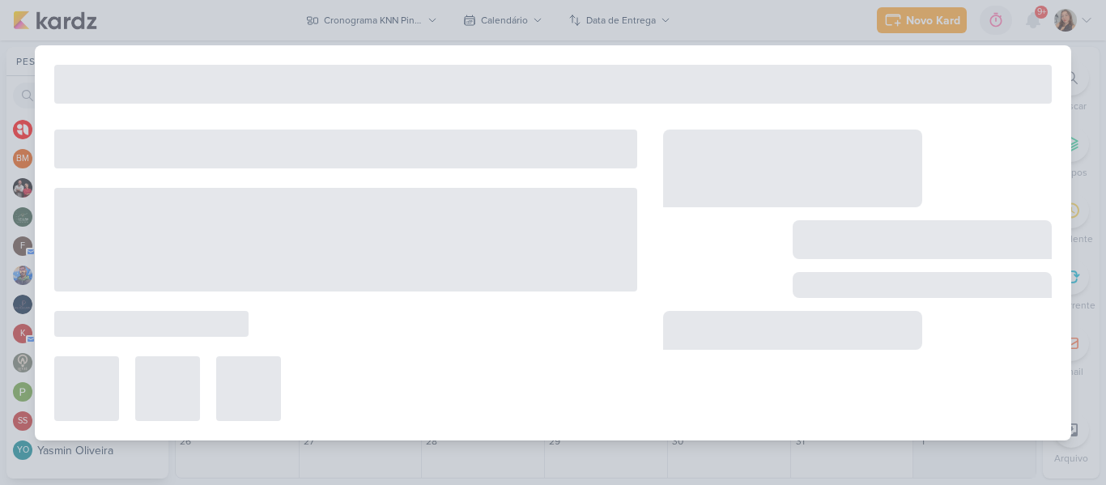
type input "[CARD] Praticar idiomas nunca foi tão fácil"
type input "10 de outubro de 2025 às 23:59"
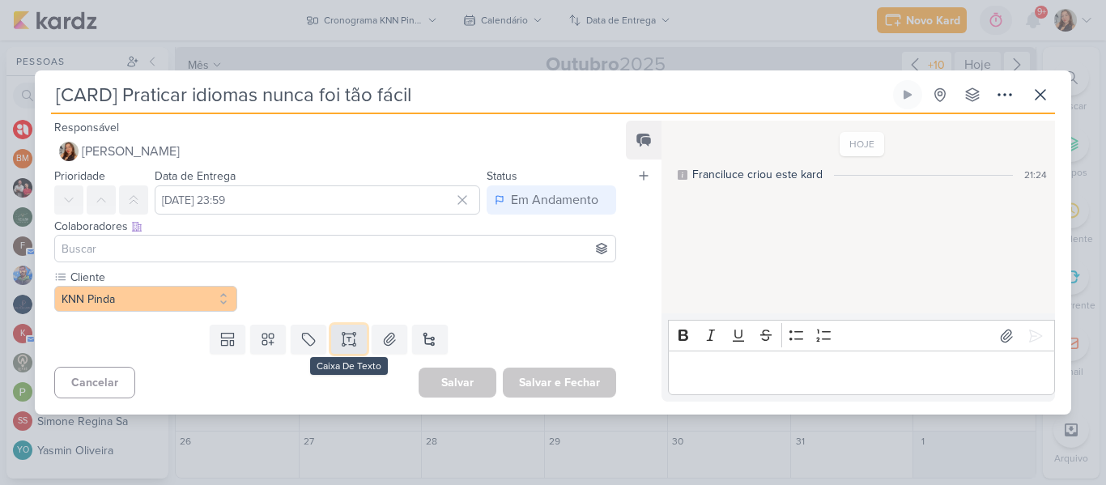
click at [341, 346] on icon at bounding box center [349, 339] width 16 height 16
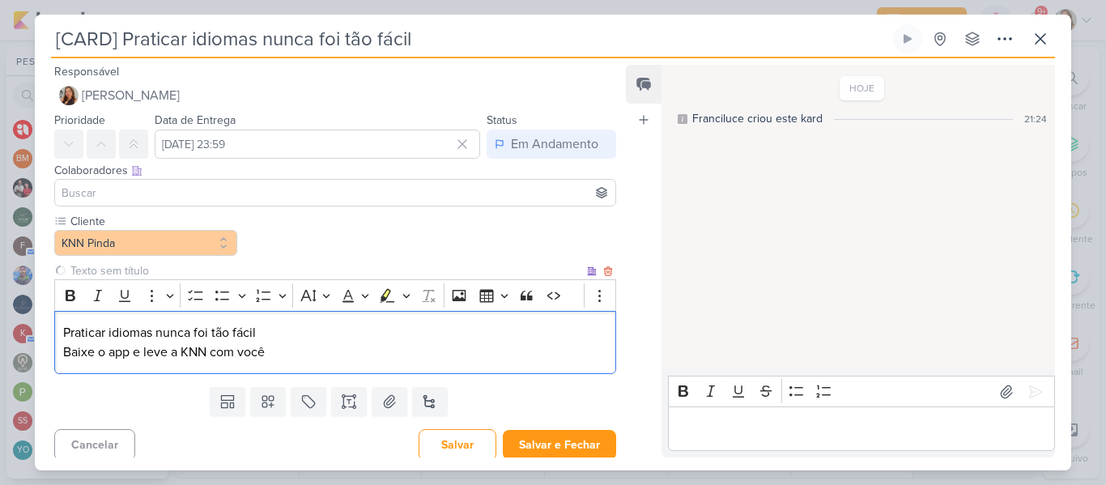
click at [277, 334] on p "Praticar idiomas nunca foi tão fácil Baixe o app e leve a KNN com você" at bounding box center [335, 342] width 544 height 39
click at [286, 355] on p "Praticar idiomas nunca foi tão fácil. Baixe o app e leve a KNN com você" at bounding box center [335, 342] width 544 height 39
click at [280, 273] on input "text" at bounding box center [325, 270] width 516 height 17
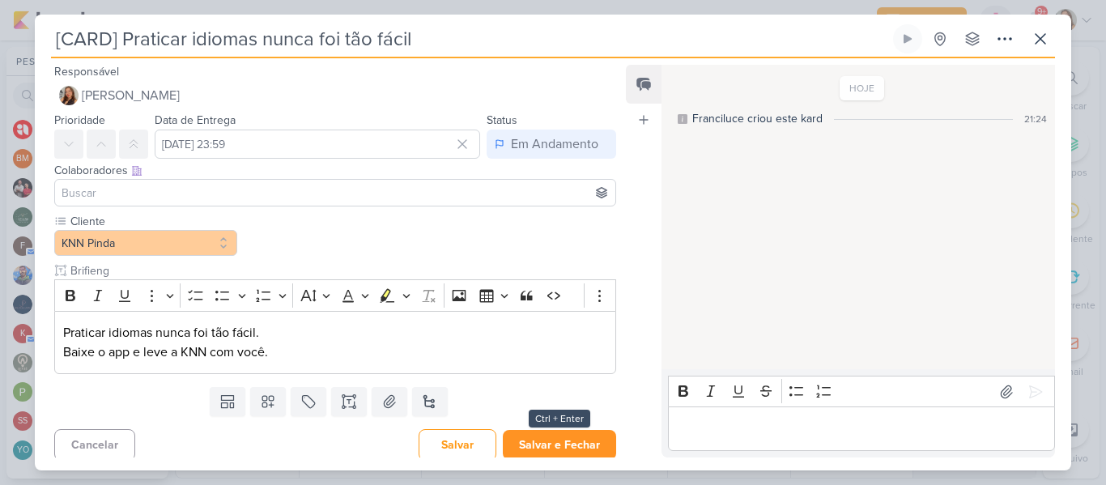
type input "Brifieng"
click at [503, 439] on button "Salvar e Fechar" at bounding box center [559, 445] width 113 height 30
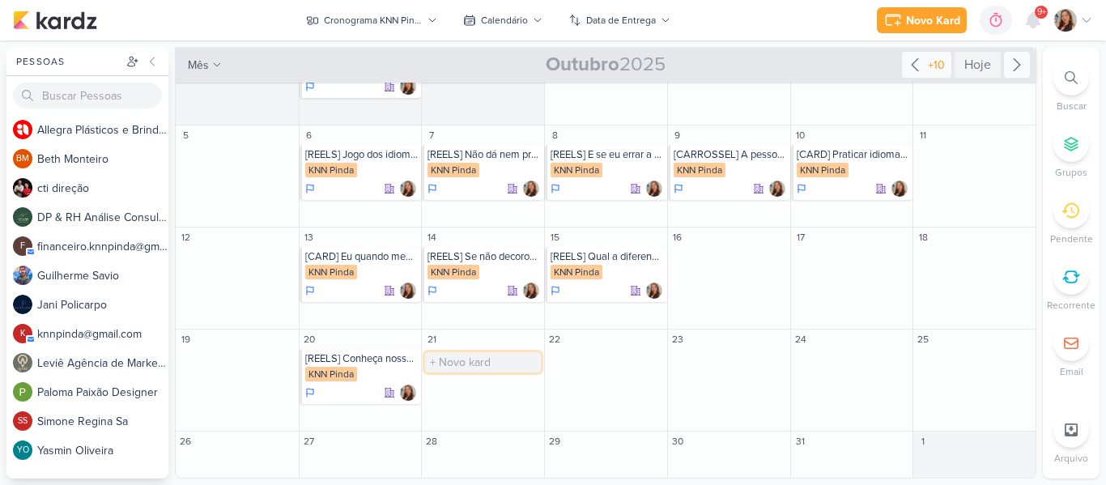
click at [507, 365] on input "text" at bounding box center [483, 362] width 116 height 20
click at [472, 359] on input "[" at bounding box center [483, 362] width 116 height 20
paste input "Primeira aula de inglês em outras escolas” → aluno só repetindo verbos soltos. …"
drag, startPoint x: 535, startPoint y: 365, endPoint x: 517, endPoint y: 368, distance: 18.1
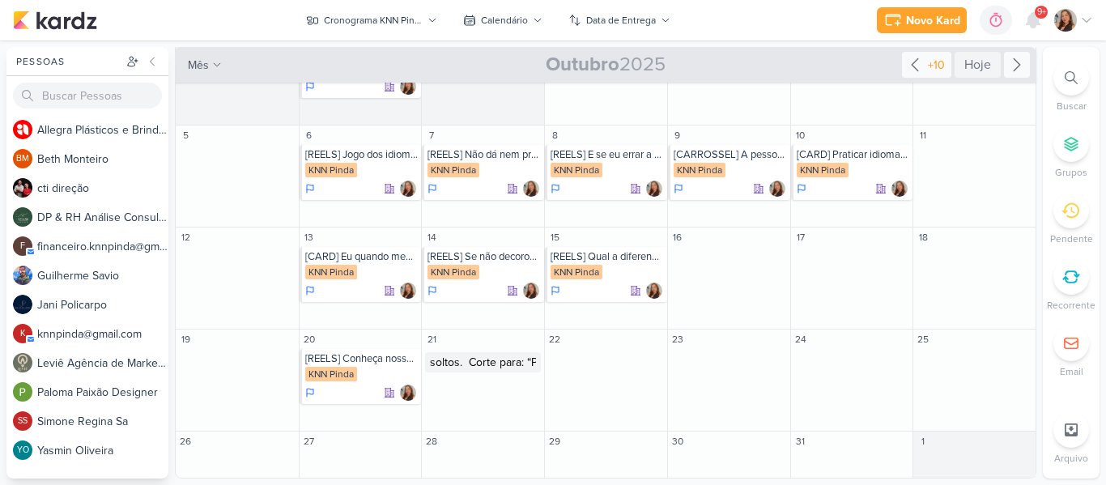
click at [517, 368] on input "[REELS] Primeira aula de inglês em outras escolas” → aluno só repetindo verbos …" at bounding box center [483, 362] width 116 height 20
click at [509, 361] on input "[REELS] Primeira aula de inglês em outras escolas” → aluno só repetindo verbos …" at bounding box center [483, 362] width 116 height 20
drag, startPoint x: 460, startPoint y: 363, endPoint x: 472, endPoint y: 346, distance: 20.9
click at [472, 346] on div "21 [REELS] Primeira aula de inglês em outras escolas” → aluno só repetindo verb…" at bounding box center [482, 380] width 123 height 102
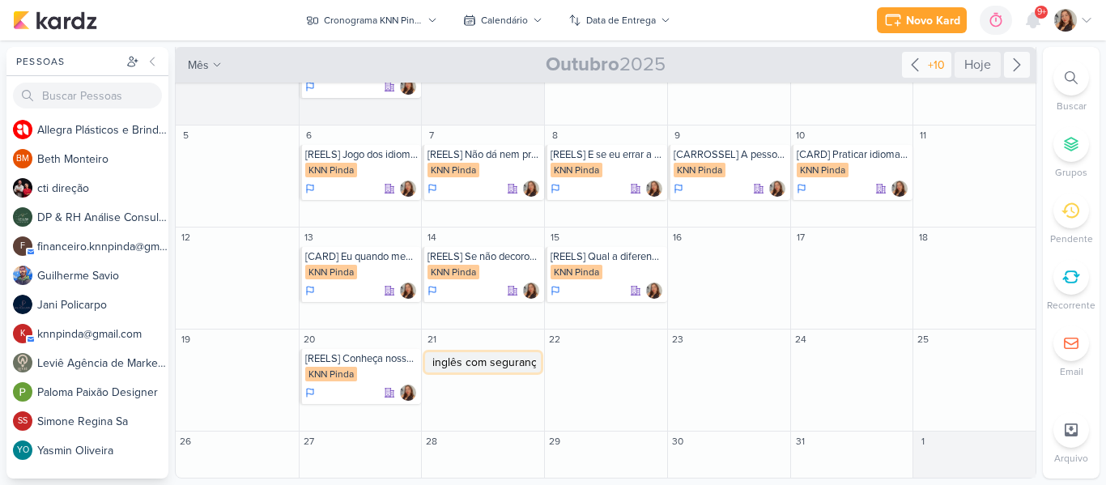
click at [478, 358] on input "[REELS] Primeira aula de inglês em outras escolas” → aluno só repetindo verbos …" at bounding box center [483, 362] width 116 height 20
click at [532, 363] on input "[REELS] Primeira aula de inglês em outras escolas” → aluno só repetindo verbos …" at bounding box center [483, 362] width 116 height 20
type input "[REELS] Primeira aula de inglês em outras escolas."
click at [477, 367] on div "KNN Pinda" at bounding box center [453, 374] width 52 height 15
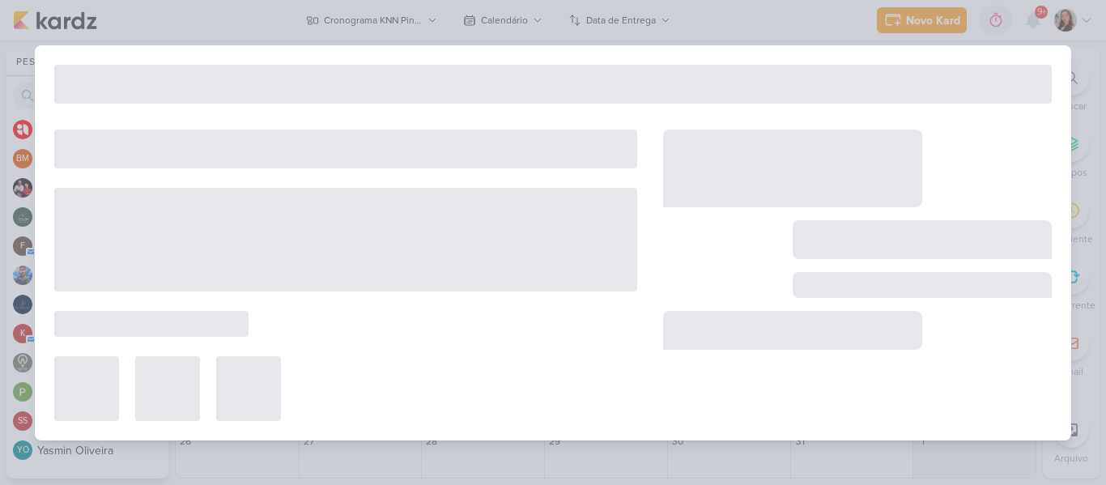
type input "[REELS] Primeira aula de inglês em outras escolas."
type input "[DATE] 23:59"
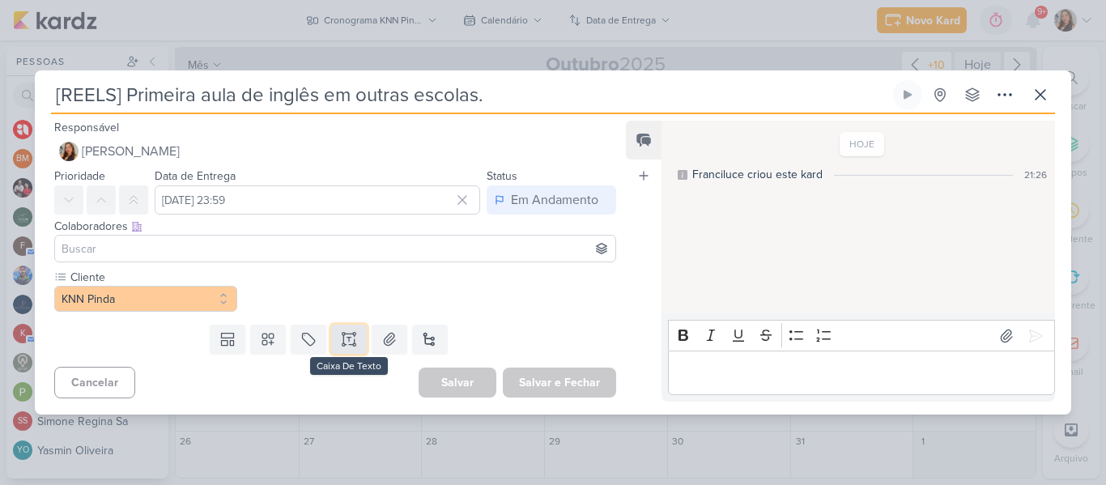
click at [341, 336] on icon at bounding box center [349, 339] width 16 height 16
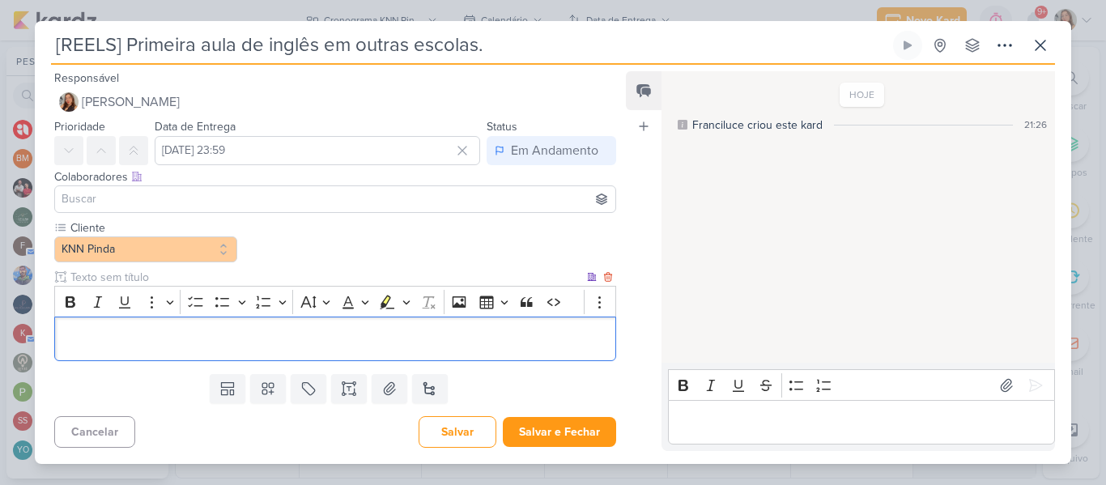
click at [307, 342] on p "Editor editing area: main" at bounding box center [335, 338] width 544 height 19
click at [259, 345] on p "Editor editing area: main" at bounding box center [335, 338] width 544 height 19
click at [122, 339] on p "Editor editing area: main" at bounding box center [335, 338] width 544 height 19
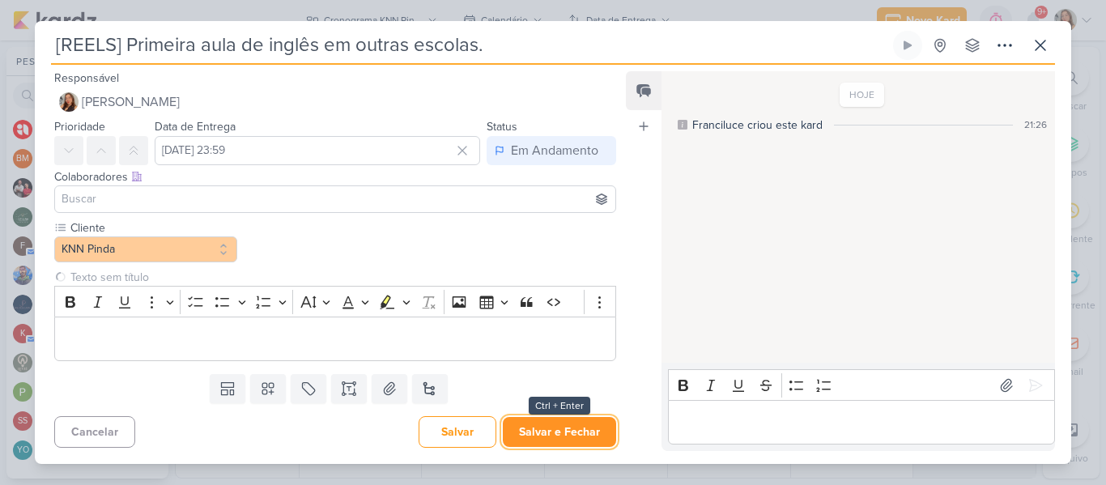
click at [537, 432] on button "Salvar e Fechar" at bounding box center [559, 432] width 113 height 30
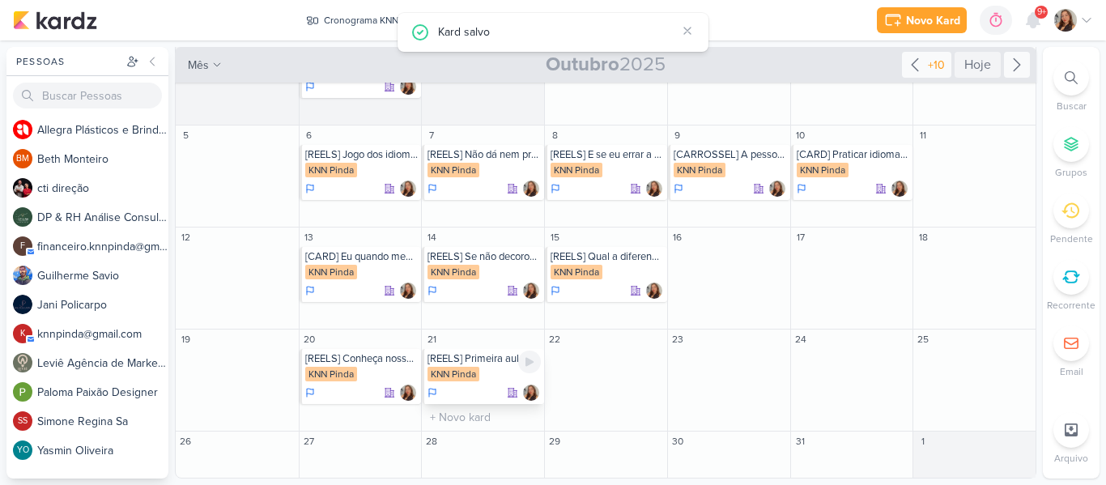
click at [486, 356] on div "[REELS] Primeira aula de inglês em outras escolas." at bounding box center [483, 358] width 113 height 13
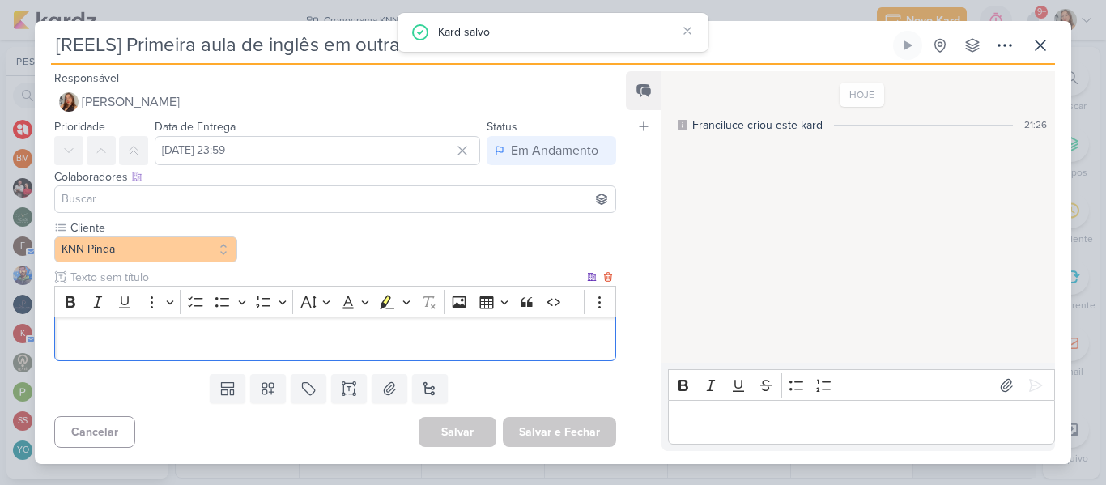
click at [451, 347] on p "Editor editing area: main" at bounding box center [335, 338] width 544 height 19
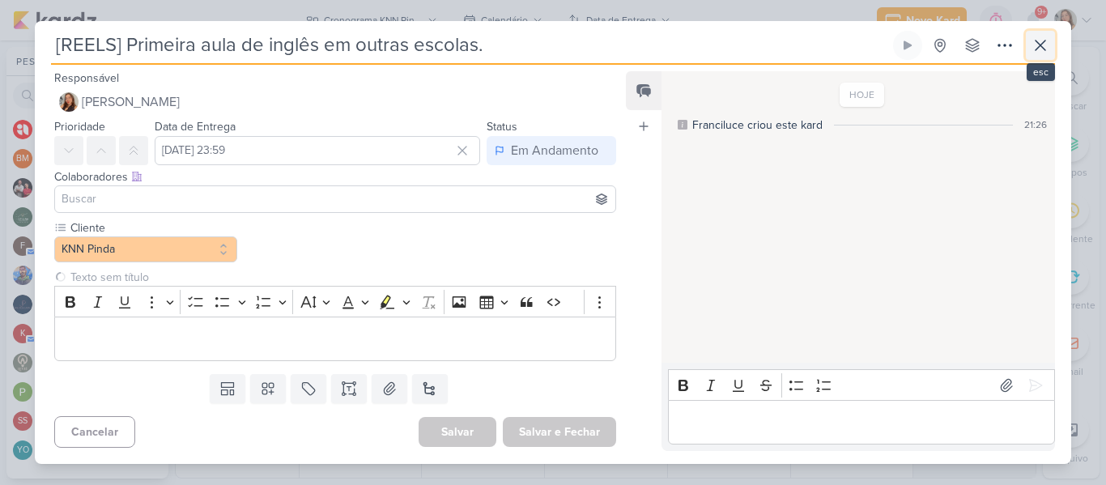
click at [1025, 49] on button at bounding box center [1039, 45] width 29 height 29
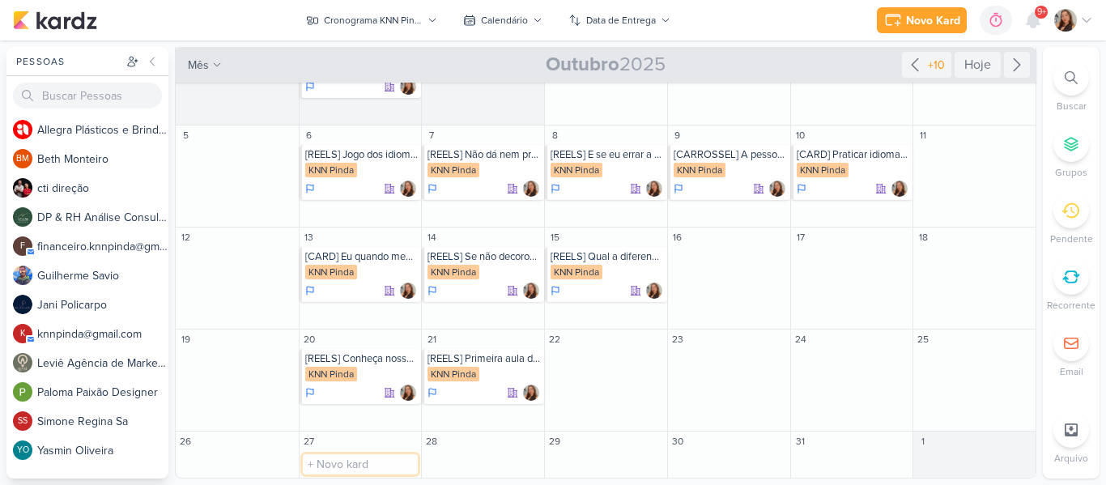
click at [387, 463] on input "text" at bounding box center [361, 464] width 116 height 20
paste input "Na KNN você fala inglês desde o primeiro dia!"
type input "[CARD] Na KNN você fala inglês desde o primeiro dia!"
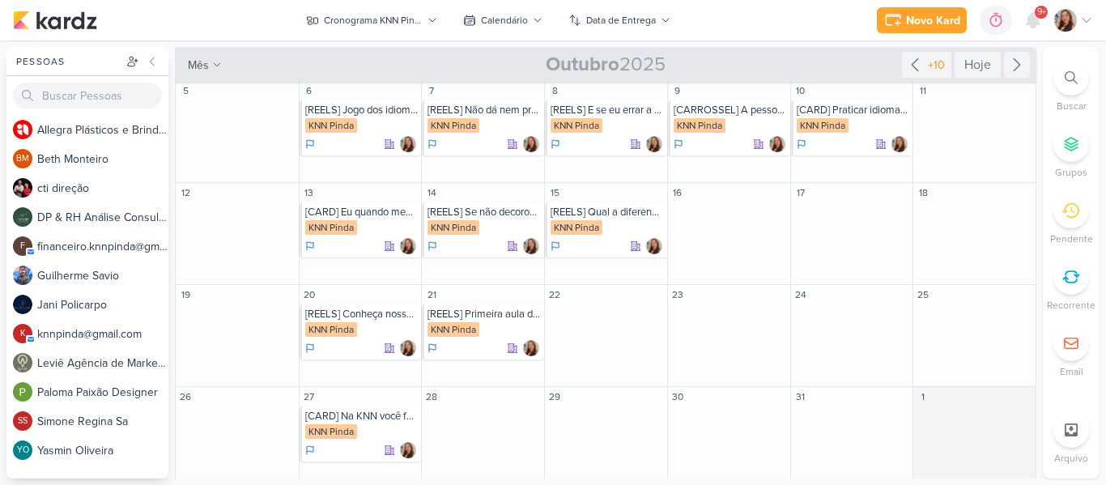
scroll to position [133, 0]
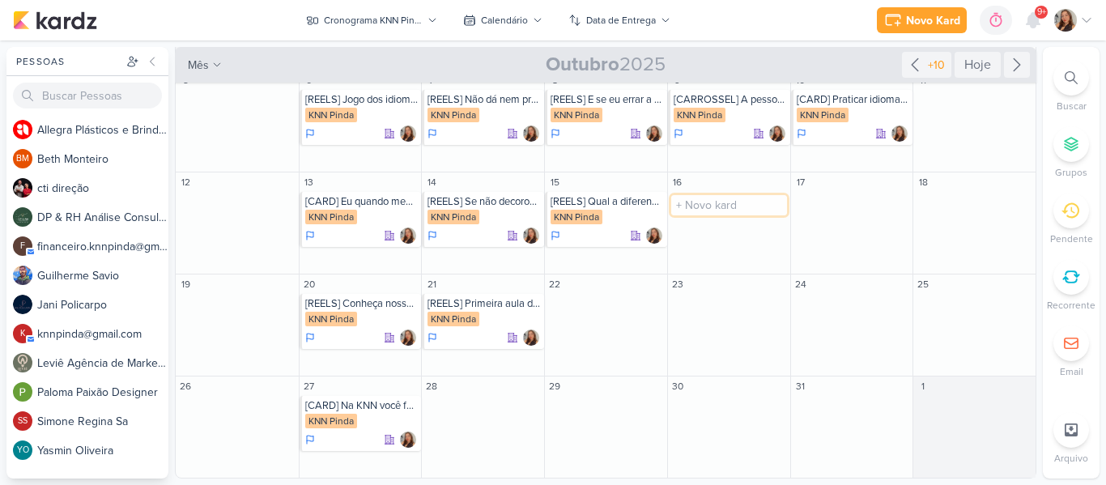
click at [766, 207] on input "text" at bounding box center [729, 205] width 116 height 20
type input "[CARROSSEL] 3 termos básicos em espanhol"
type input "]"
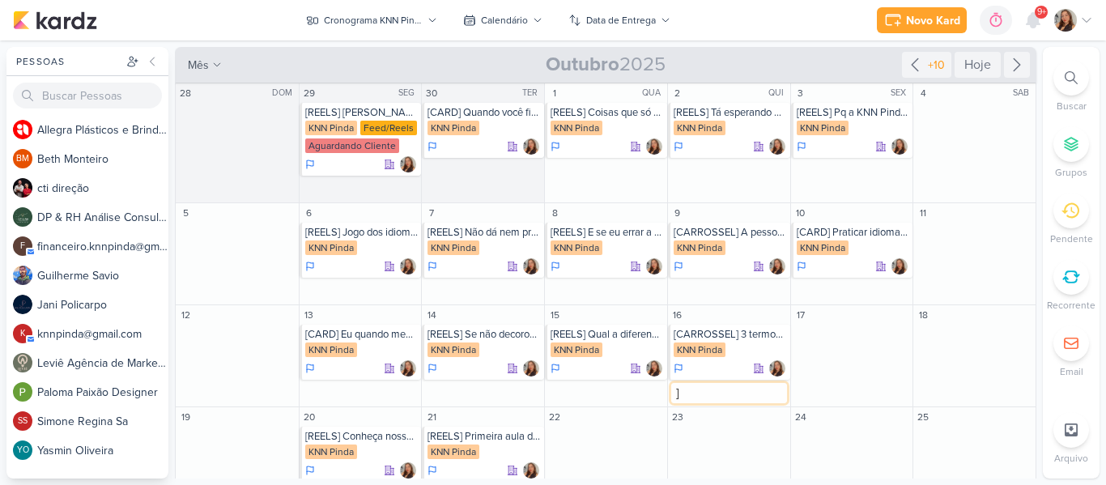
click at [694, 401] on input "]" at bounding box center [729, 393] width 116 height 20
click at [730, 367] on div at bounding box center [729, 368] width 113 height 16
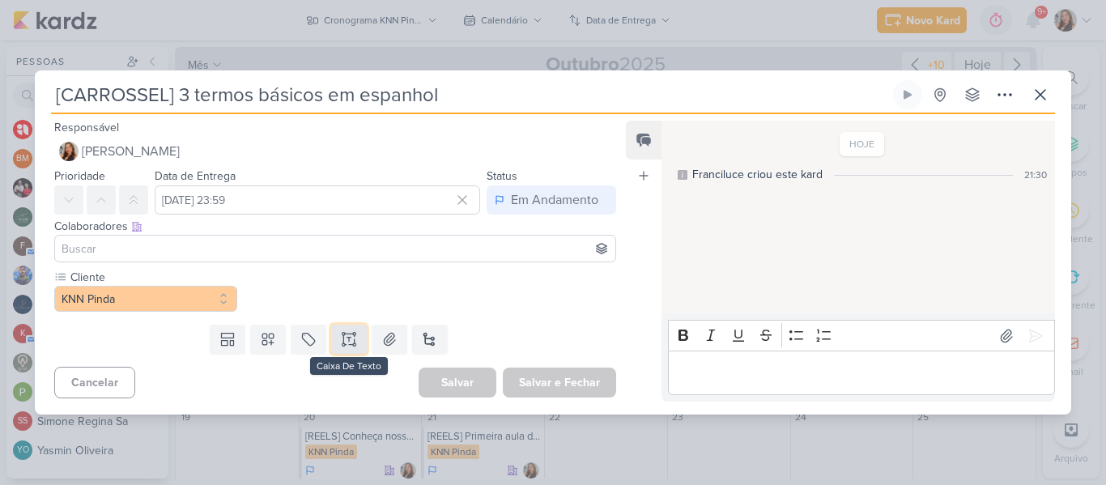
click at [342, 343] on icon at bounding box center [343, 344] width 2 height 2
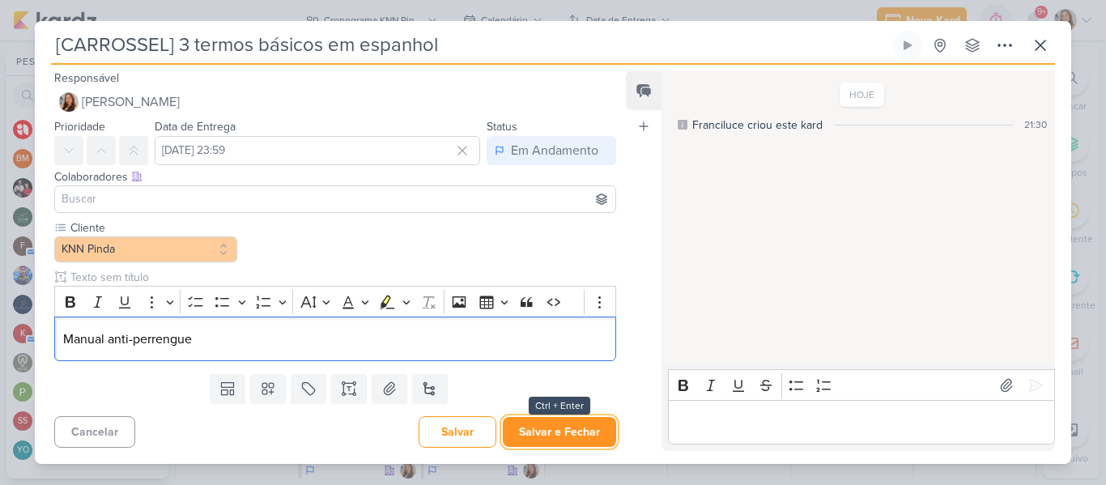
click at [577, 442] on button "Salvar e Fechar" at bounding box center [559, 432] width 113 height 30
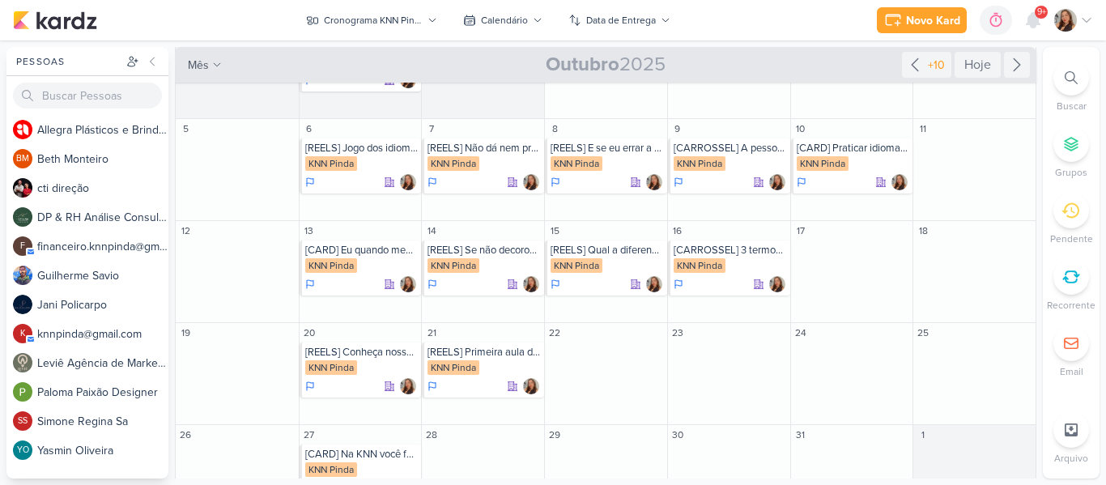
scroll to position [106, 0]
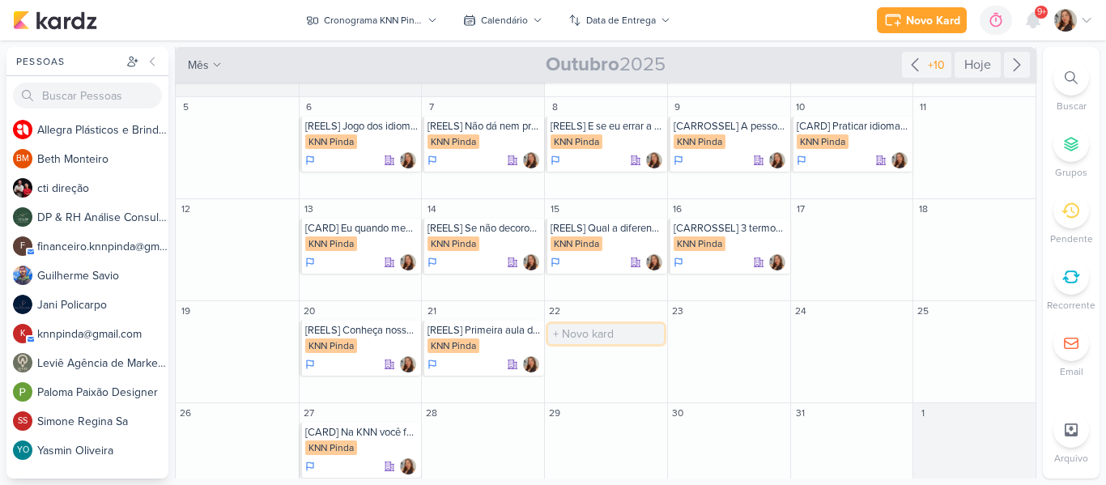
click at [605, 329] on input "text" at bounding box center [606, 334] width 116 height 20
click at [622, 334] on input "[" at bounding box center [606, 334] width 116 height 20
type input "[CARD] [DATE] KNN"
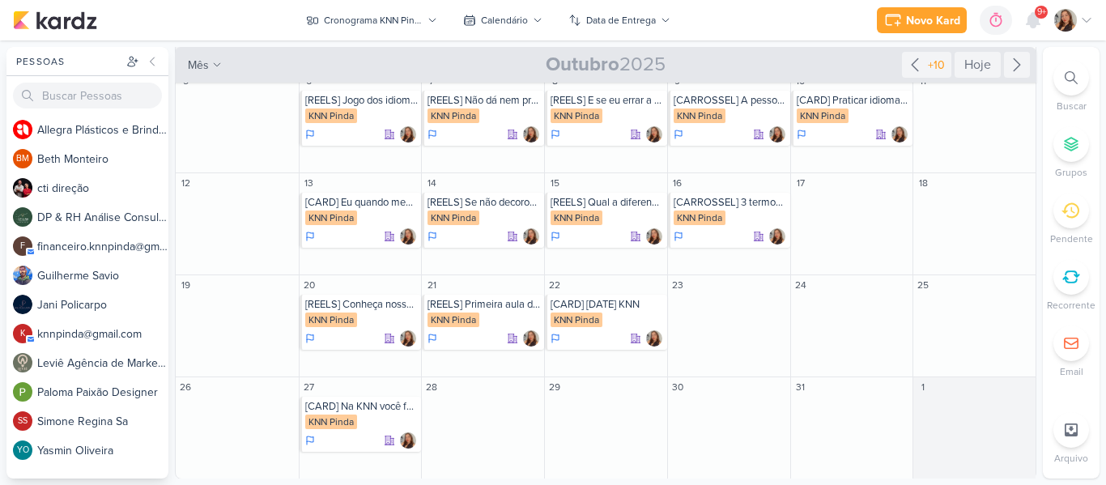
scroll to position [133, 0]
click at [490, 404] on input "text" at bounding box center [483, 409] width 116 height 20
click at [465, 399] on input "[" at bounding box center [483, 409] width 116 height 20
type input "[REELS] Você precisa estudar francês igual tabuada"
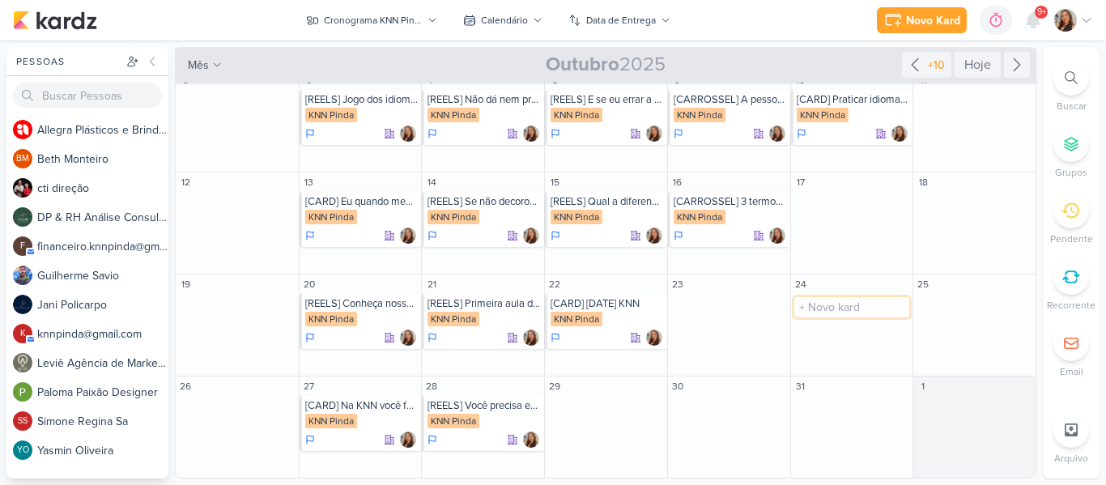
click at [812, 312] on input "text" at bounding box center [852, 307] width 116 height 20
type input "[REELS] Bom trabalho - good job"
click at [829, 209] on input "text" at bounding box center [852, 205] width 116 height 20
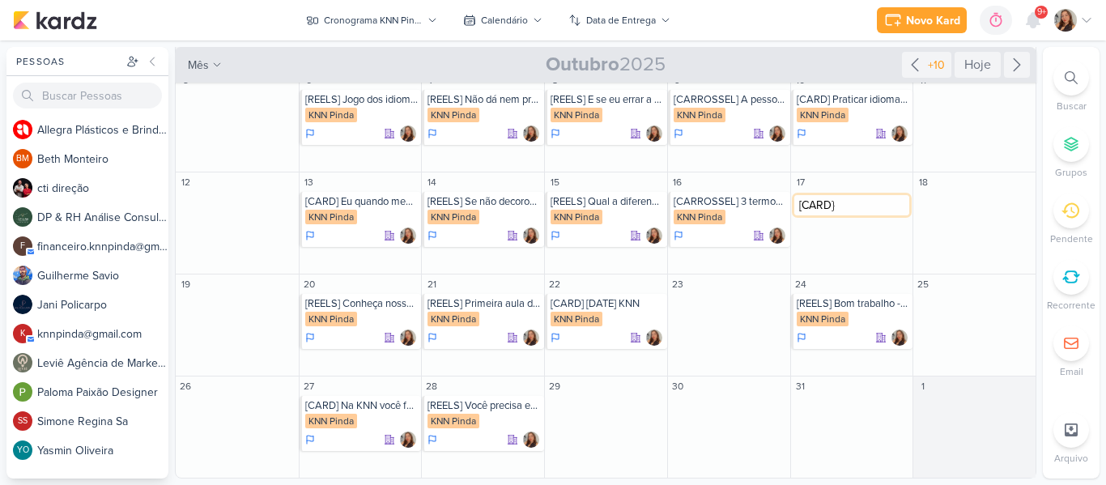
type input "[CARD}"
click at [1036, 276] on div "Pessoas [GEOGRAPHIC_DATA] A l l e g r a P l á s t i c o s e B r i n d e s P e r…" at bounding box center [553, 262] width 1106 height 431
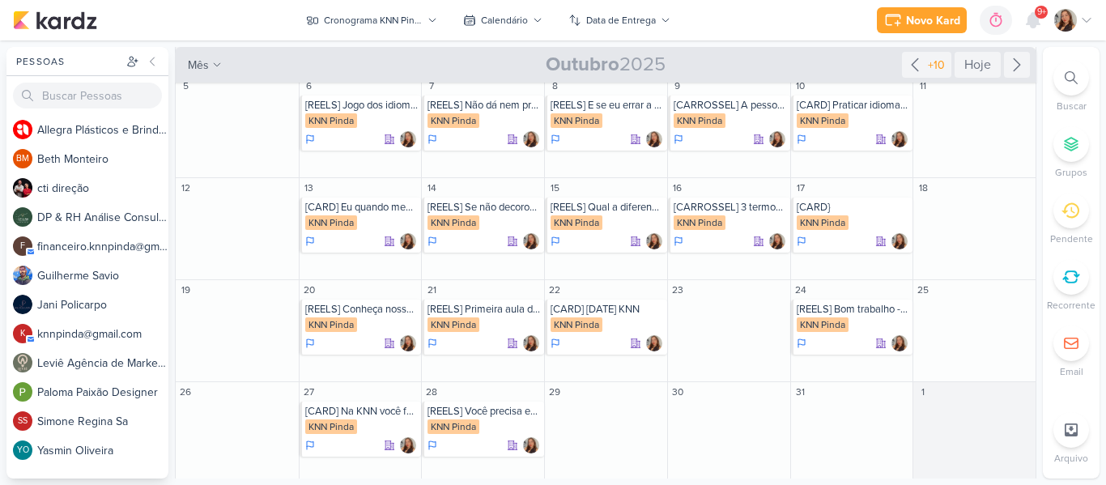
scroll to position [133, 0]
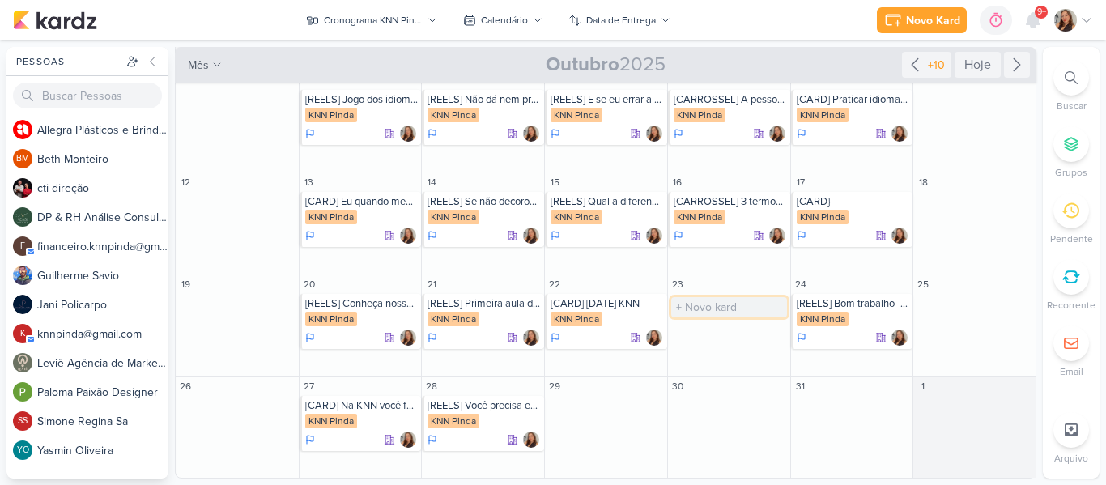
click at [700, 313] on input "text" at bounding box center [729, 307] width 116 height 20
type input "[CARD]"
click at [1012, 72] on icon at bounding box center [1016, 64] width 19 height 19
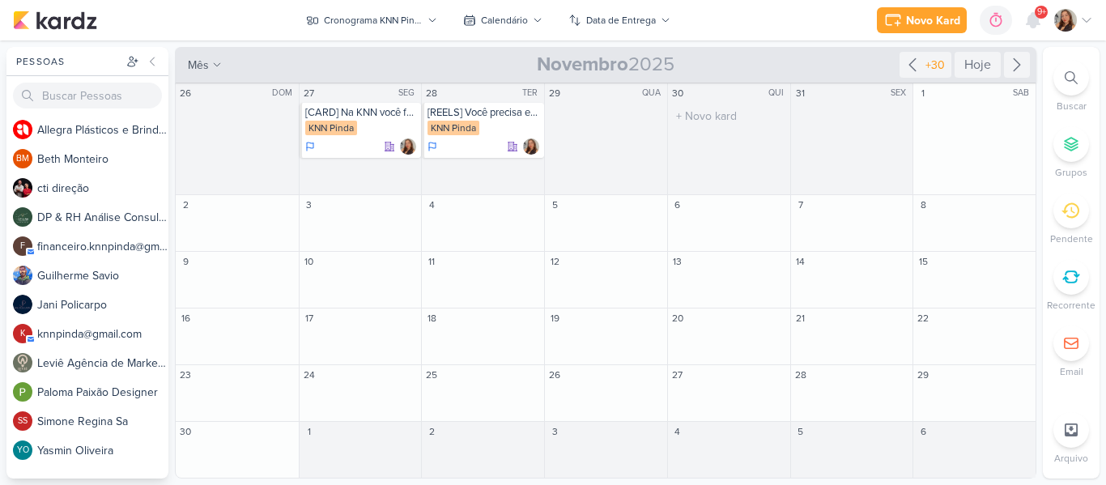
scroll to position [0, 0]
click at [522, 227] on input "text" at bounding box center [483, 228] width 116 height 20
type input "[REELS] Band-aid"
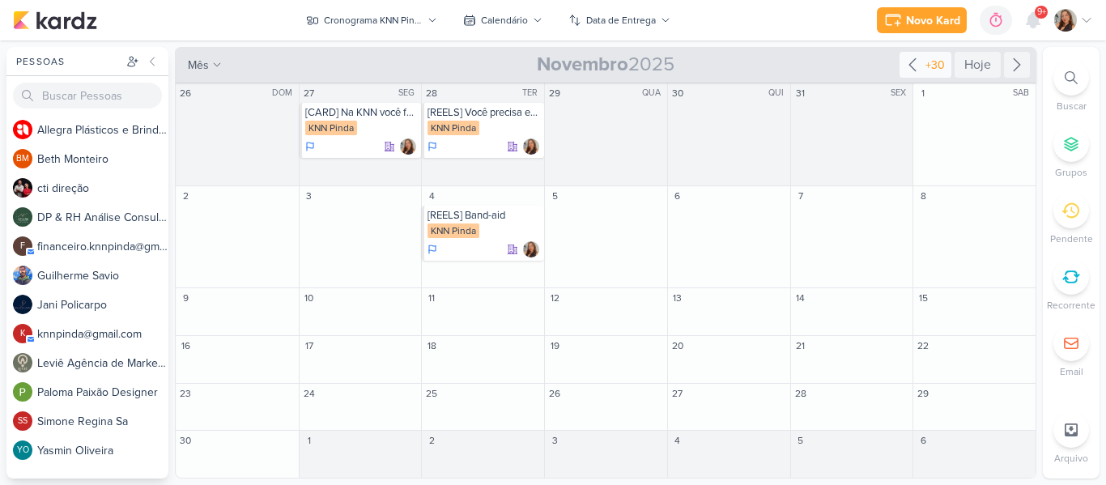
click at [919, 69] on icon at bounding box center [911, 64] width 19 height 19
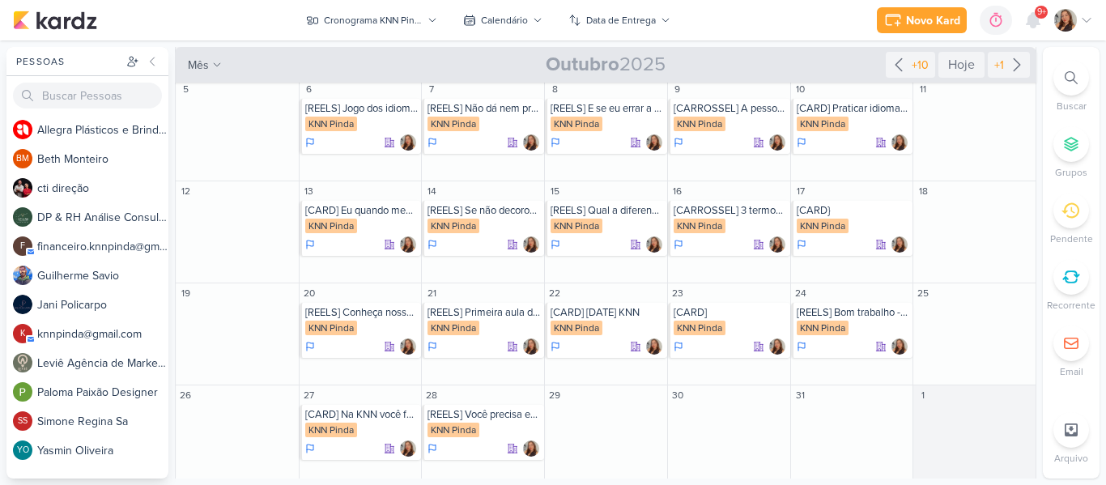
scroll to position [133, 0]
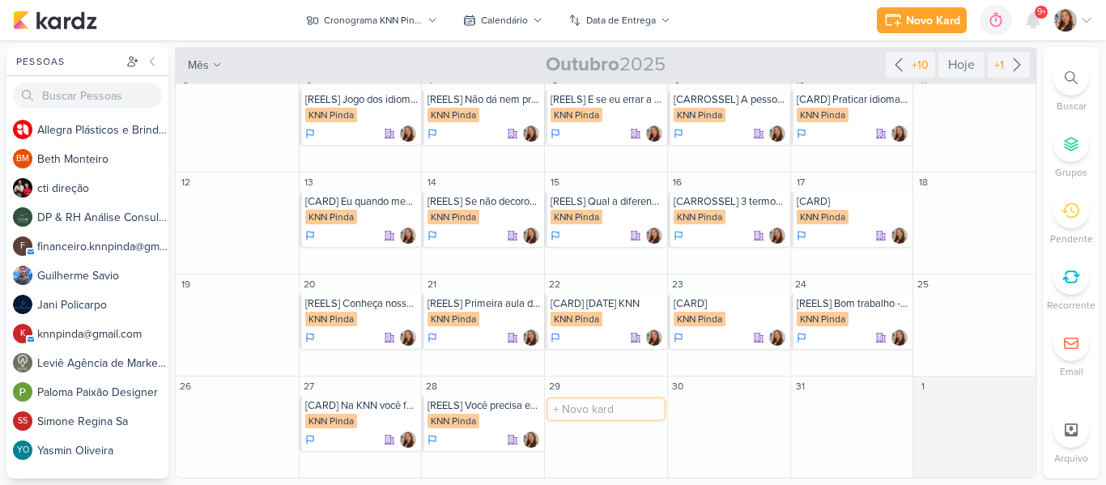
click at [626, 408] on input "text" at bounding box center [606, 409] width 116 height 20
click at [627, 409] on input "[CARROSSEL] 3 gírias em espanhol" at bounding box center [606, 409] width 116 height 20
click at [649, 408] on input "[CARROSSEL] 3 gírias em espanhol" at bounding box center [606, 409] width 116 height 20
type input "[CARROSSEL] 3 gírias em espanhol para arrasar como nativo"
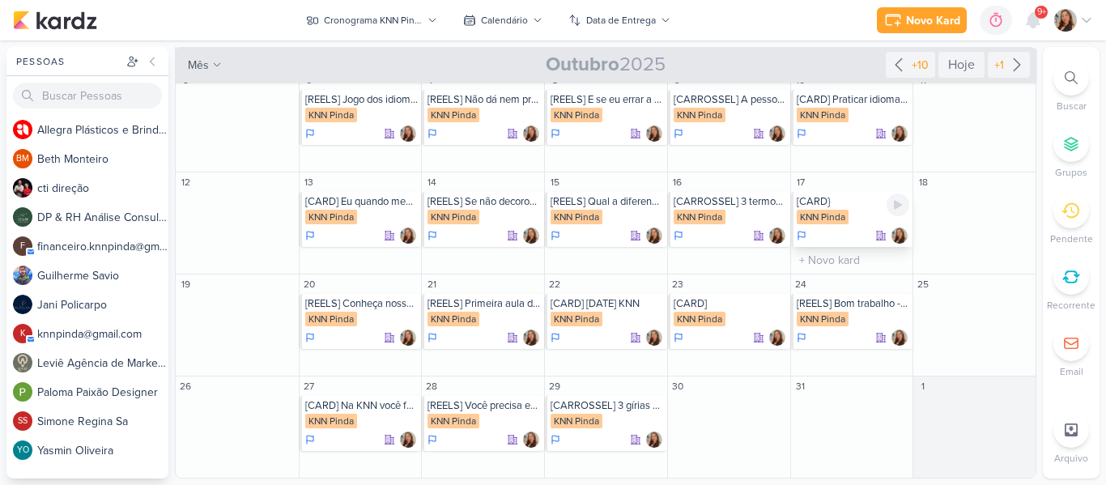
click at [854, 206] on div "[CARD}" at bounding box center [852, 201] width 113 height 13
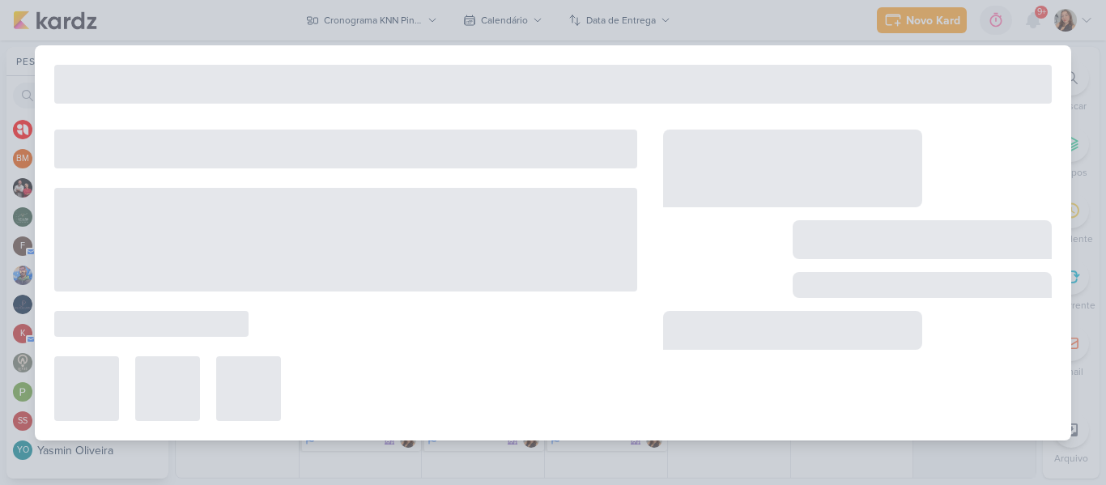
type input "[CARD}"
type input "[DATE] 23:59"
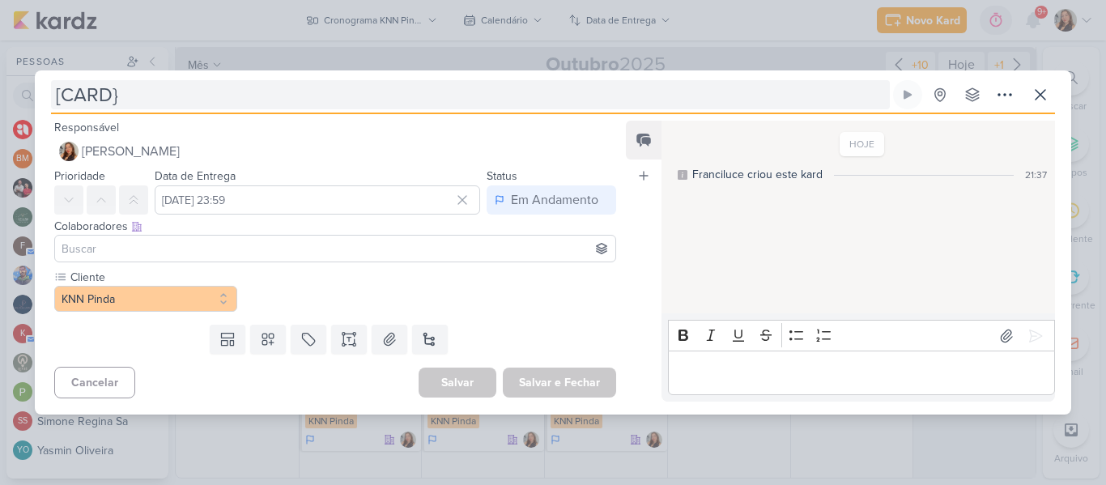
click at [311, 91] on input "[CARD}" at bounding box center [470, 94] width 838 height 29
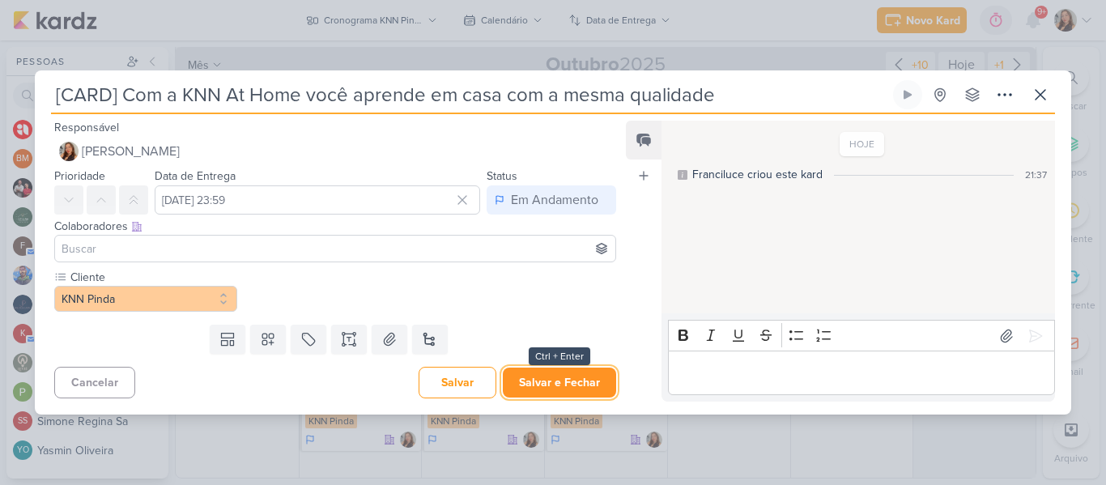
click at [540, 377] on button "Salvar e Fechar" at bounding box center [559, 382] width 113 height 30
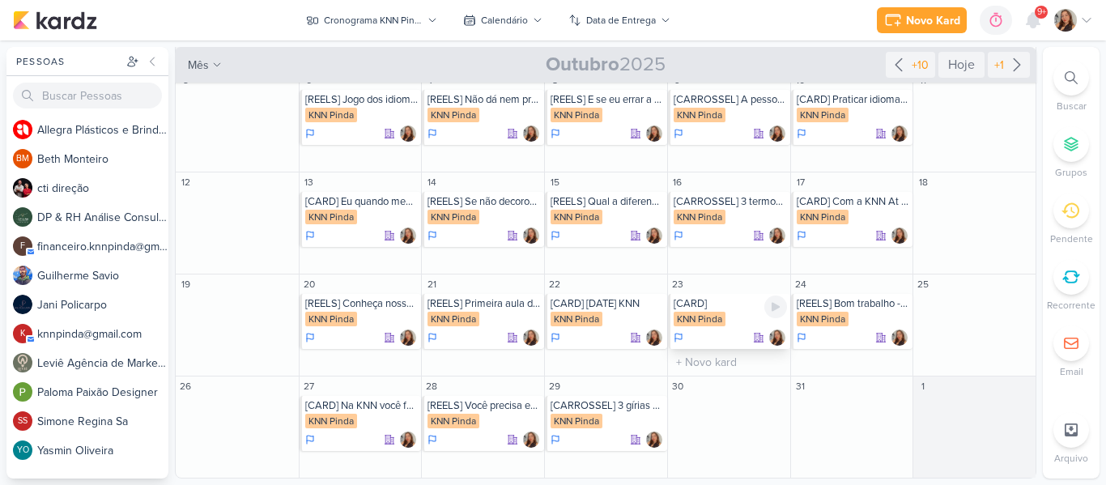
click at [726, 307] on div "[CARD]" at bounding box center [729, 303] width 113 height 13
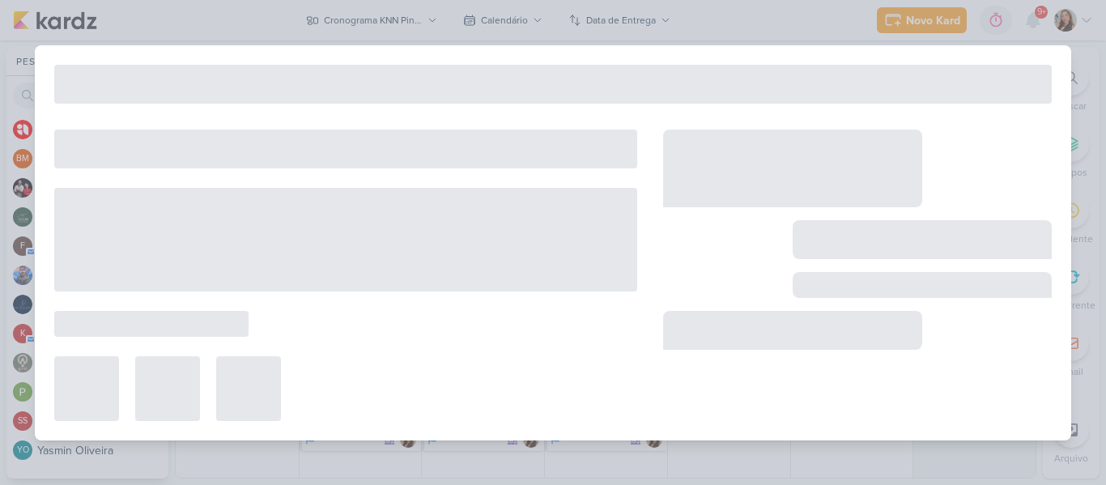
type input "[CARD]"
type input "[DATE] 23:59"
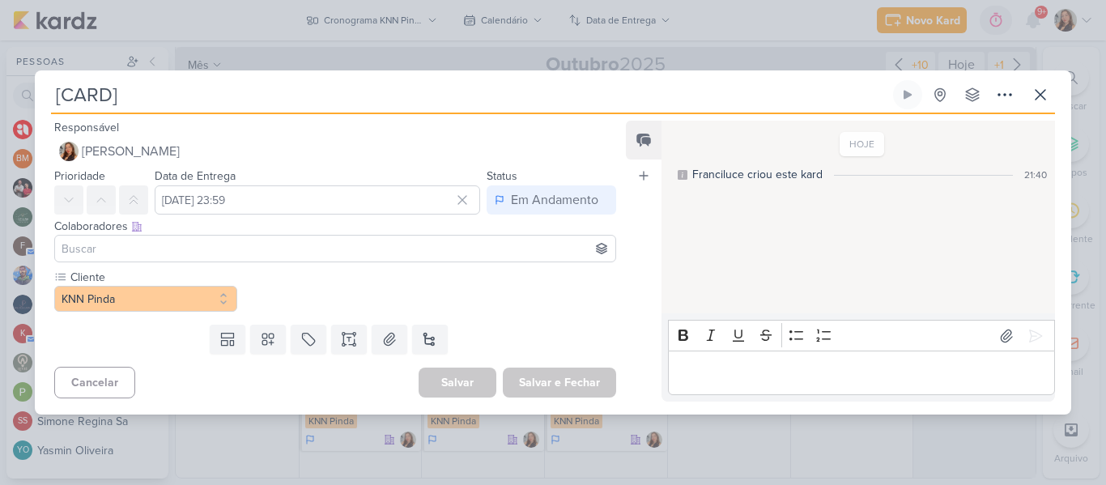
click at [228, 96] on input "[CARD]" at bounding box center [470, 94] width 838 height 29
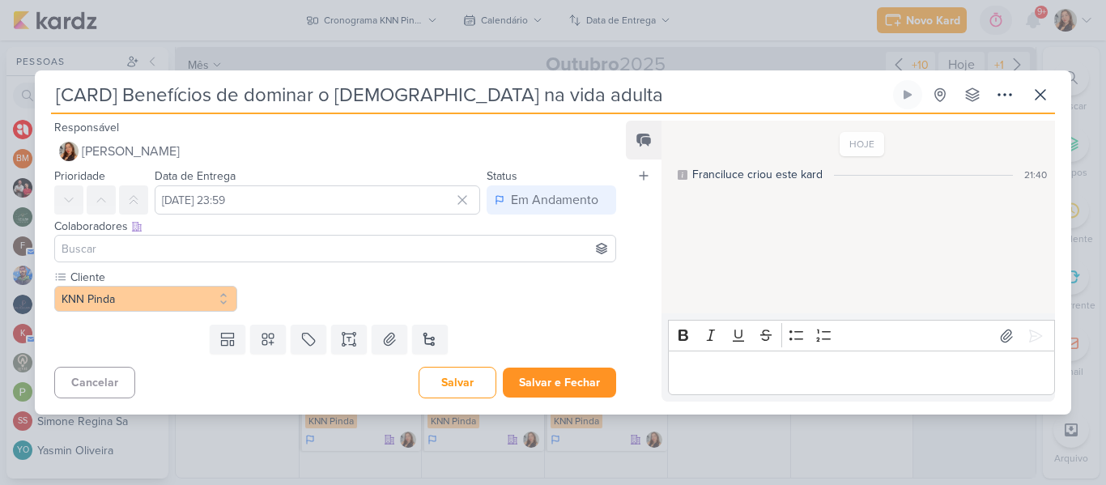
type input "[CARD] Benefícios de dominar o [DEMOGRAPHIC_DATA] na vida adulta"
click at [544, 372] on button "Salvar e Fechar" at bounding box center [559, 382] width 113 height 30
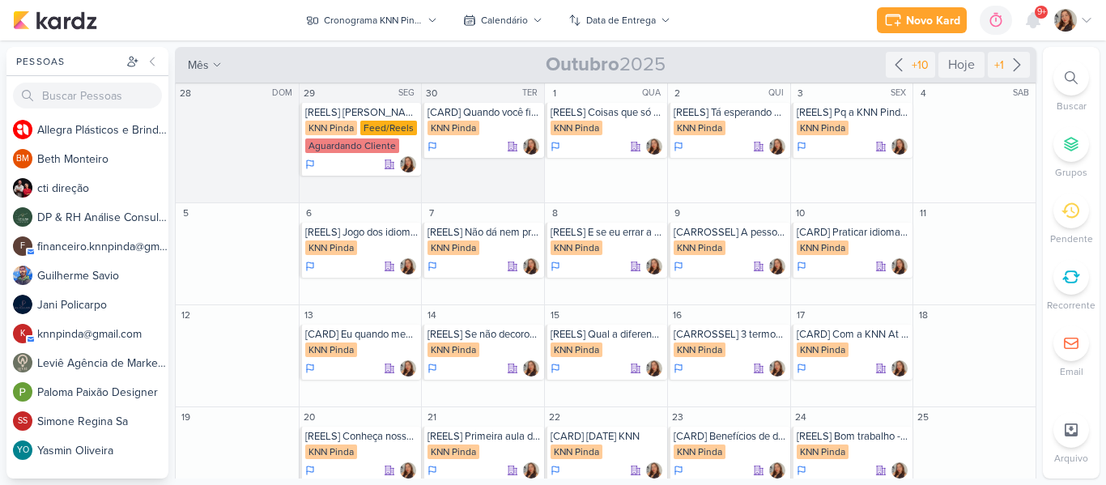
scroll to position [133, 0]
